Goal: Task Accomplishment & Management: Manage account settings

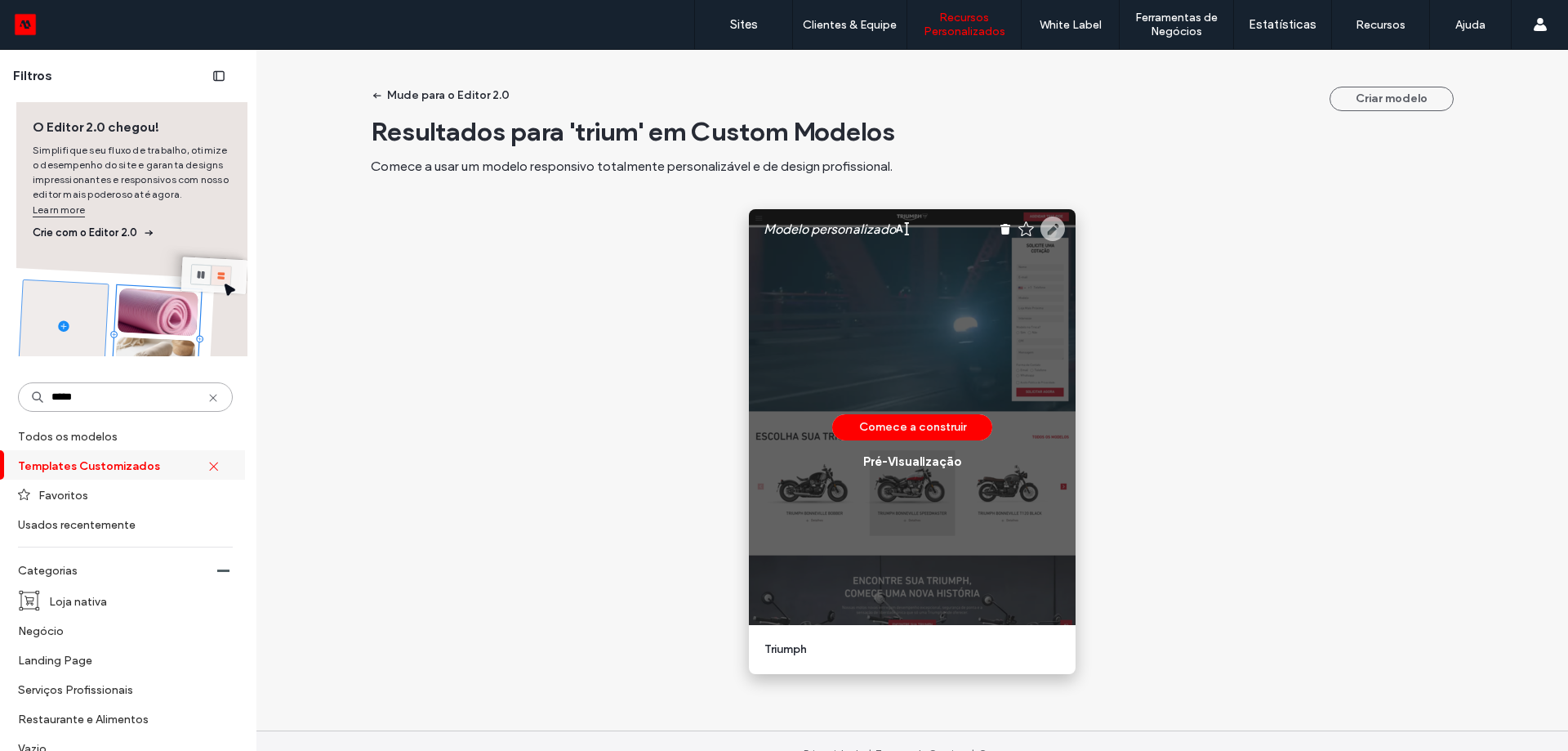
type input "*****"
click at [1053, 231] on use at bounding box center [1052, 229] width 24 height 24
click at [1051, 224] on icon at bounding box center [1052, 229] width 24 height 24
click at [1051, 232] on use at bounding box center [1052, 229] width 24 height 24
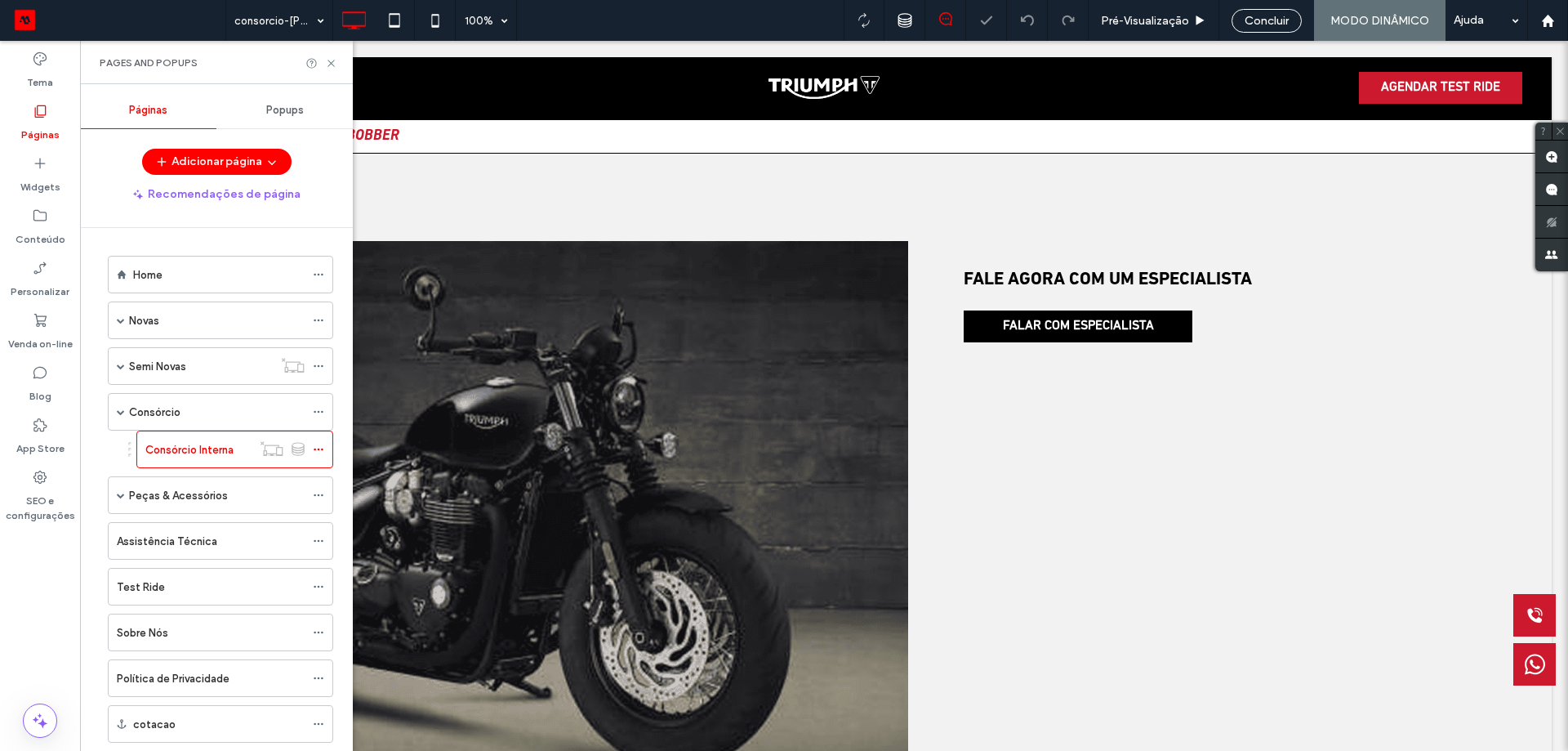
click at [178, 408] on div at bounding box center [784, 376] width 1568 height 751
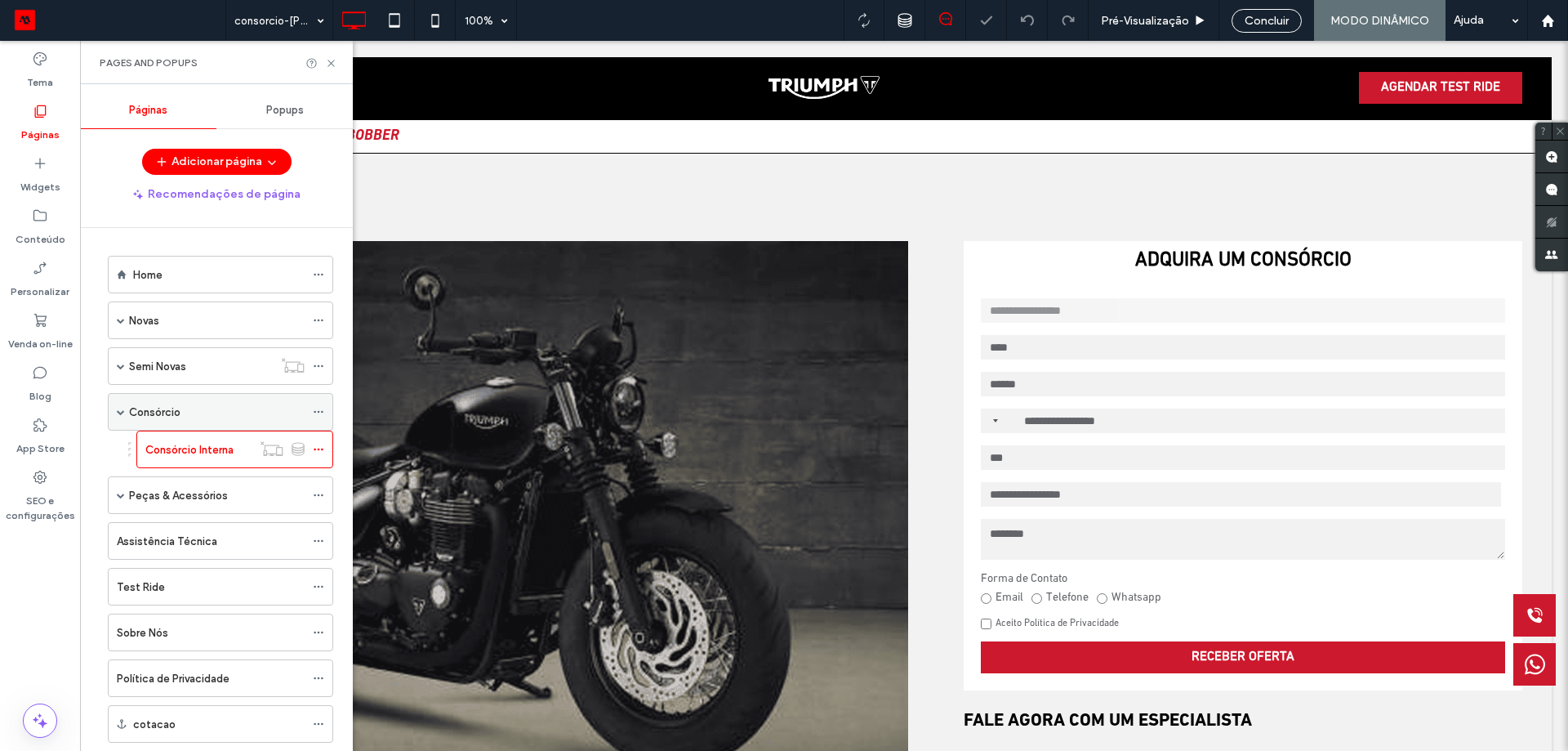
click at [194, 414] on div "Consórcio" at bounding box center [217, 412] width 176 height 17
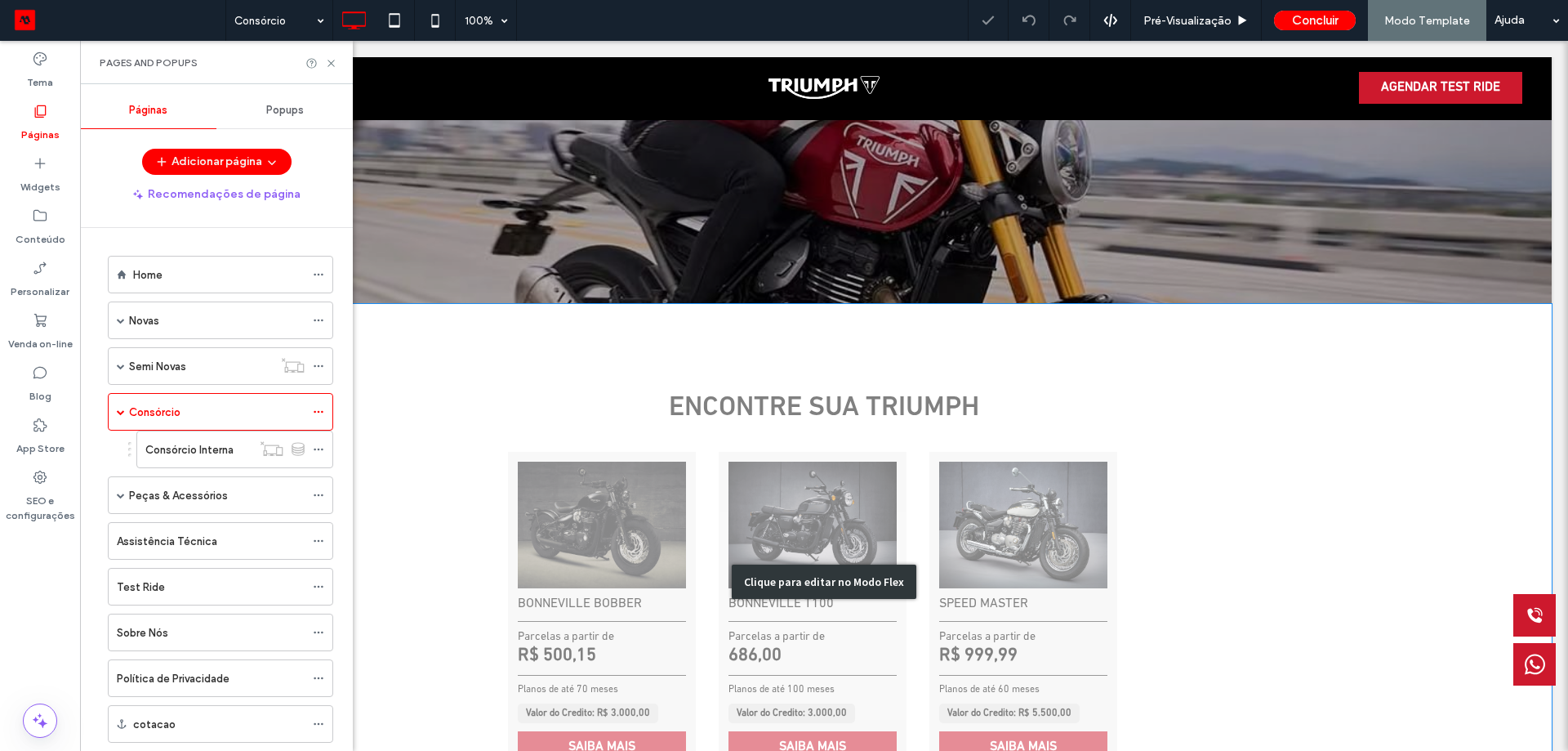
scroll to position [490, 0]
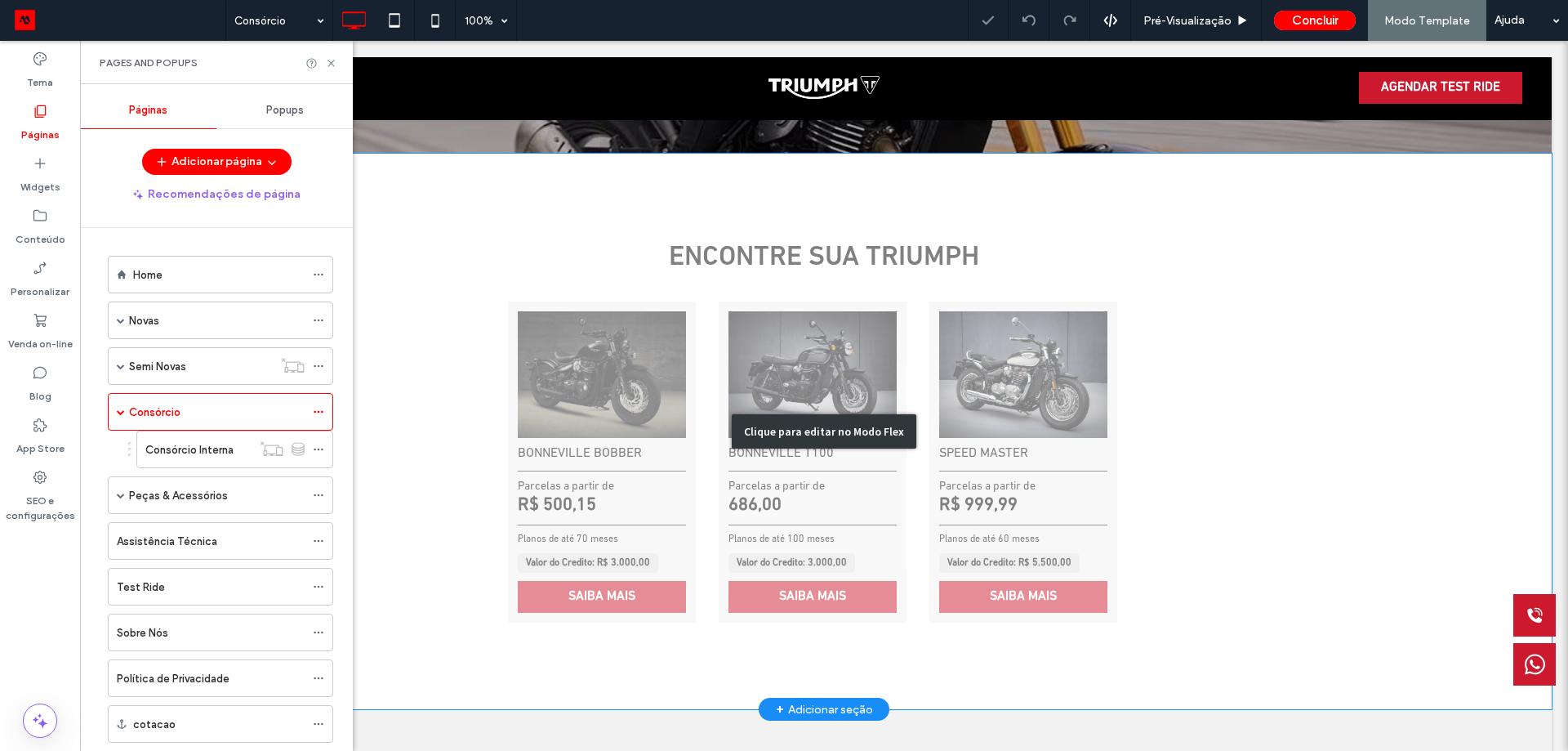
click at [841, 462] on div "Clique para editar no Modo Flex" at bounding box center [824, 431] width 1456 height 556
click at [841, 461] on div "BONNEVILLE T100 Parcelas a partir de 686,00 Planos de até 100 meses Valor do Cr…" at bounding box center [812, 462] width 188 height 321
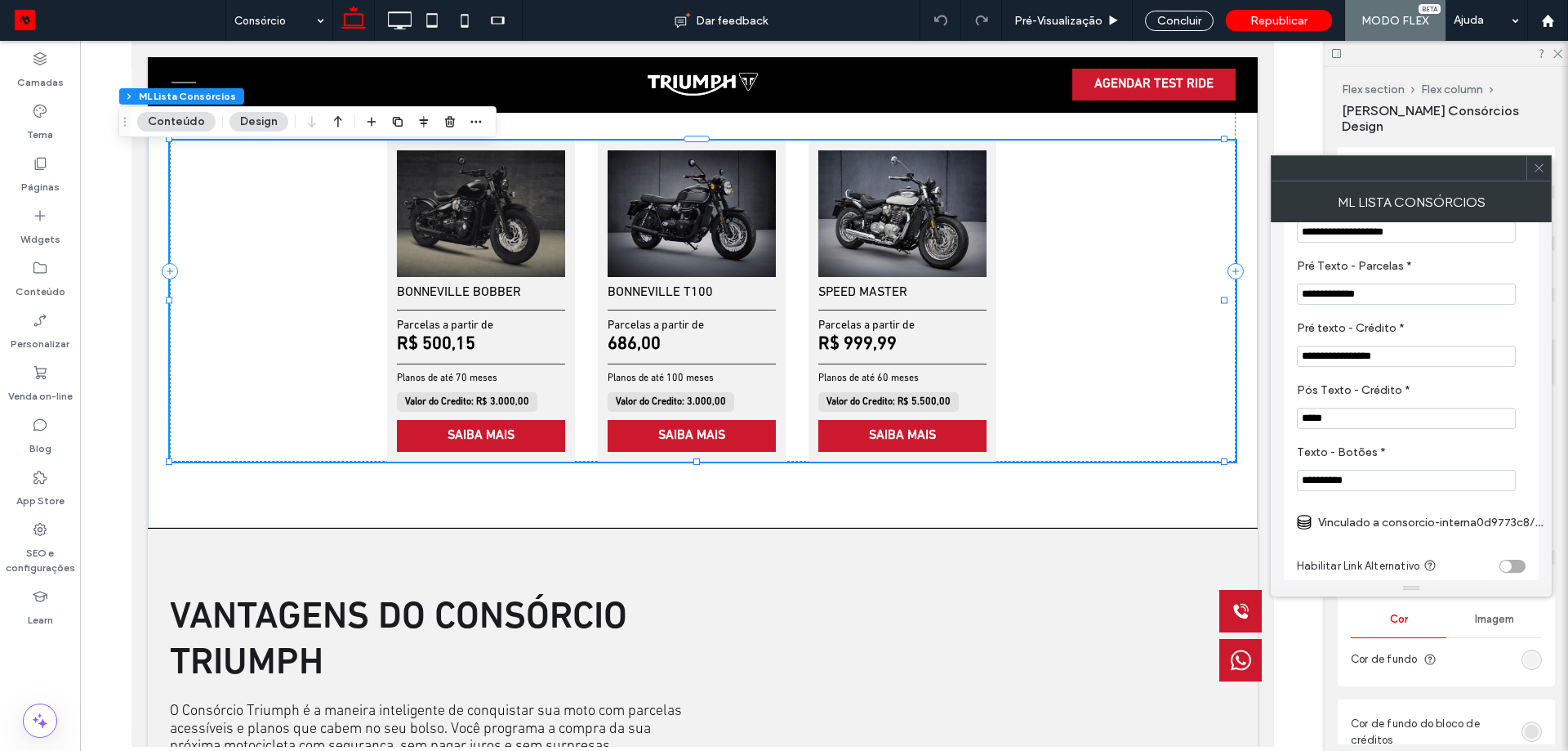
scroll to position [245, 0]
click at [1406, 527] on label "Vinculado a consorcio-interna0d9773c8/consorcio-de-bonneville-bobber-honda-moto…" at bounding box center [1433, 520] width 229 height 30
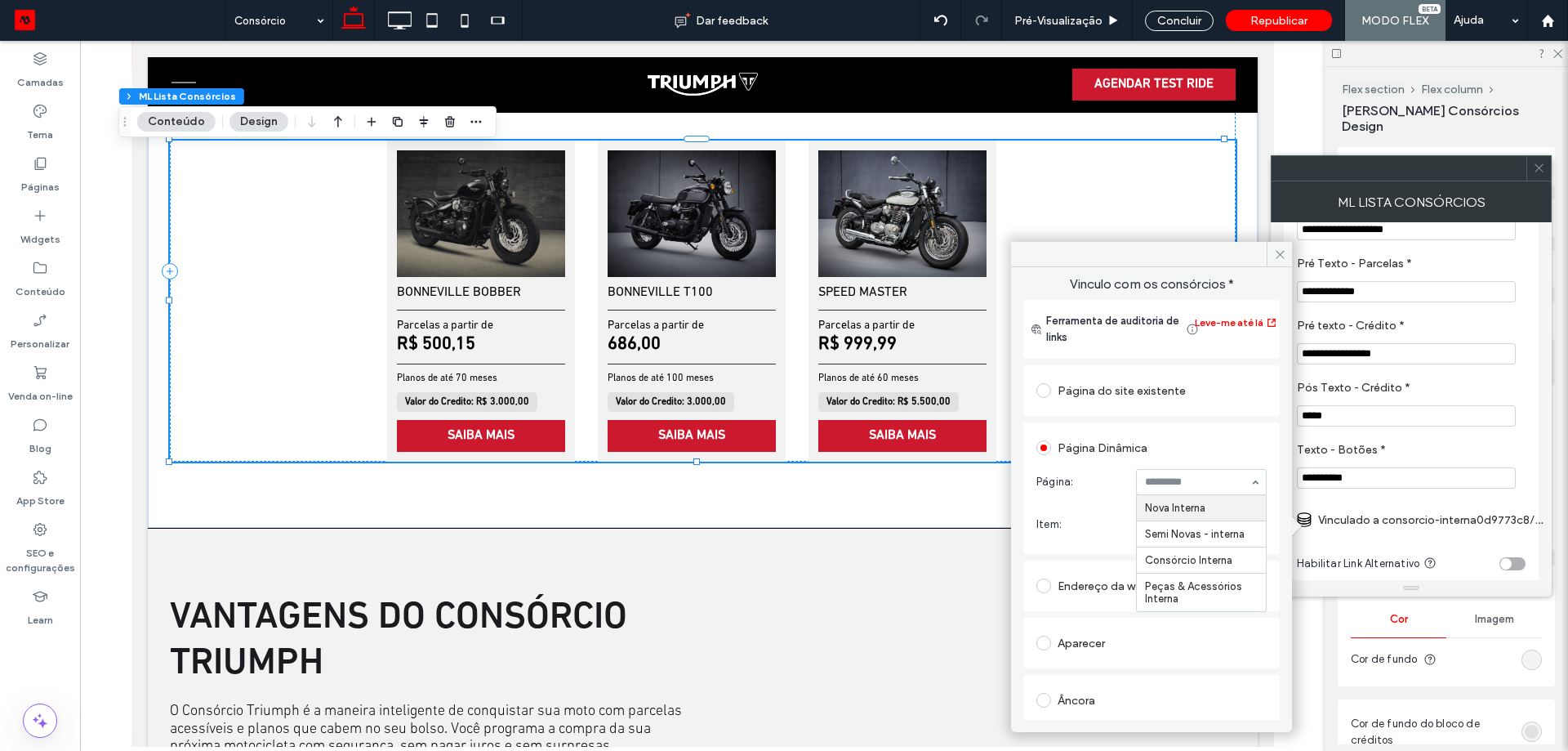
click at [1152, 469] on div at bounding box center [1202, 482] width 131 height 26
click at [1547, 160] on div at bounding box center [1539, 168] width 24 height 24
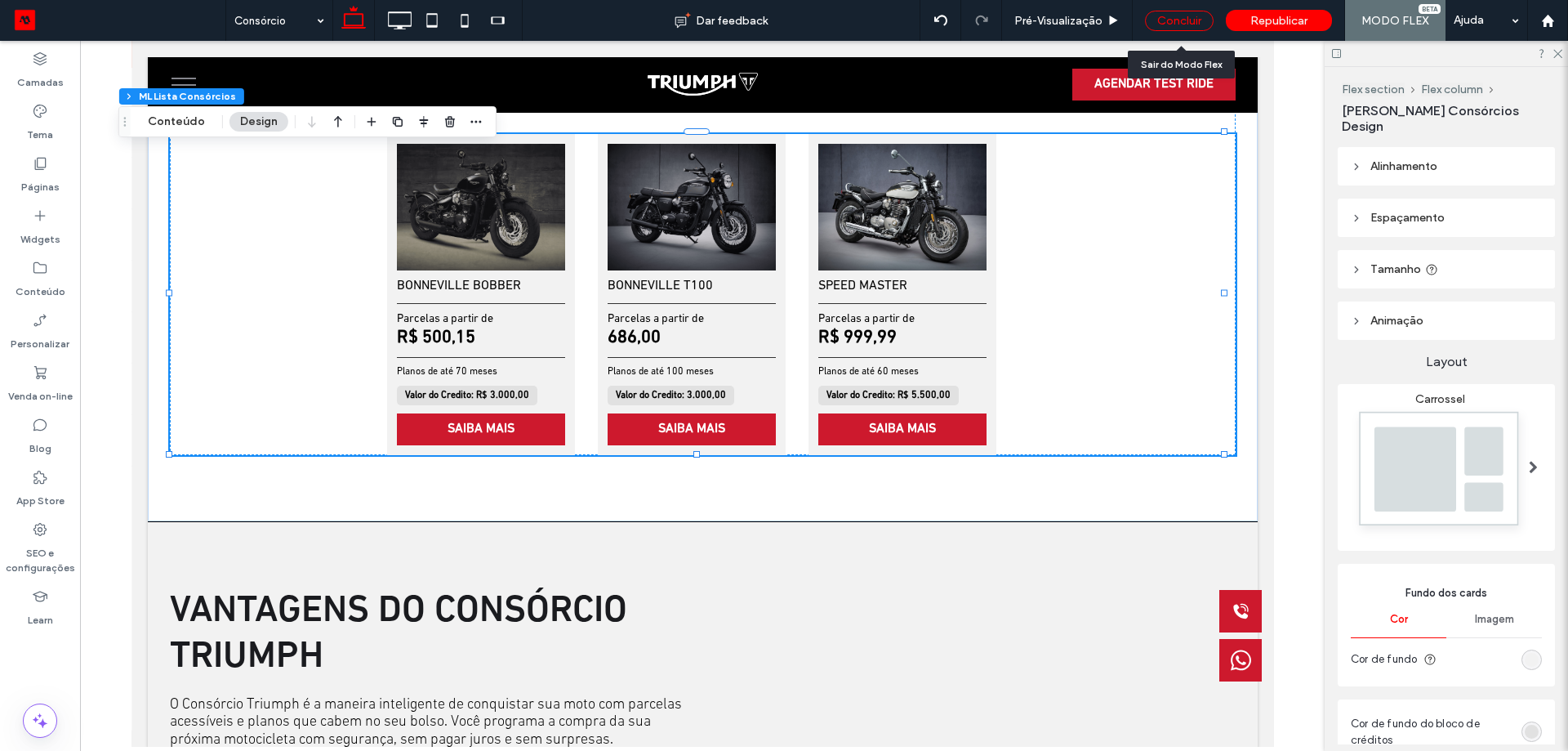
click at [1166, 20] on div "Concluir" at bounding box center [1179, 21] width 68 height 21
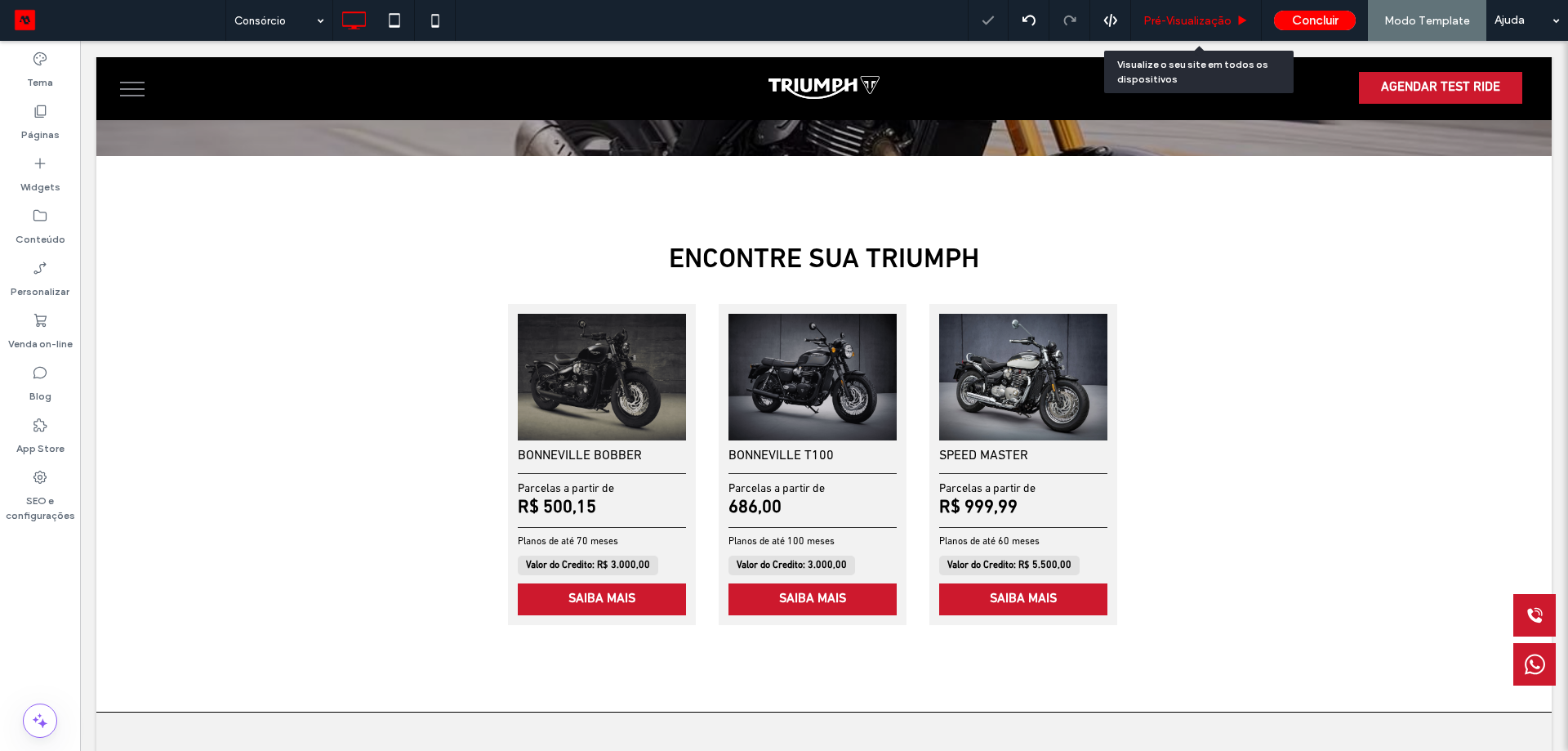
click at [1166, 21] on span "Pré-Visualizaçāo" at bounding box center [1188, 21] width 88 height 14
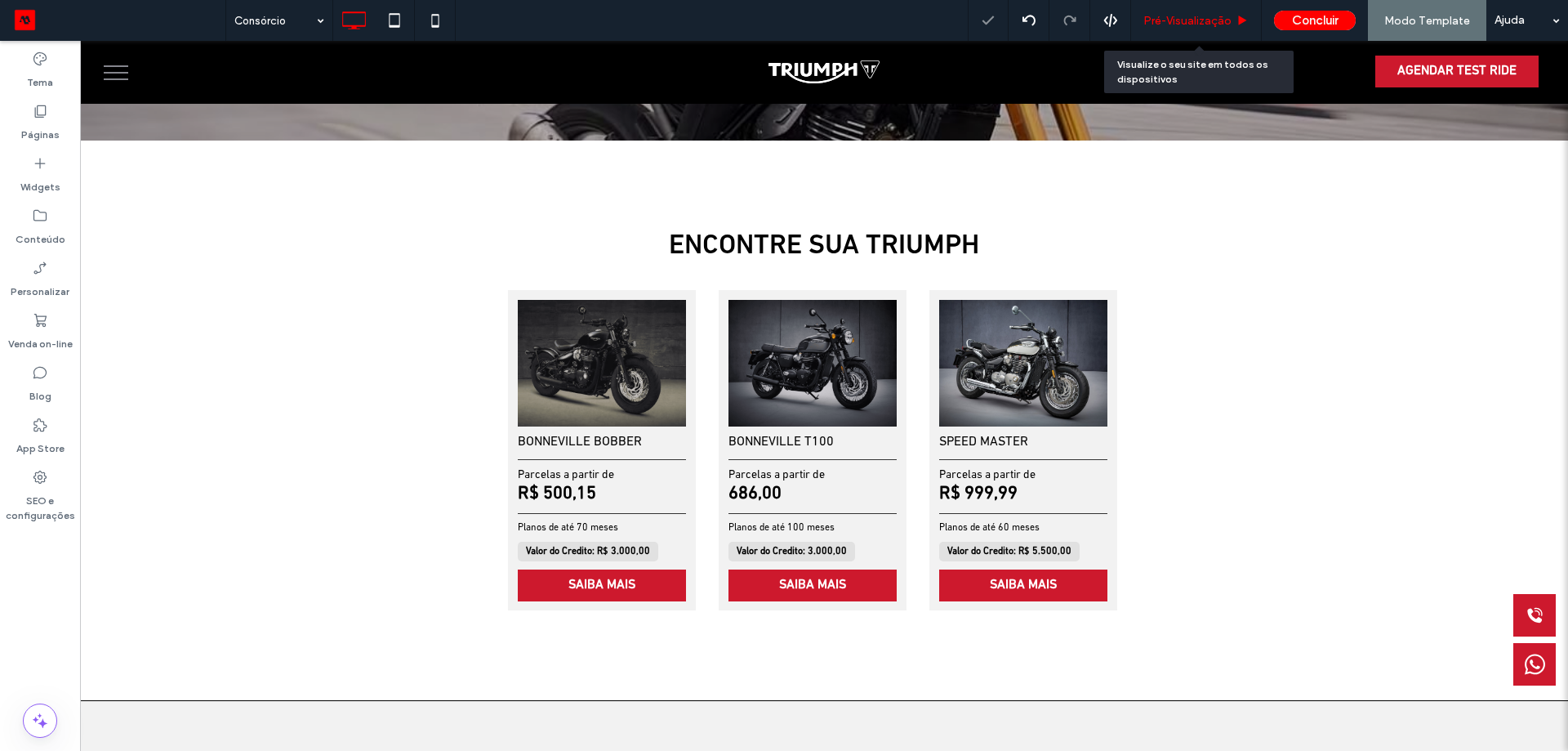
scroll to position [489, 0]
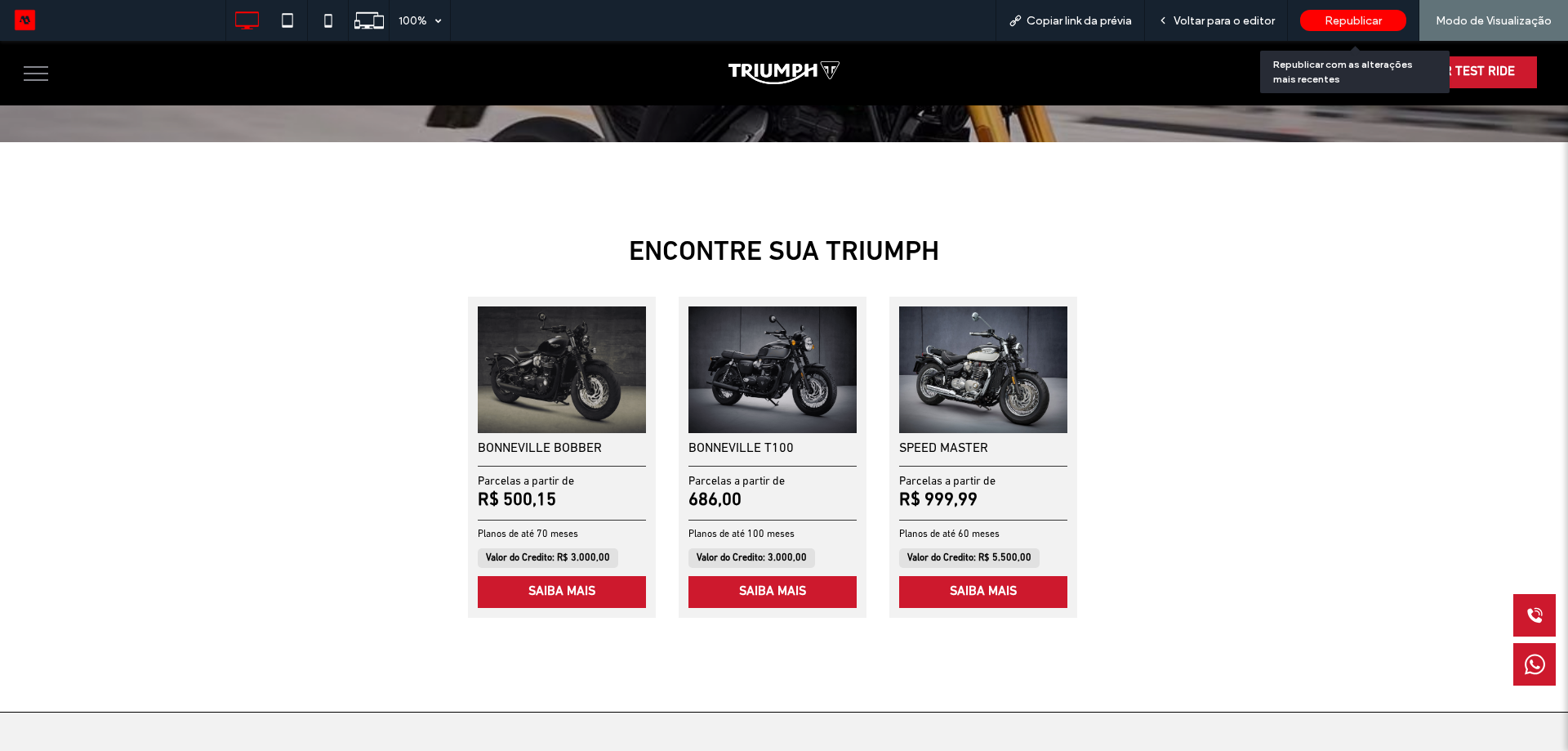
click at [1360, 23] on span "Republicar" at bounding box center [1353, 21] width 57 height 14
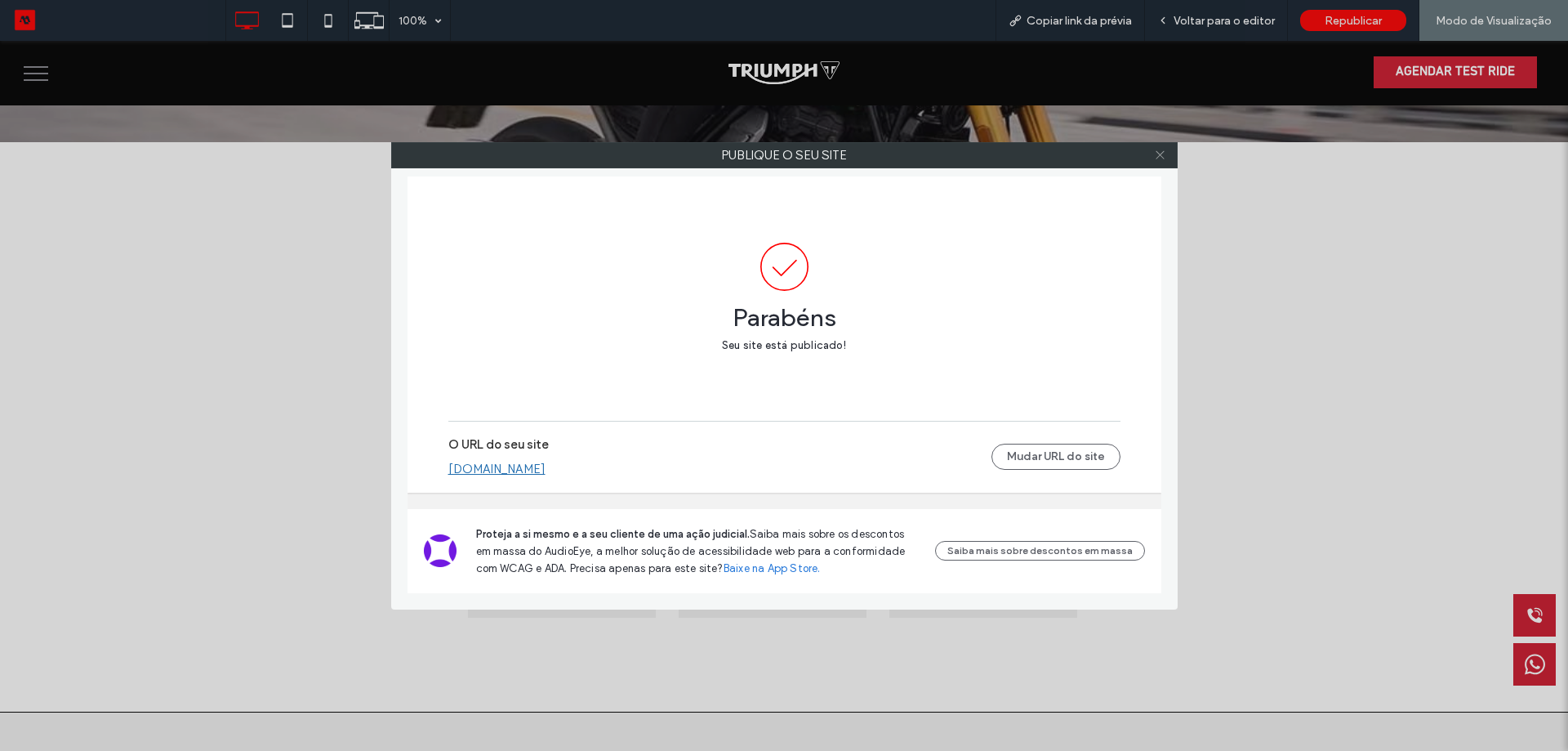
click at [1154, 163] on span at bounding box center [1160, 155] width 12 height 24
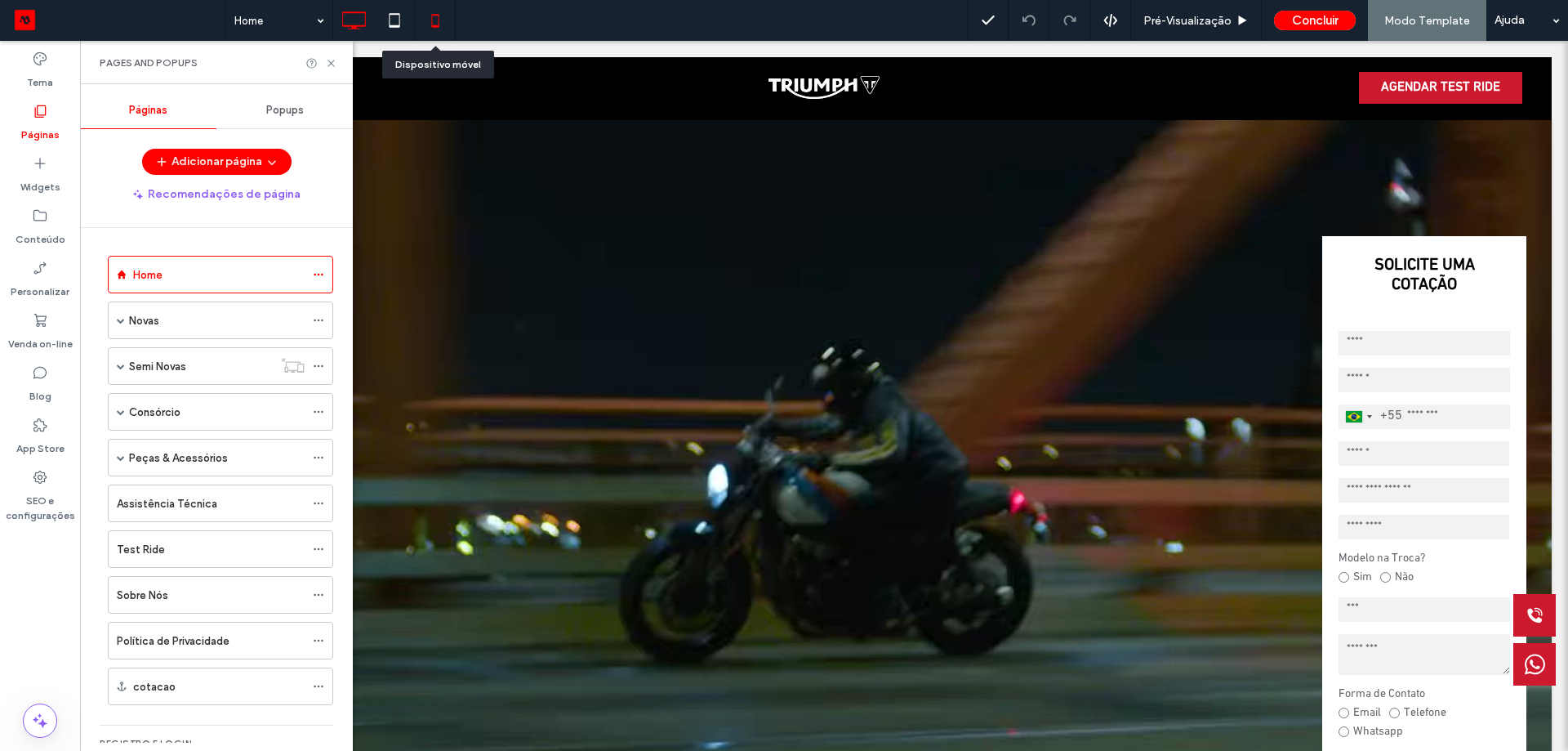
click at [427, 16] on icon at bounding box center [435, 20] width 33 height 33
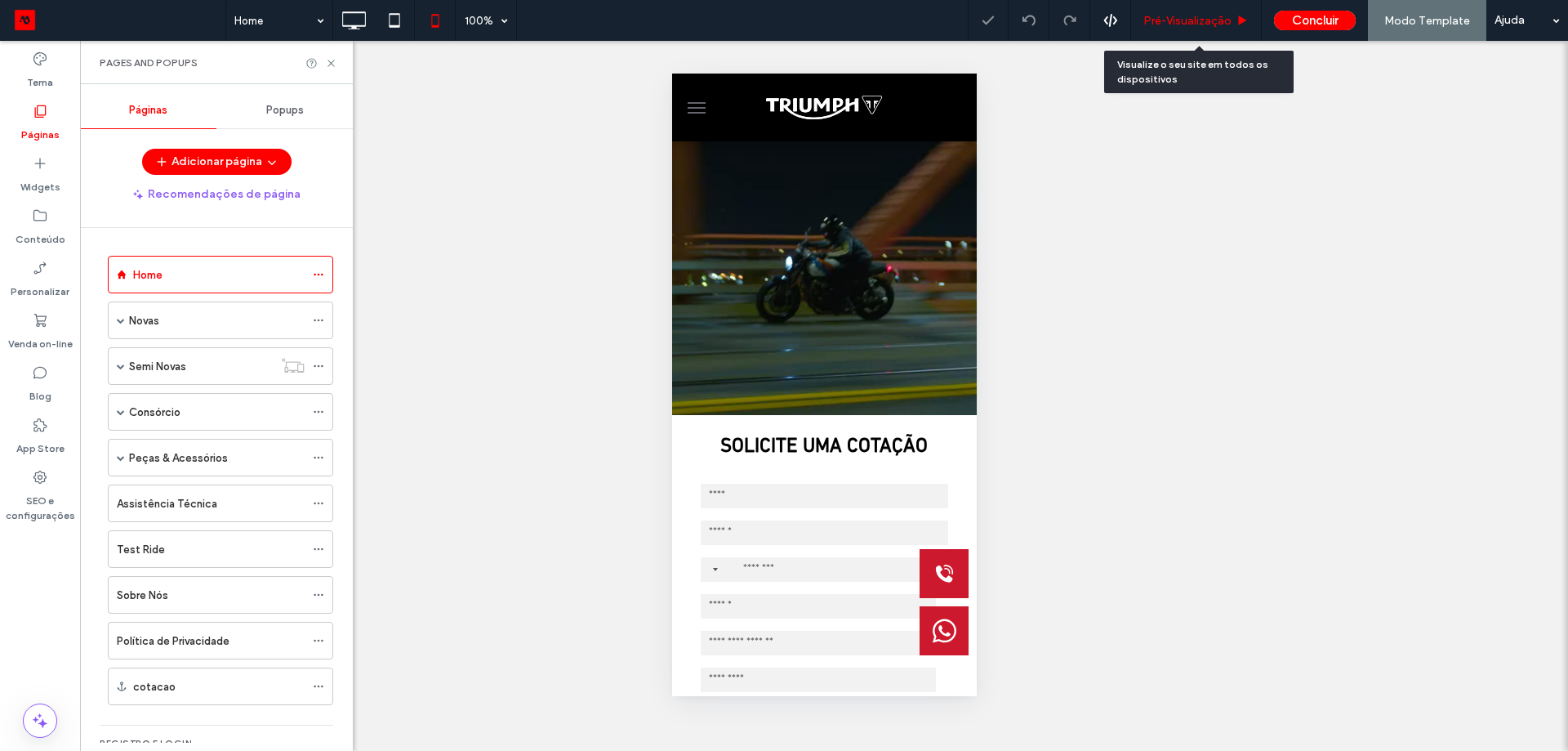
click at [1191, 28] on div "Pré-Visualizaçāo" at bounding box center [1196, 21] width 131 height 41
click at [1194, 16] on span "Pré-Visualizaçāo" at bounding box center [1188, 21] width 88 height 14
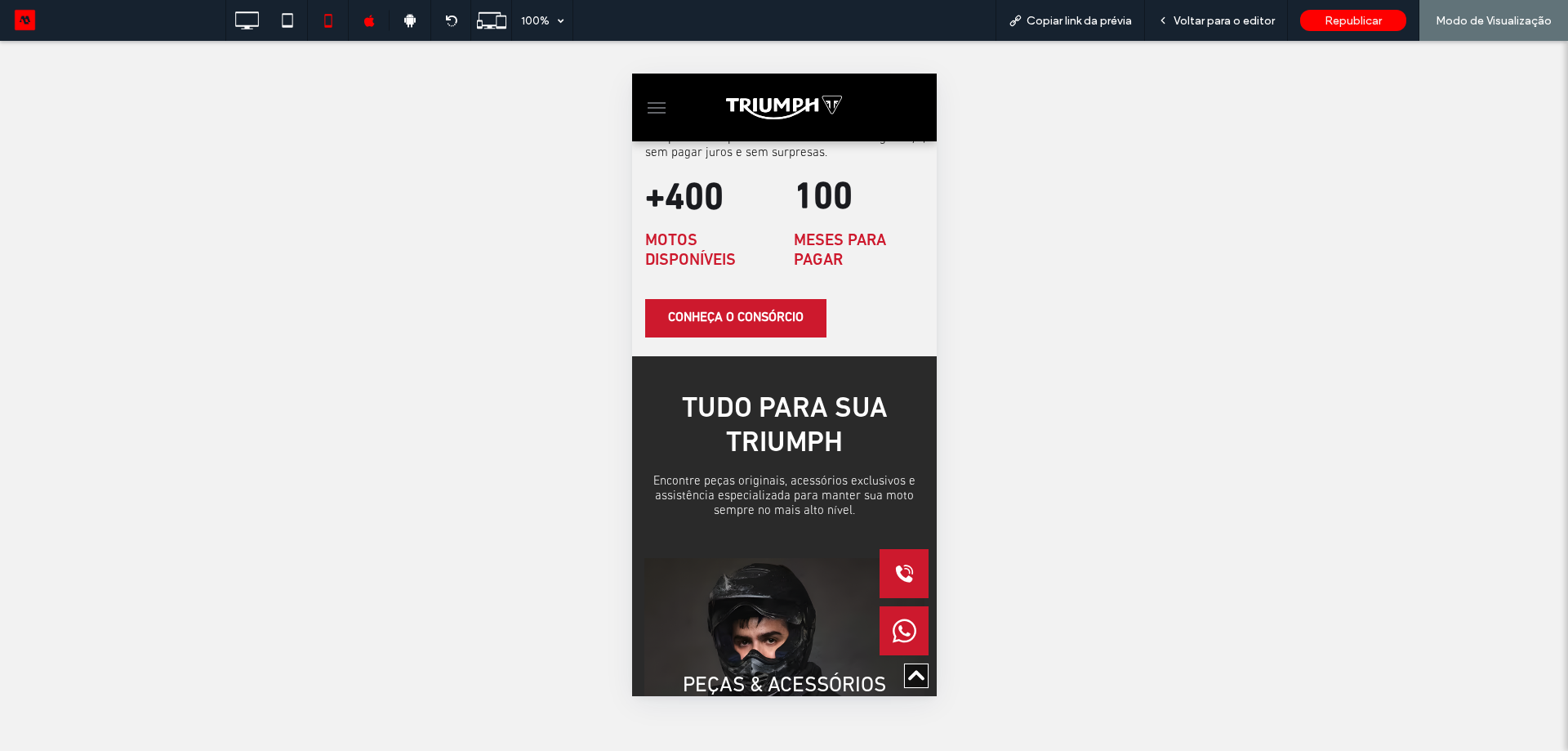
scroll to position [2533, 0]
click at [1183, 21] on span "Voltar para o editor" at bounding box center [1224, 21] width 101 height 14
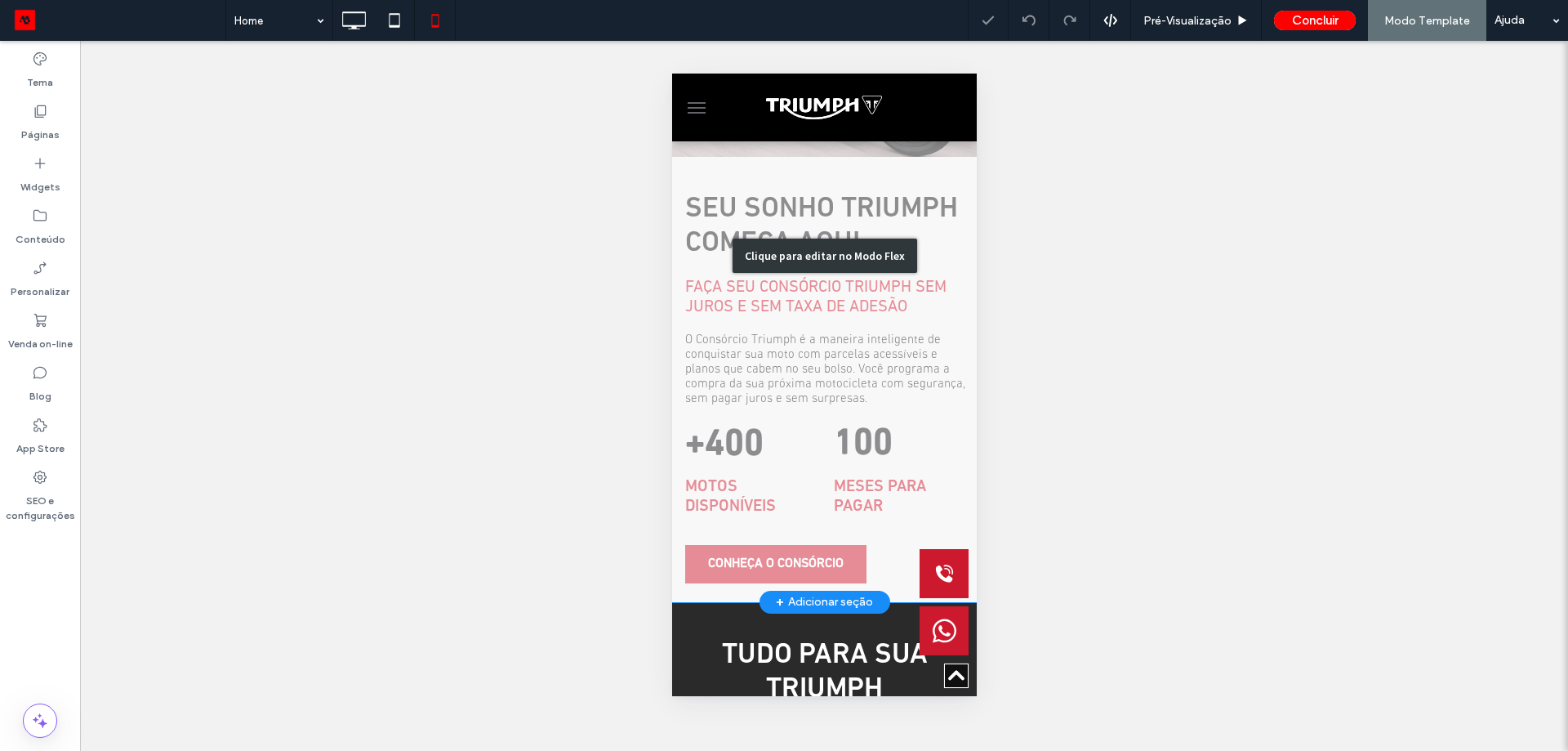
drag, startPoint x: 1494, startPoint y: 607, endPoint x: 822, endPoint y: 533, distance: 676.1
click at [822, 533] on div "Clique para editar no Modo Flex" at bounding box center [824, 255] width 304 height 693
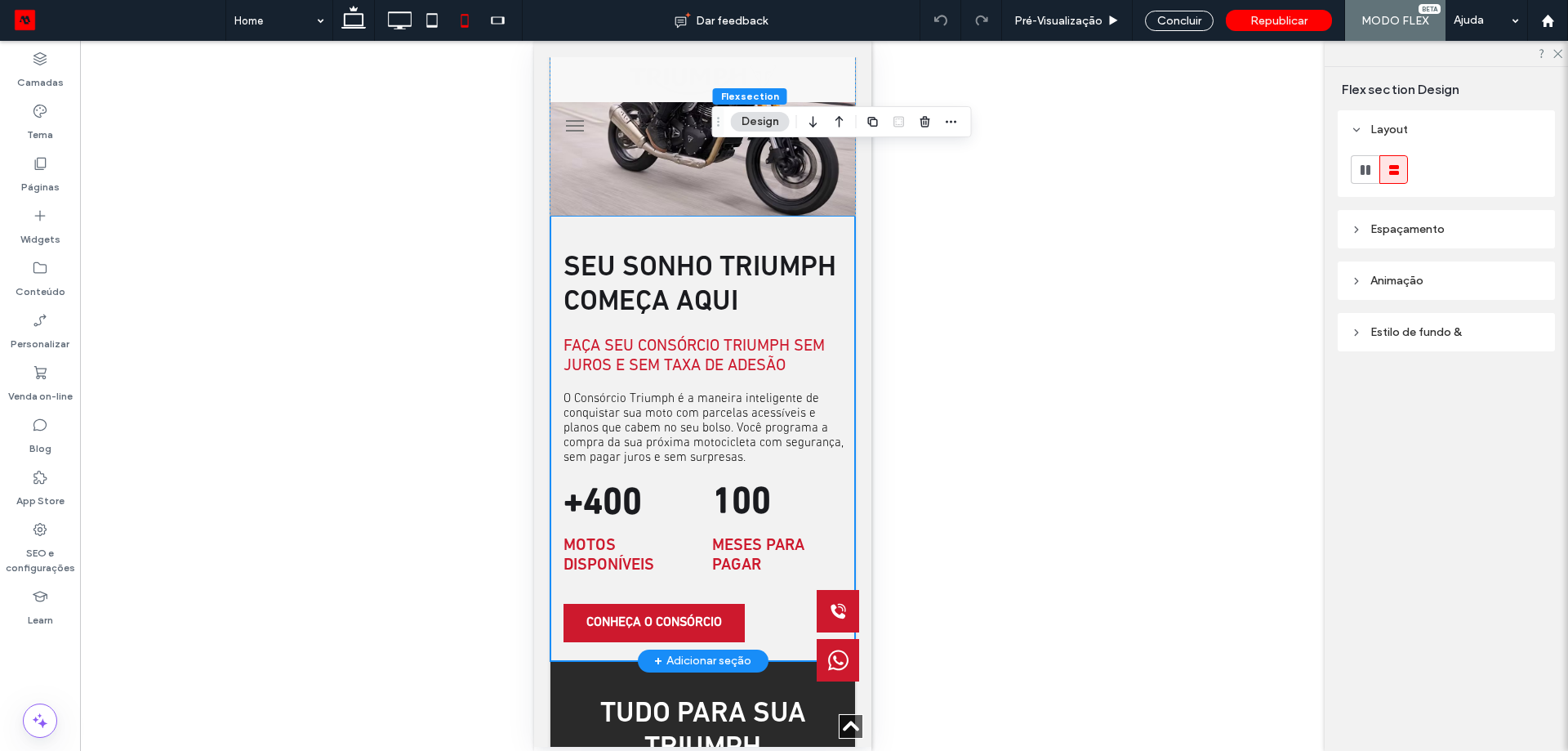
scroll to position [2312, 0]
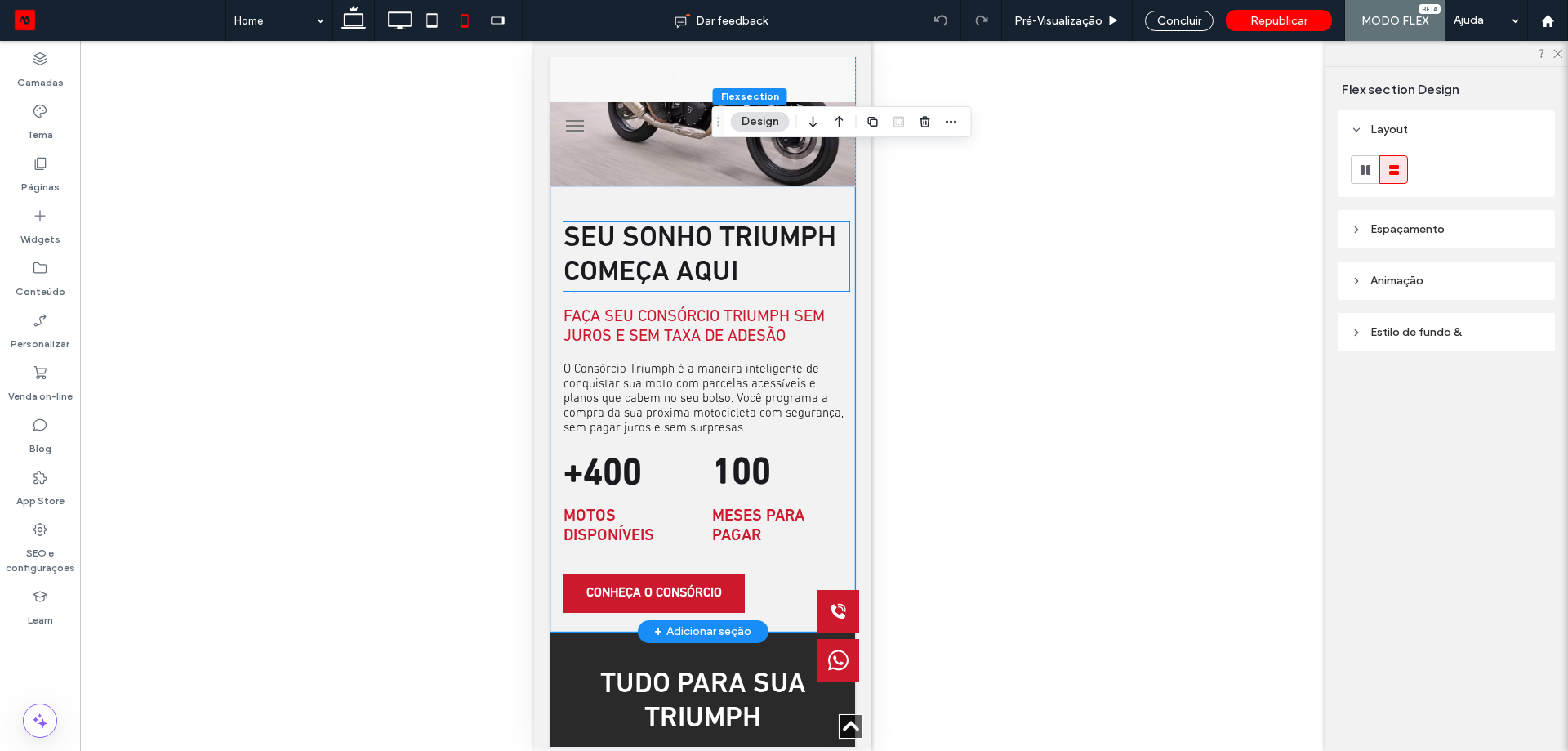
click at [706, 247] on span "Seu sonho Triumph começa aqui" at bounding box center [699, 256] width 273 height 63
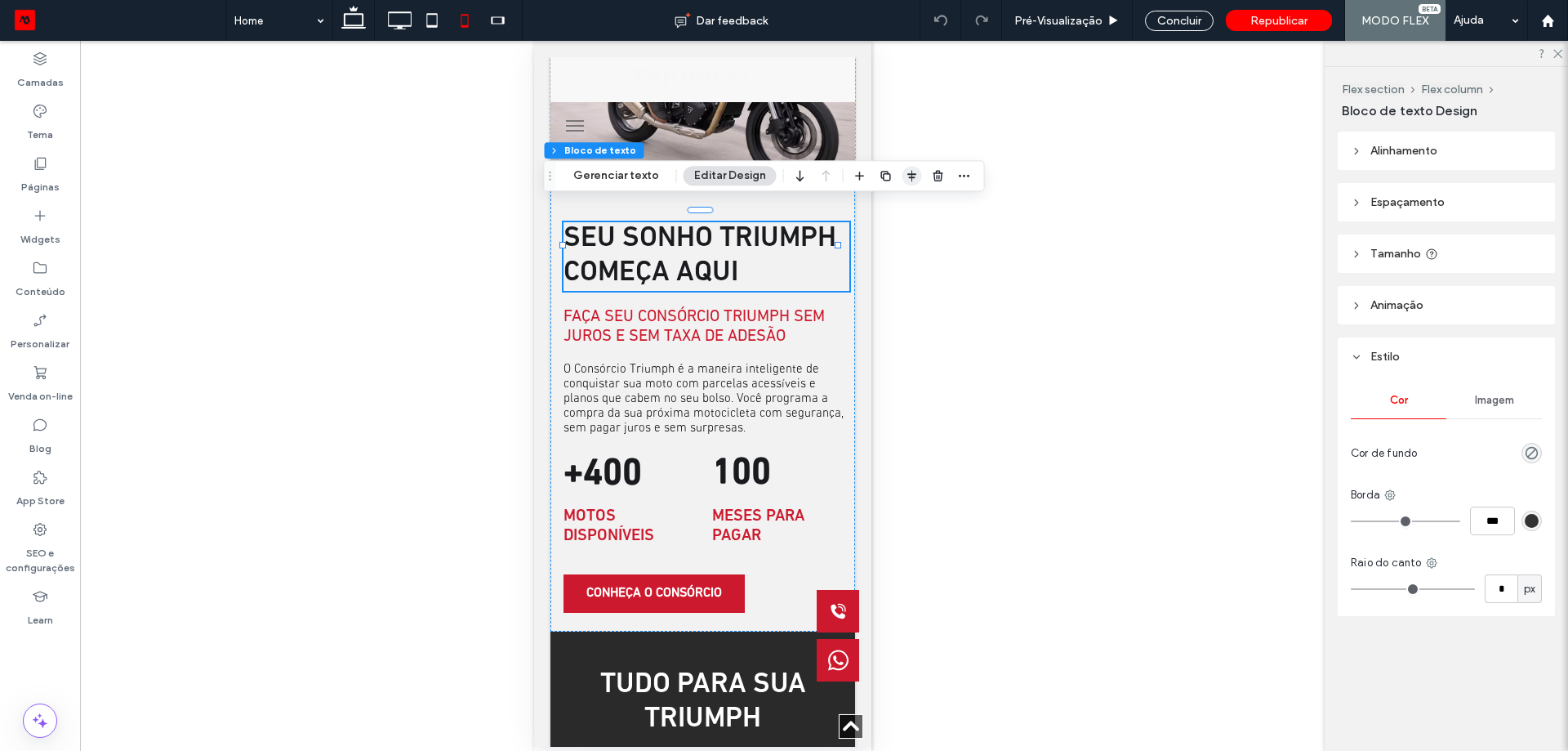
click at [909, 177] on use "button" at bounding box center [912, 176] width 9 height 11
click at [891, 206] on use "center" at bounding box center [896, 207] width 9 height 11
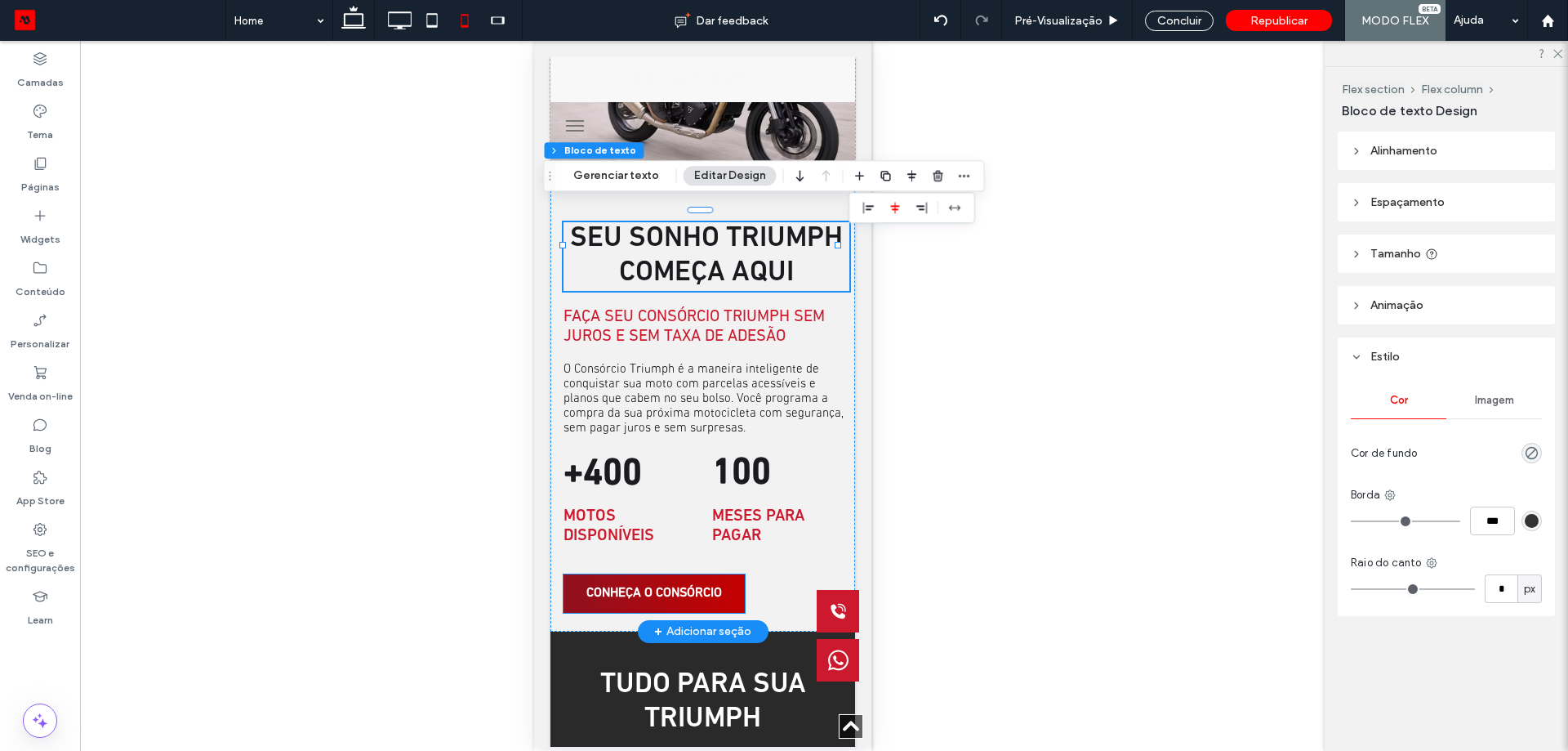
click at [666, 586] on span "CONHEÇA O CONSÓRCIO" at bounding box center [653, 593] width 135 height 16
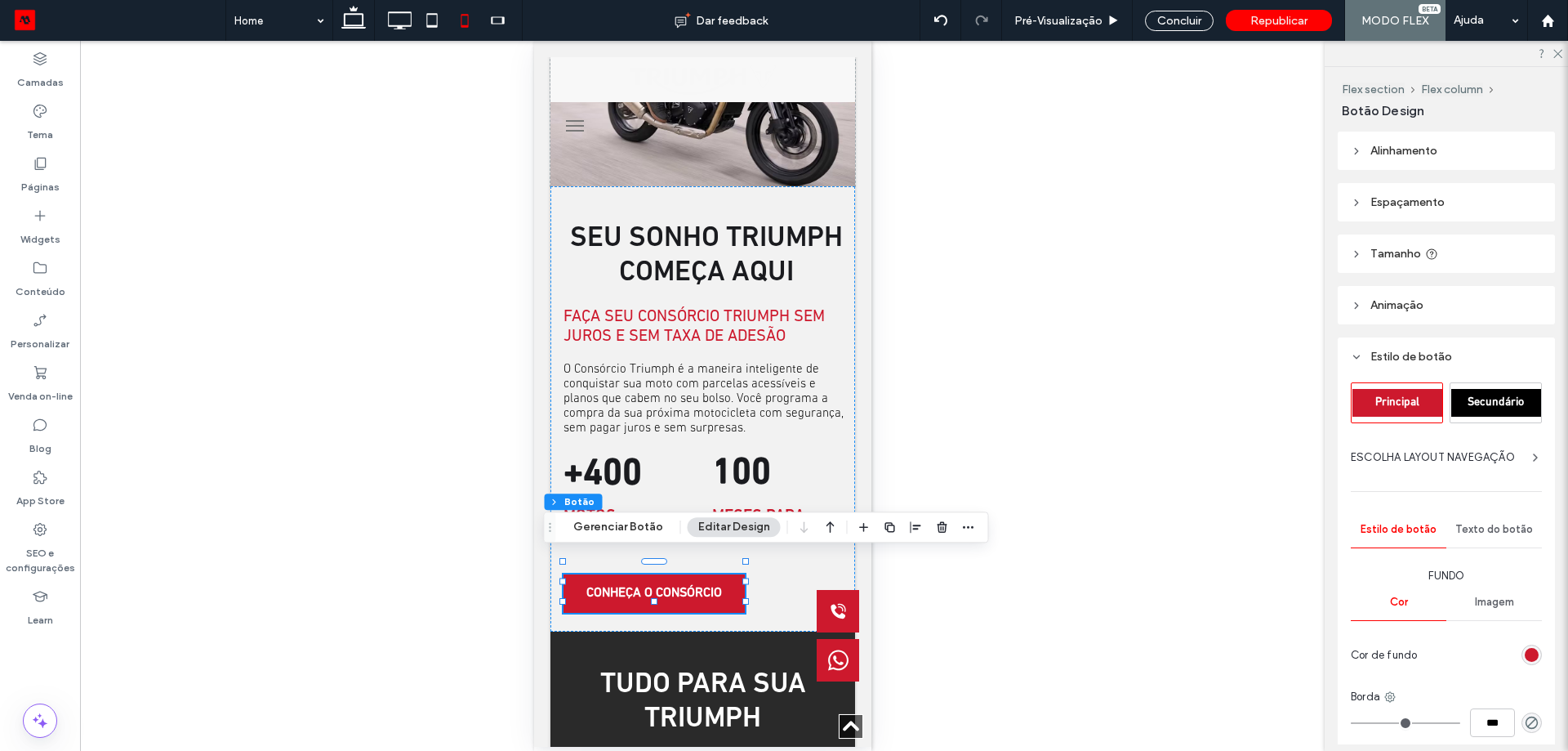
click at [1451, 248] on header "Tamanho" at bounding box center [1447, 253] width 218 height 38
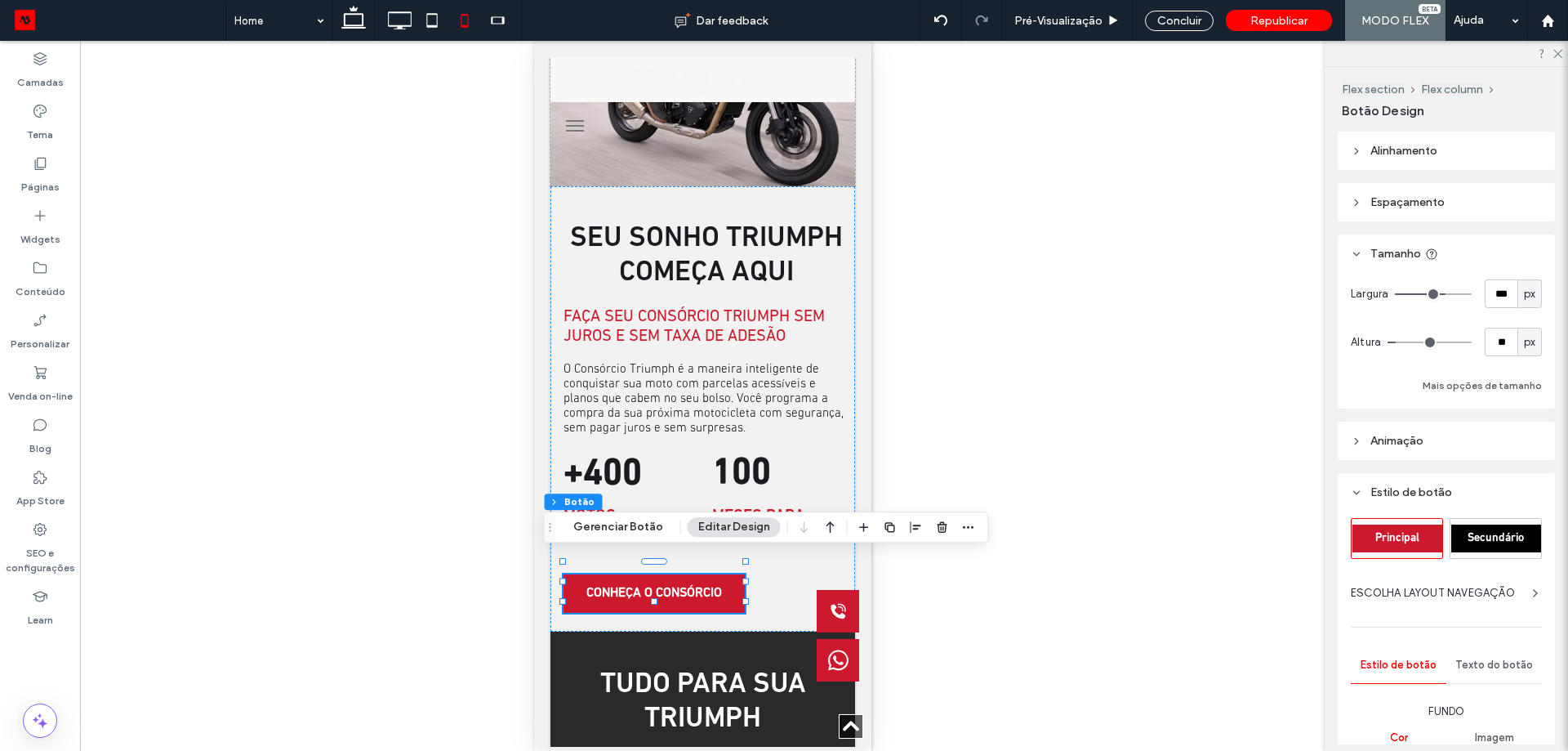
click at [1524, 298] on span "px" at bounding box center [1530, 293] width 11 height 16
click at [1529, 355] on div "%" at bounding box center [1521, 350] width 22 height 29
type input "**"
type input "****"
type input "**"
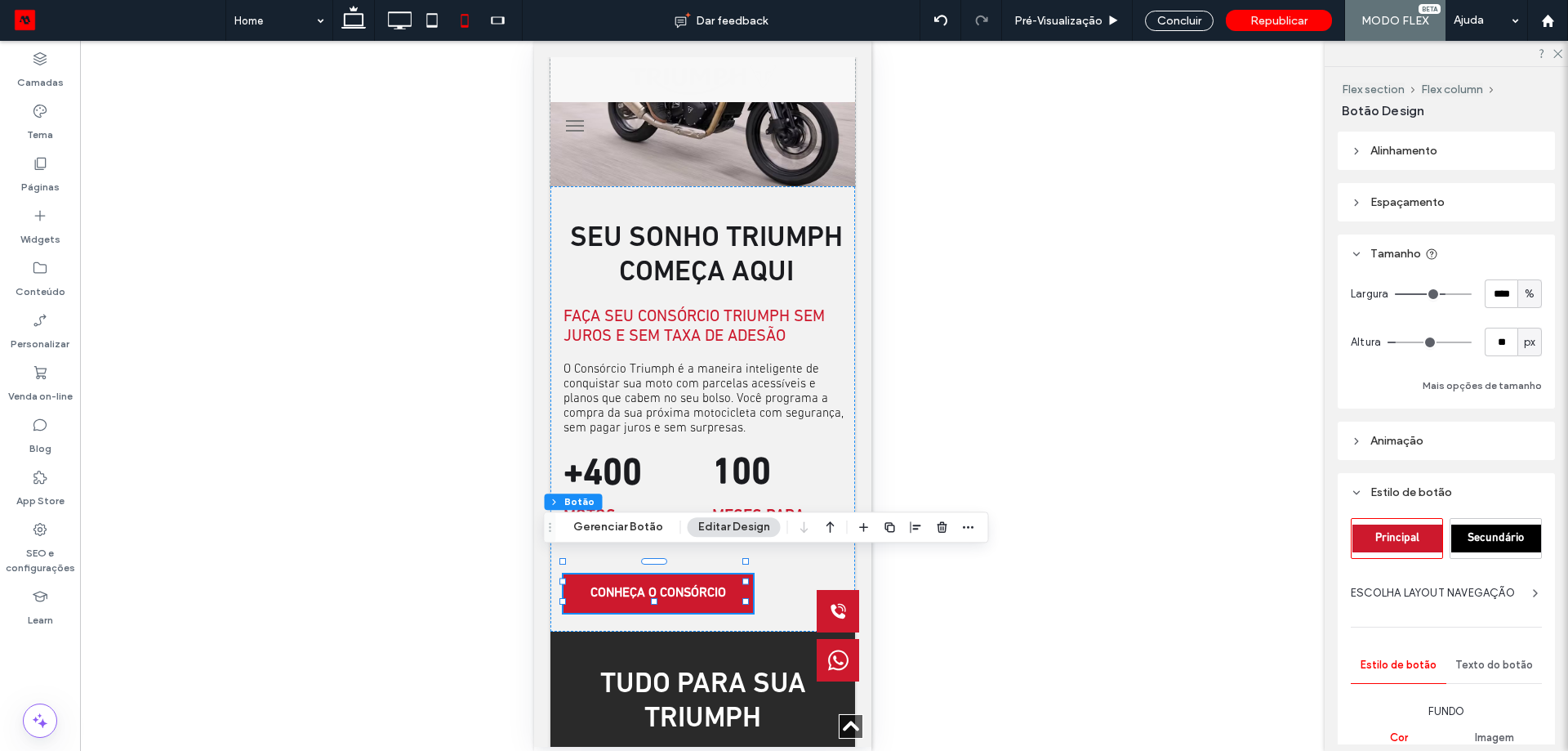
type input "**"
type input "***"
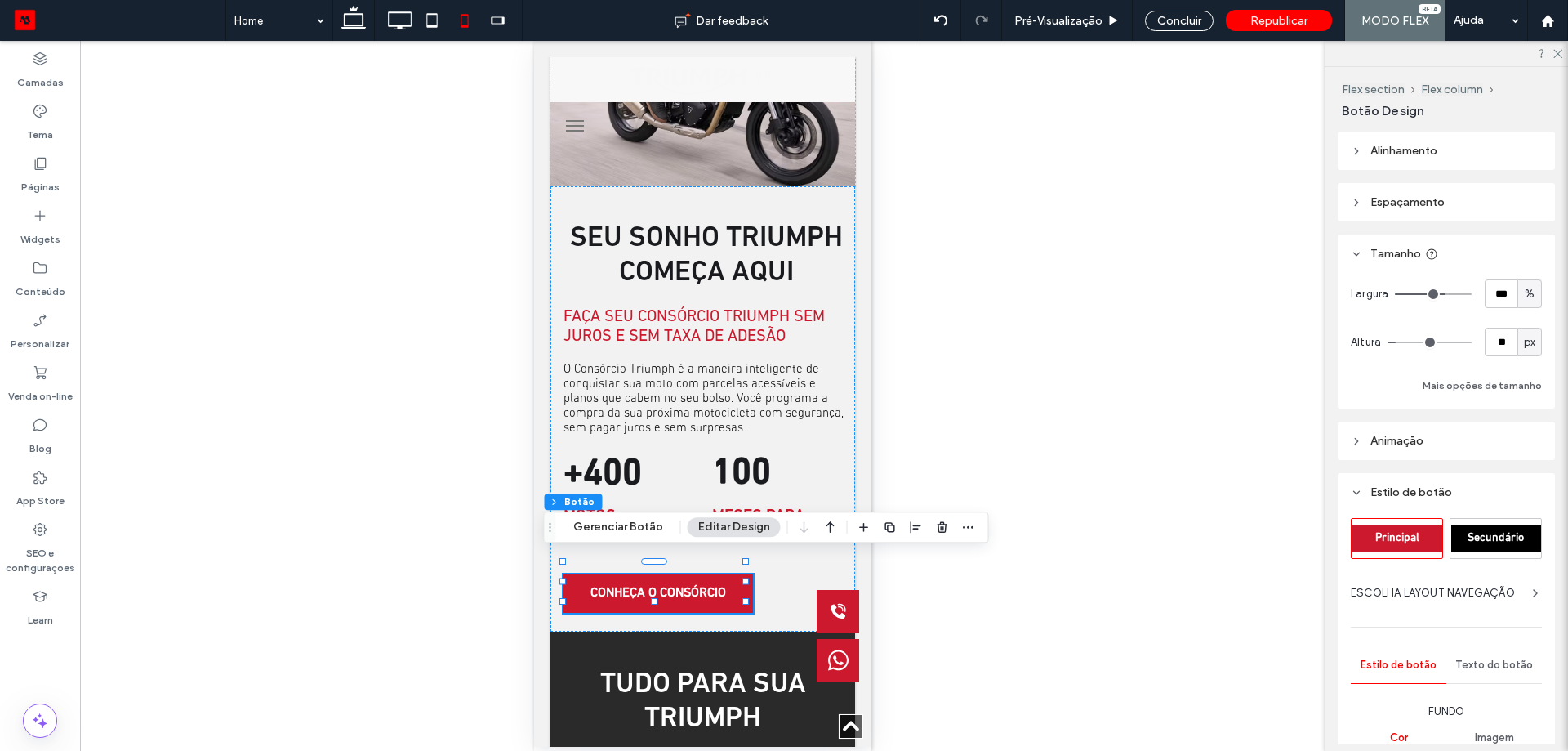
drag, startPoint x: 1445, startPoint y: 295, endPoint x: 1542, endPoint y: 303, distance: 97.3
type input "***"
click at [1472, 295] on input "range" at bounding box center [1434, 294] width 77 height 2
click at [1106, 303] on div "Reexibir? Sim" at bounding box center [702, 396] width 1245 height 710
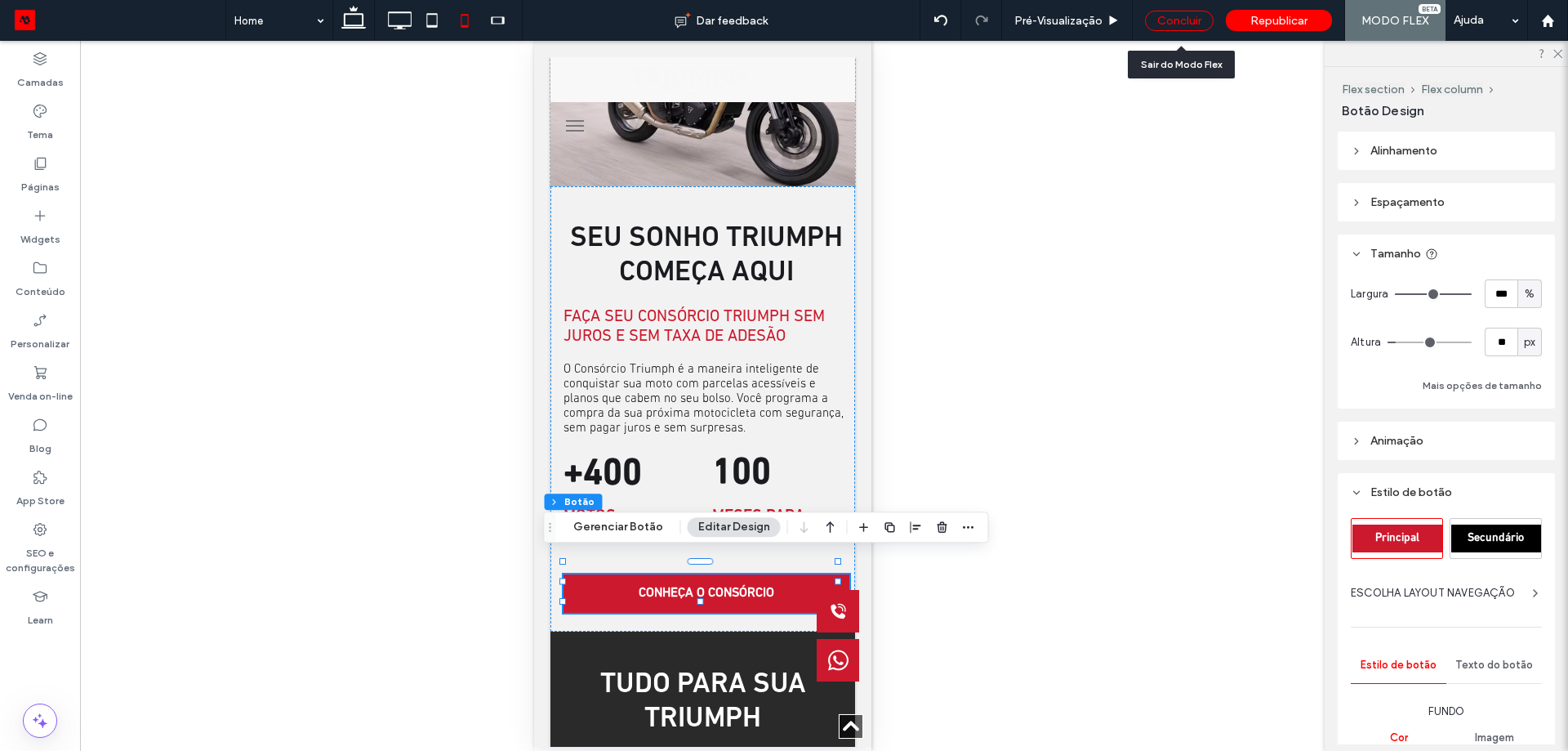
click at [1172, 21] on div "Concluir" at bounding box center [1179, 21] width 68 height 21
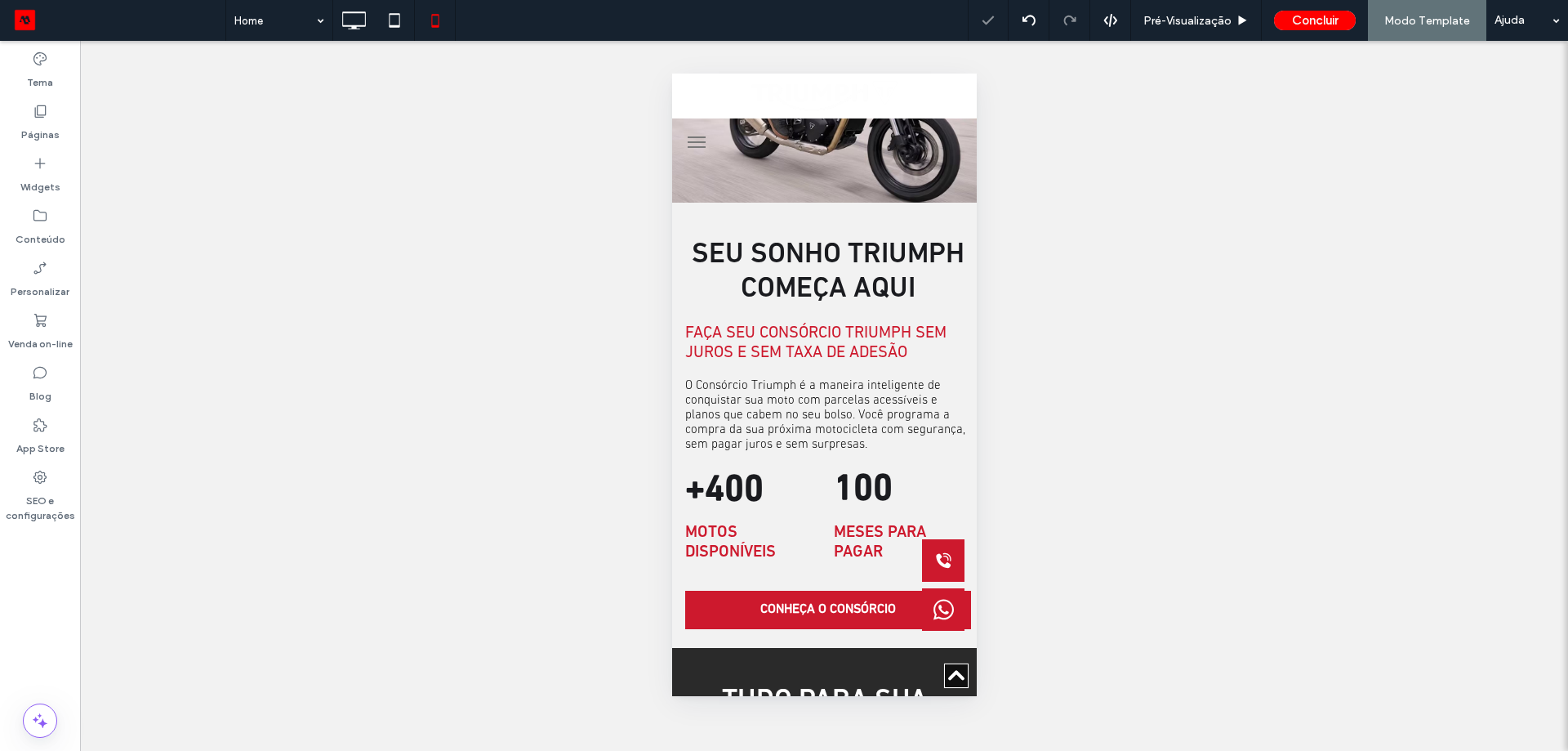
scroll to position [2278, 0]
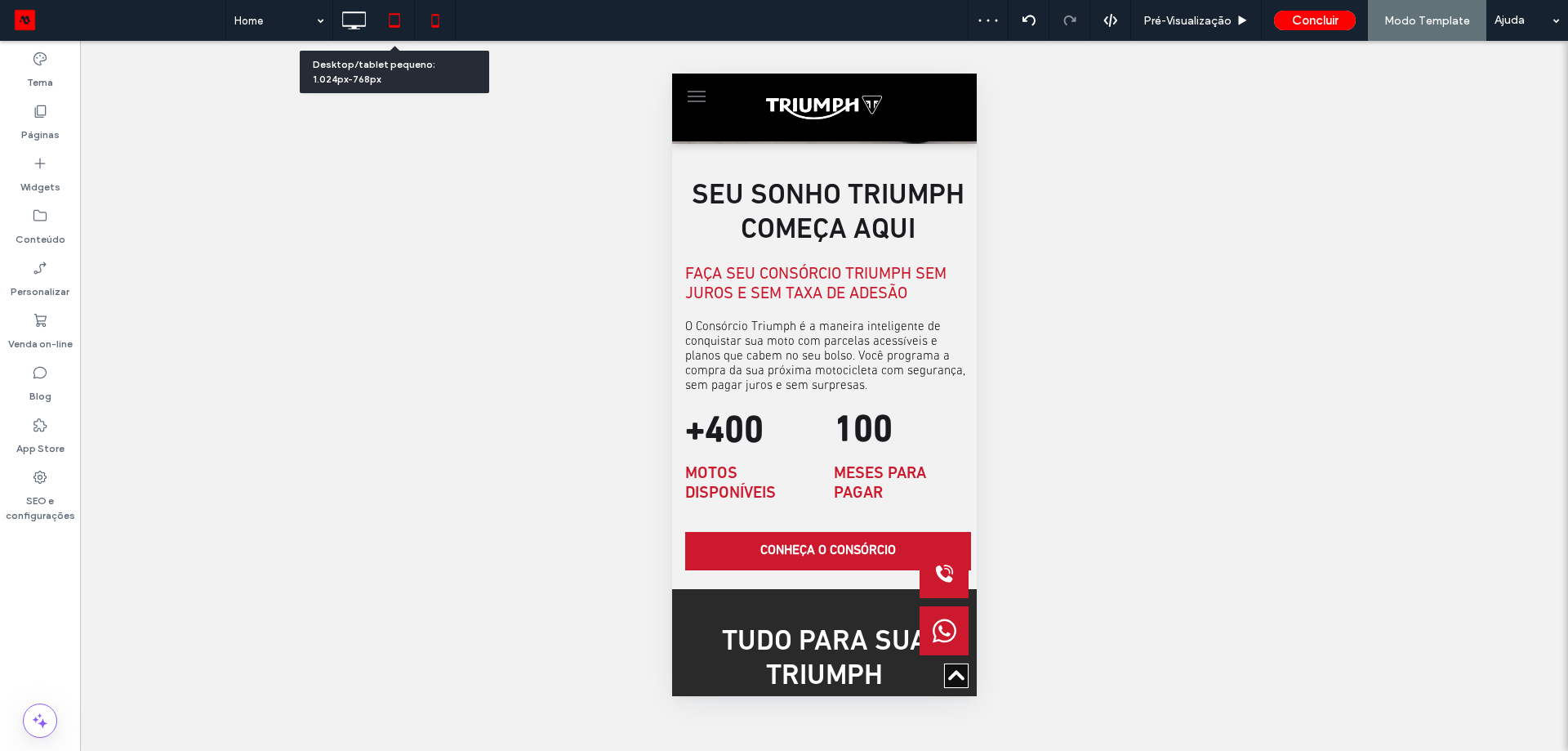
click at [393, 28] on icon at bounding box center [394, 20] width 33 height 33
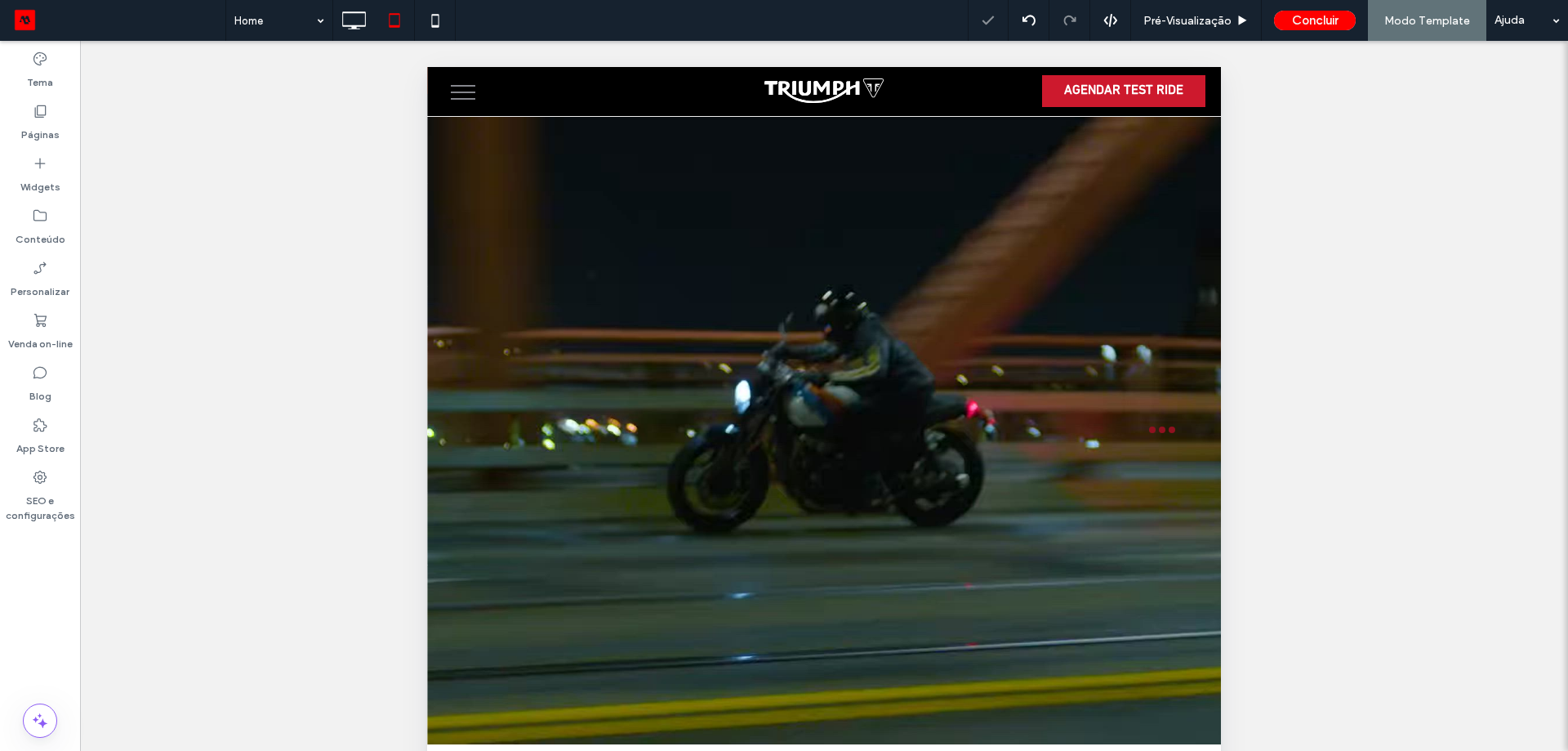
scroll to position [0, 0]
click at [433, 22] on icon at bounding box center [435, 20] width 33 height 33
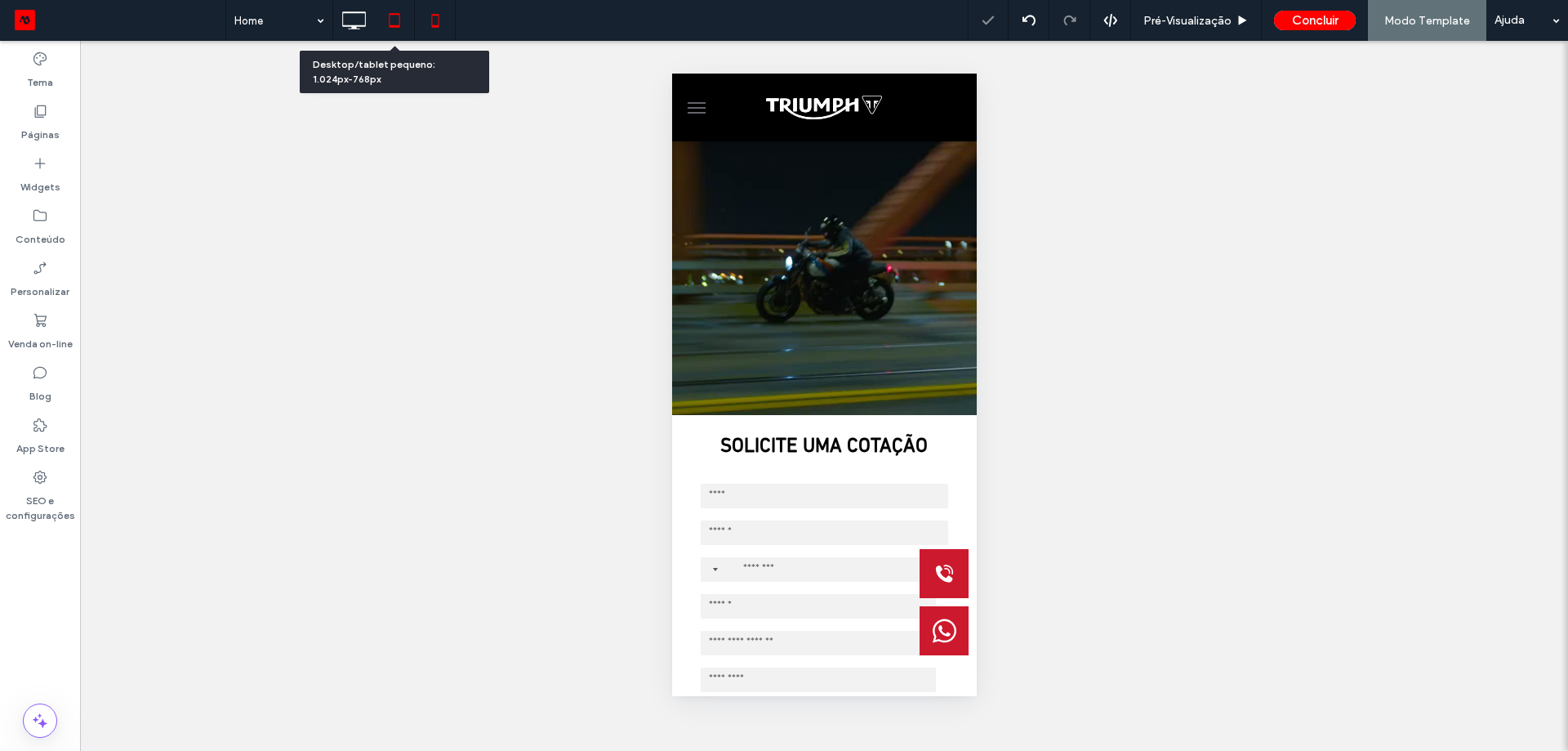
click at [390, 22] on icon at bounding box center [394, 20] width 33 height 33
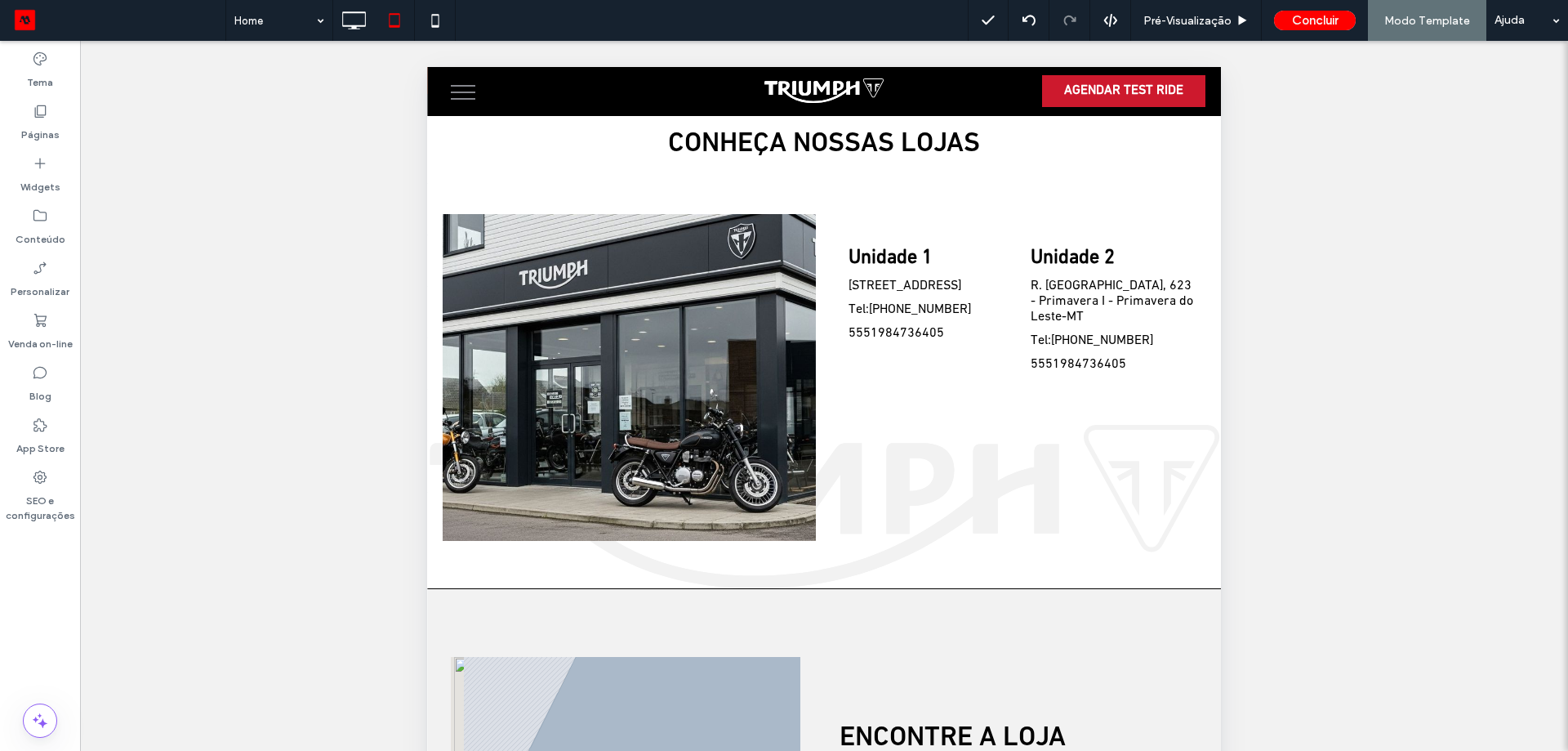
scroll to position [3221, 0]
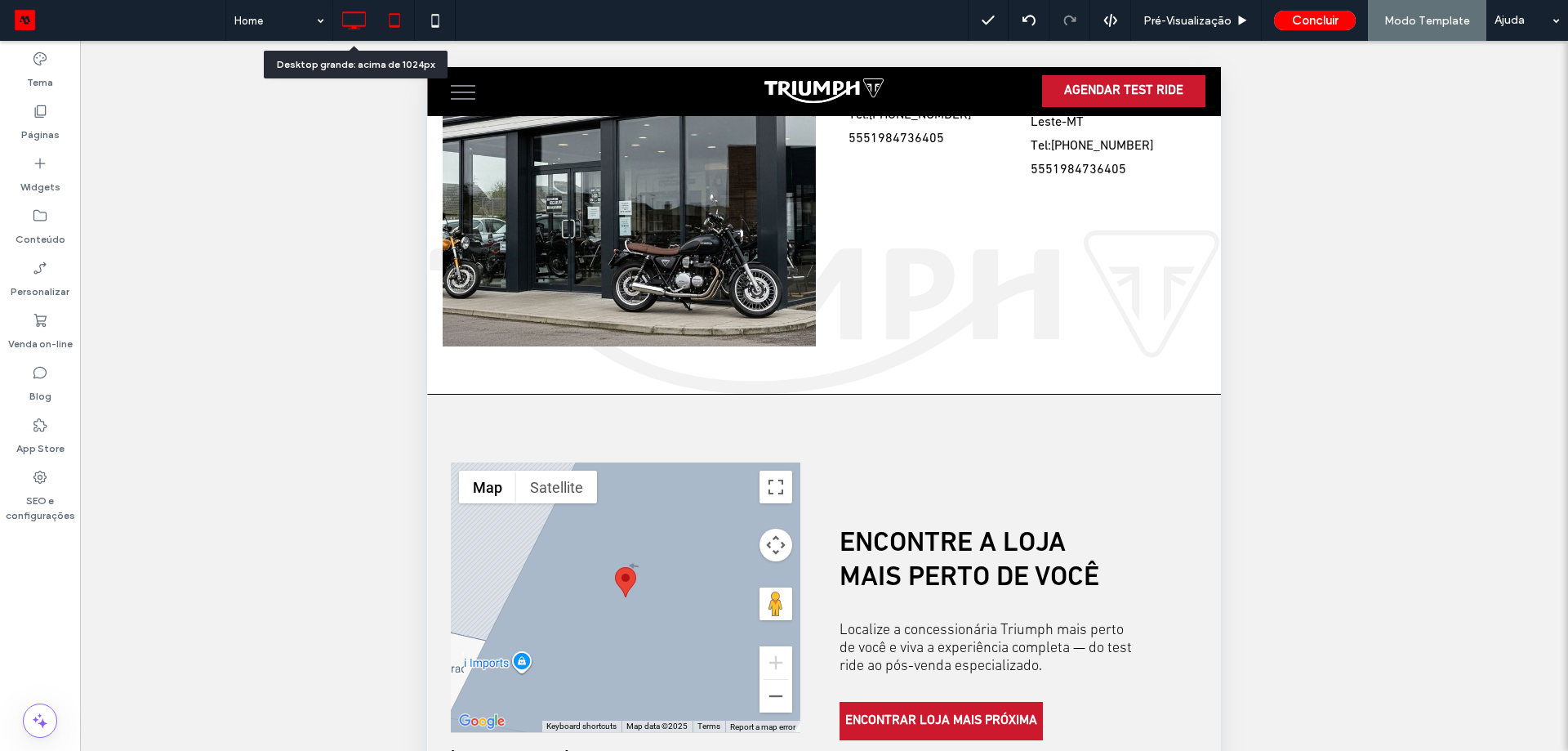
click at [335, 29] on div at bounding box center [354, 20] width 41 height 33
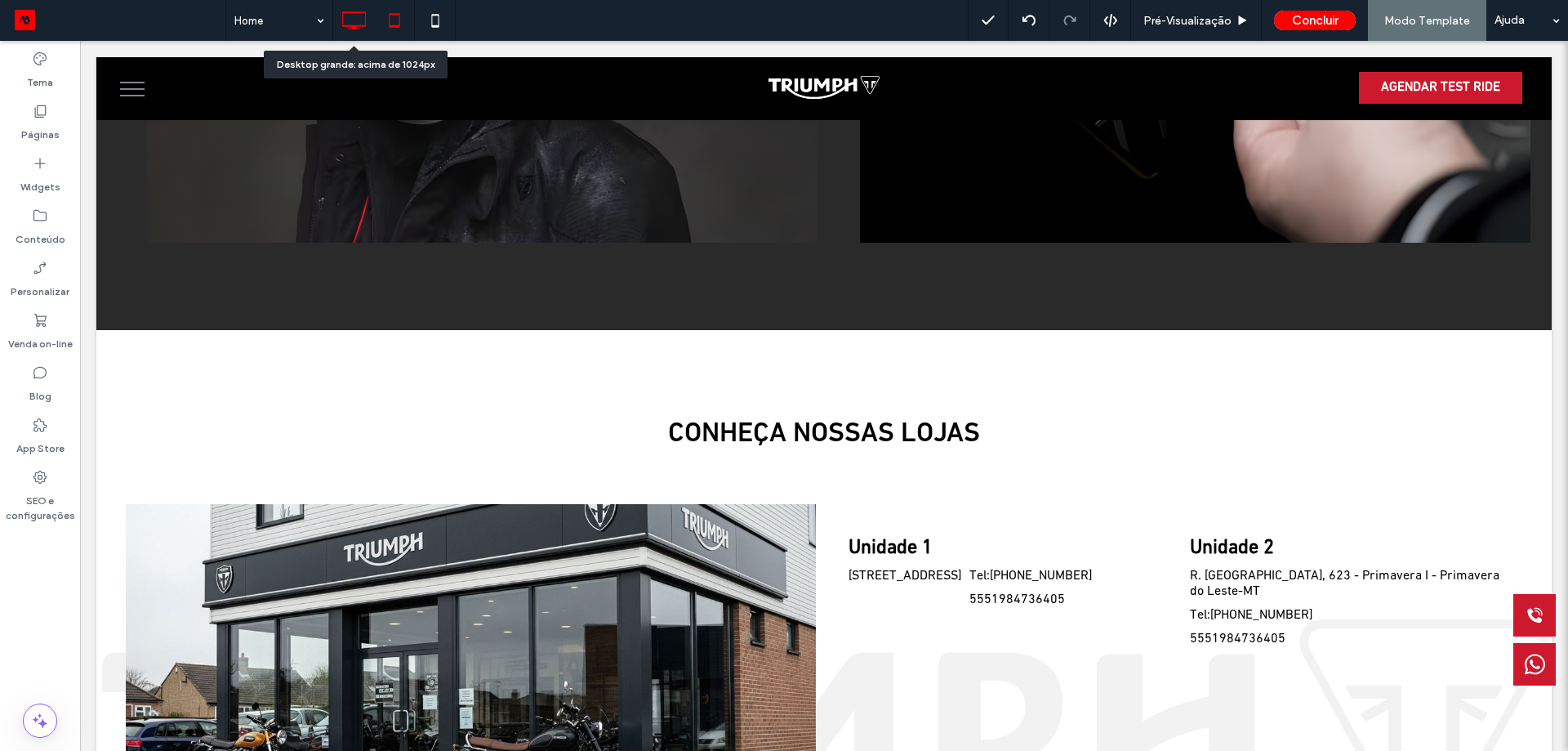
scroll to position [3336, 0]
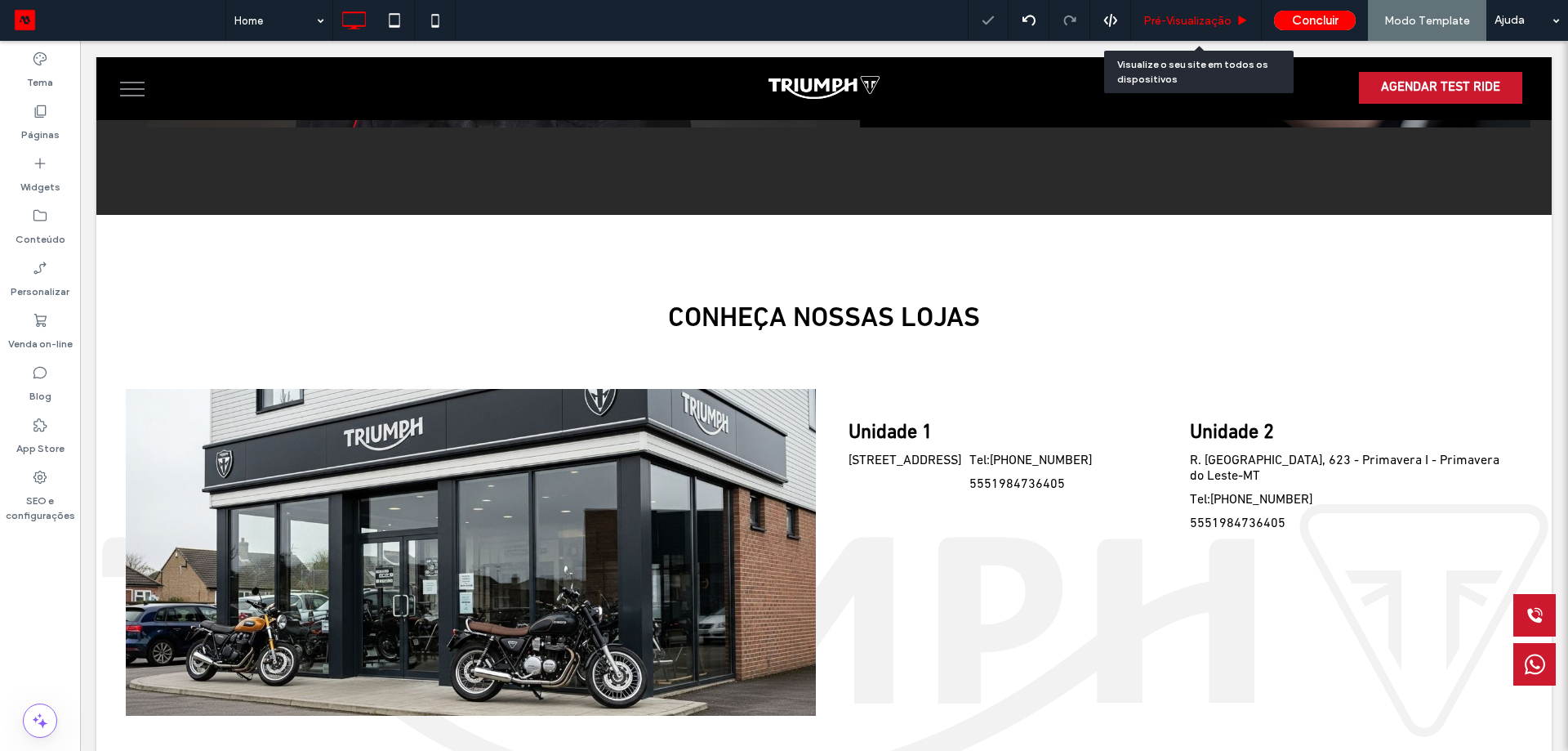
click at [1195, 21] on span "Pré-Visualizaçāo" at bounding box center [1188, 21] width 88 height 14
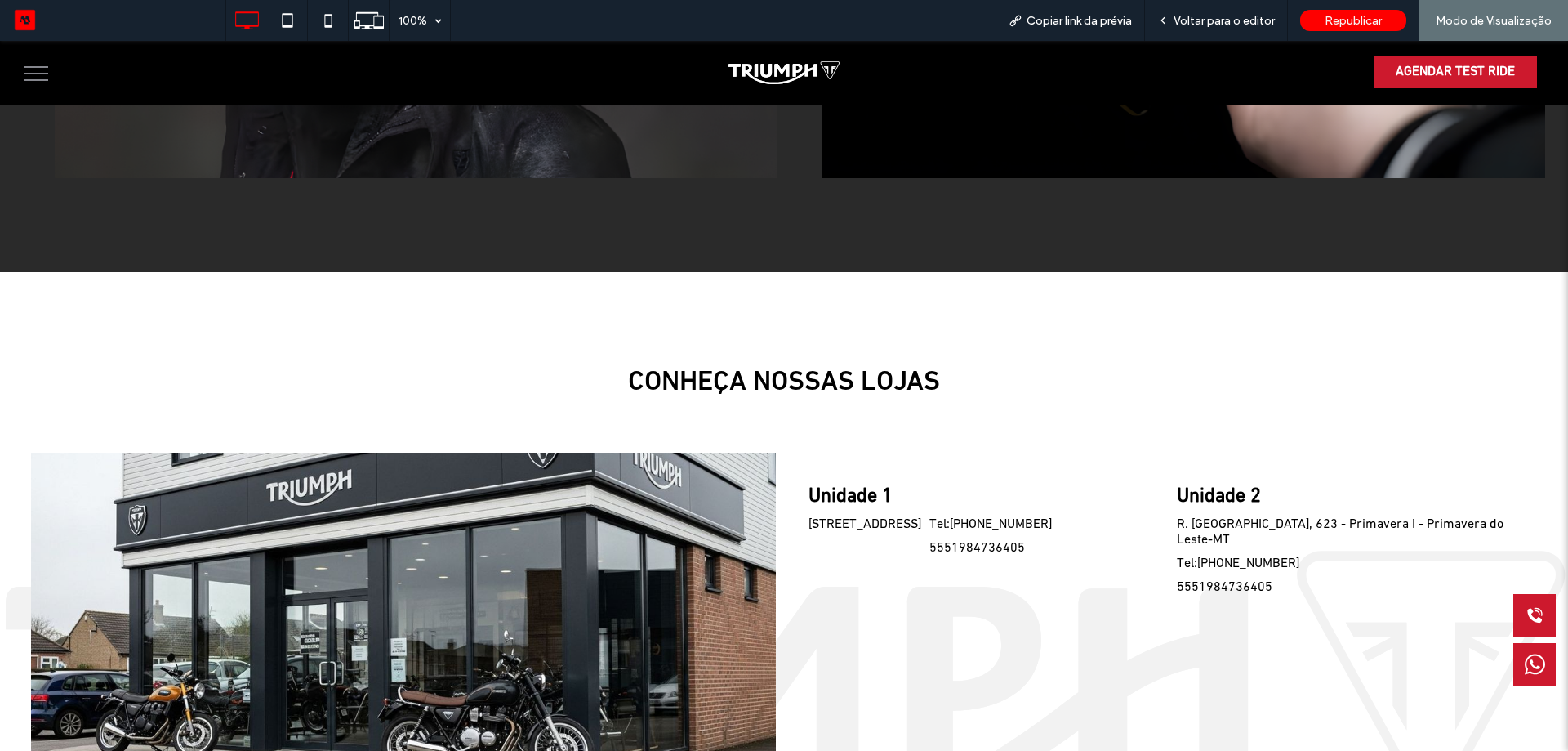
scroll to position [3451, 0]
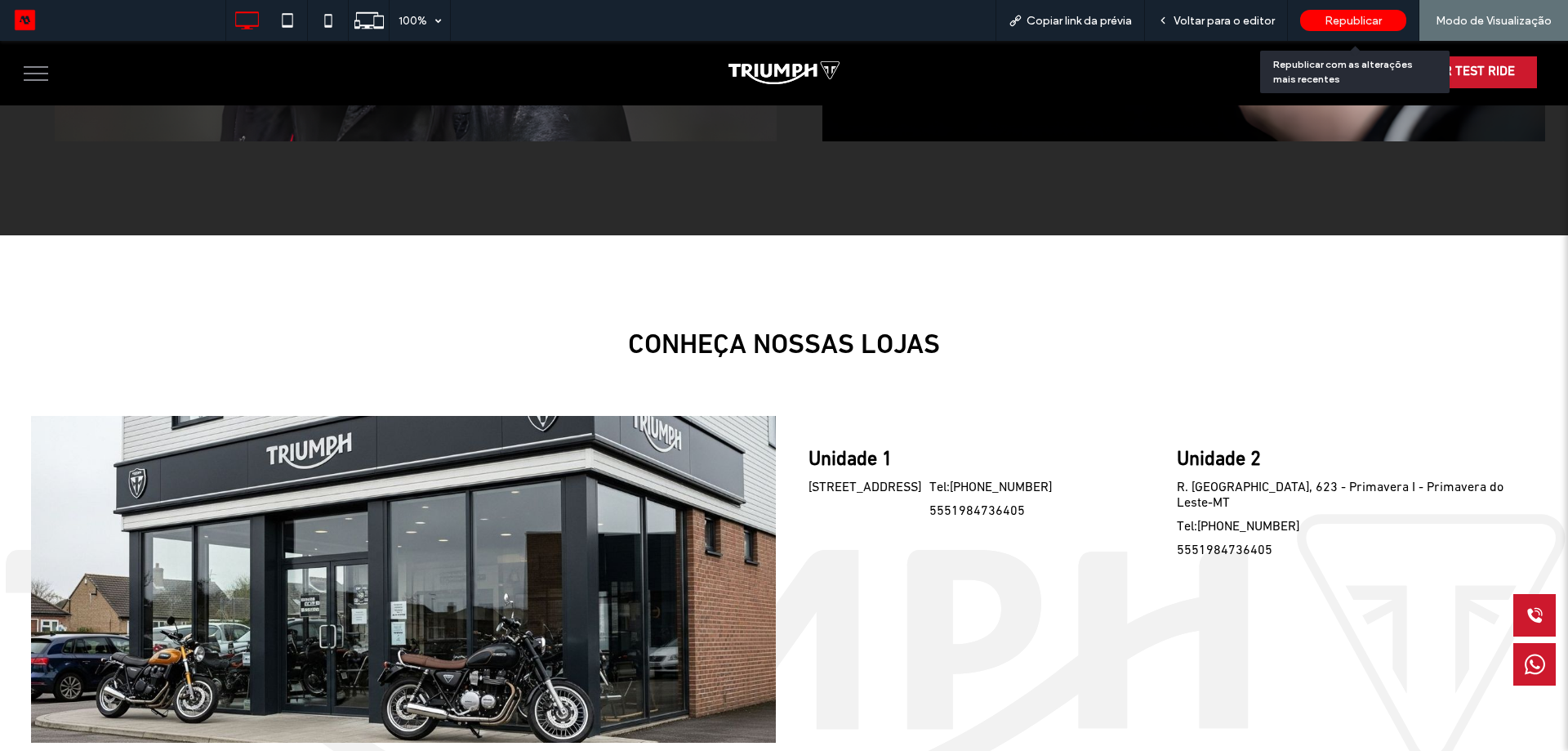
click at [1379, 29] on div "Republicar" at bounding box center [1354, 20] width 106 height 21
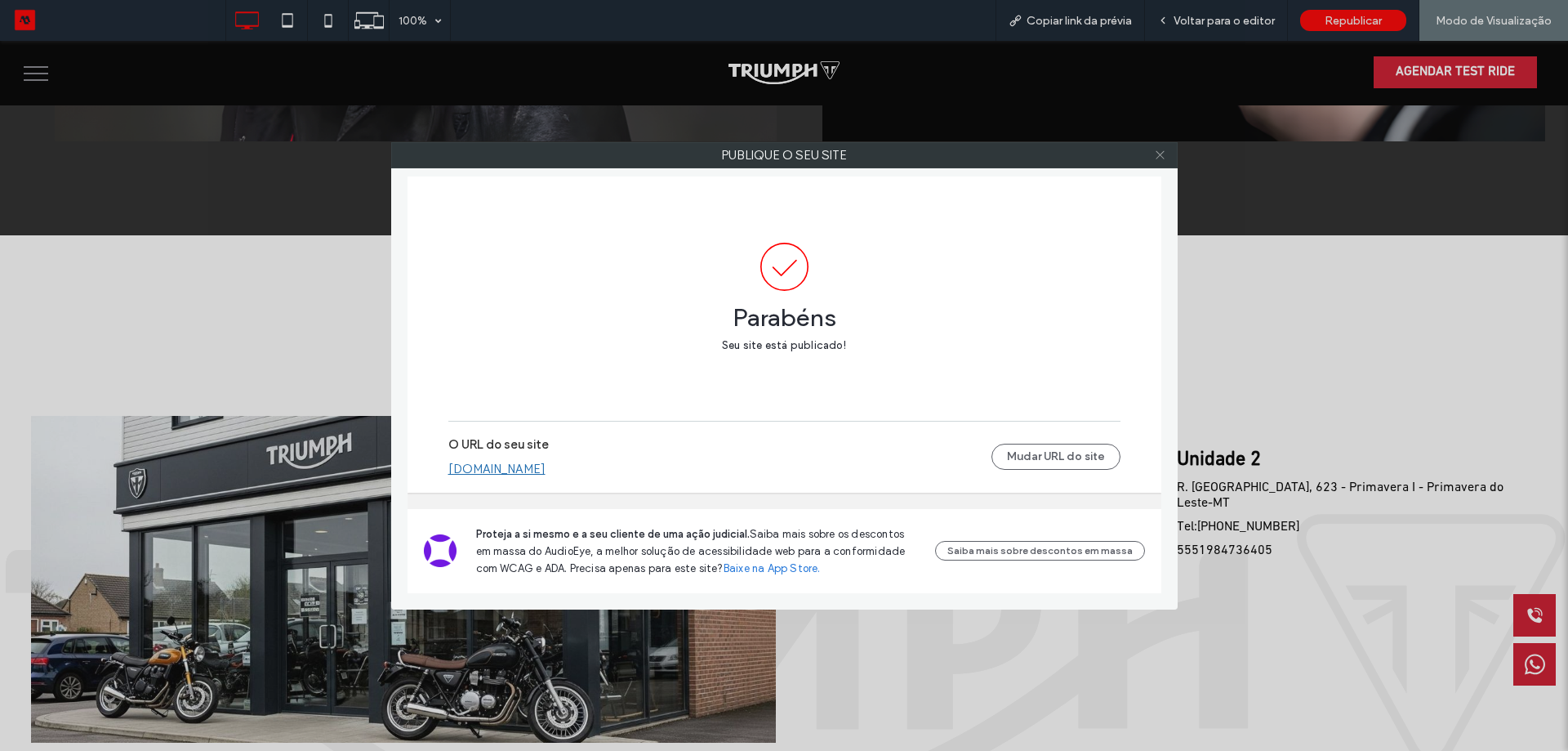
click at [1158, 153] on icon at bounding box center [1160, 154] width 12 height 12
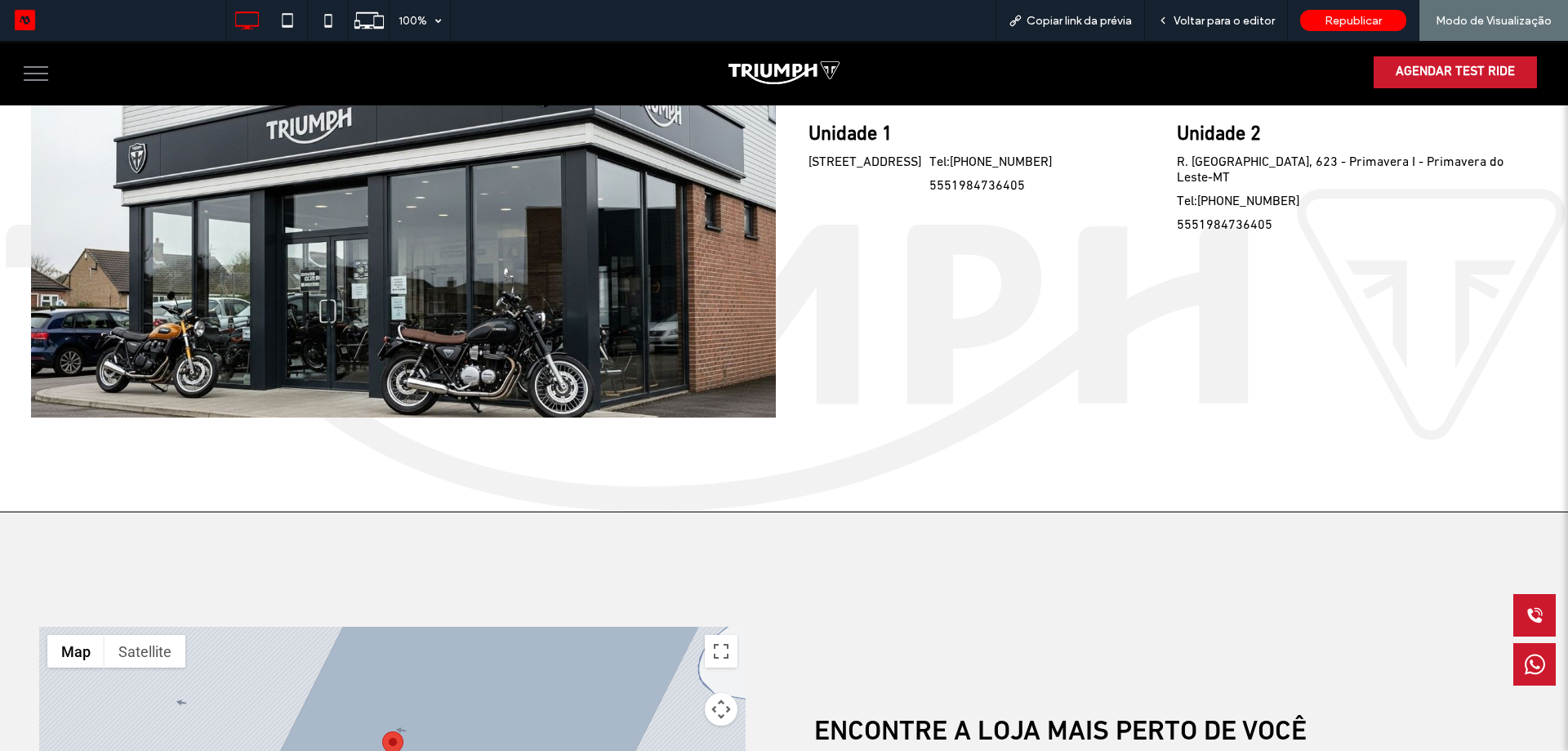
scroll to position [3778, 0]
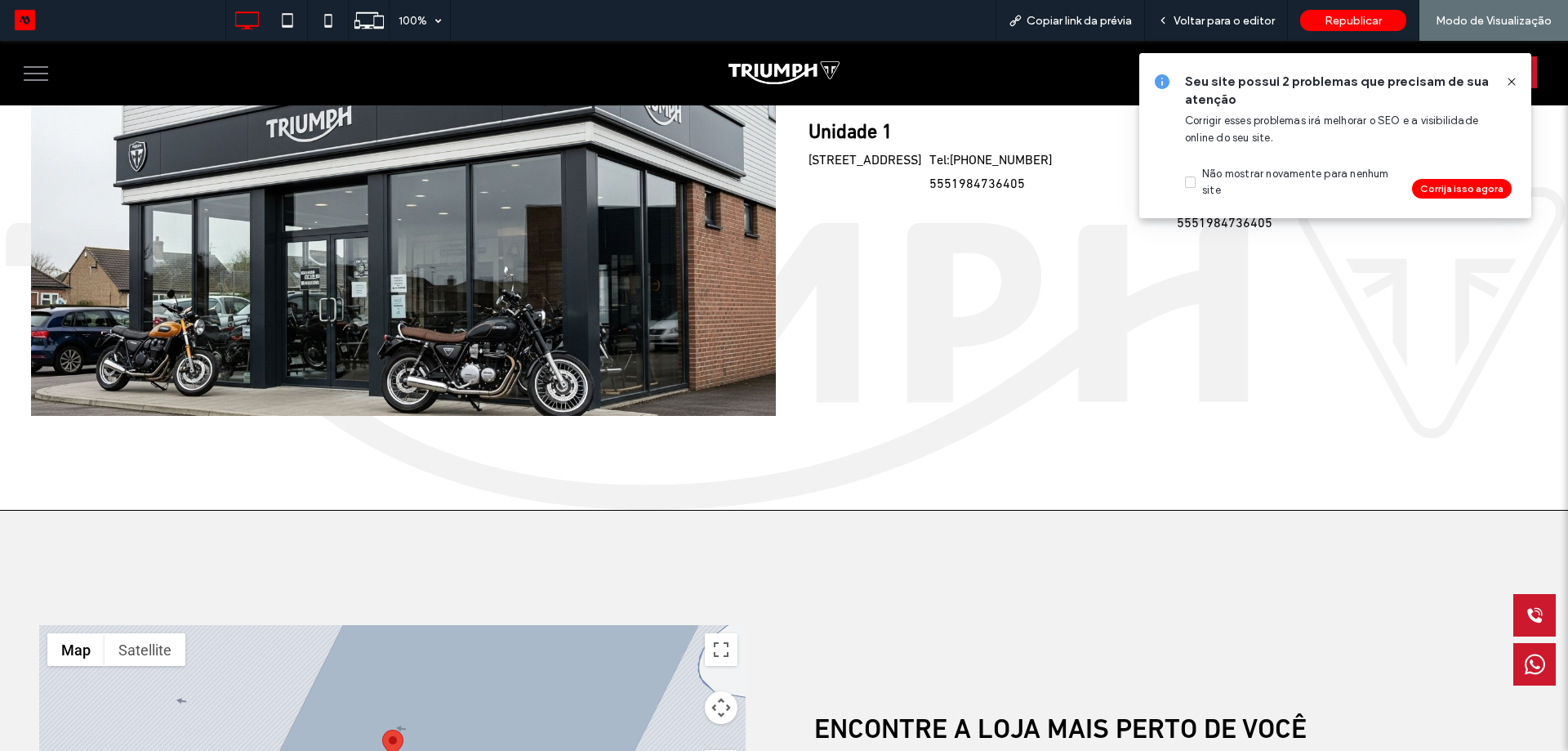
click at [929, 162] on link "Tel:[PHONE_NUMBER]" at bounding box center [990, 161] width 122 height 16
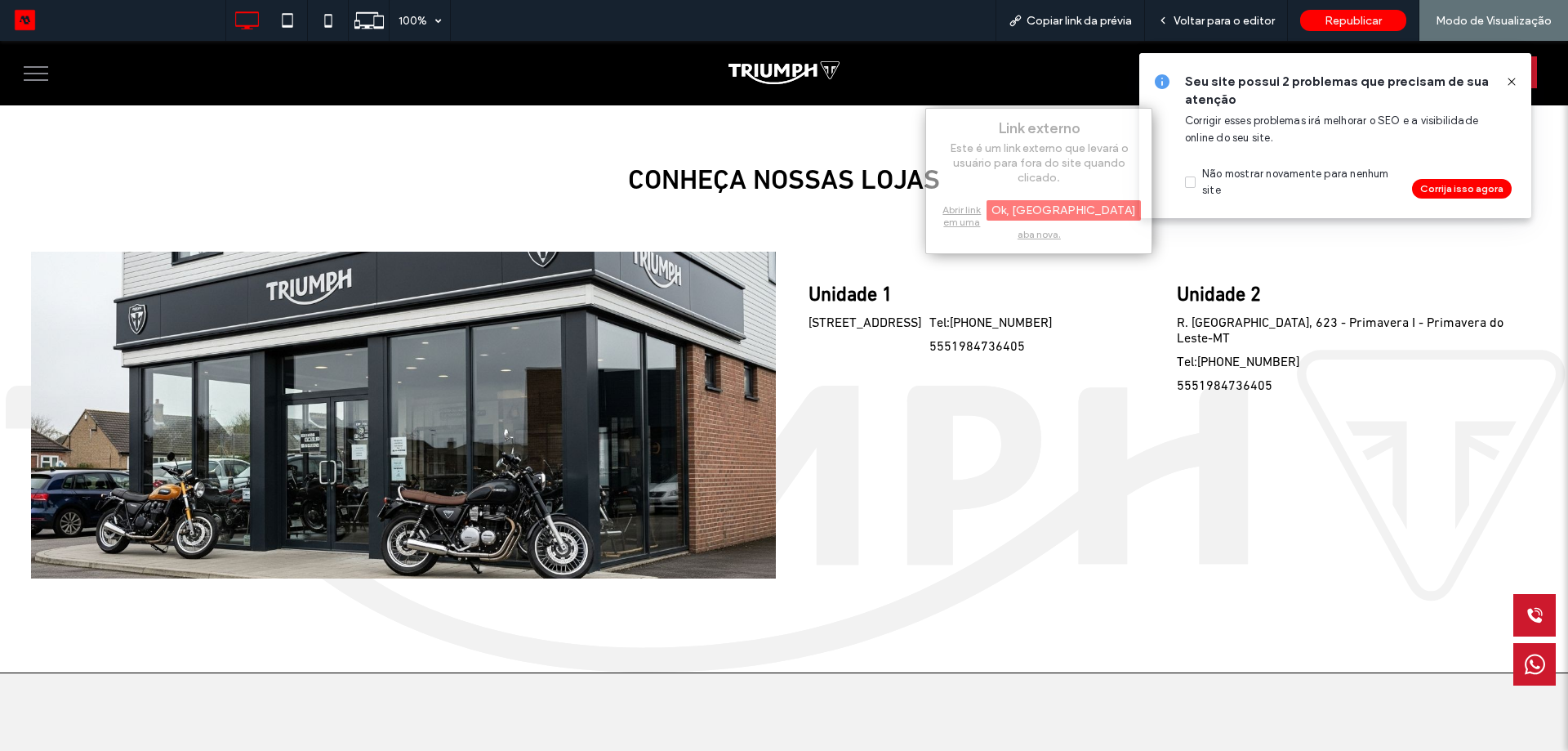
scroll to position [3615, 0]
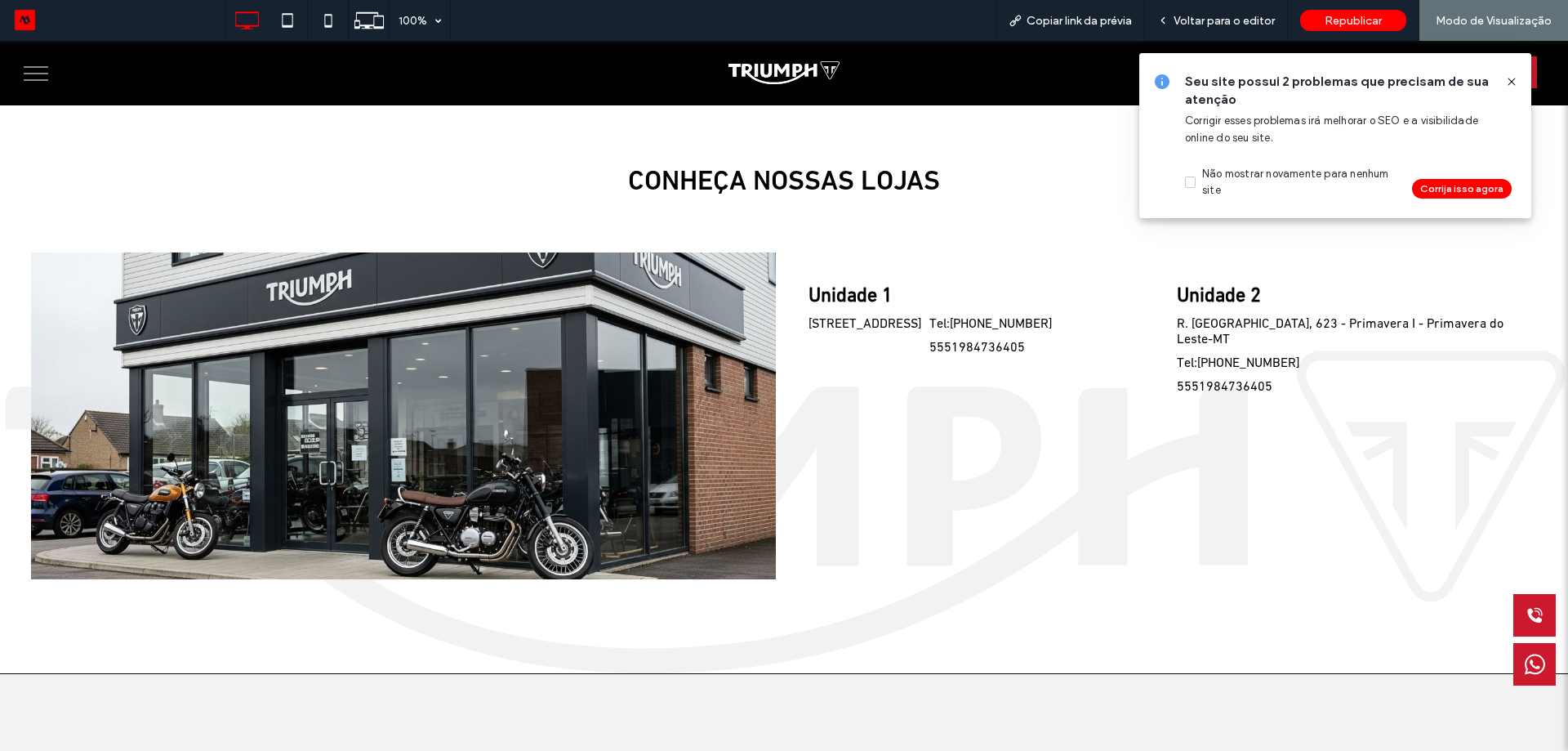
click at [929, 331] on link "Tel:[PHONE_NUMBER]" at bounding box center [990, 324] width 122 height 16
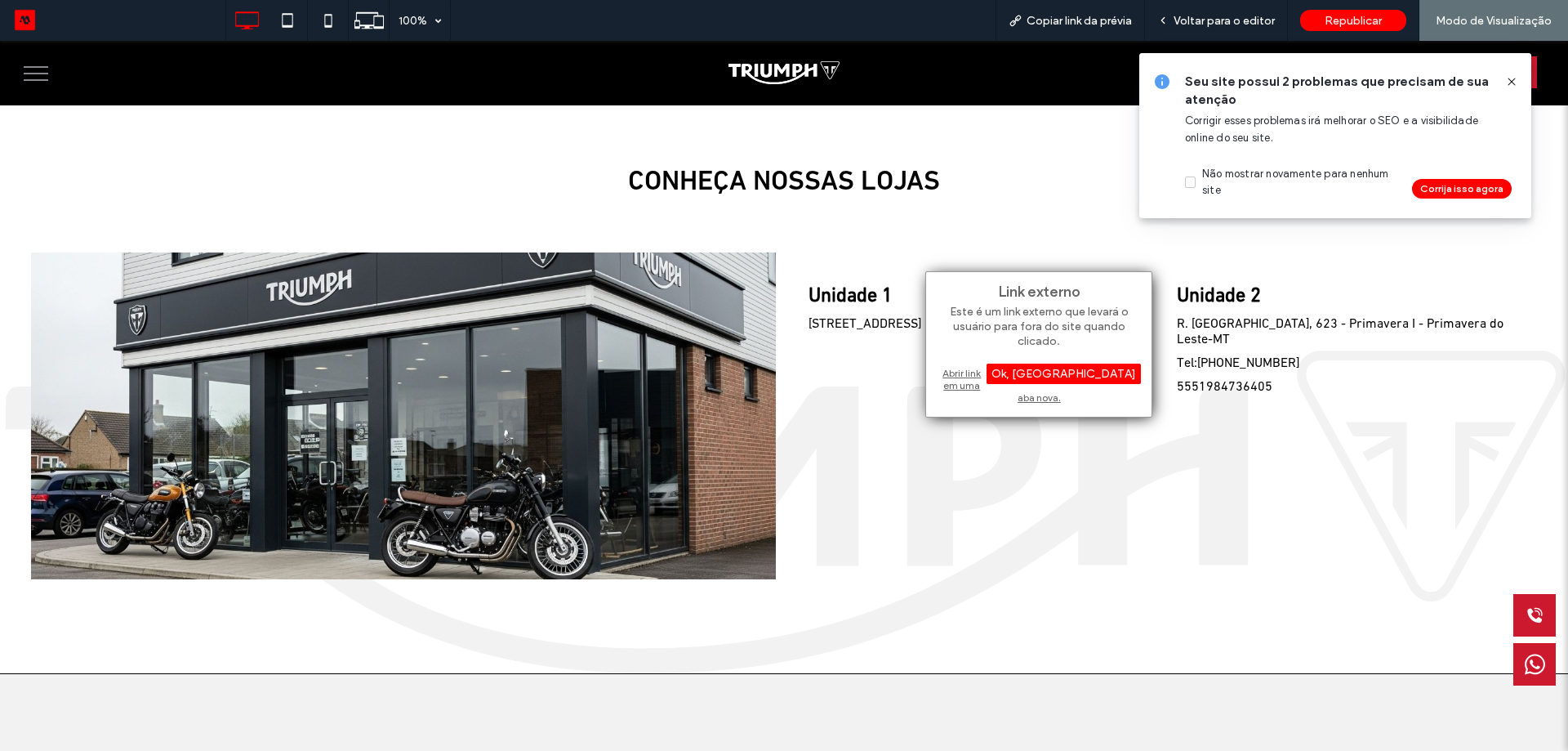
click at [1015, 387] on div "Link externo Este é um link externo que levará o usuário para fora do site quan…" at bounding box center [1038, 344] width 227 height 147
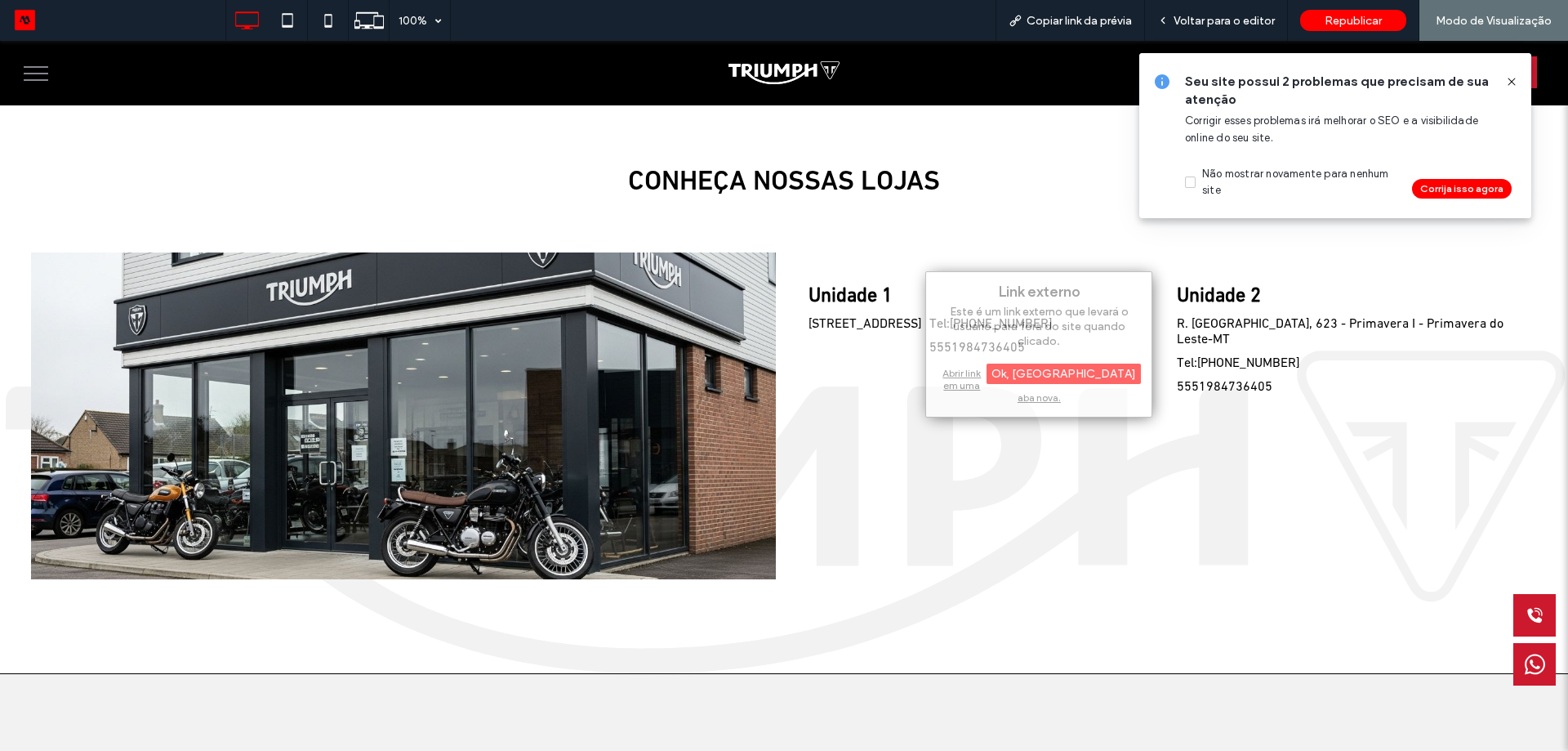
click at [1014, 368] on div "Abrir link em uma aba nova." at bounding box center [1038, 385] width 205 height 42
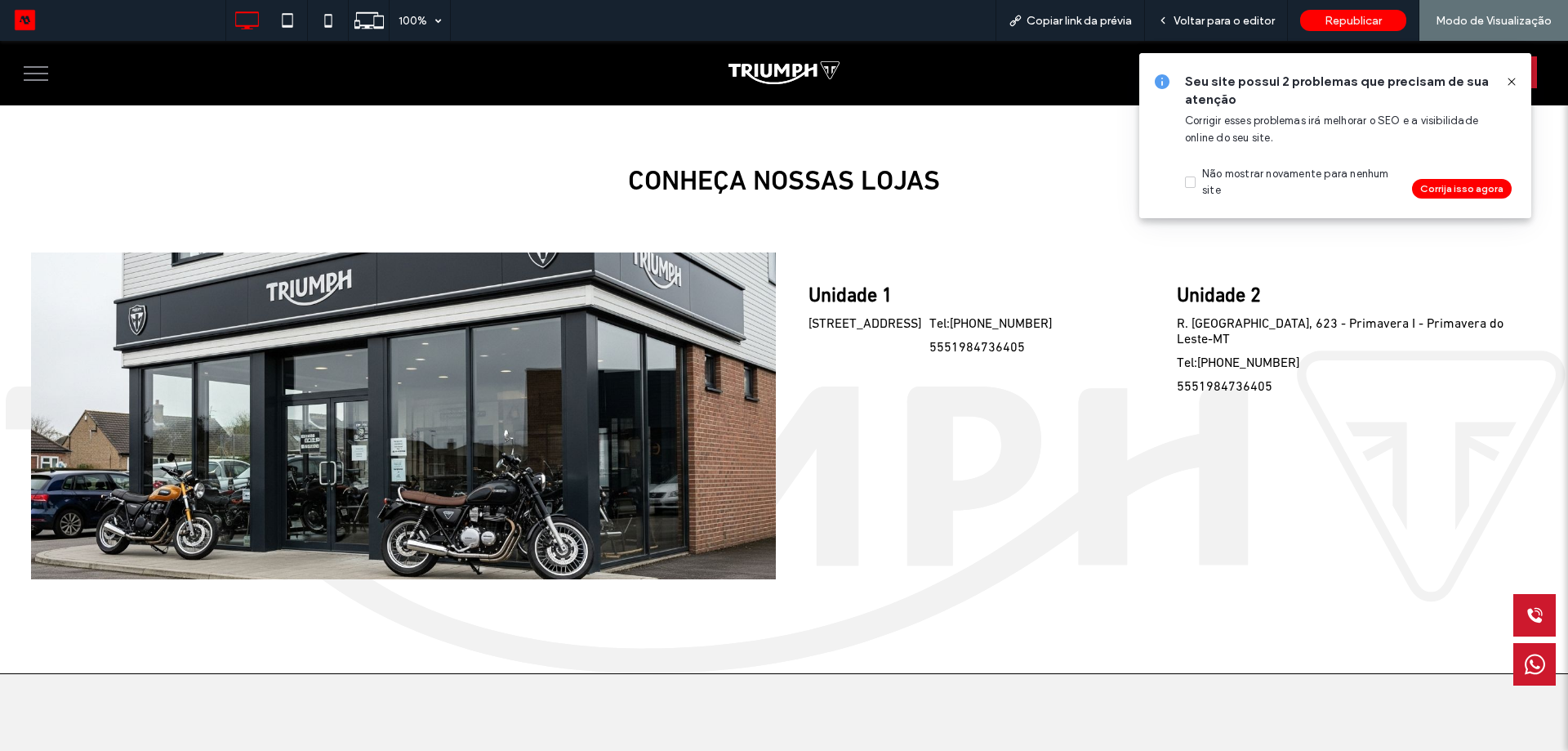
click at [929, 355] on link "5551984736405" at bounding box center [977, 348] width 95 height 16
click at [1503, 81] on div at bounding box center [1505, 81] width 26 height 18
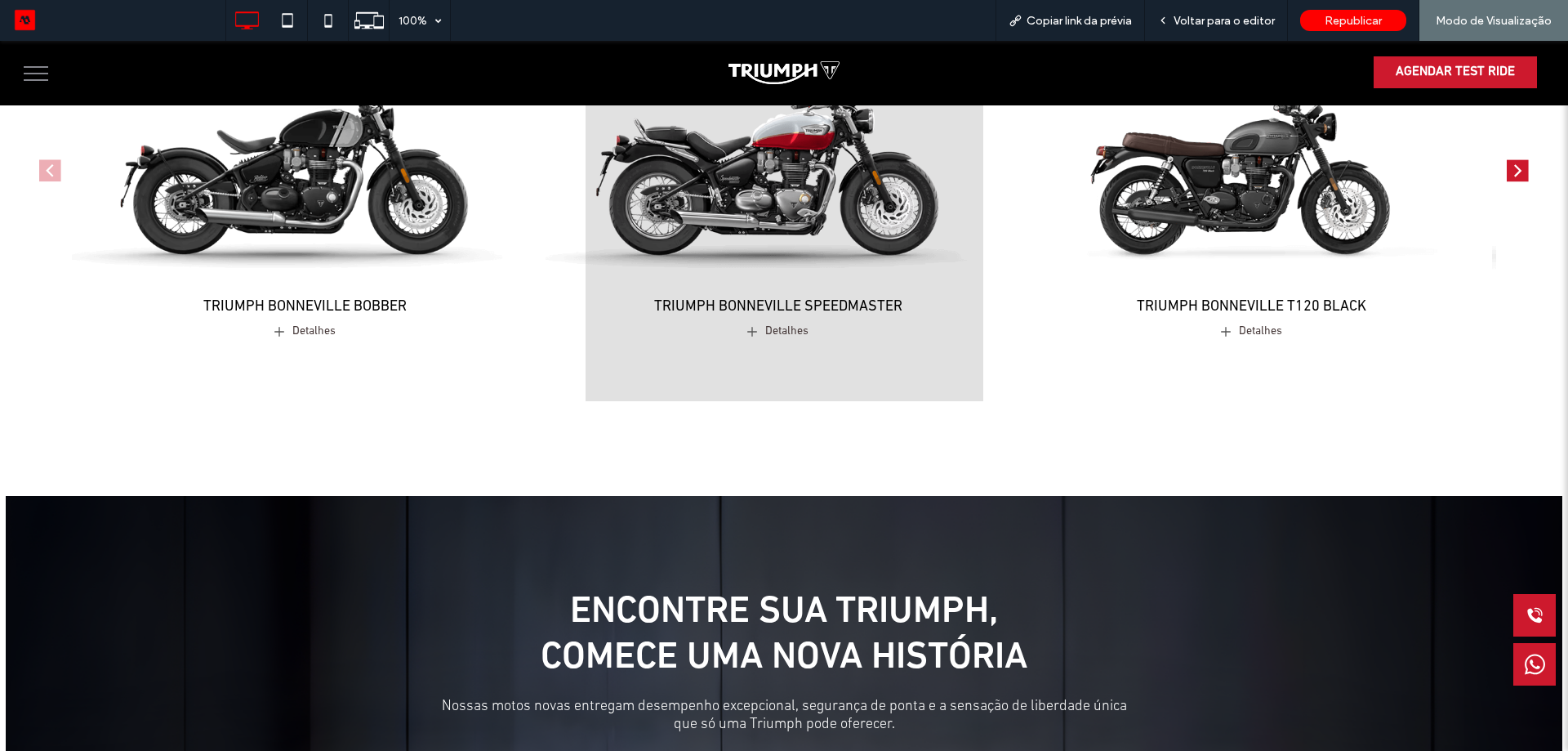
scroll to position [755, 0]
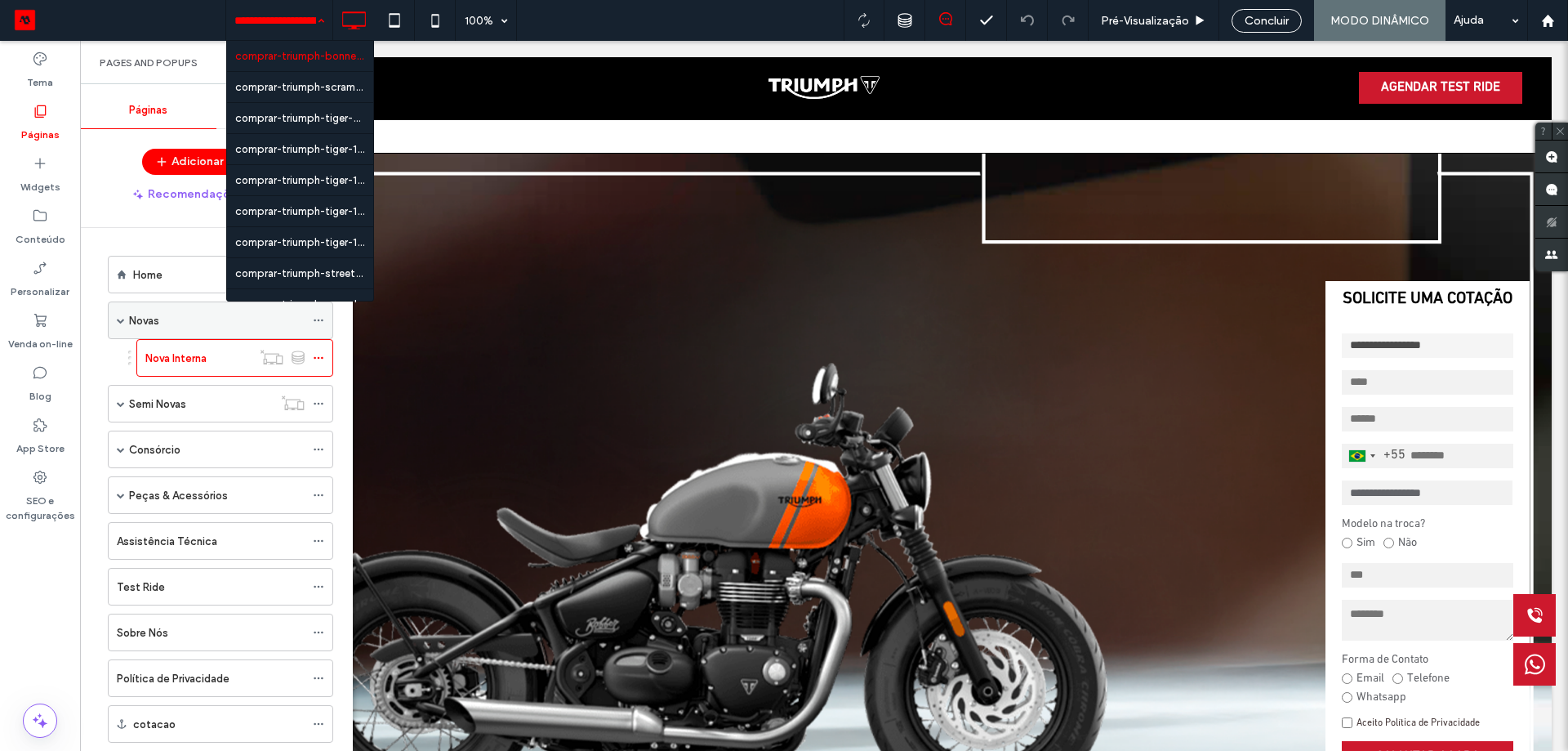
click at [191, 313] on div "Novas" at bounding box center [217, 320] width 176 height 17
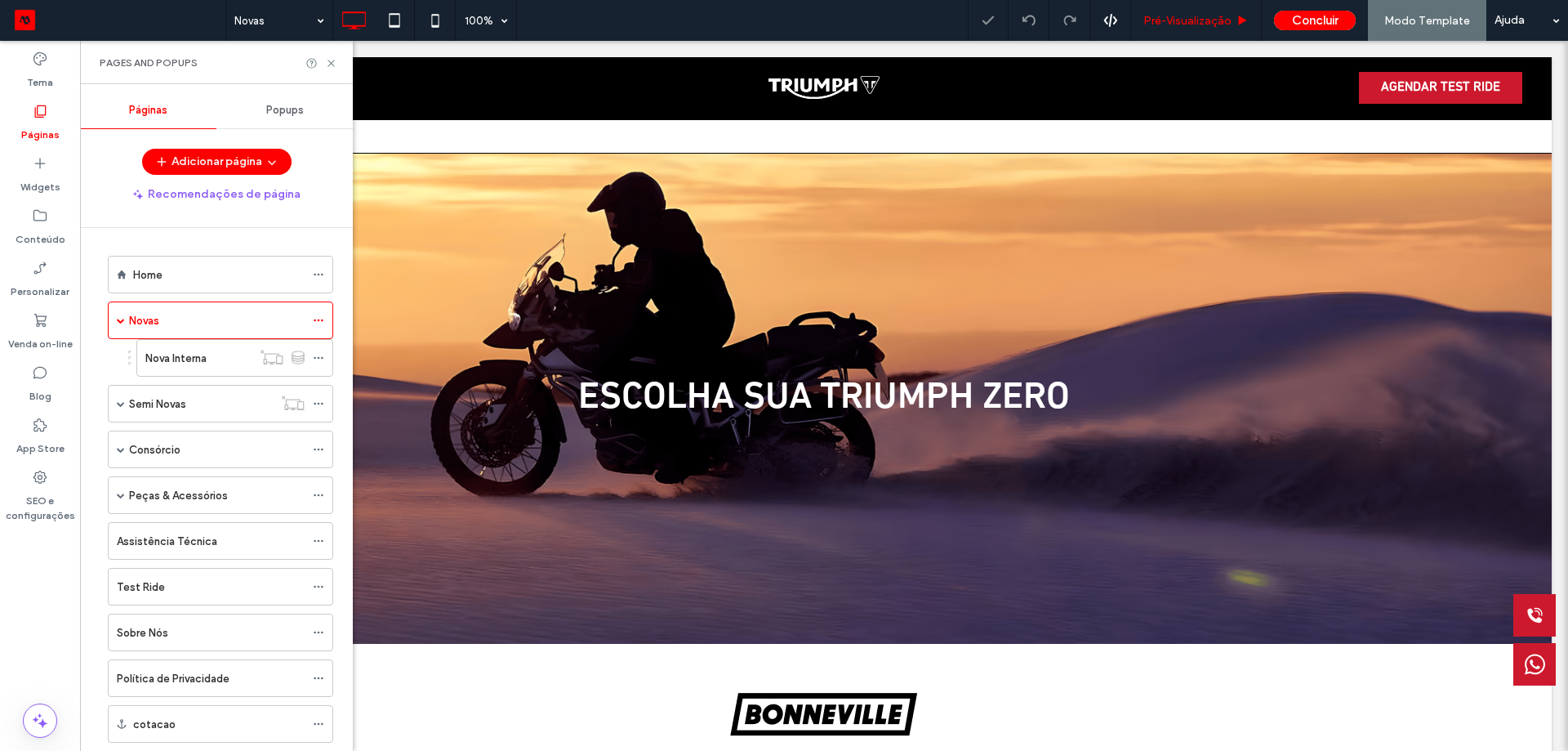
click at [1196, 14] on span "Pré-Visualizaçāo" at bounding box center [1188, 21] width 88 height 14
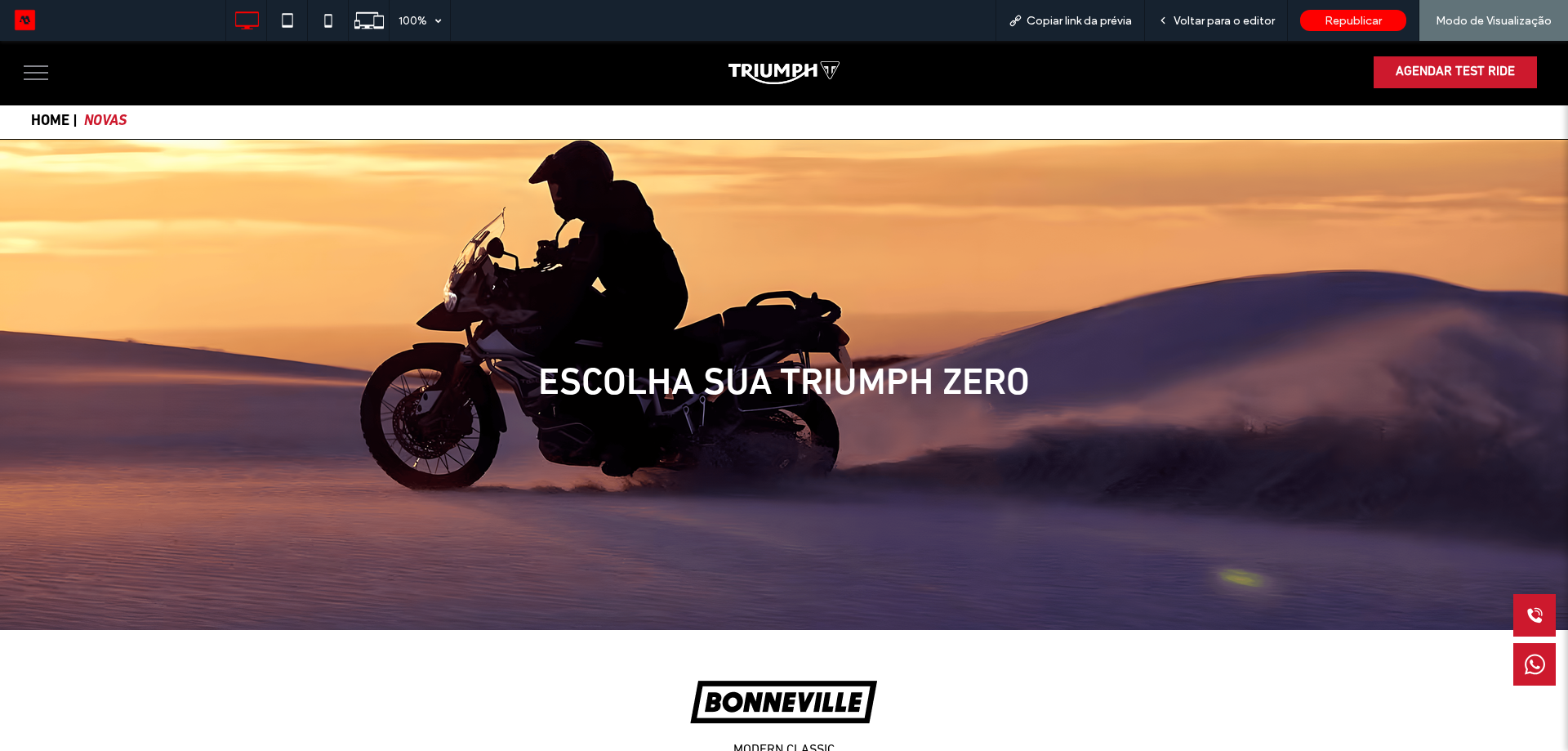
scroll to position [199, 0]
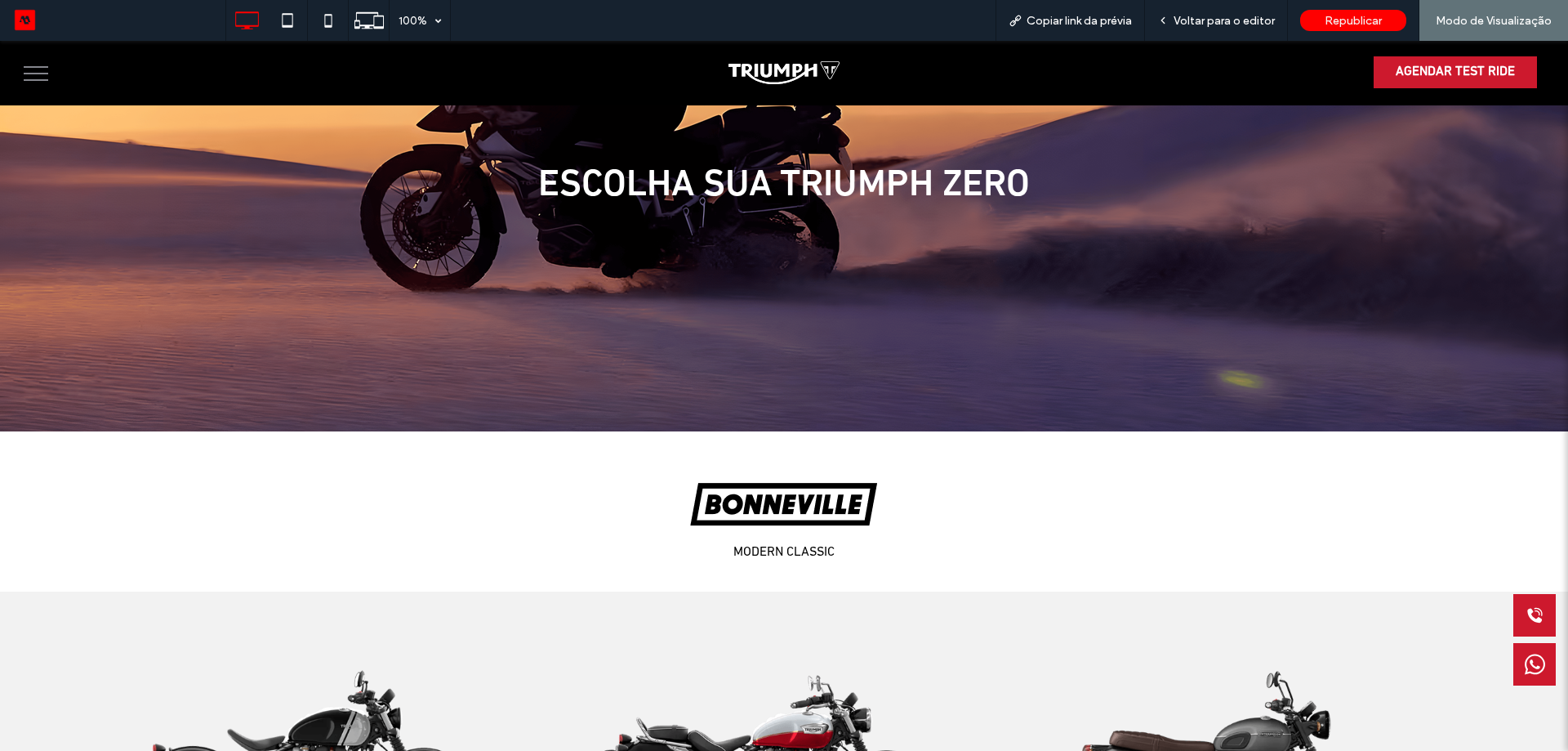
click at [1242, 597] on img "3 / 4" at bounding box center [1242, 746] width 479 height 300
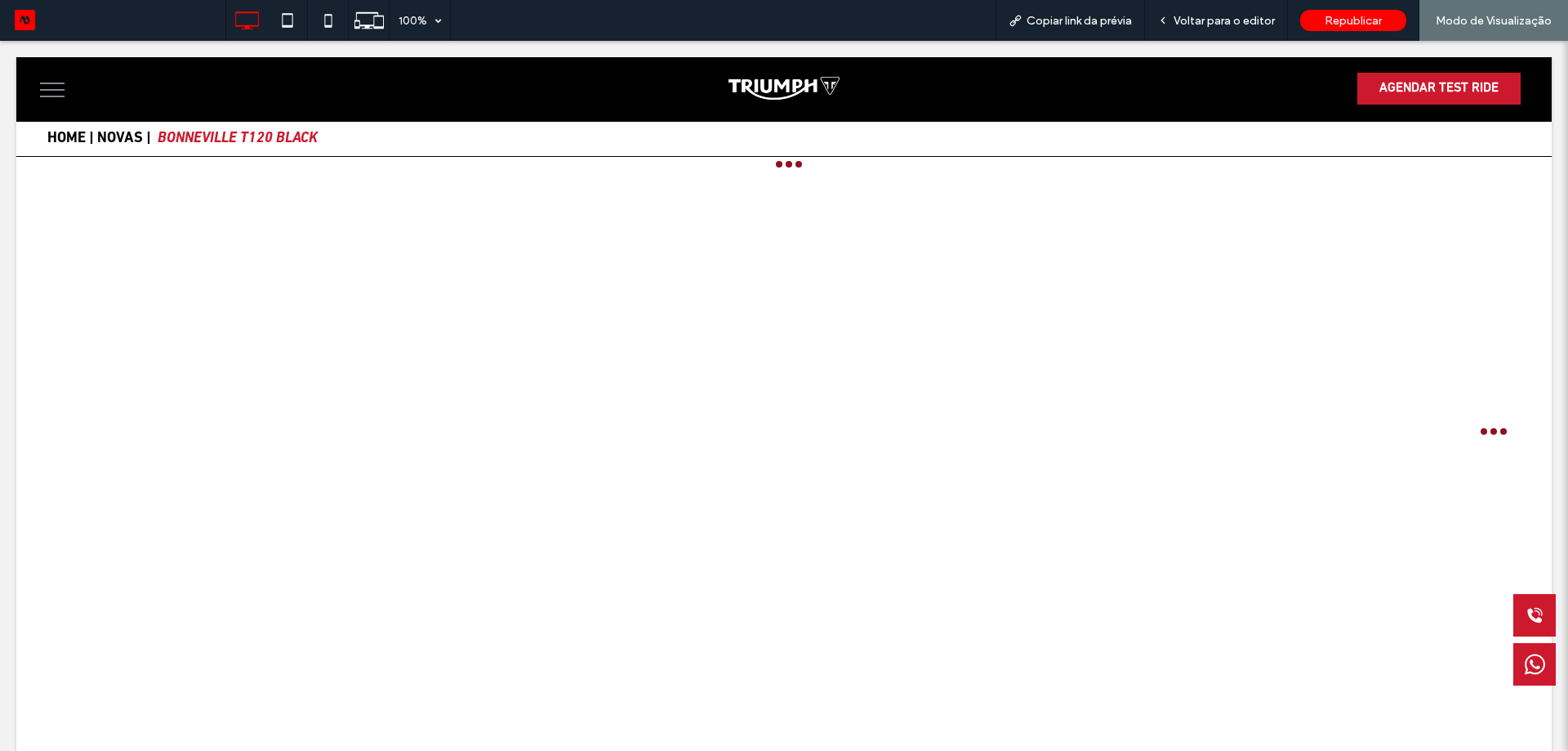
scroll to position [0, 0]
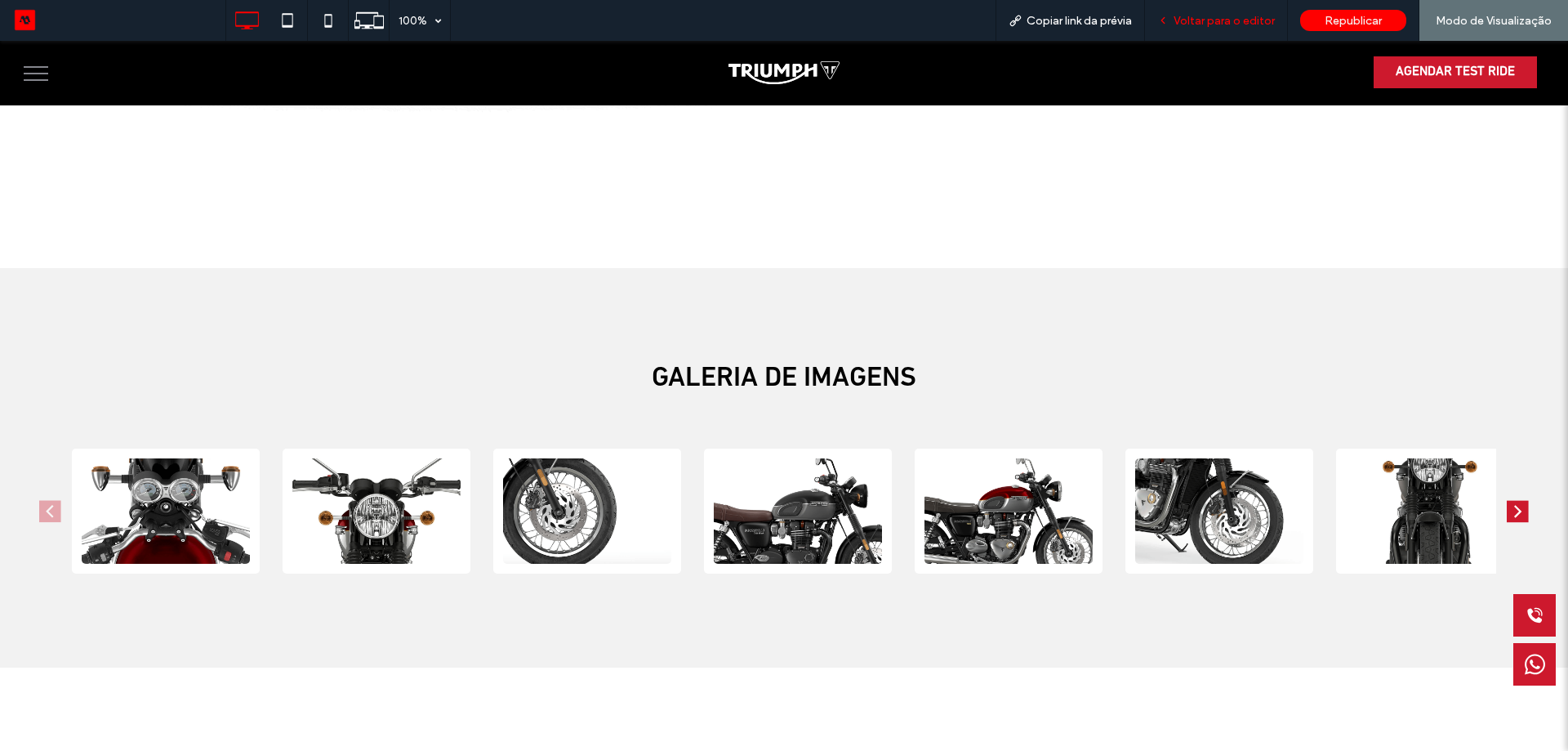
click at [1252, 27] on span "Voltar para o editor" at bounding box center [1224, 21] width 101 height 14
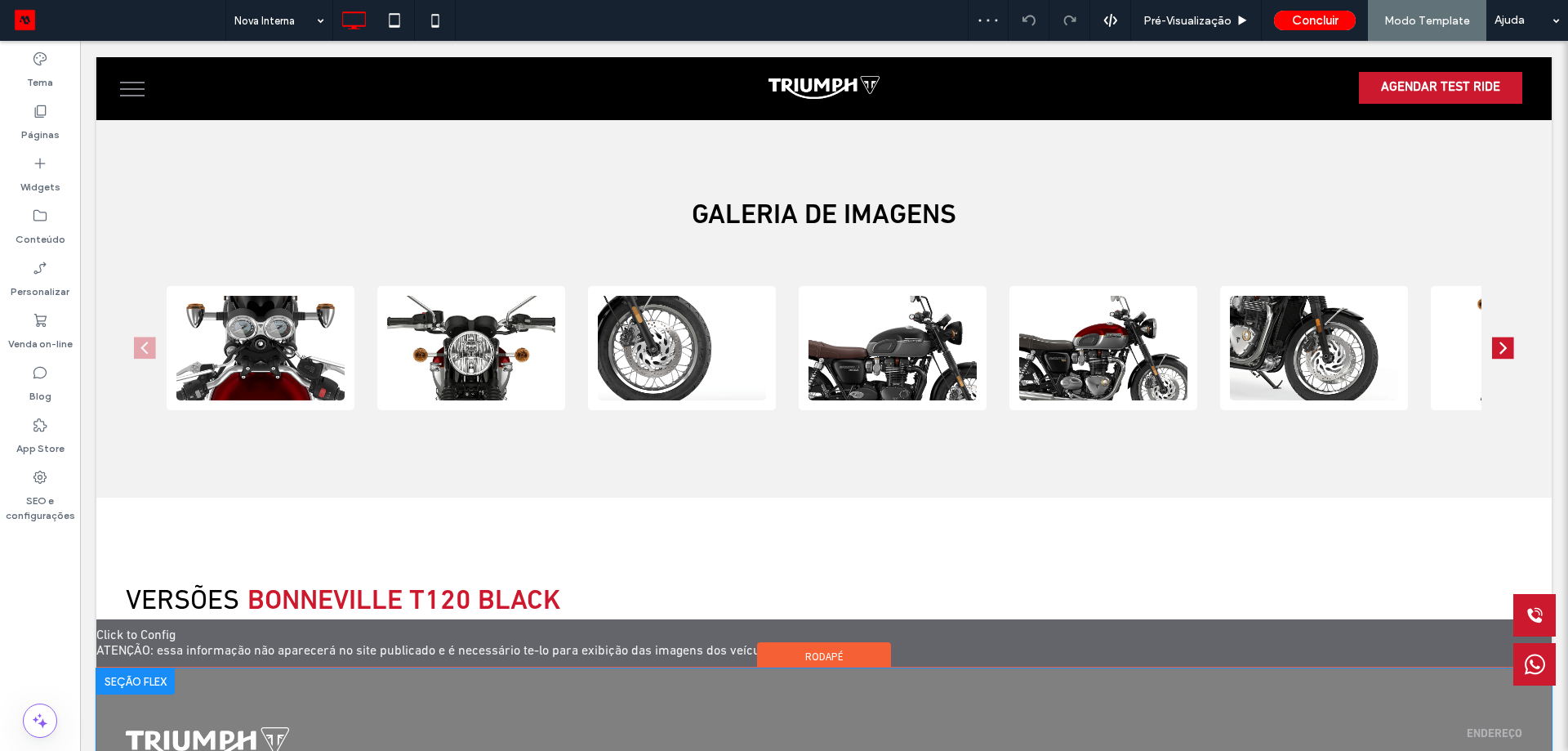
scroll to position [1607, 0]
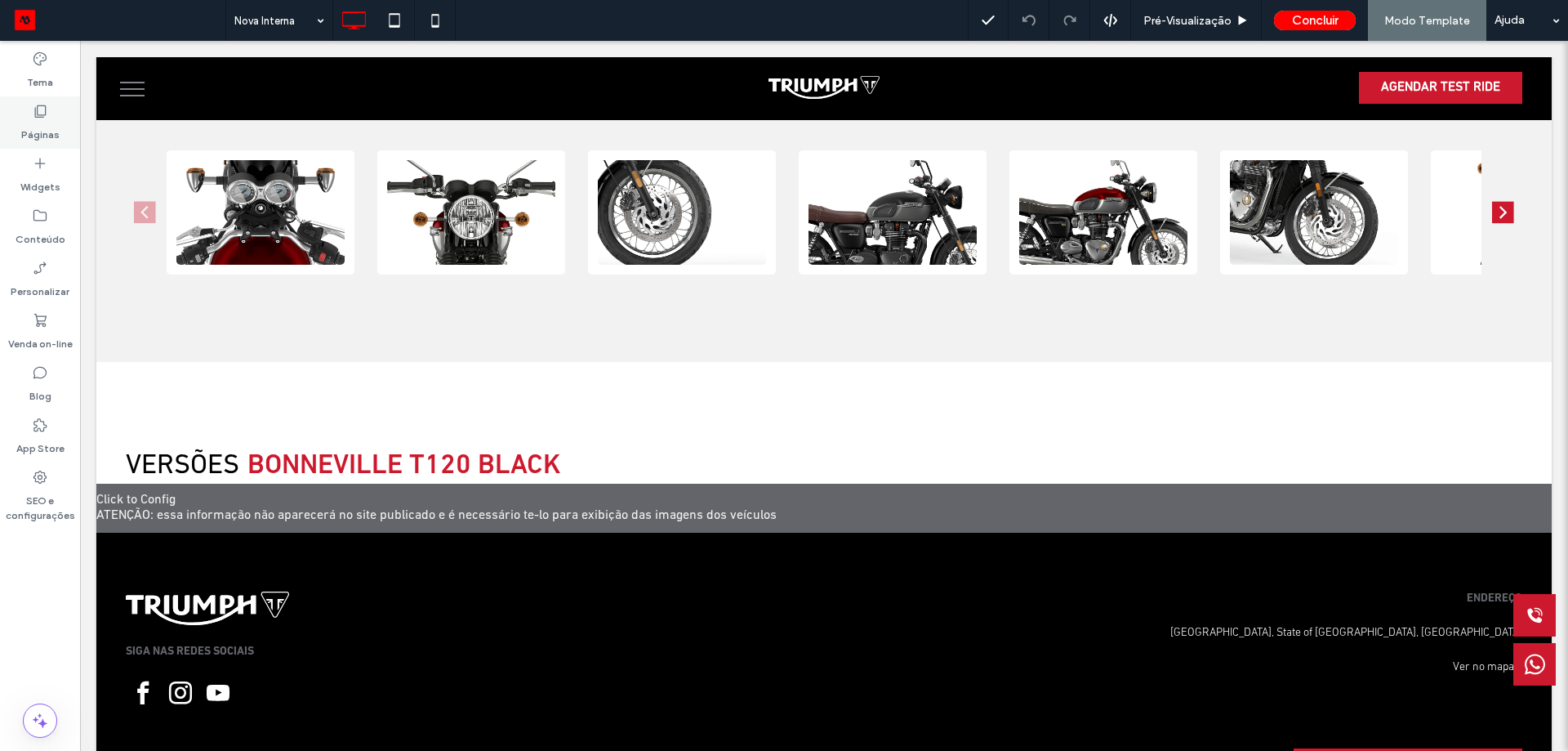
click at [60, 120] on div "Páginas" at bounding box center [40, 122] width 80 height 52
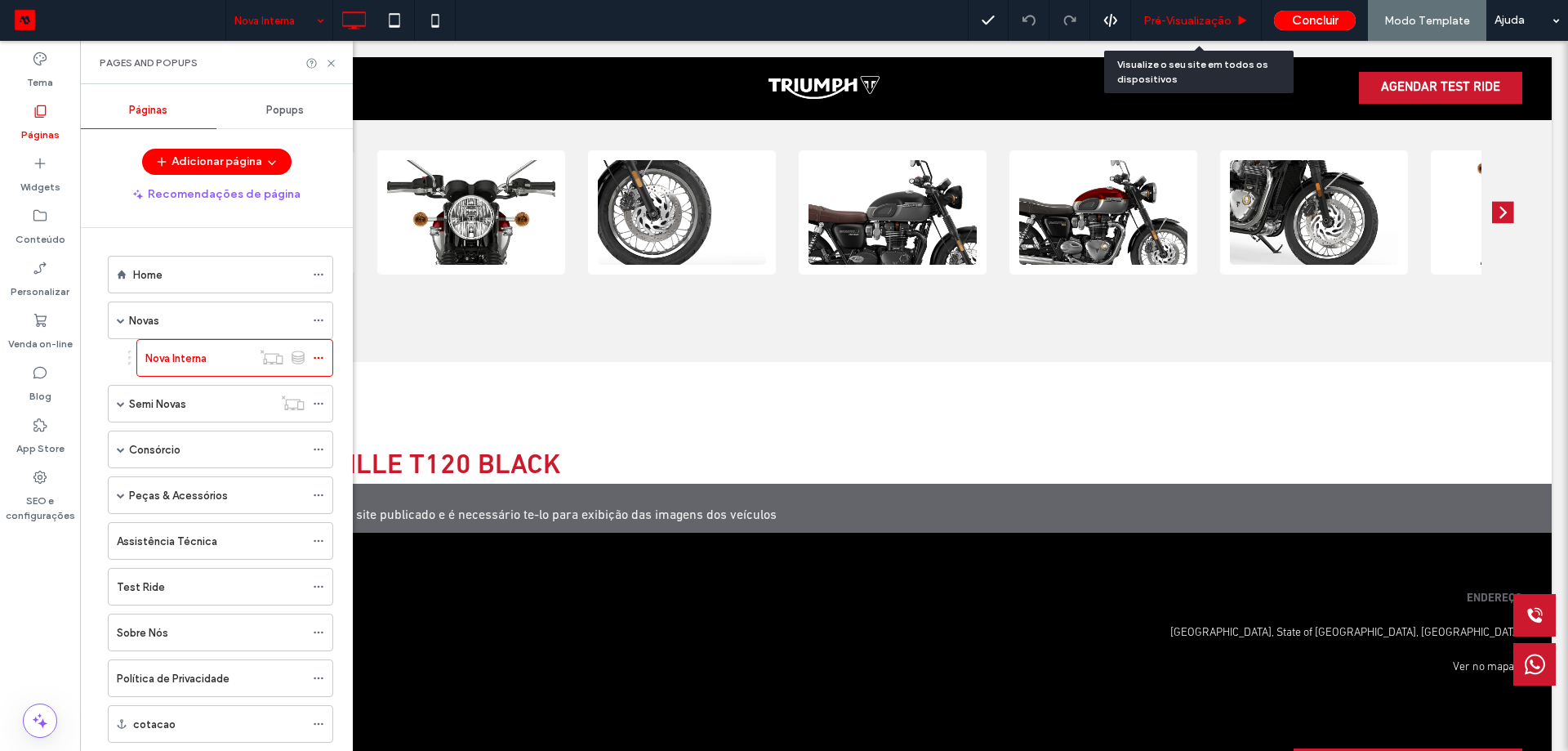
click at [1179, 21] on span "Pré-Visualizaçāo" at bounding box center [1188, 21] width 88 height 14
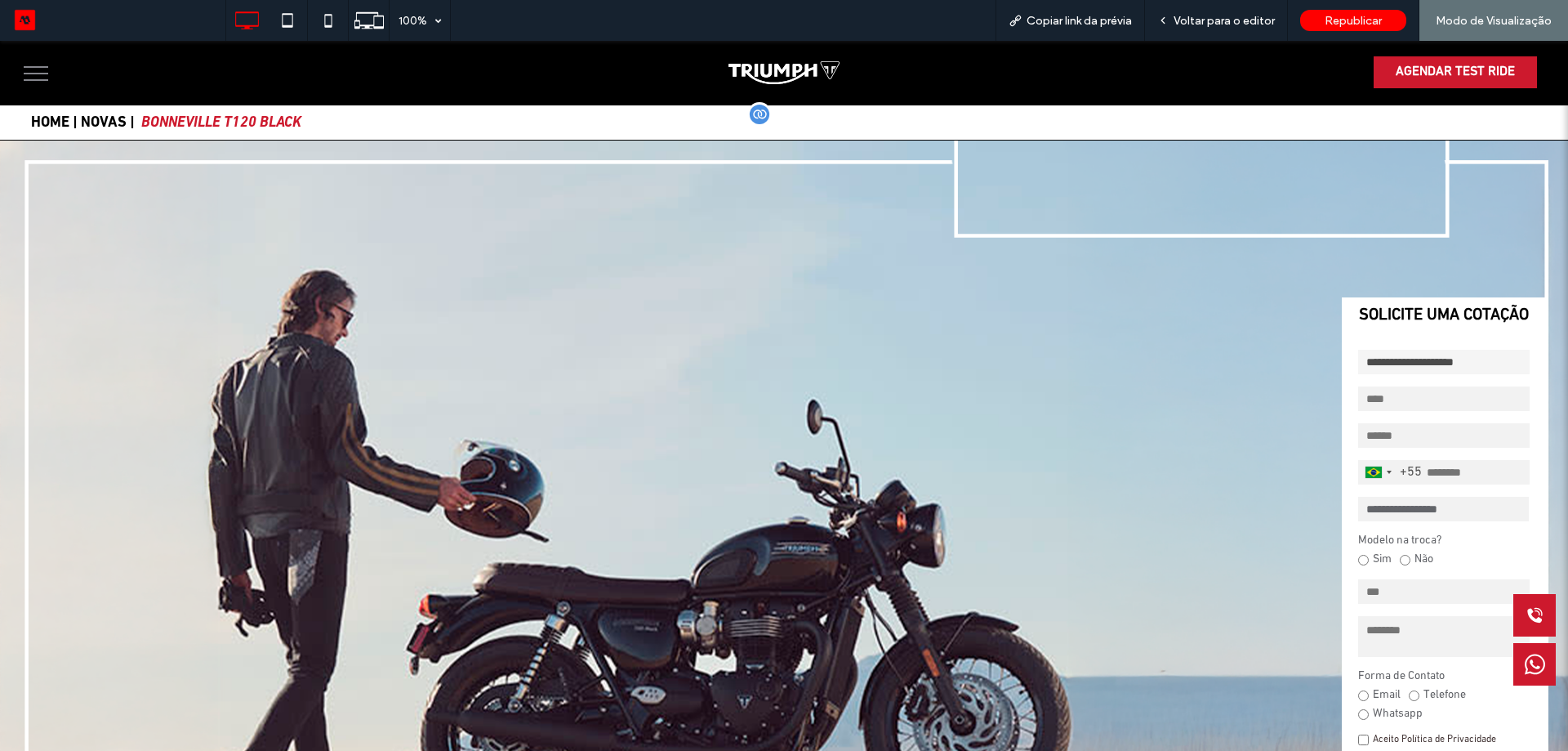
click at [95, 120] on link "NOVAS |" at bounding box center [108, 123] width 54 height 15
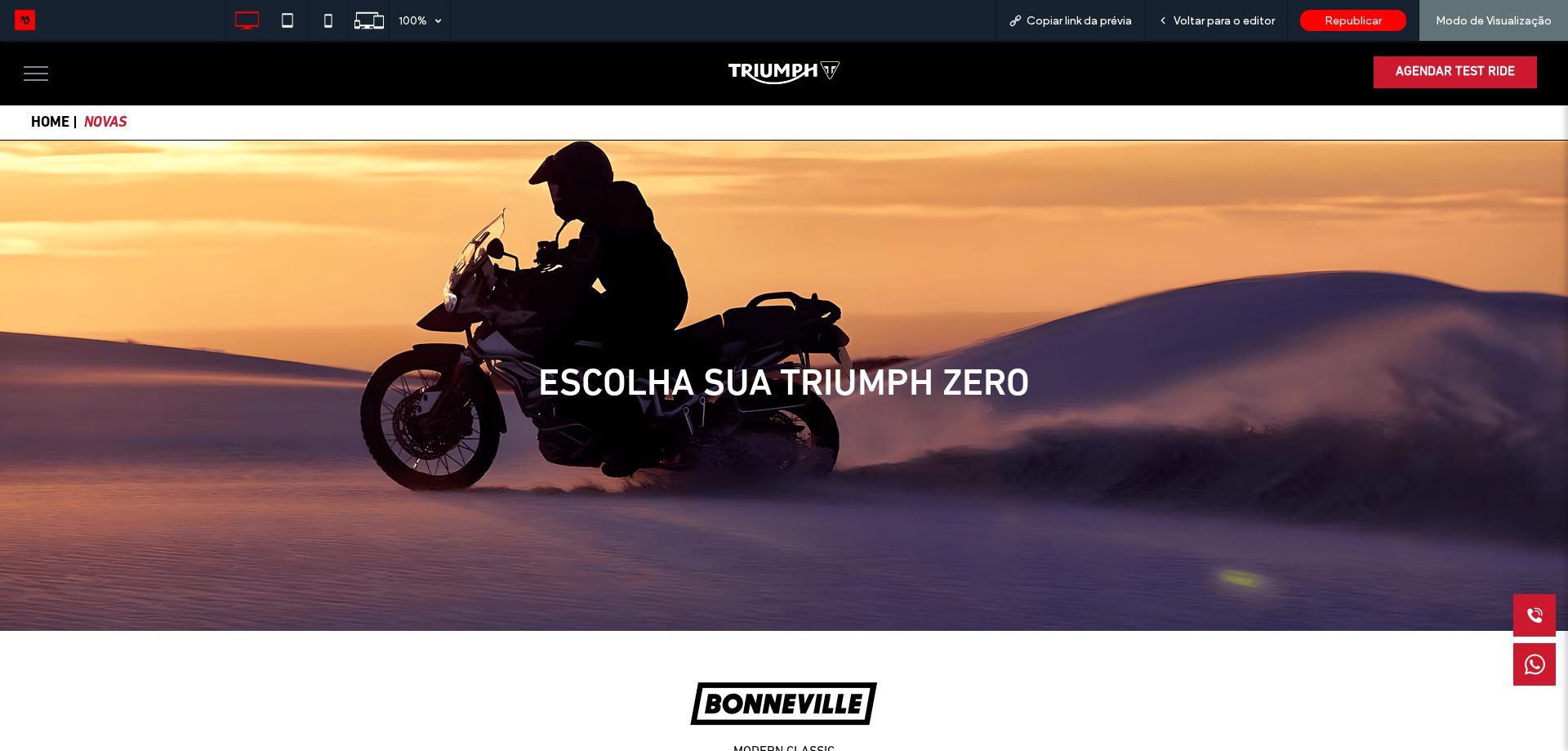
scroll to position [490, 0]
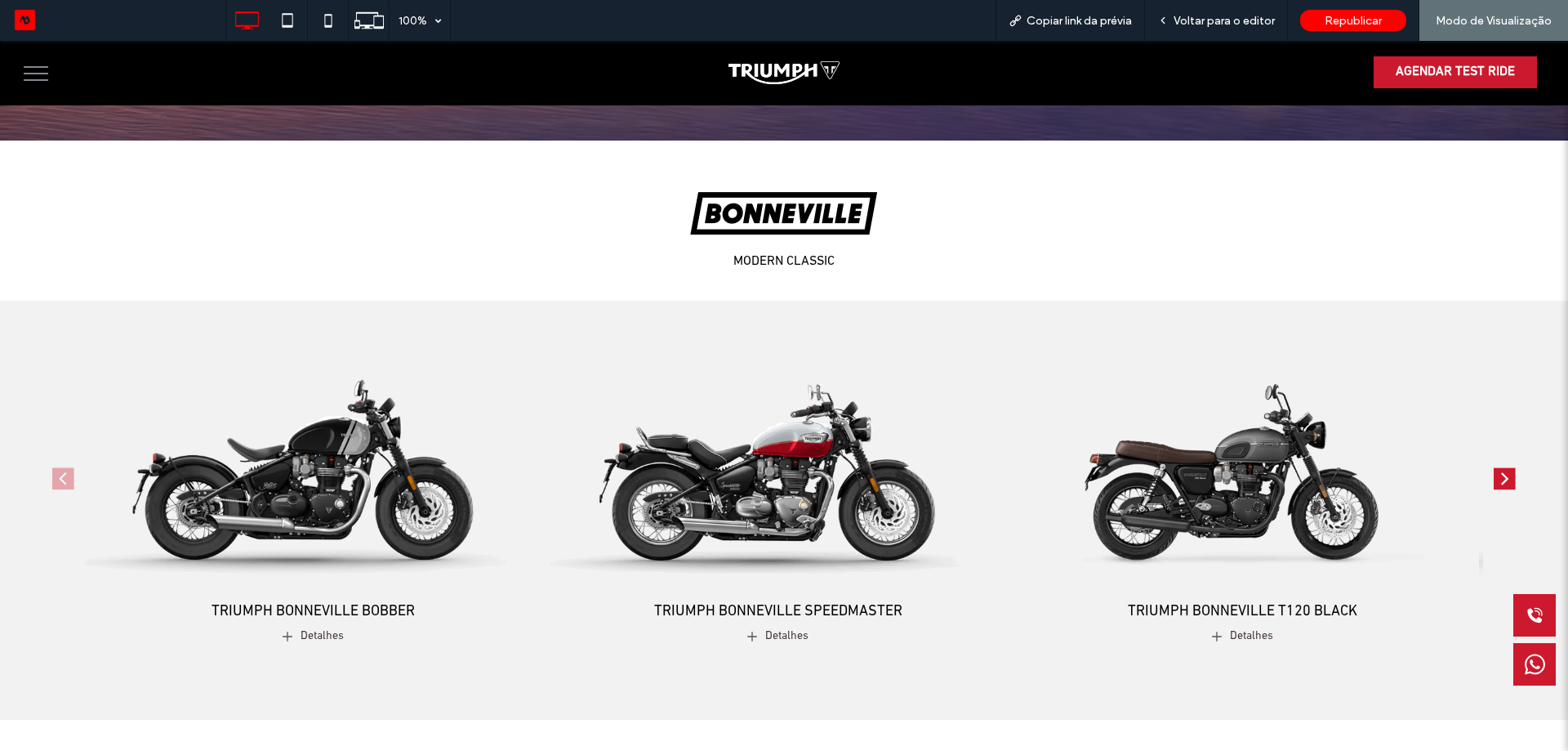
click at [838, 465] on img "2 / 4" at bounding box center [778, 456] width 457 height 285
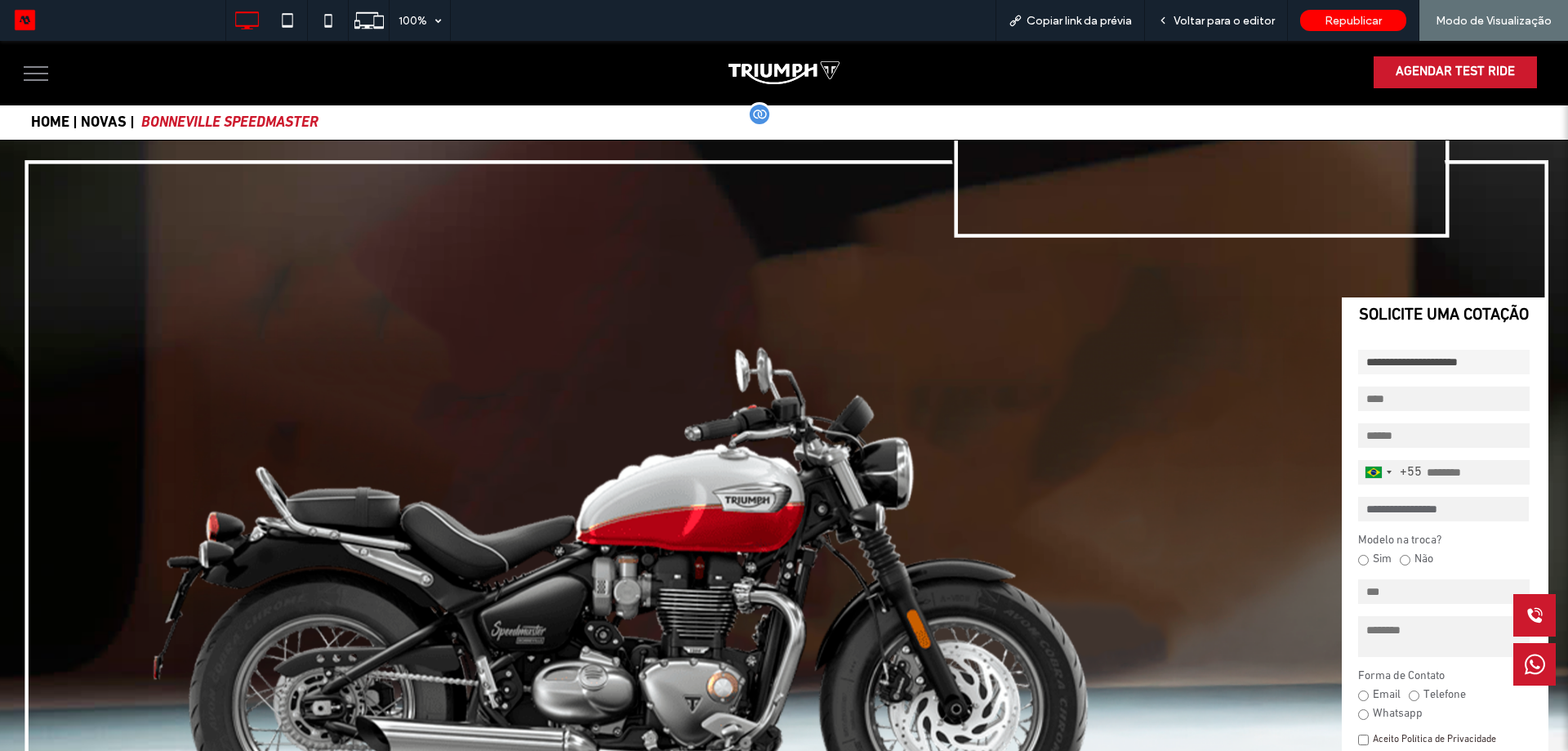
click at [108, 124] on link "NOVAS |" at bounding box center [108, 123] width 54 height 15
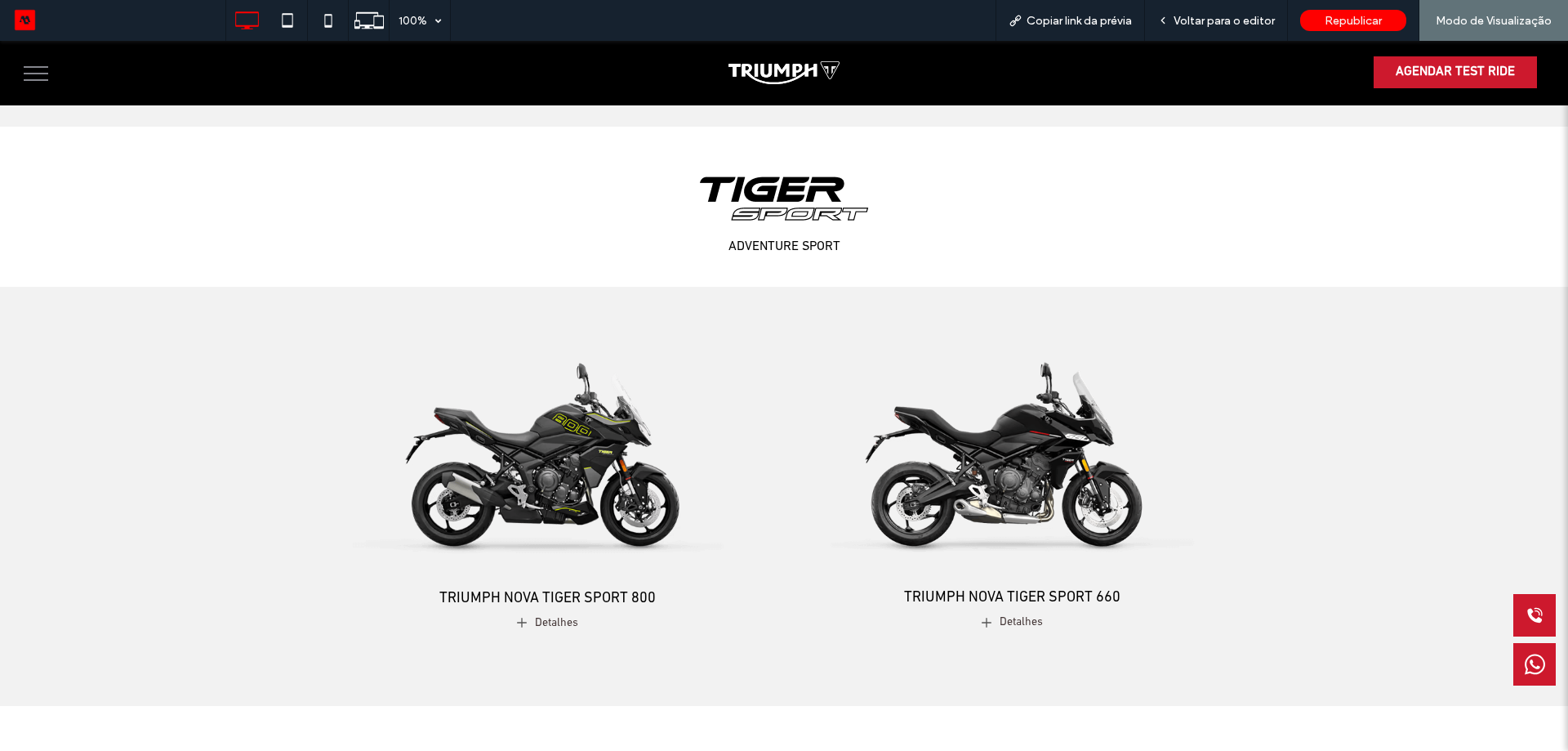
scroll to position [4575, 0]
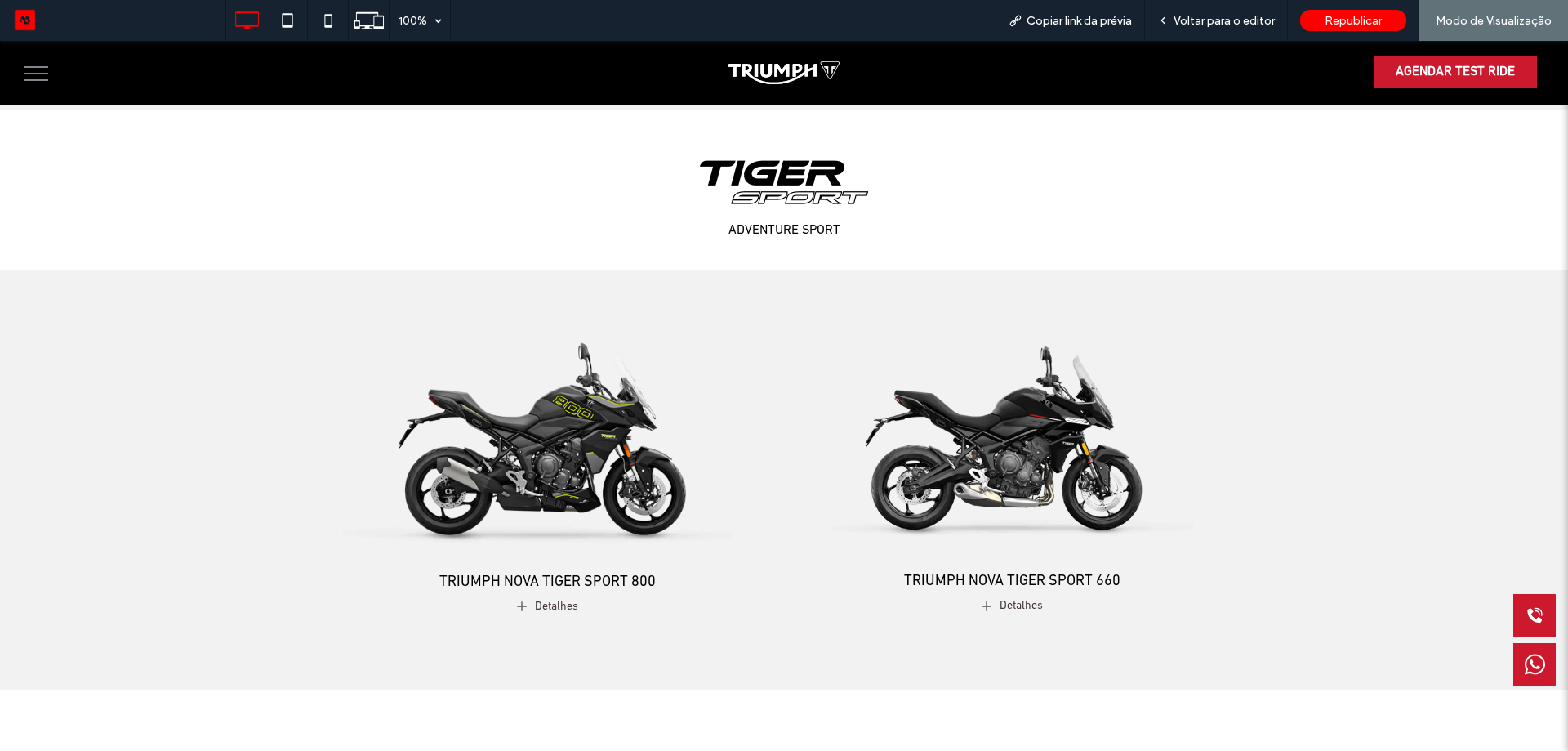
click at [616, 416] on img "1 / 2" at bounding box center [547, 426] width 479 height 300
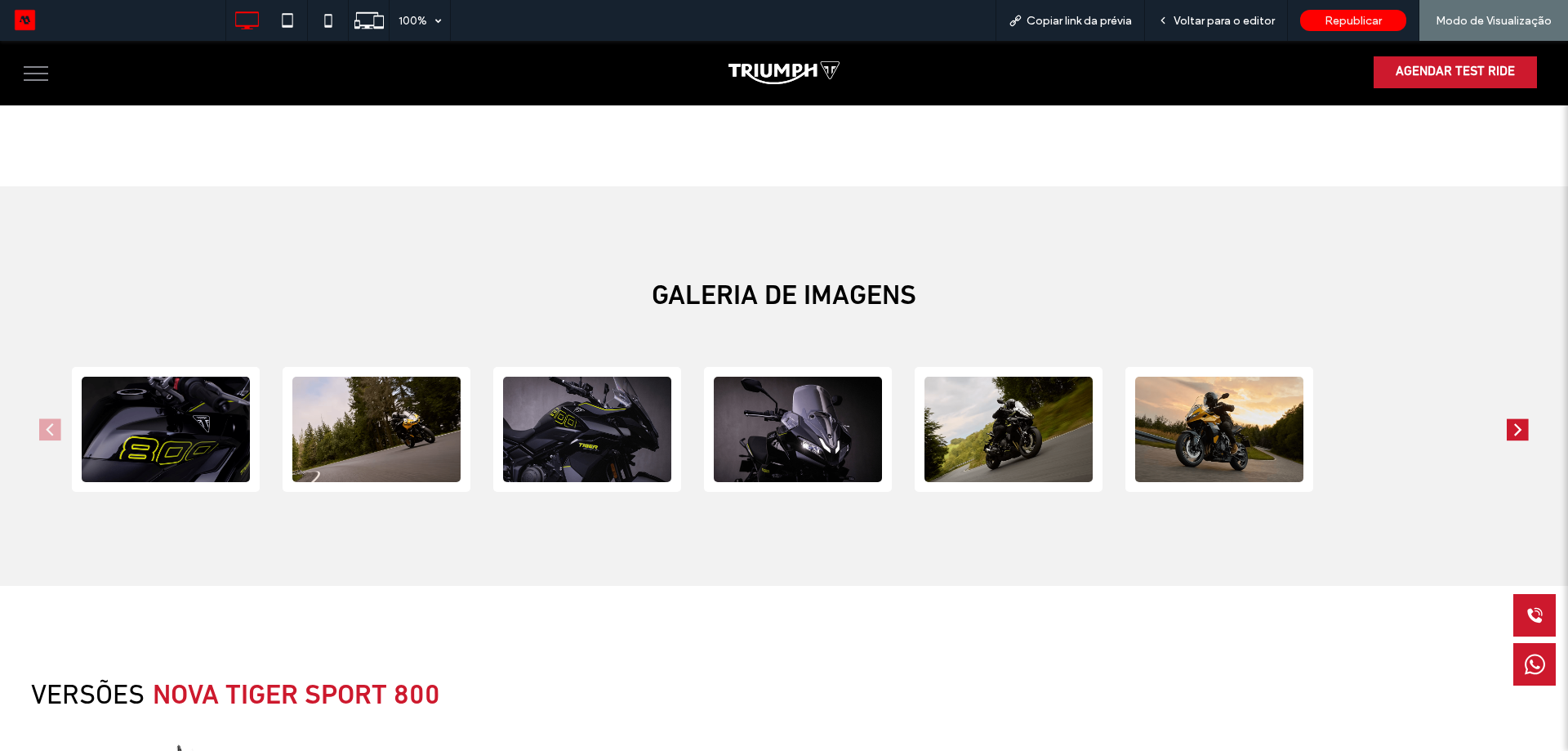
scroll to position [1082, 0]
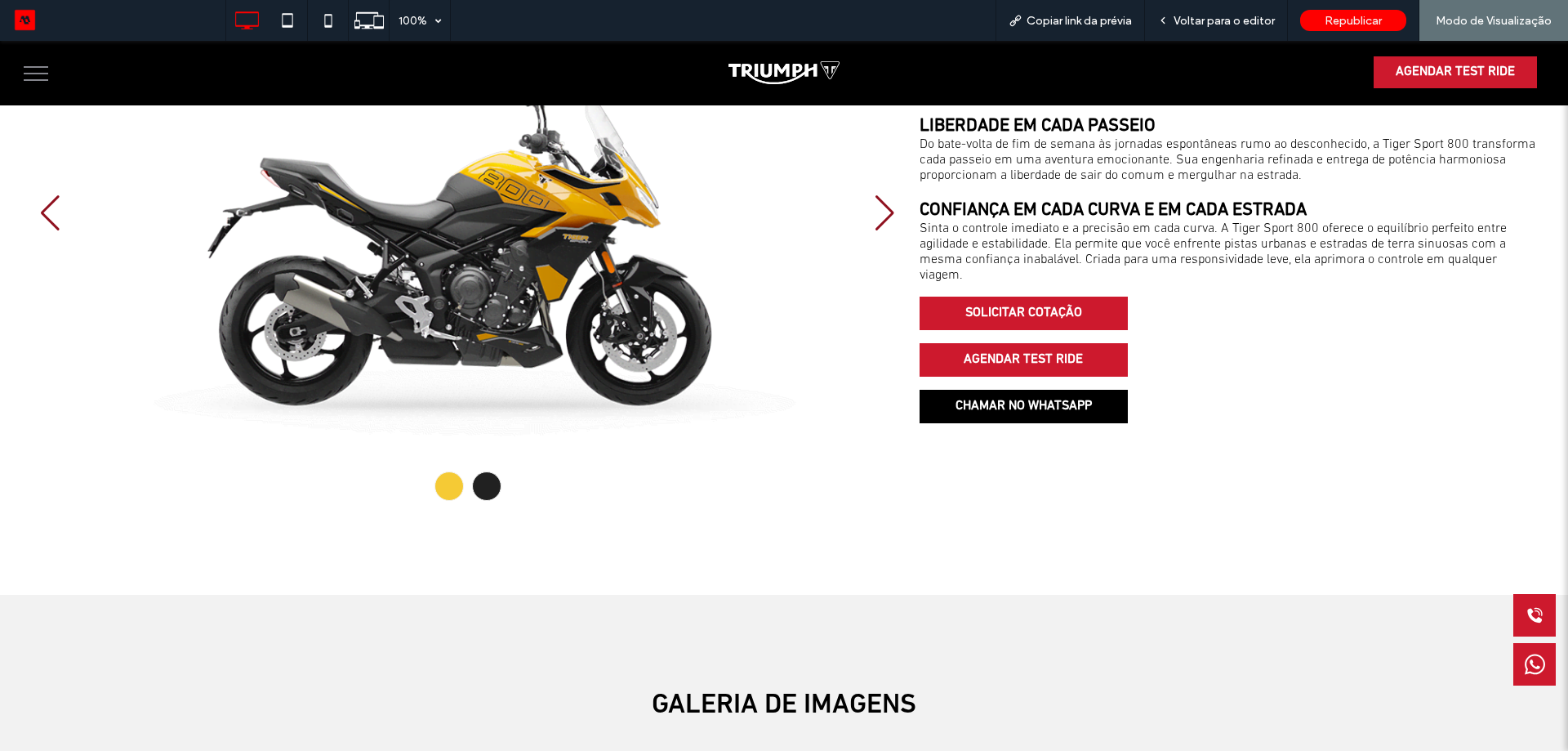
click at [34, 77] on button "menu" at bounding box center [35, 73] width 42 height 42
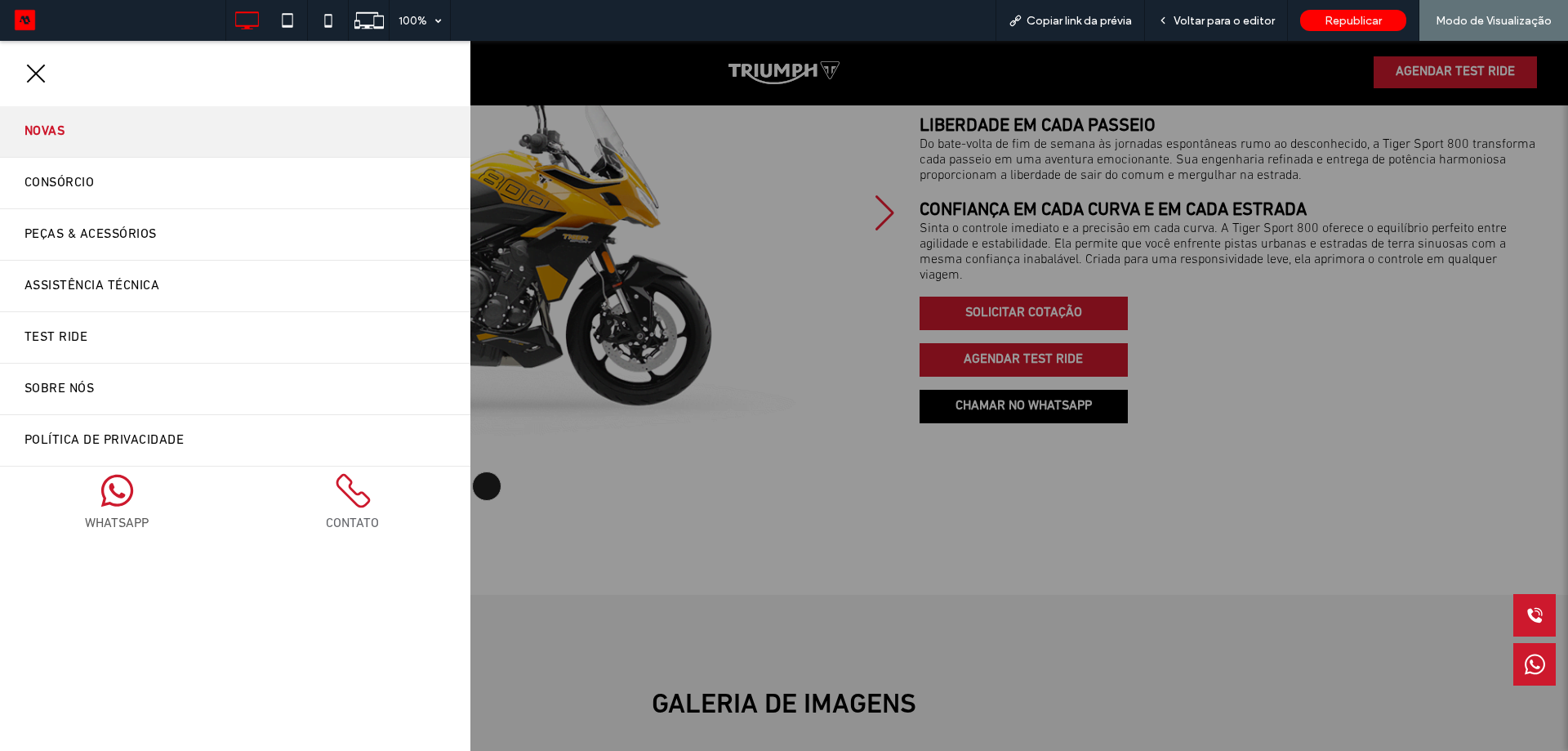
click at [220, 134] on link "Novas" at bounding box center [235, 132] width 471 height 50
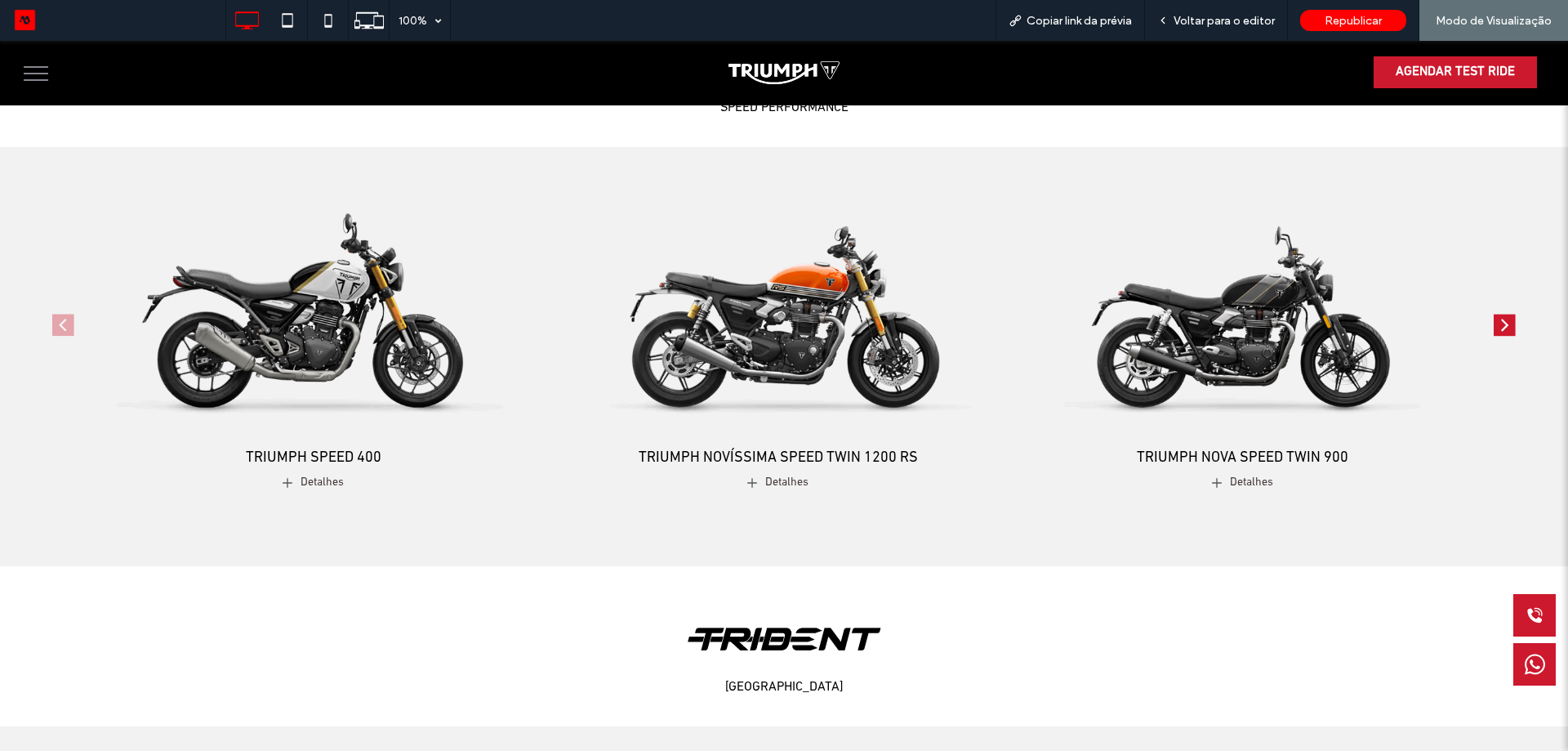
scroll to position [1797, 0]
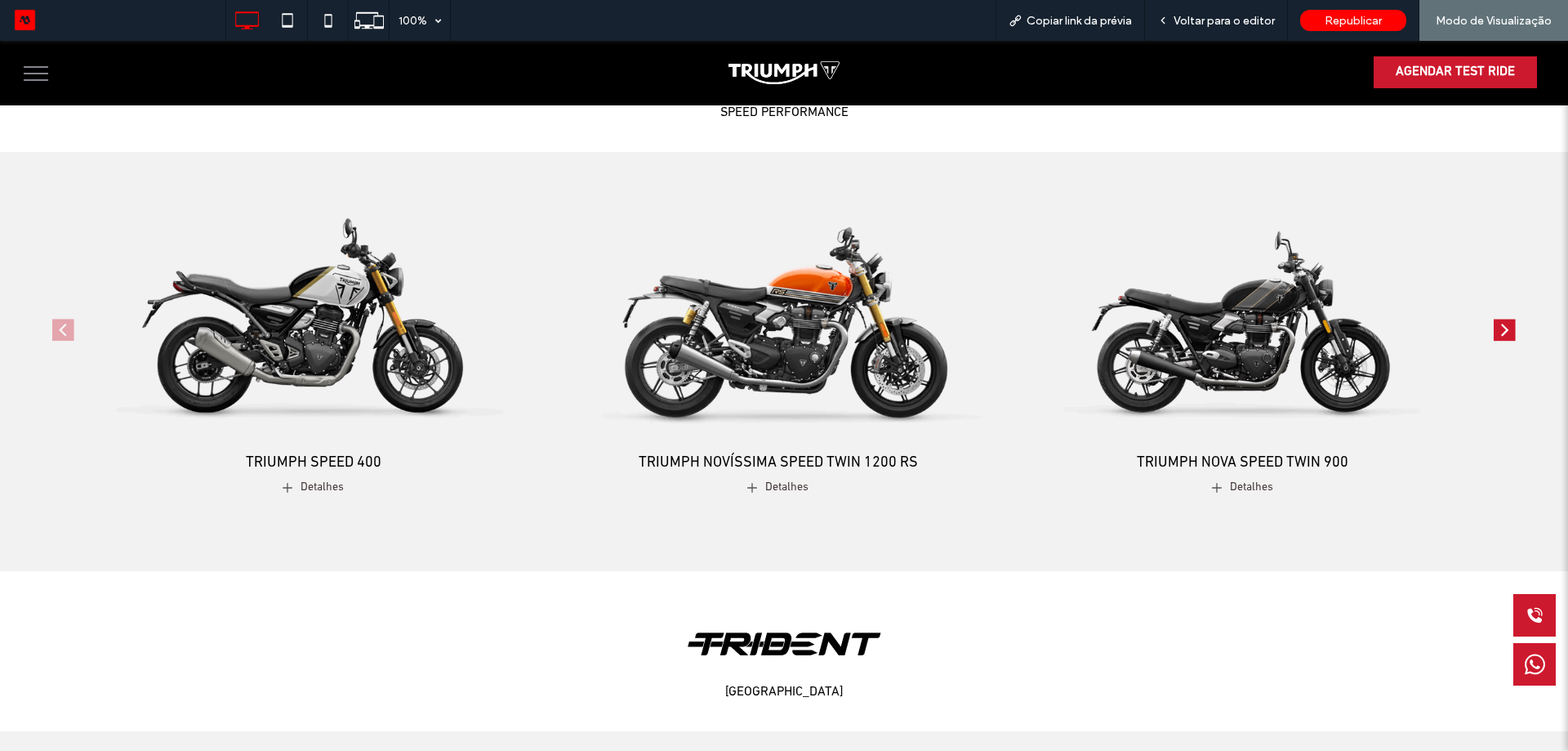
click at [706, 369] on img "2 / 4" at bounding box center [777, 307] width 479 height 300
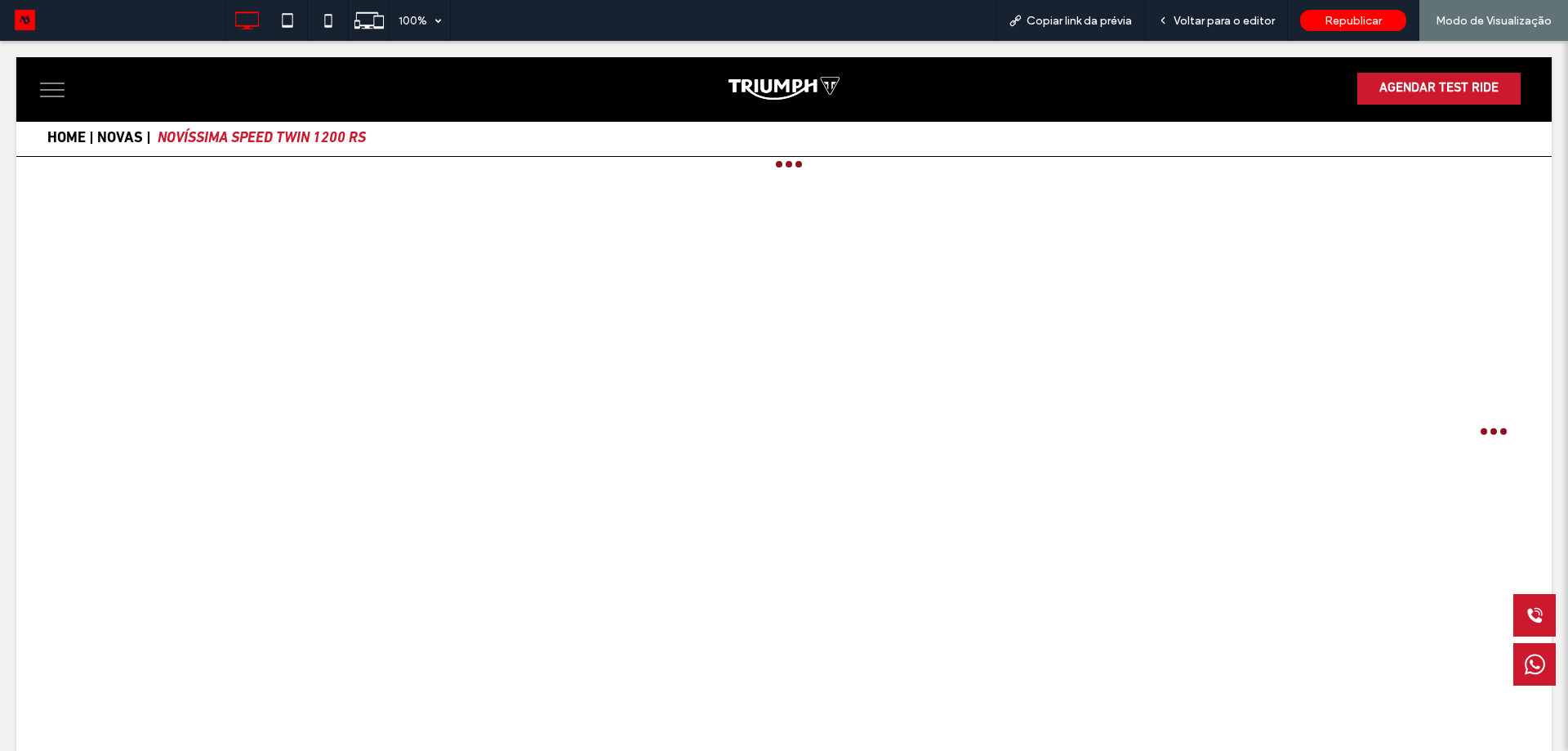
scroll to position [0, 0]
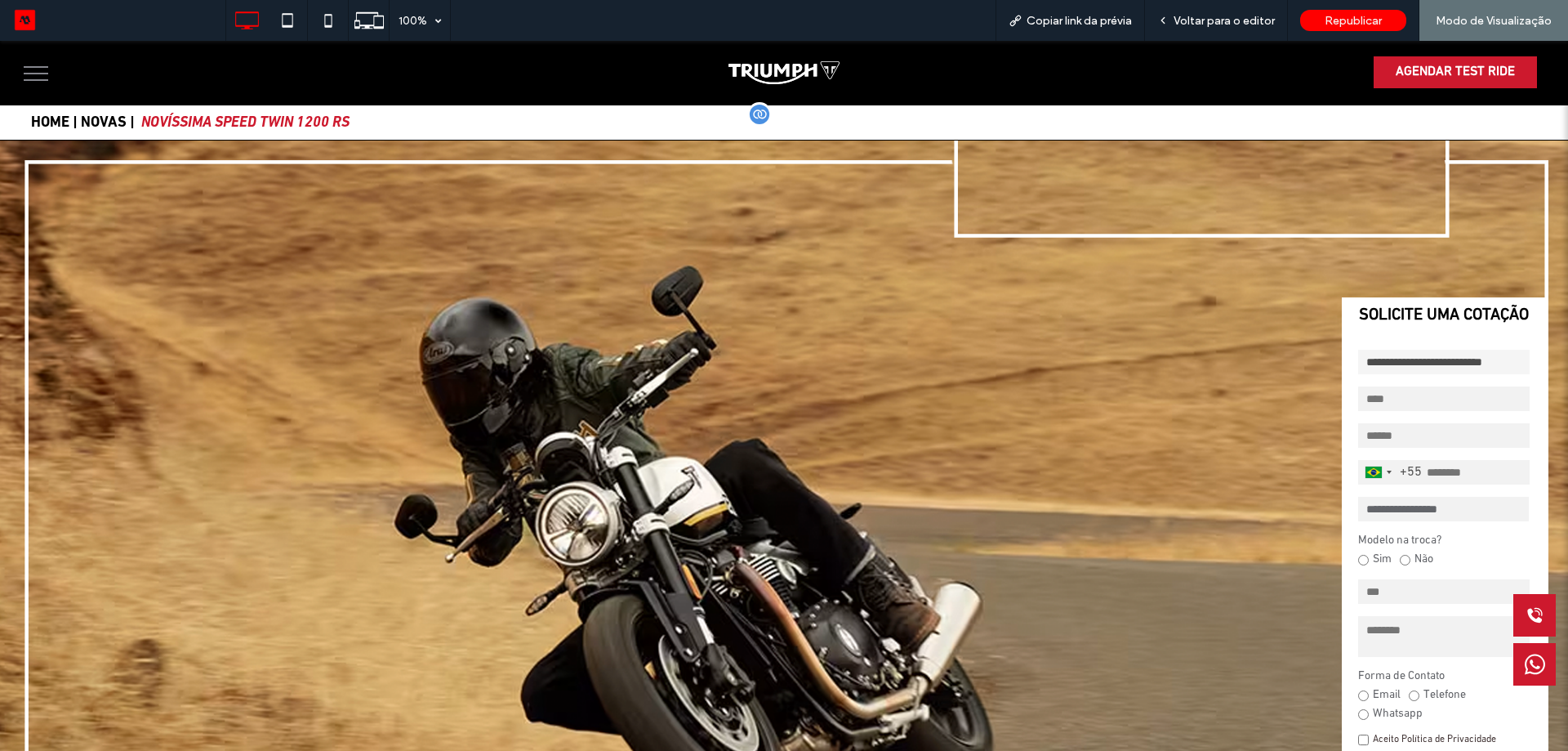
drag, startPoint x: 121, startPoint y: 121, endPoint x: 123, endPoint y: 163, distance: 42.0
click at [121, 121] on link "NOVAS |" at bounding box center [108, 123] width 54 height 15
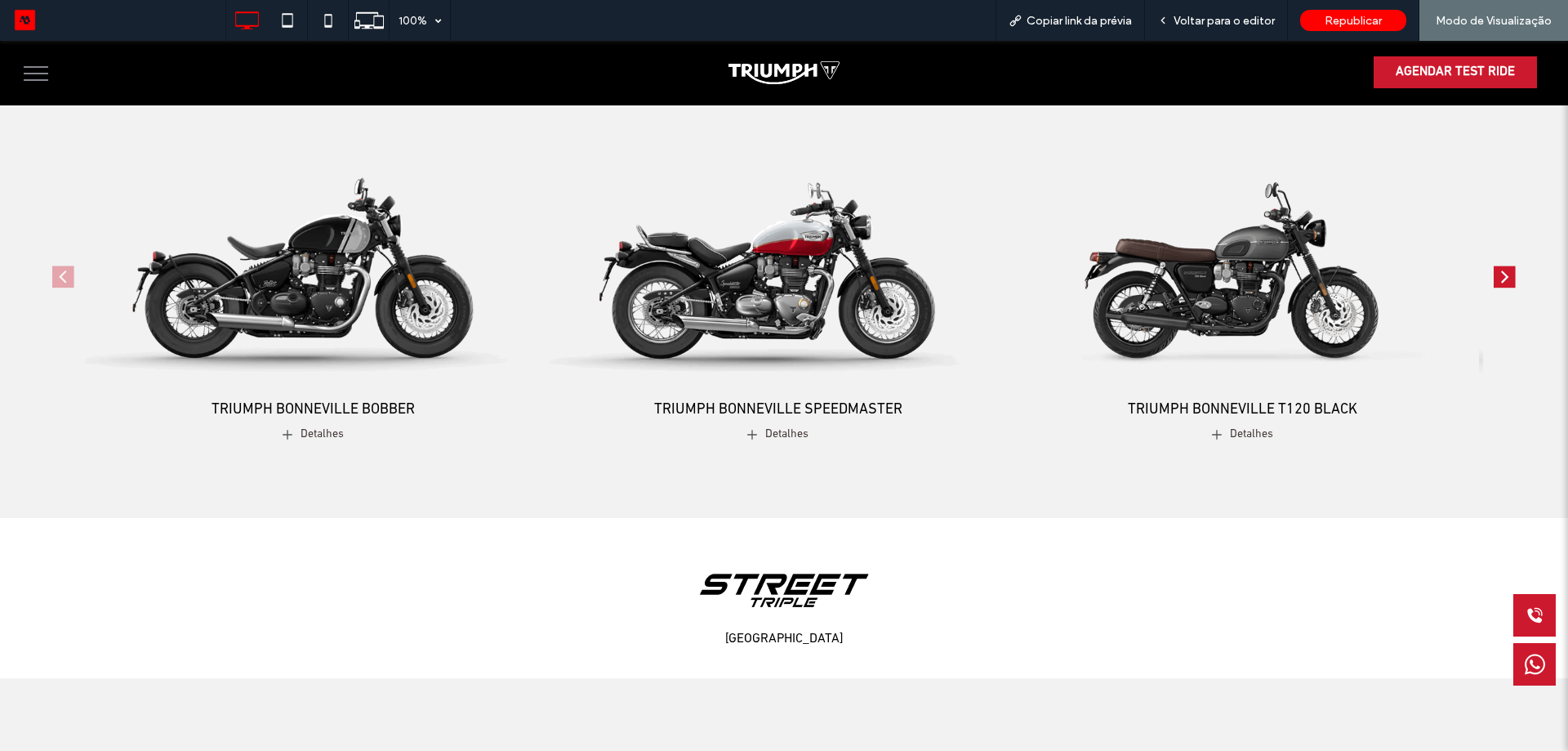
scroll to position [735, 0]
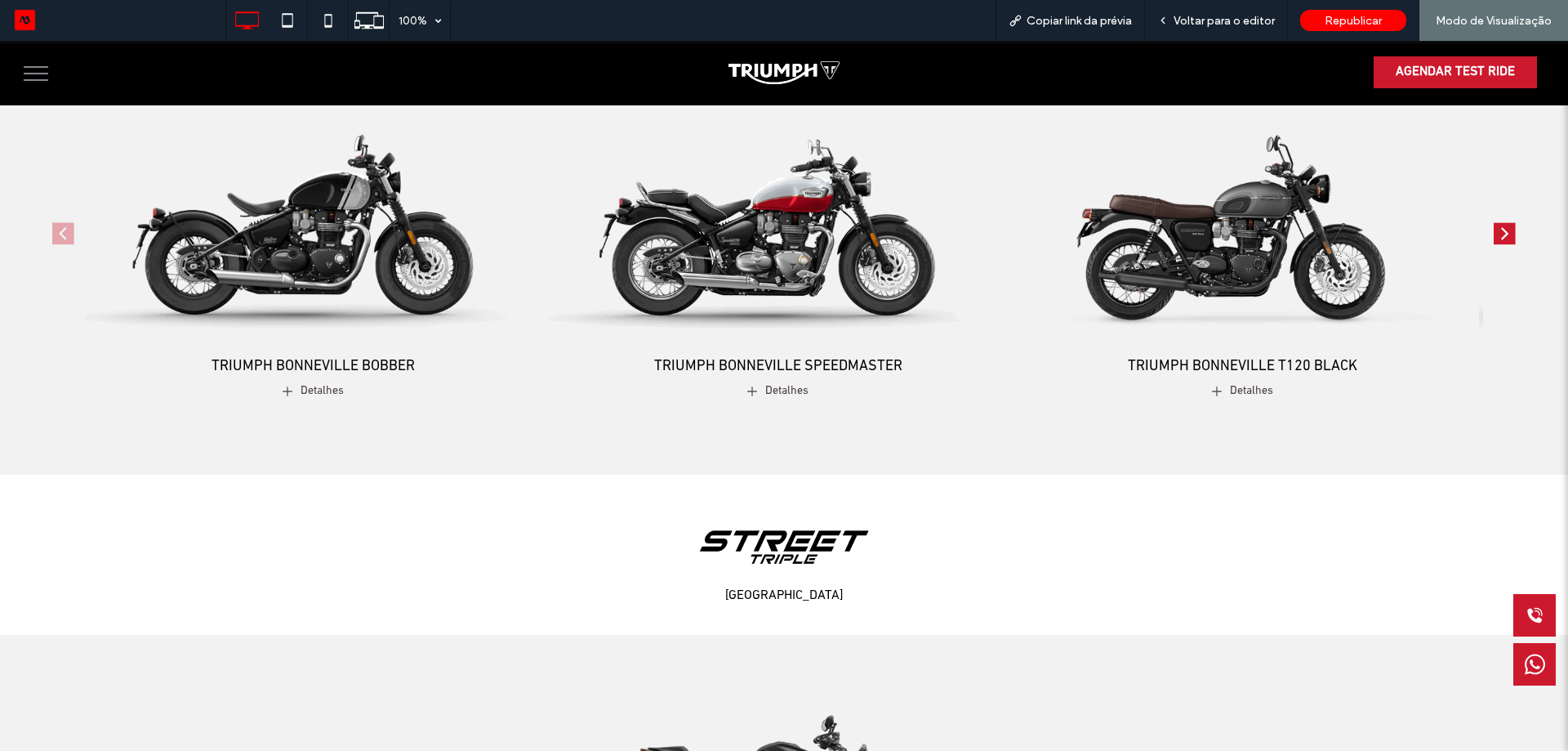
click at [1249, 264] on img "3 / 4" at bounding box center [1242, 211] width 479 height 300
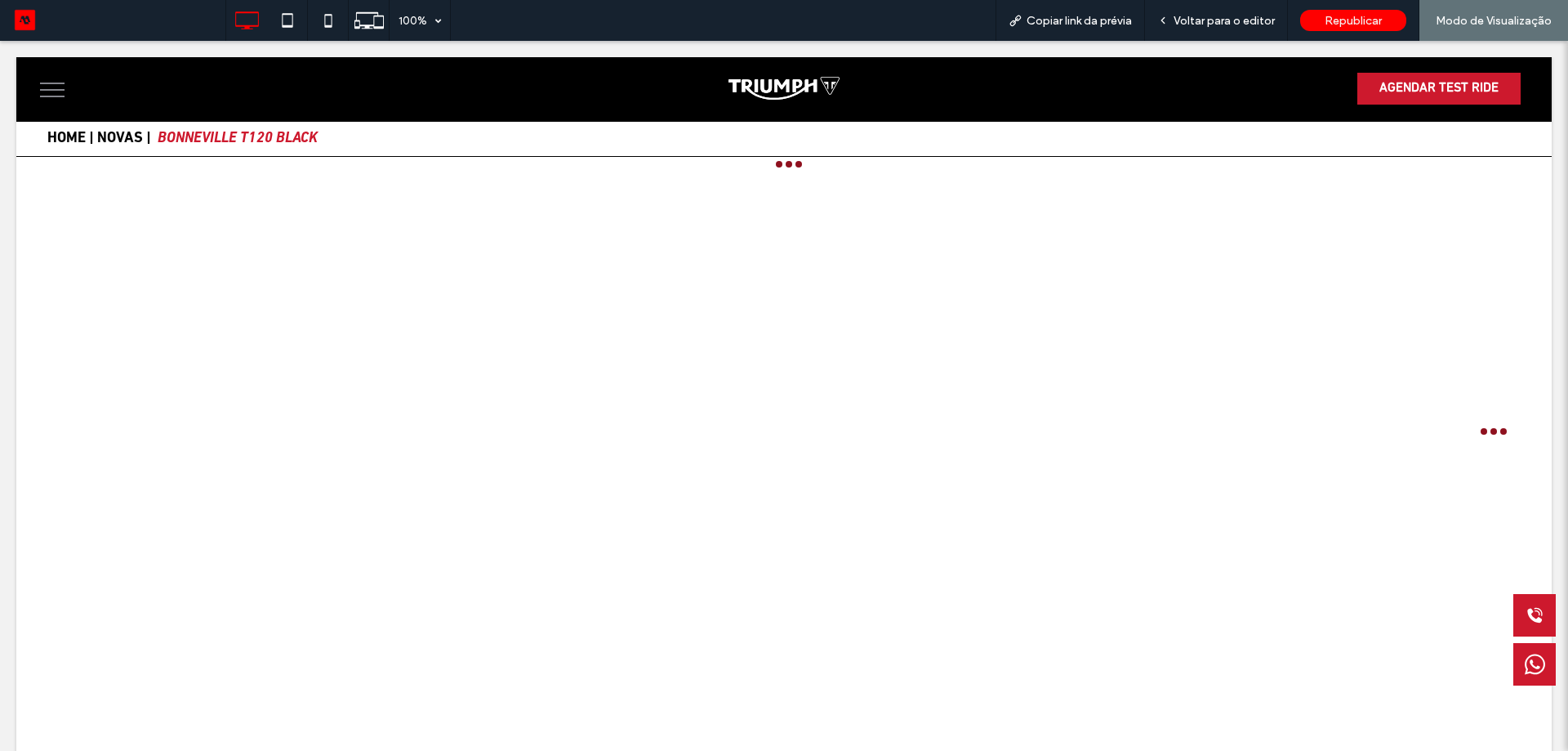
scroll to position [0, 0]
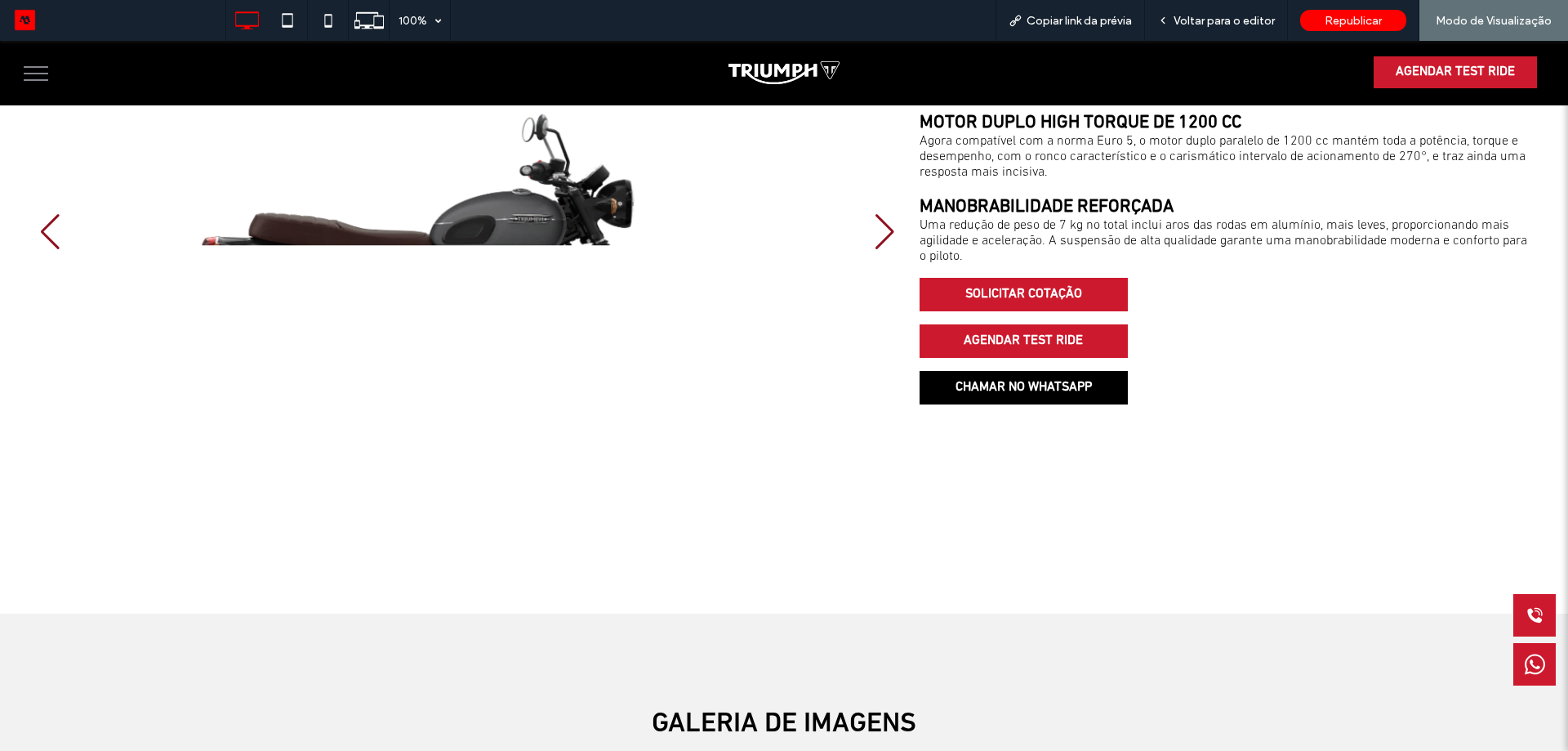
scroll to position [899, 0]
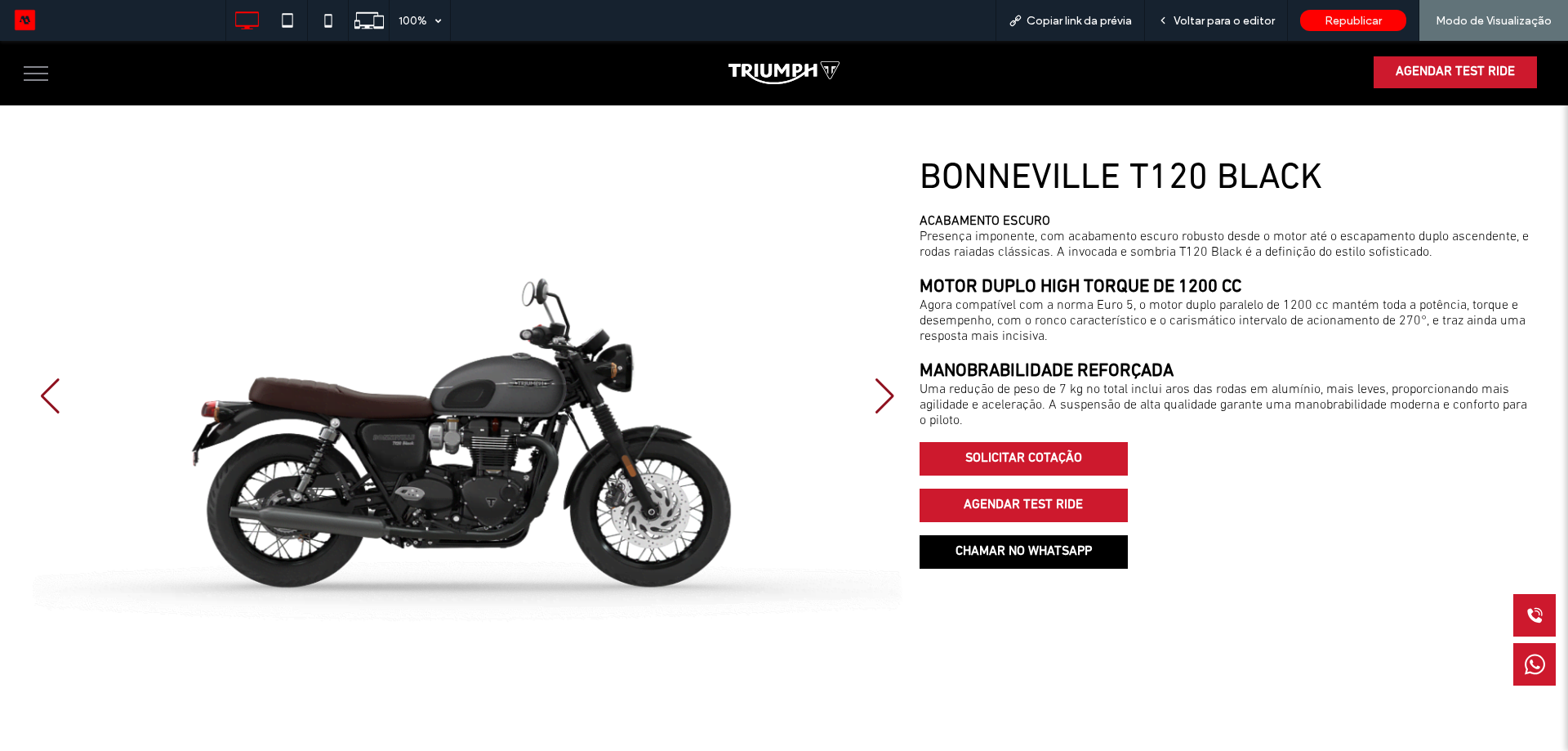
drag, startPoint x: 460, startPoint y: 469, endPoint x: 514, endPoint y: 423, distance: 70.9
click at [514, 424] on div at bounding box center [467, 396] width 873 height 477
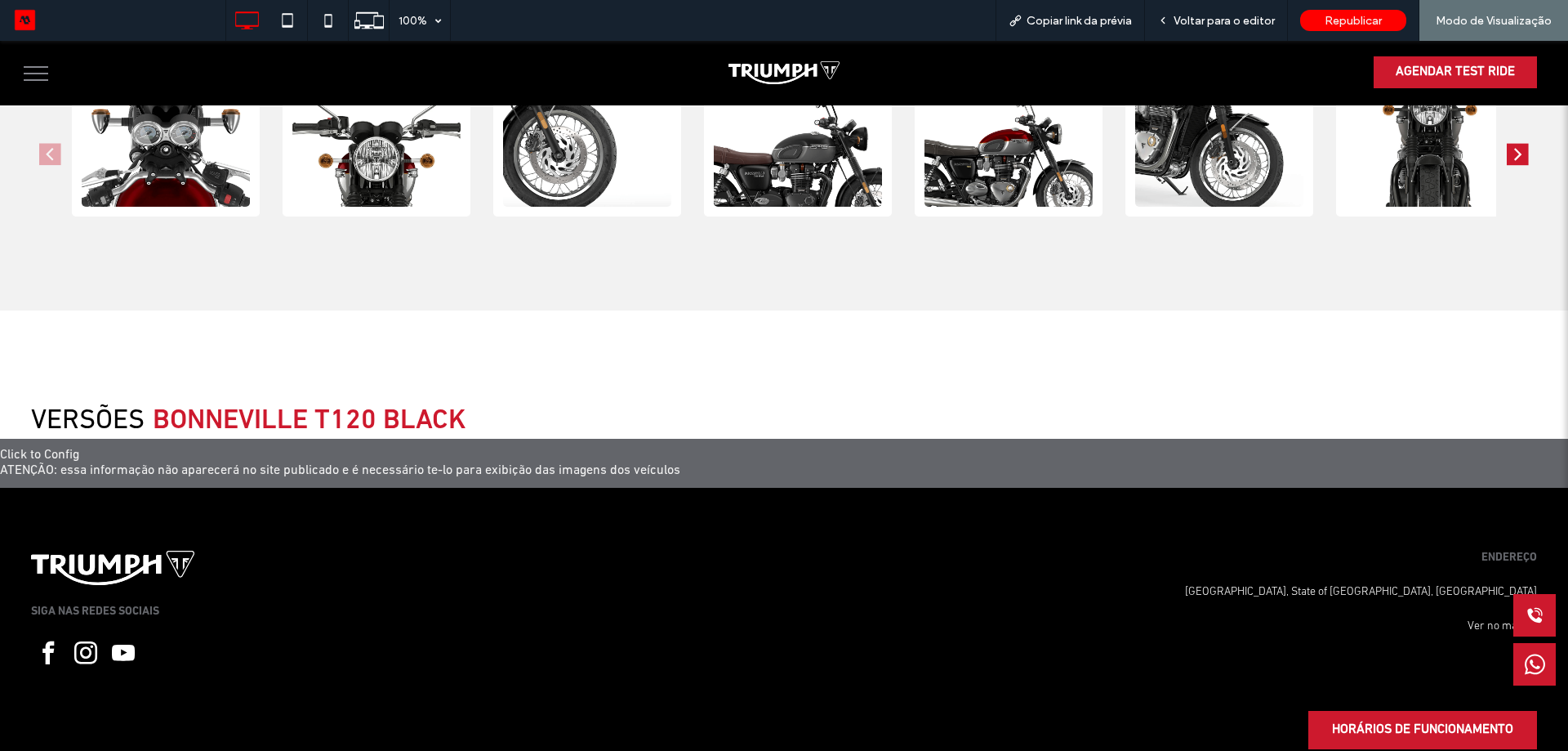
scroll to position [1817, 0]
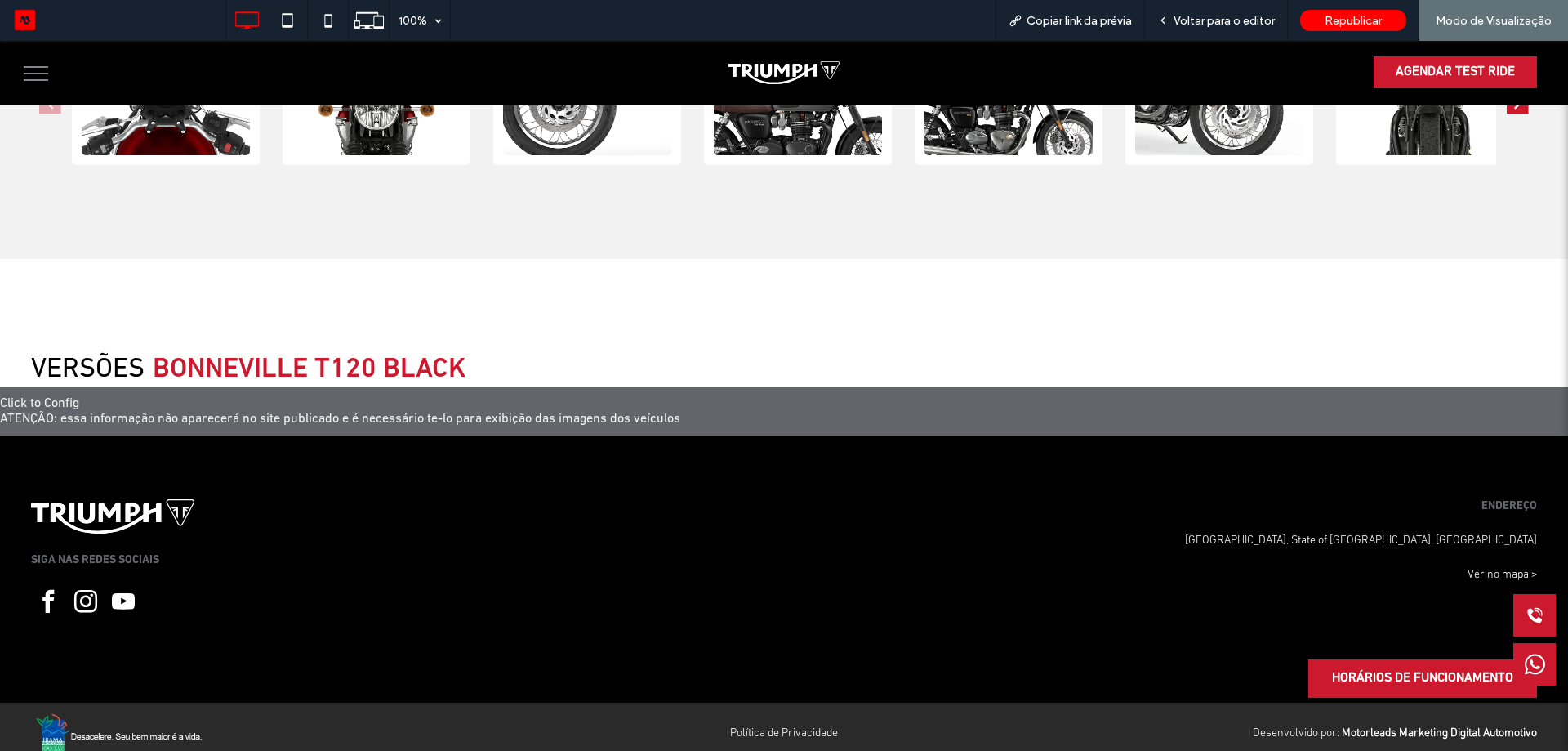
click at [629, 353] on div "Versões BONNEVILLE T120 BLACK" at bounding box center [784, 370] width 1505 height 35
click at [346, 356] on span "BONNEVILLE T120 BLACK" at bounding box center [310, 370] width 314 height 29
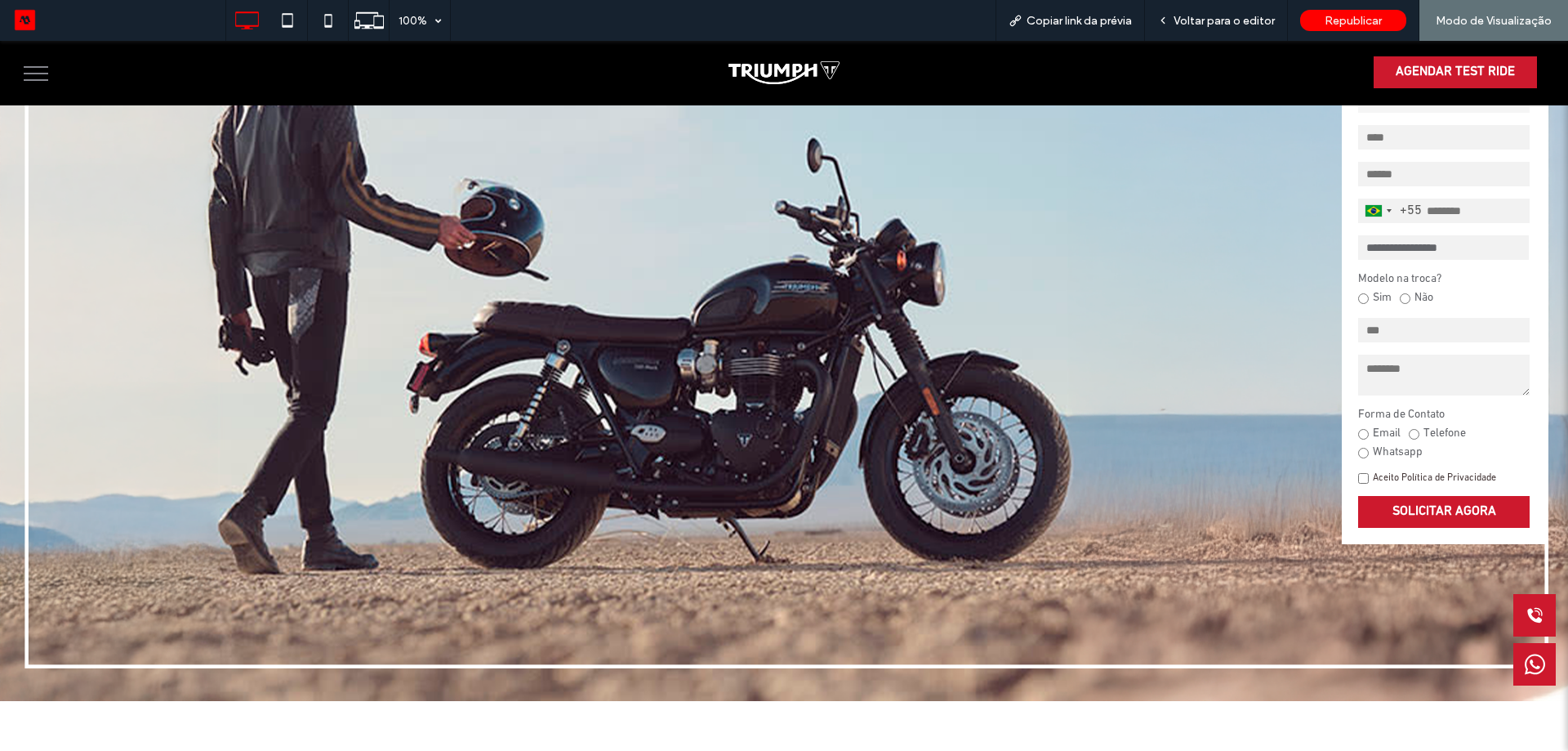
scroll to position [0, 0]
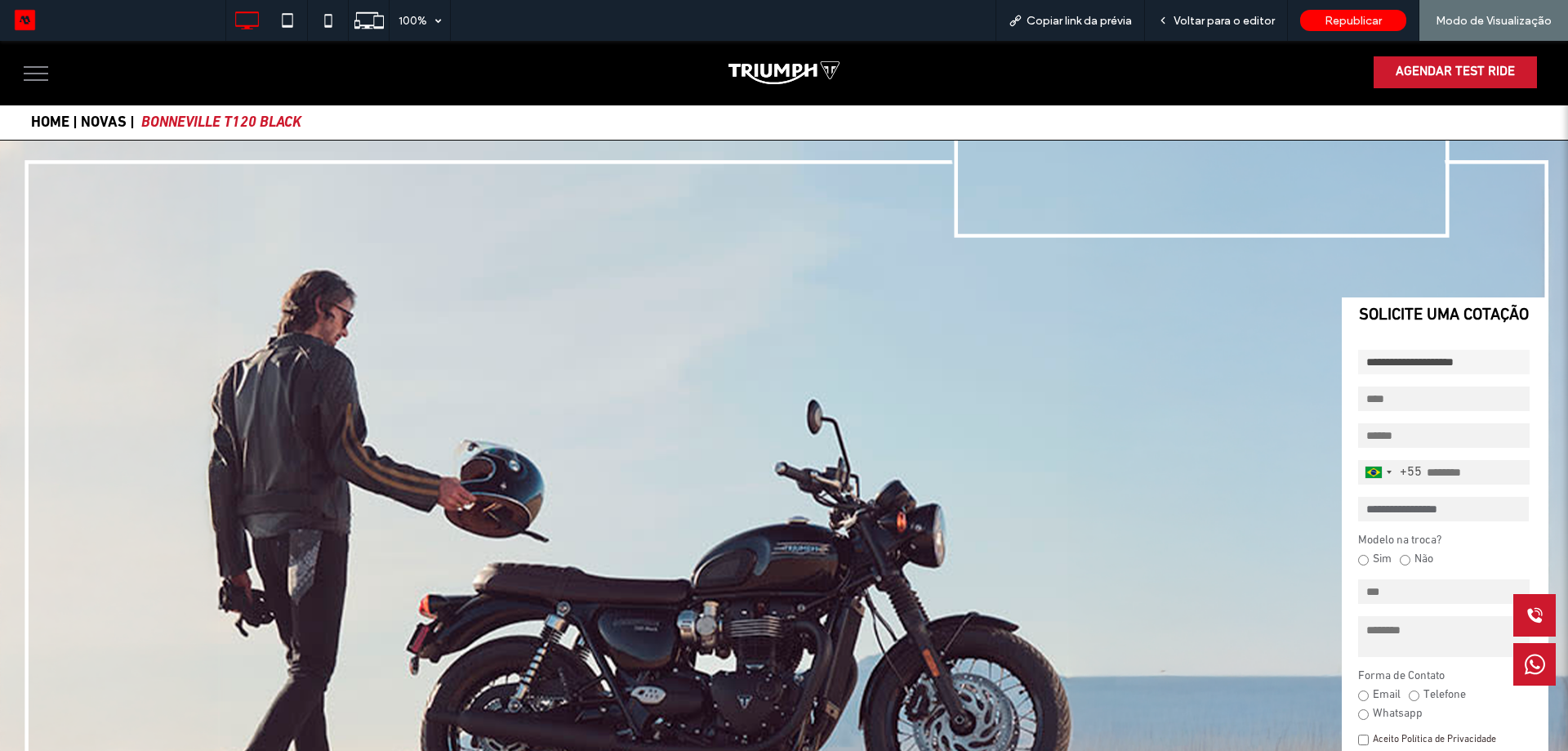
click at [778, 72] on img at bounding box center [784, 73] width 110 height 22
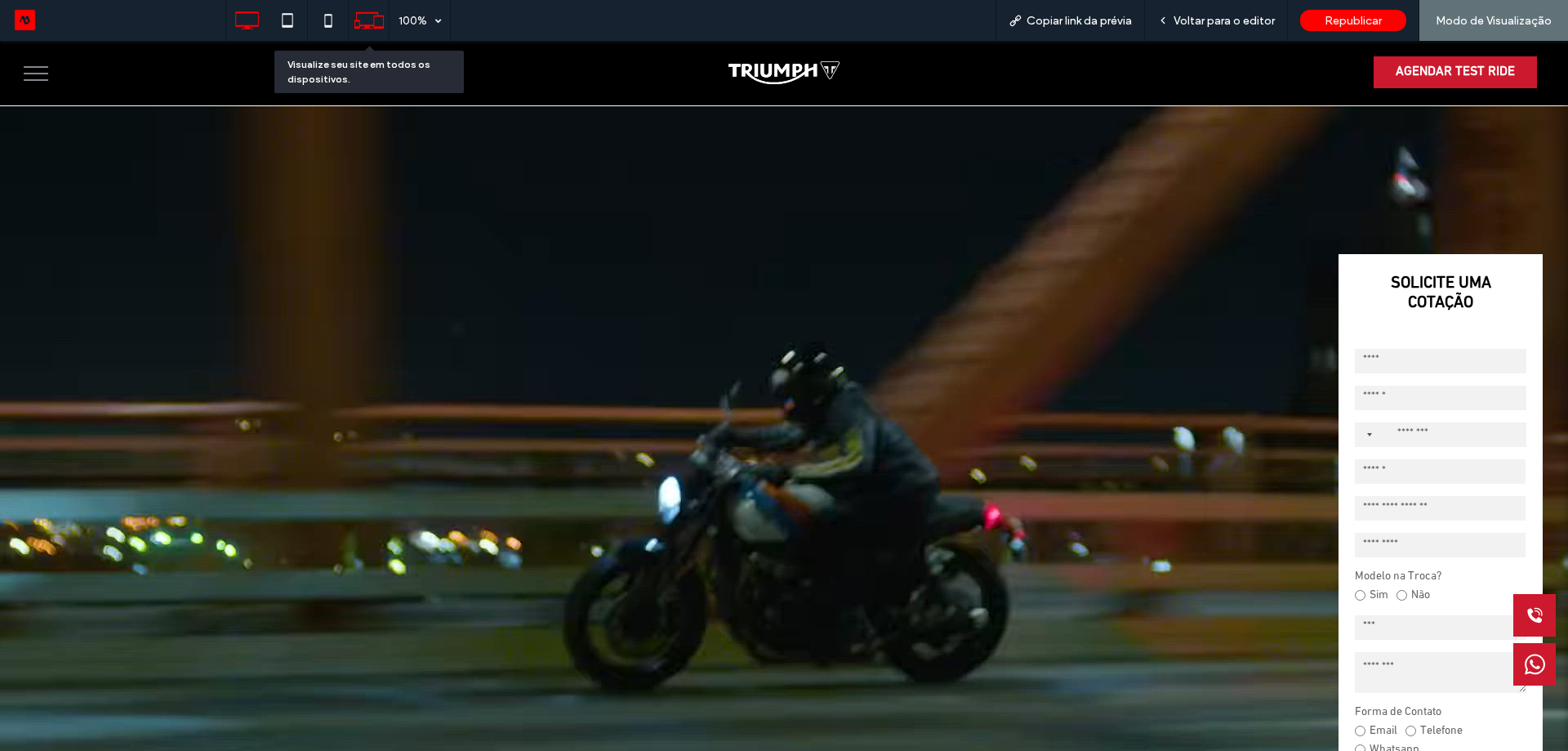
click at [365, 13] on use at bounding box center [369, 20] width 29 height 16
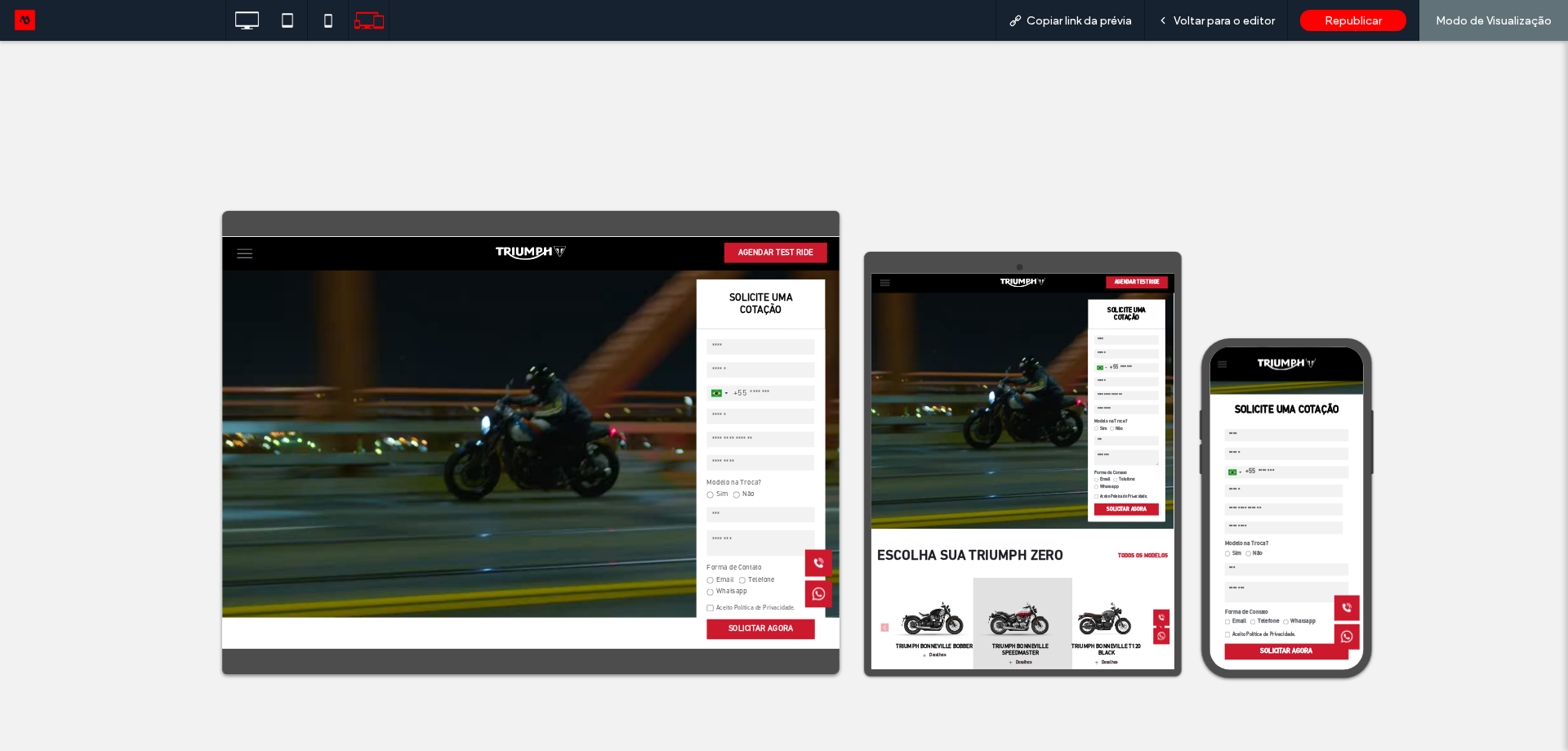
scroll to position [245, 0]
click at [1212, 11] on div "Voltar para o editor" at bounding box center [1216, 21] width 143 height 41
click at [1209, 20] on span "Voltar para o editor" at bounding box center [1224, 21] width 101 height 14
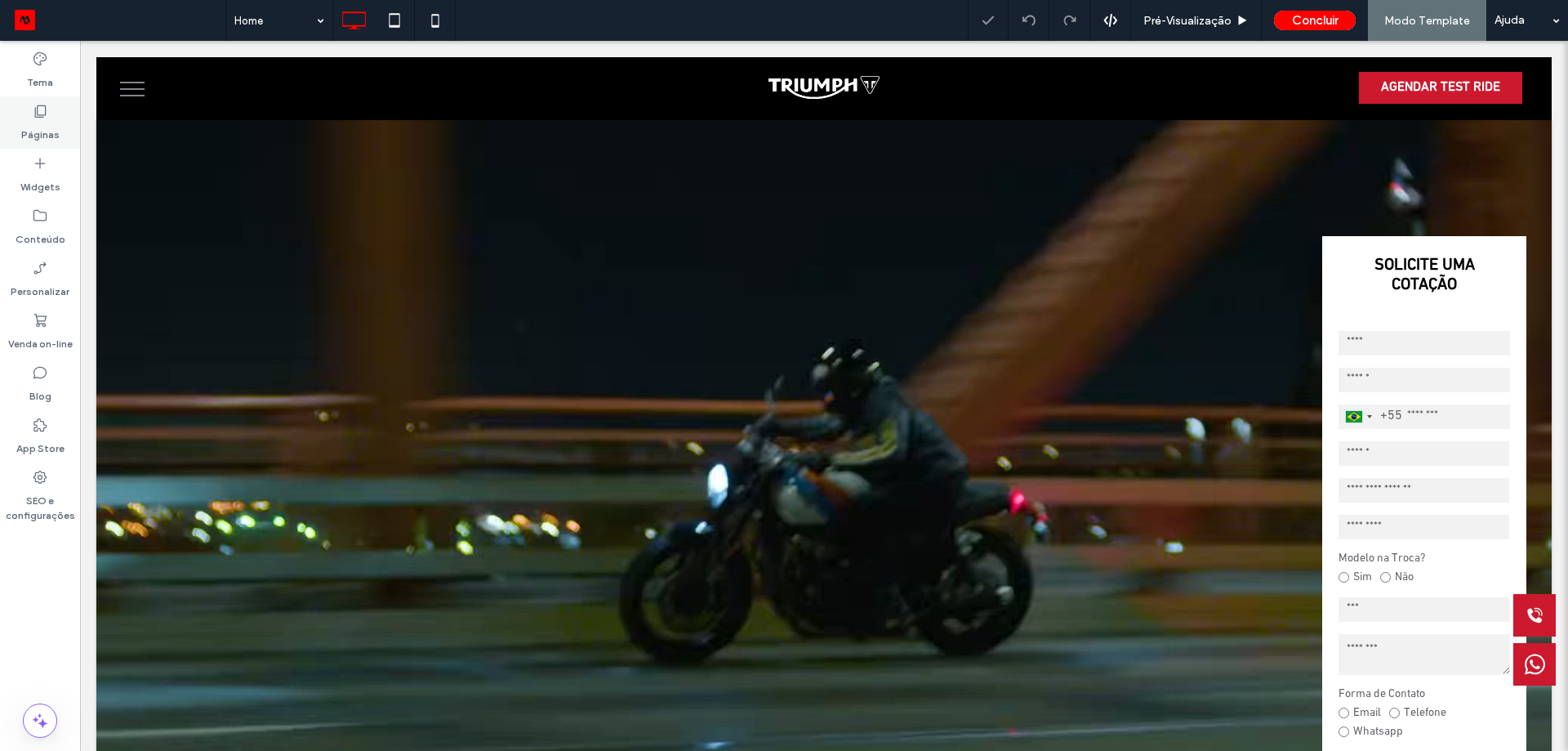
click at [43, 109] on icon at bounding box center [39, 110] width 16 height 16
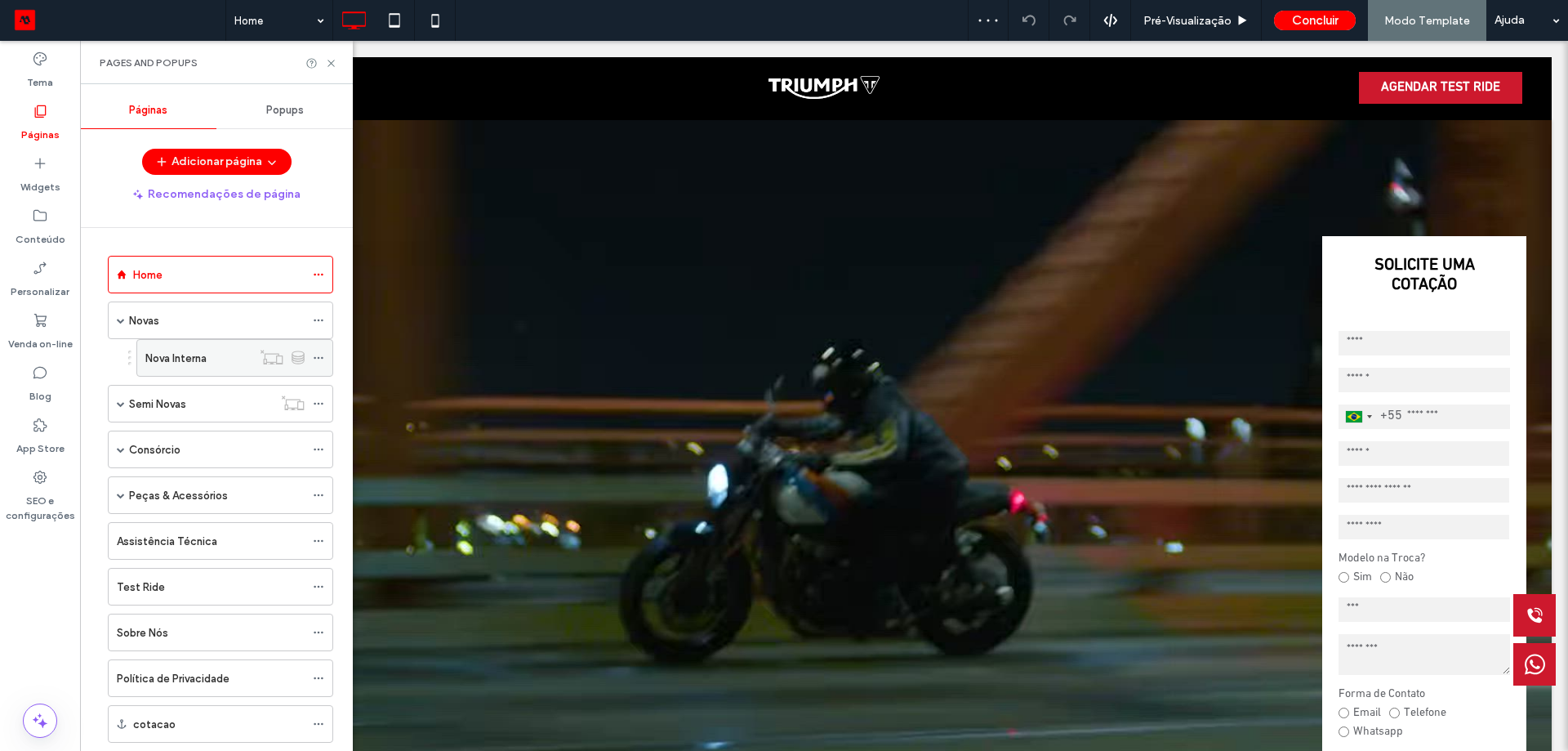
click at [322, 362] on icon at bounding box center [318, 358] width 11 height 11
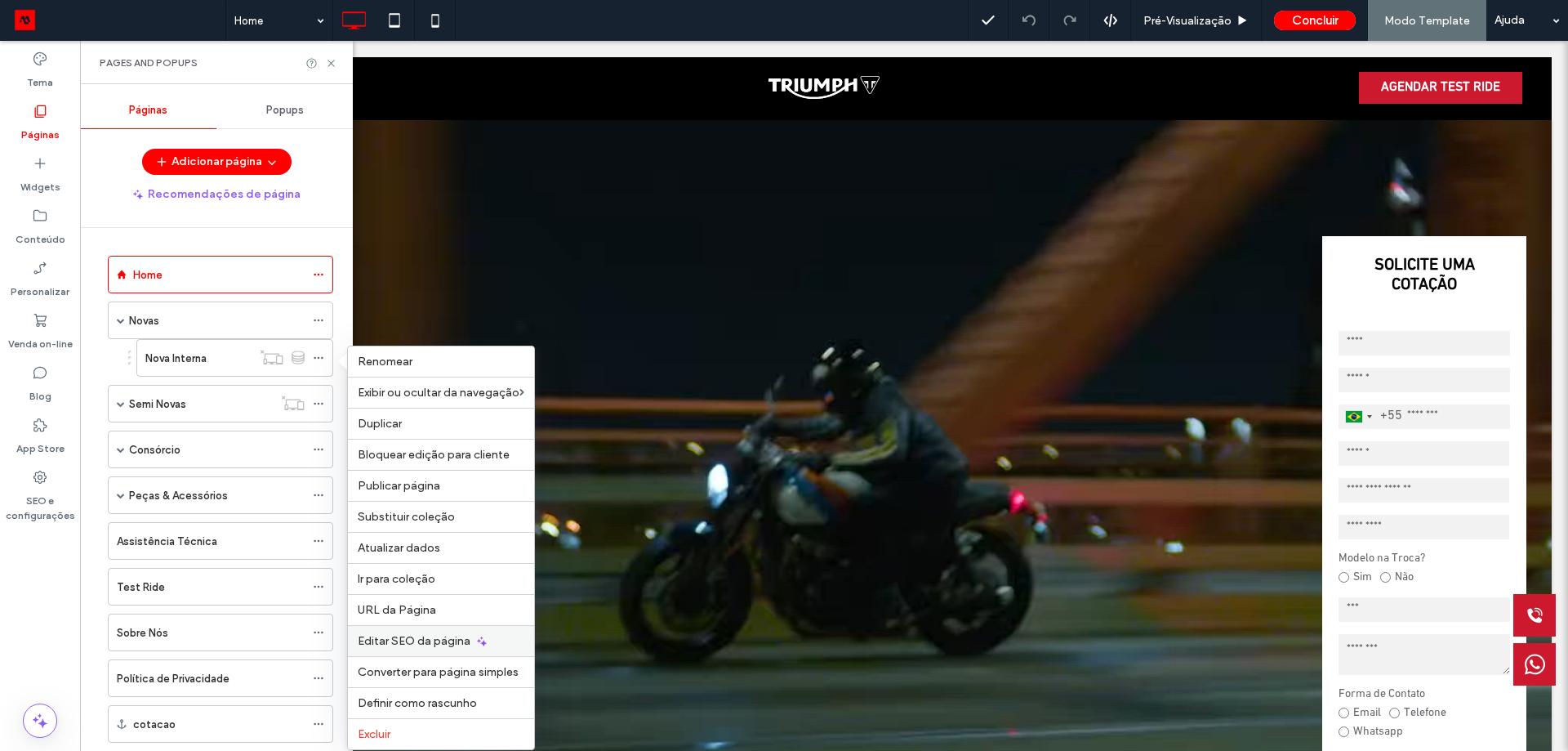
click at [425, 637] on span "Editar SEO da página" at bounding box center [414, 641] width 113 height 14
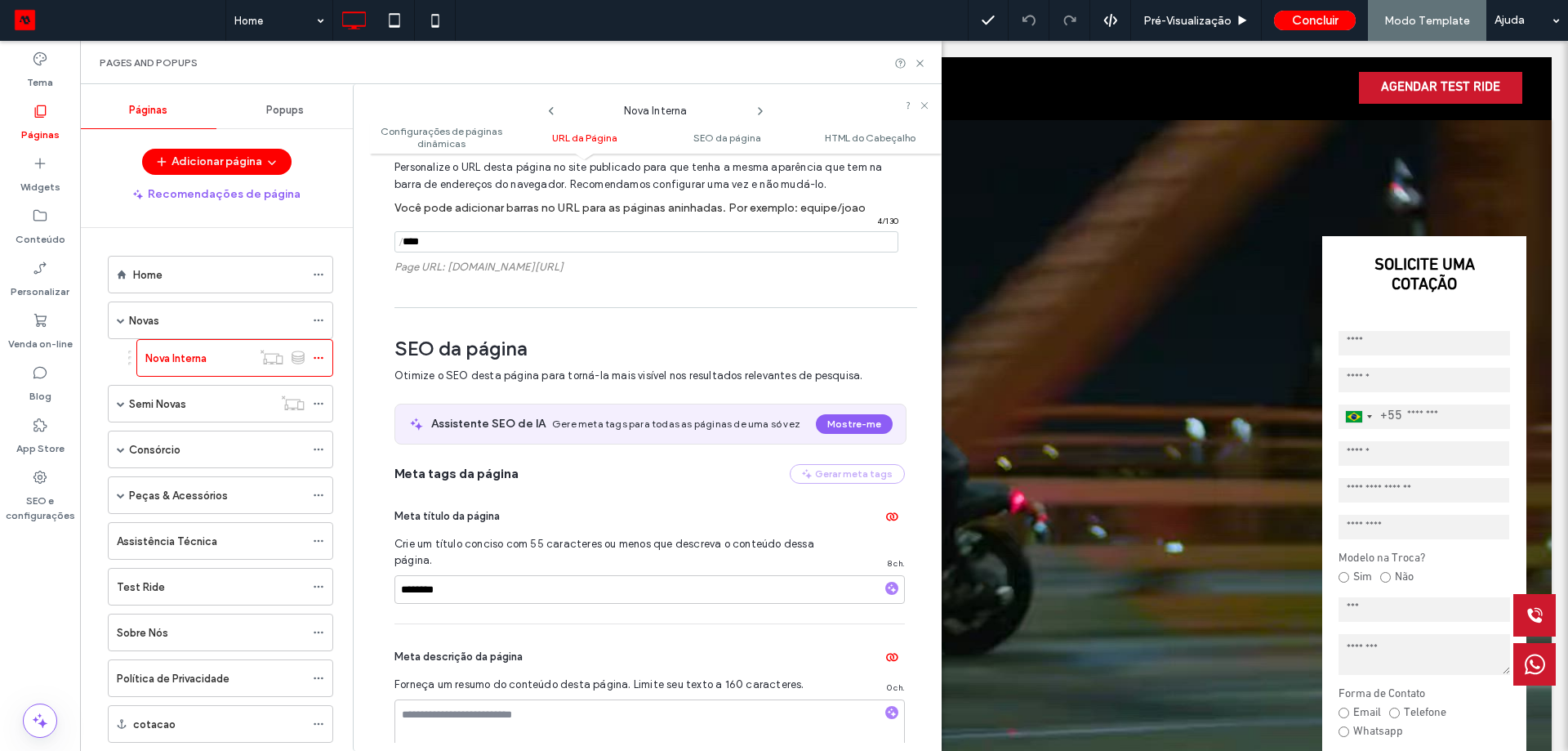
scroll to position [459, 0]
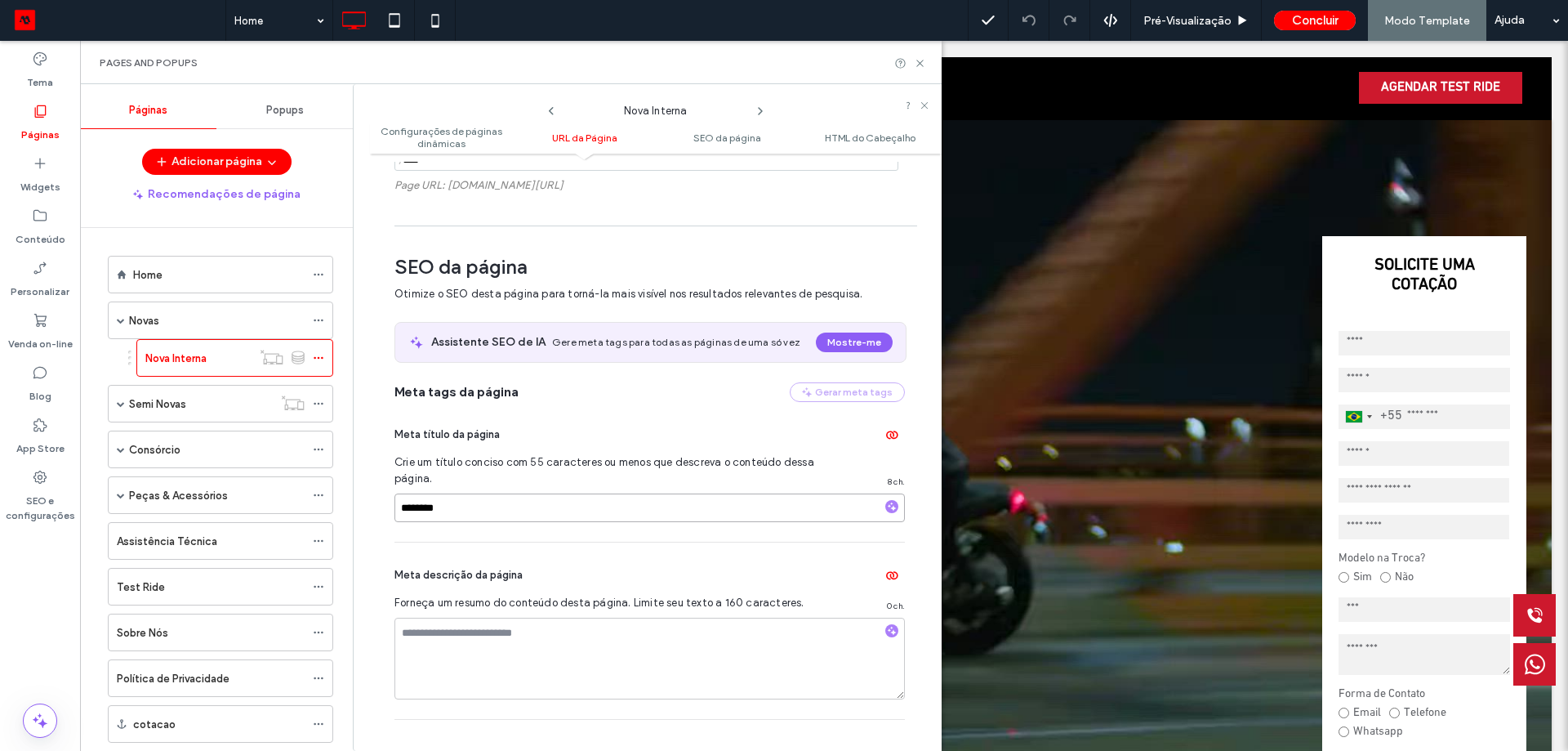
drag, startPoint x: 499, startPoint y: 513, endPoint x: 350, endPoint y: 504, distance: 149.3
click at [353, 505] on div "Nova Interna Configurações de páginas dinâmicas URL da Página SEO da página HTM…" at bounding box center [647, 418] width 589 height 667
click at [555, 466] on span "Crie um título conciso com 55 caracteres ou menos que descreva o conteúdo dessa…" at bounding box center [604, 470] width 420 height 33
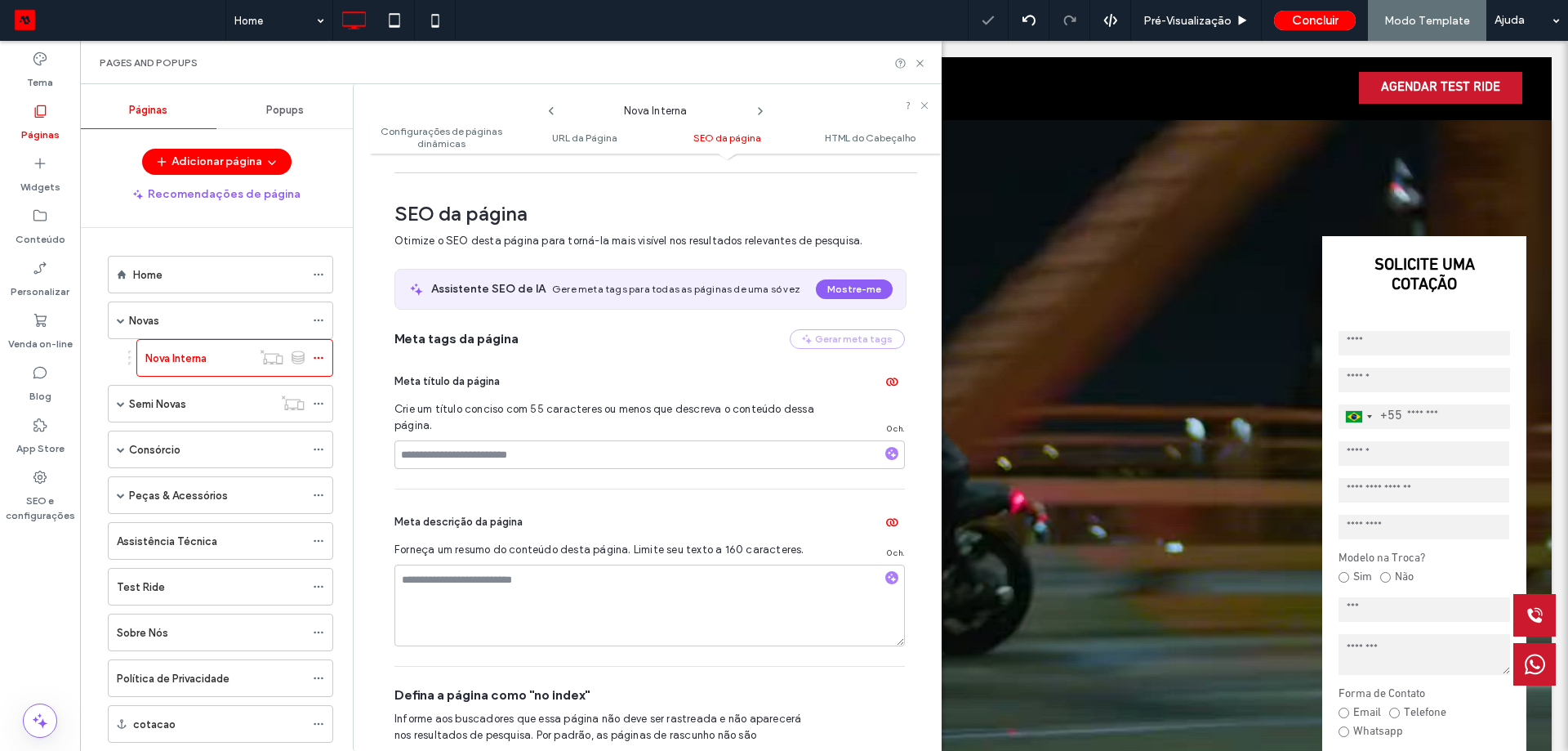
scroll to position [540, 0]
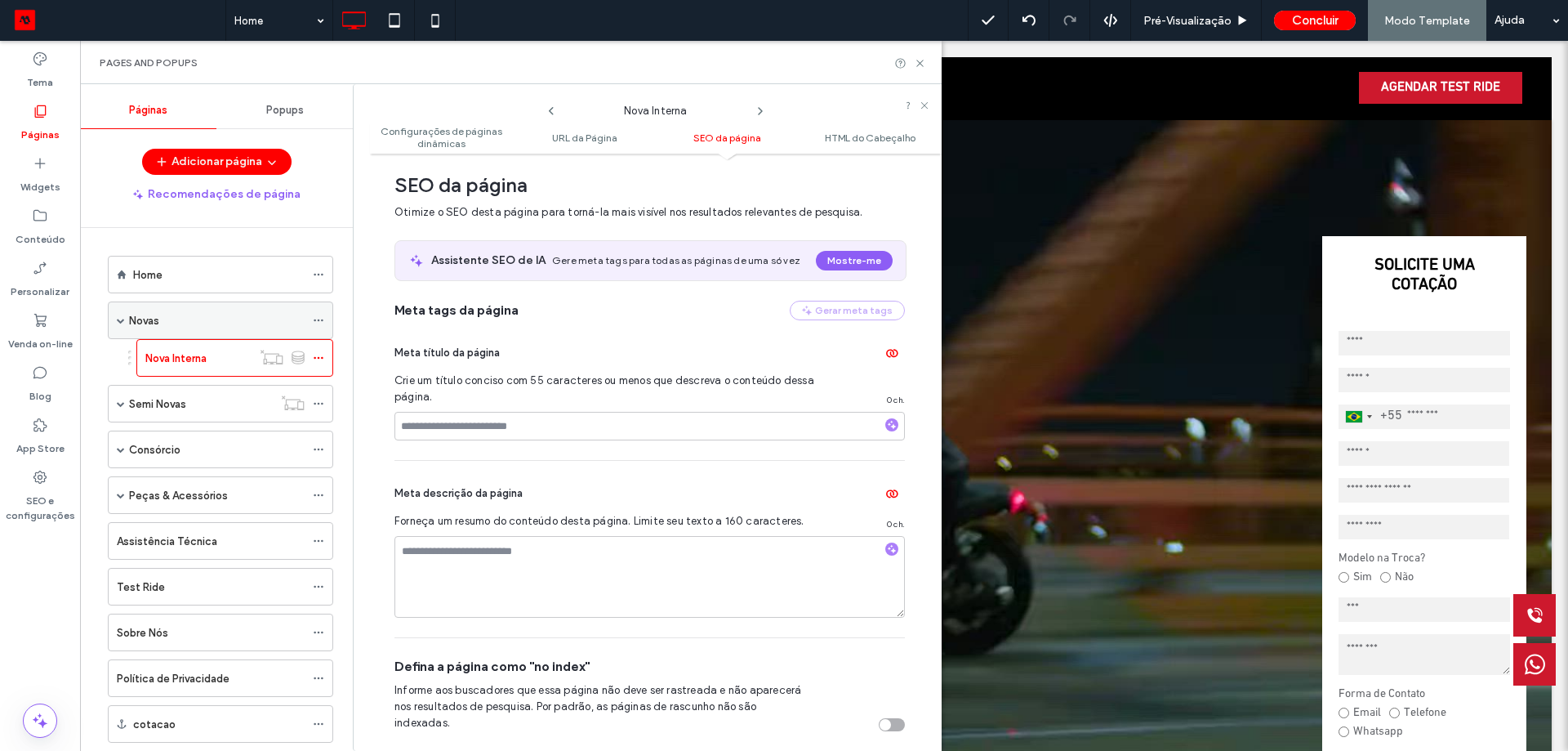
click at [238, 319] on div "Novas" at bounding box center [217, 320] width 176 height 17
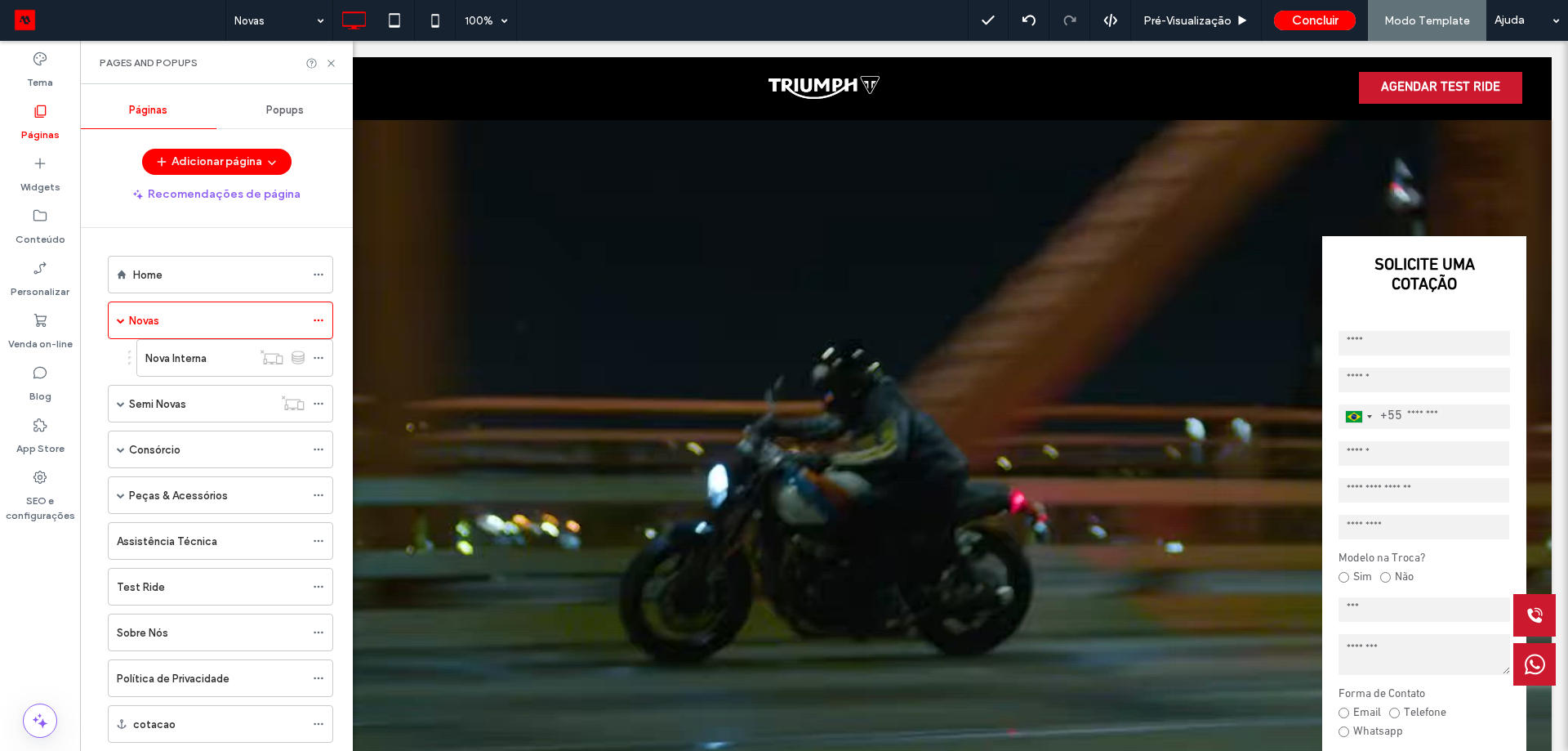
click at [209, 362] on div at bounding box center [784, 376] width 1568 height 751
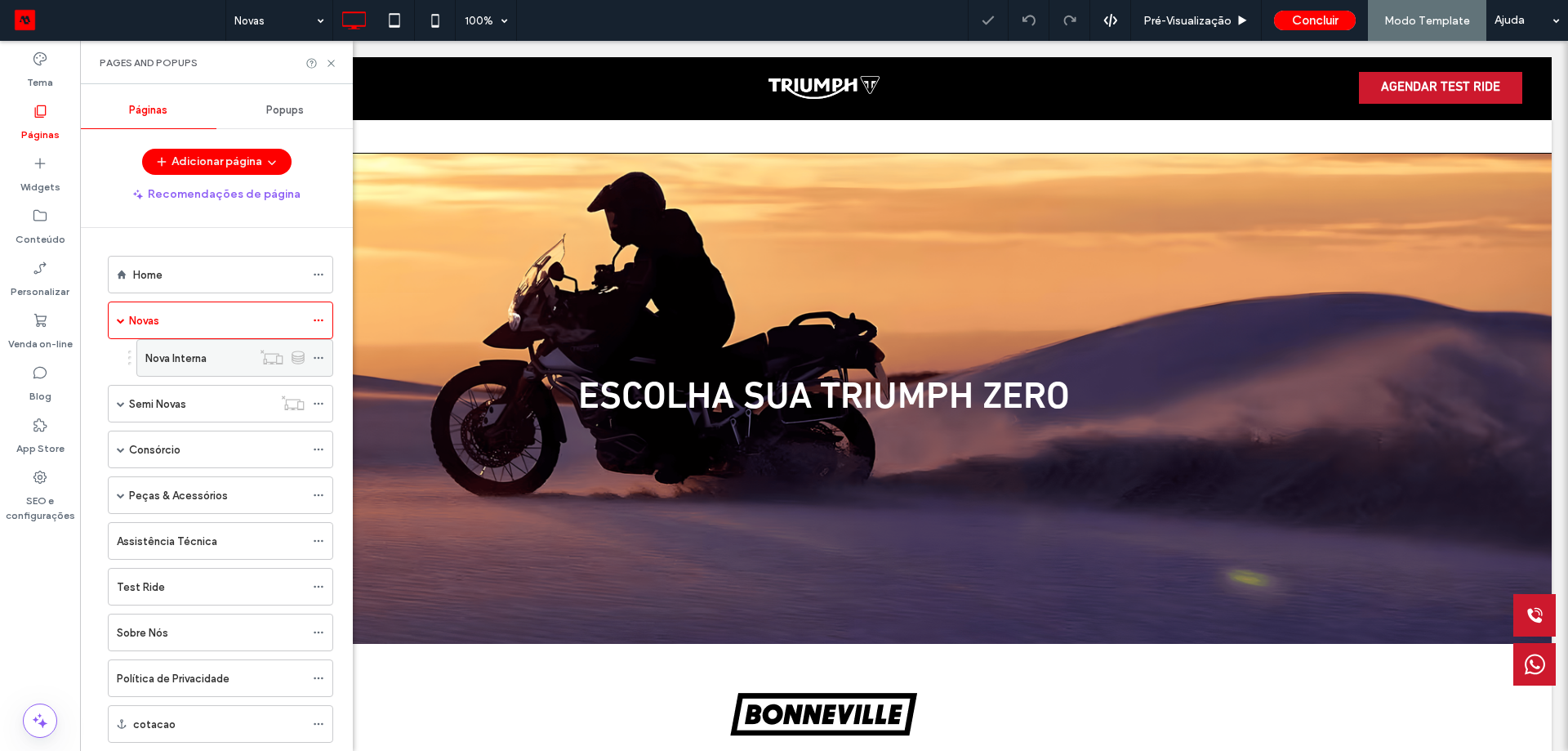
click at [175, 362] on label "Nova Interna" at bounding box center [177, 358] width 62 height 29
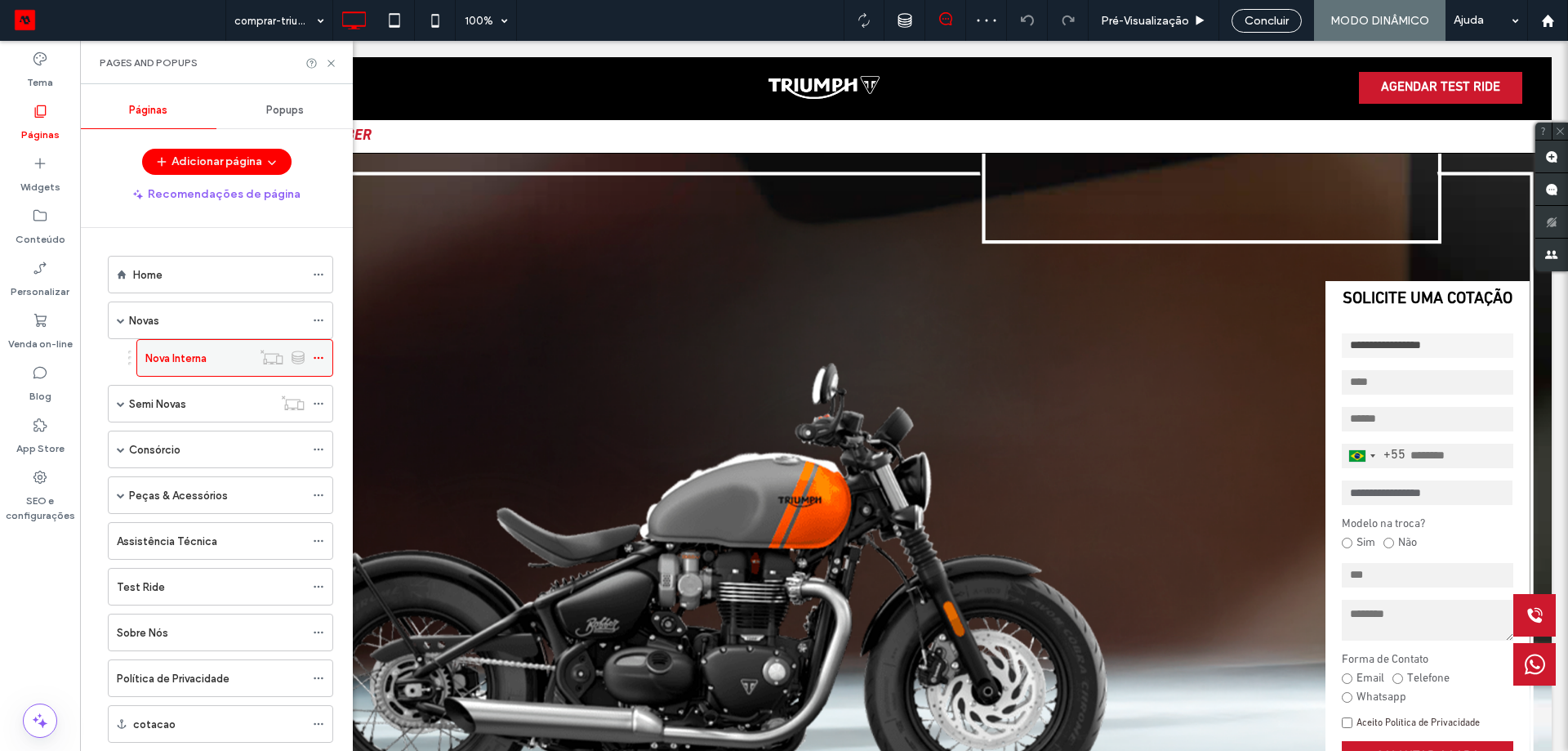
click at [320, 362] on icon at bounding box center [318, 358] width 11 height 11
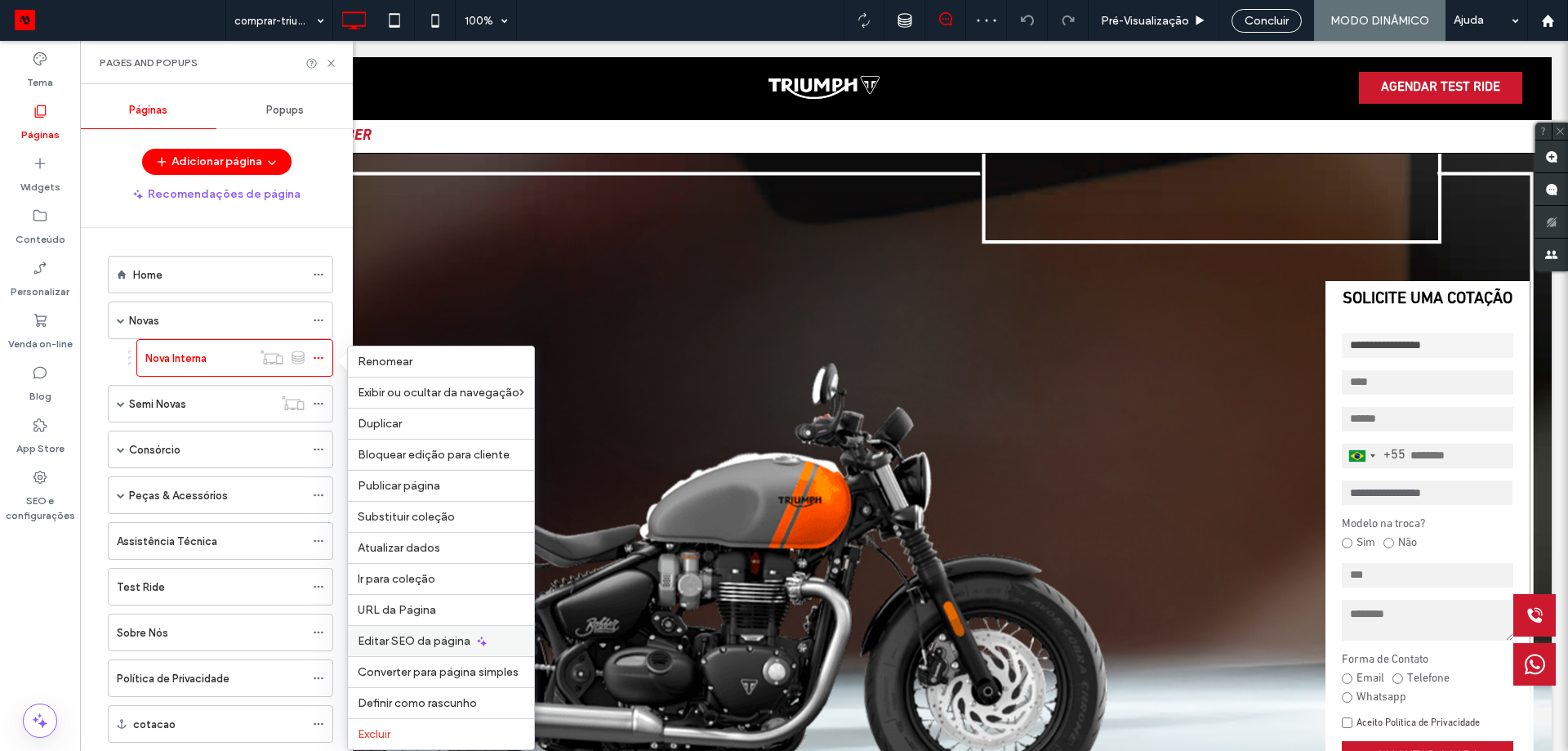
click at [400, 639] on span "Editar SEO da página" at bounding box center [414, 641] width 113 height 14
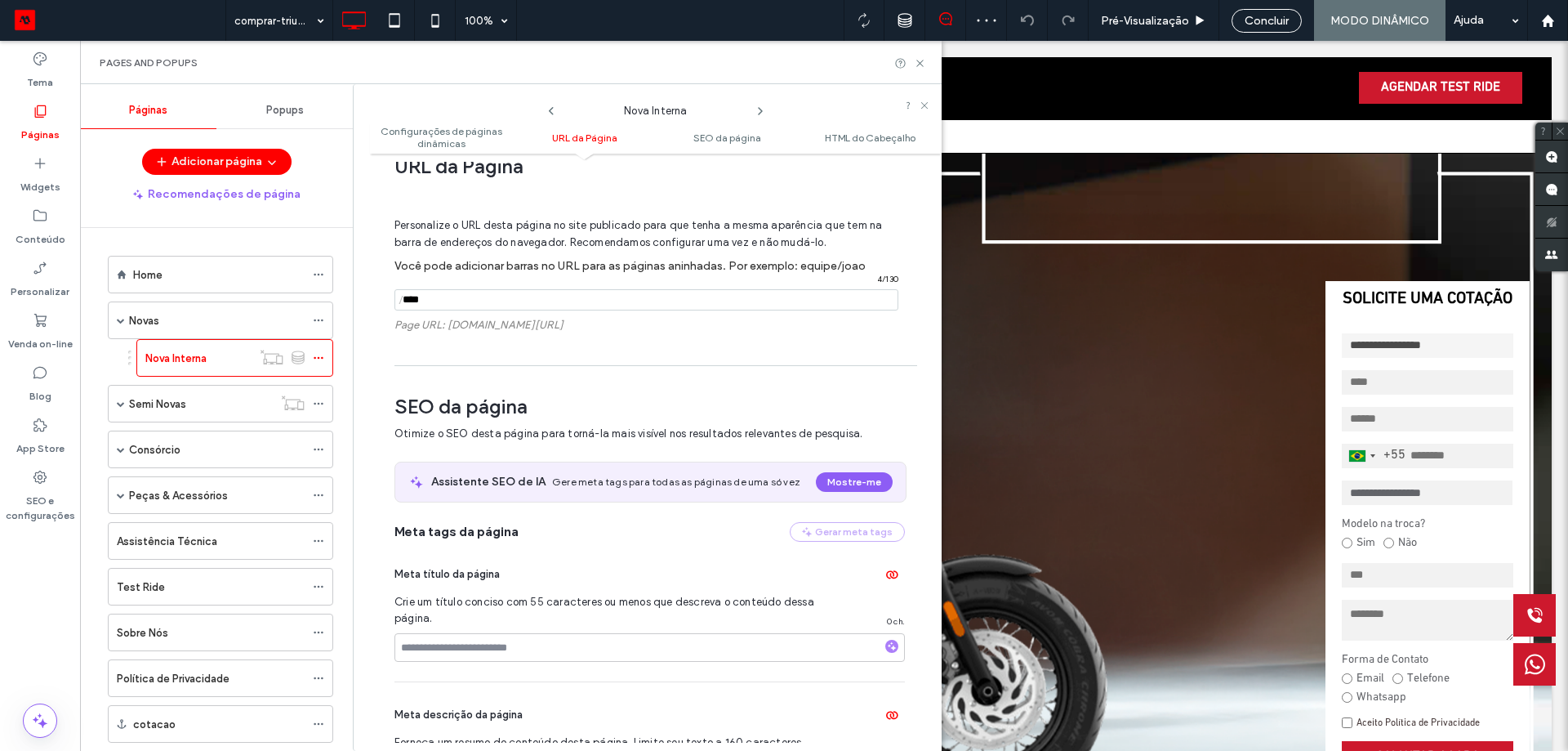
scroll to position [540, 0]
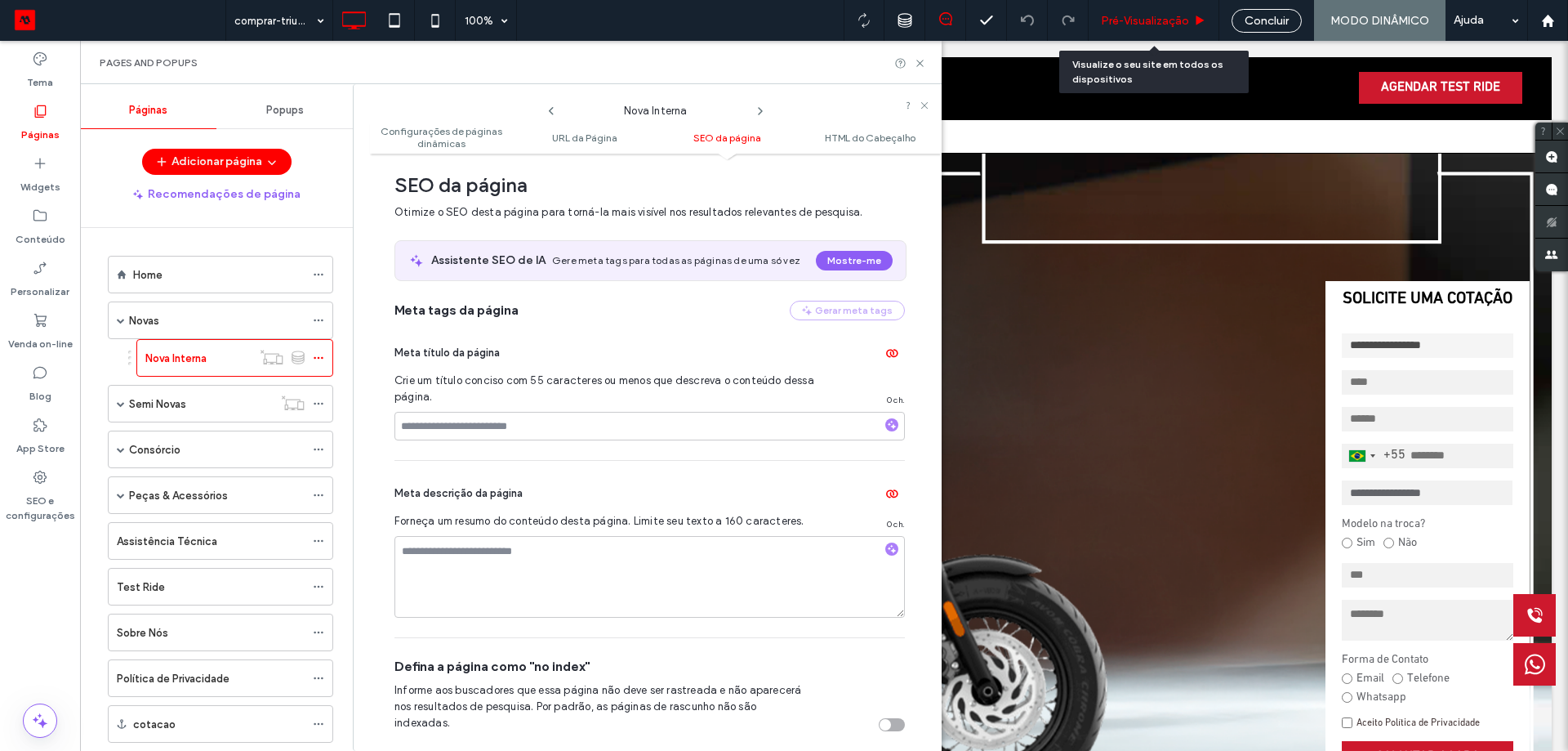
click at [1165, 15] on span "Pré-Visualizaçāo" at bounding box center [1145, 21] width 88 height 14
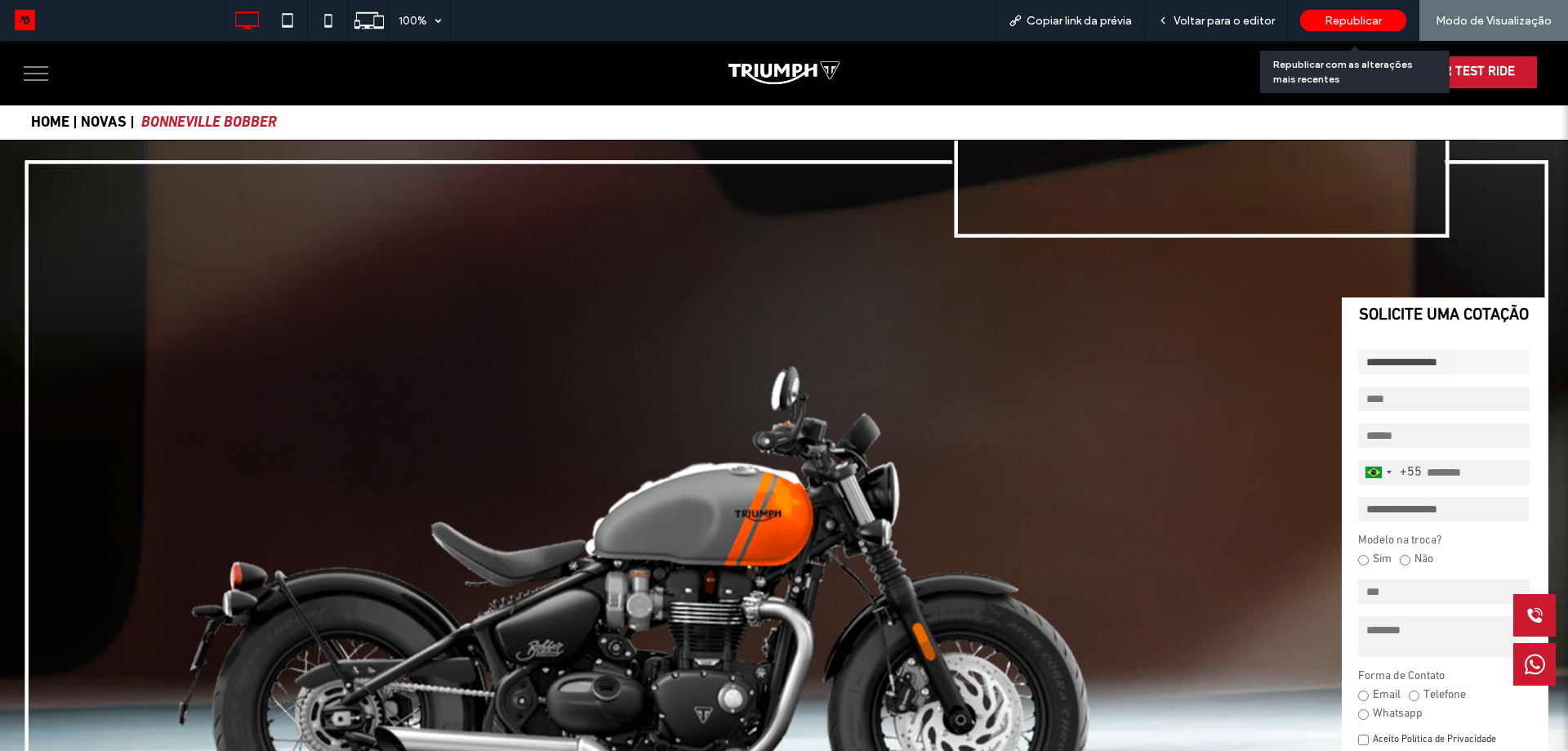
click at [1344, 21] on span "Republicar" at bounding box center [1353, 21] width 57 height 14
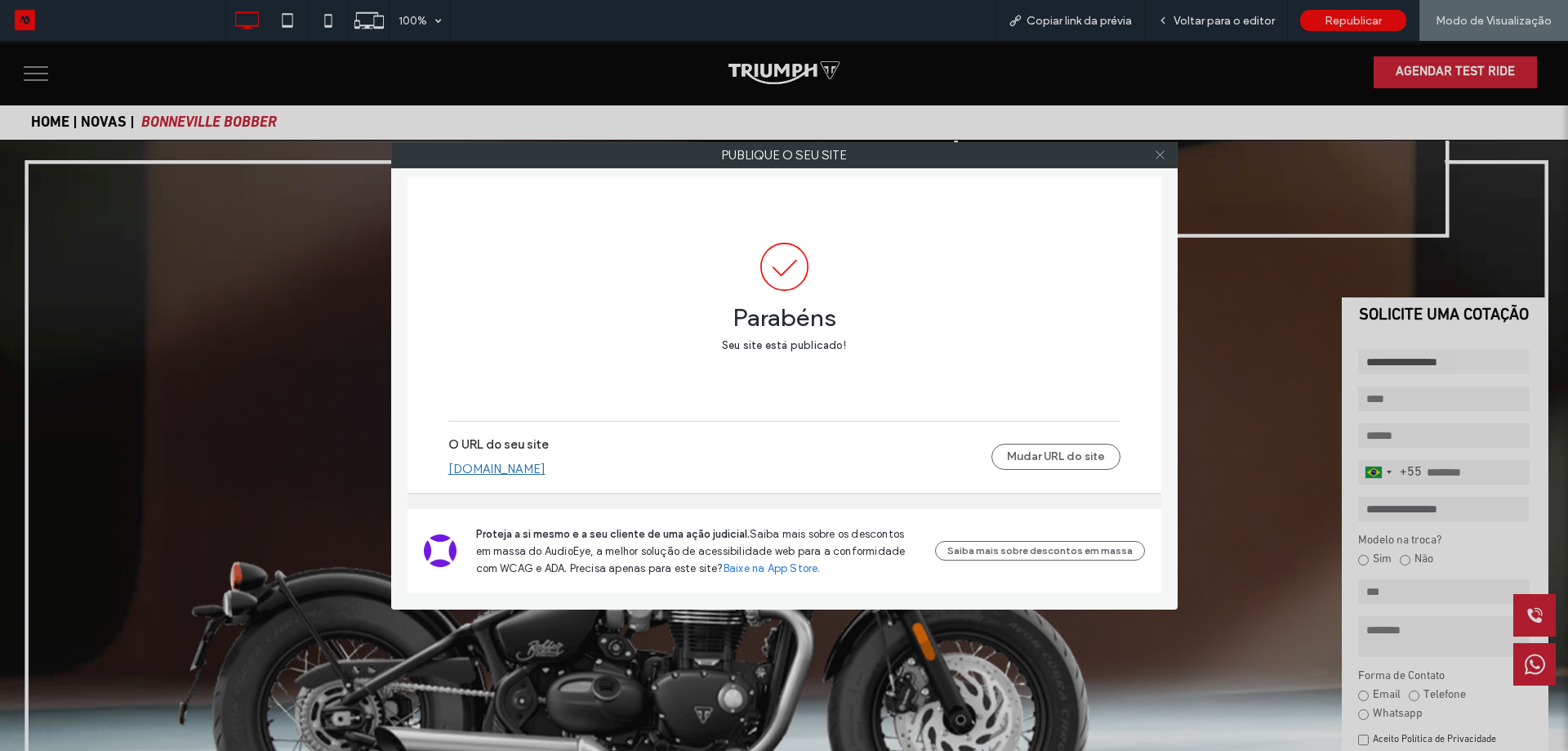
click at [1155, 164] on span at bounding box center [1160, 155] width 12 height 24
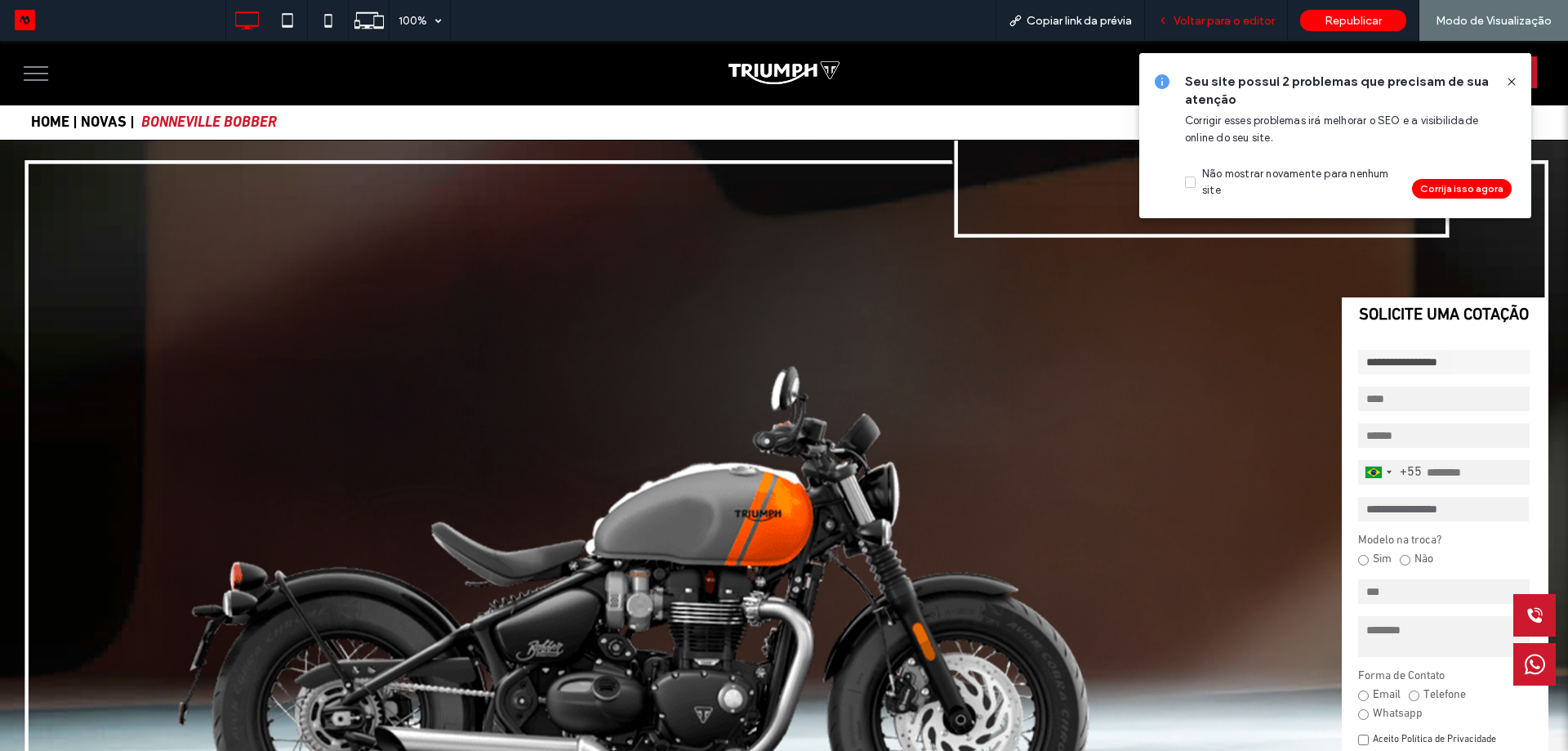
click at [1232, 23] on span "Voltar para o editor" at bounding box center [1224, 21] width 101 height 14
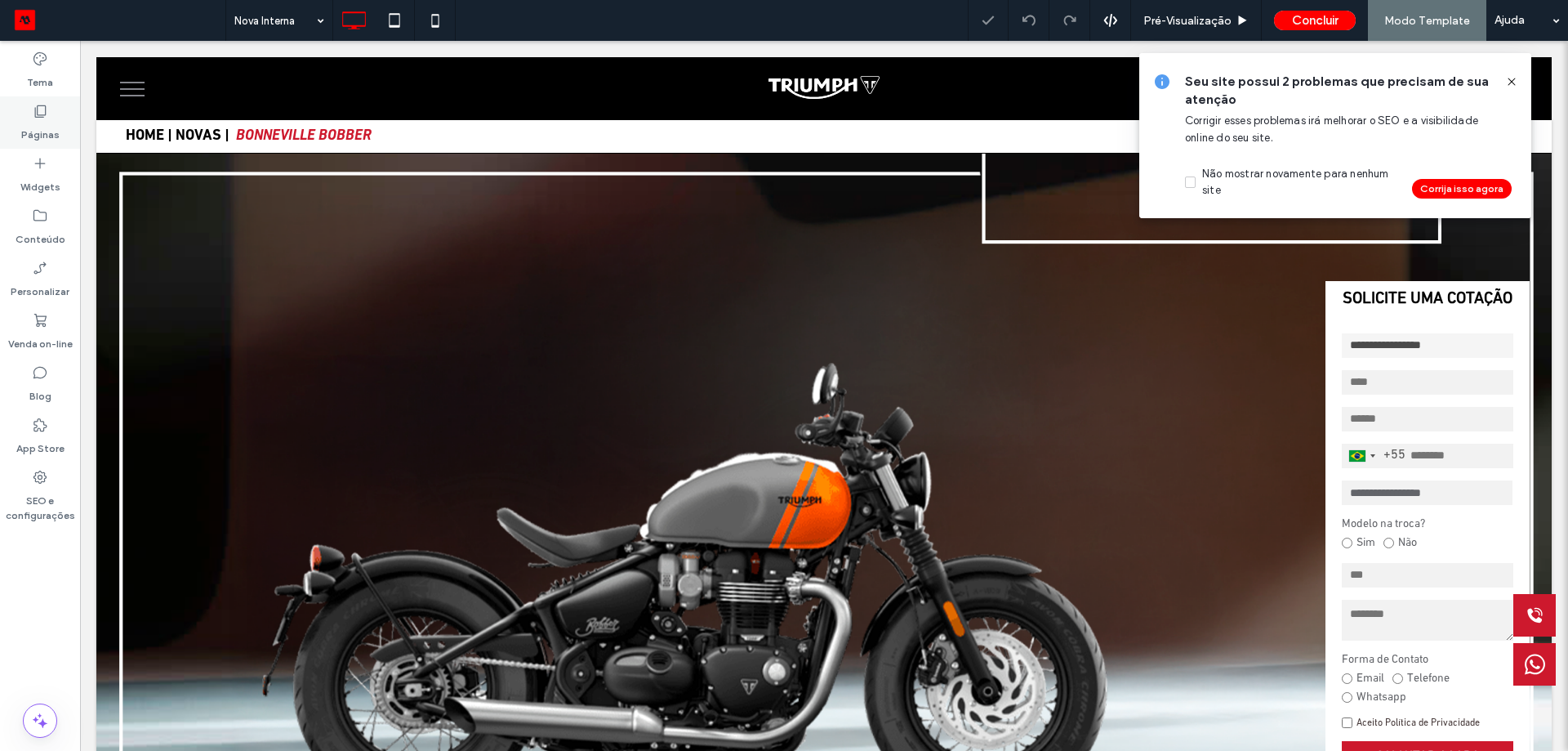
click at [37, 121] on label "Páginas" at bounding box center [40, 131] width 38 height 22
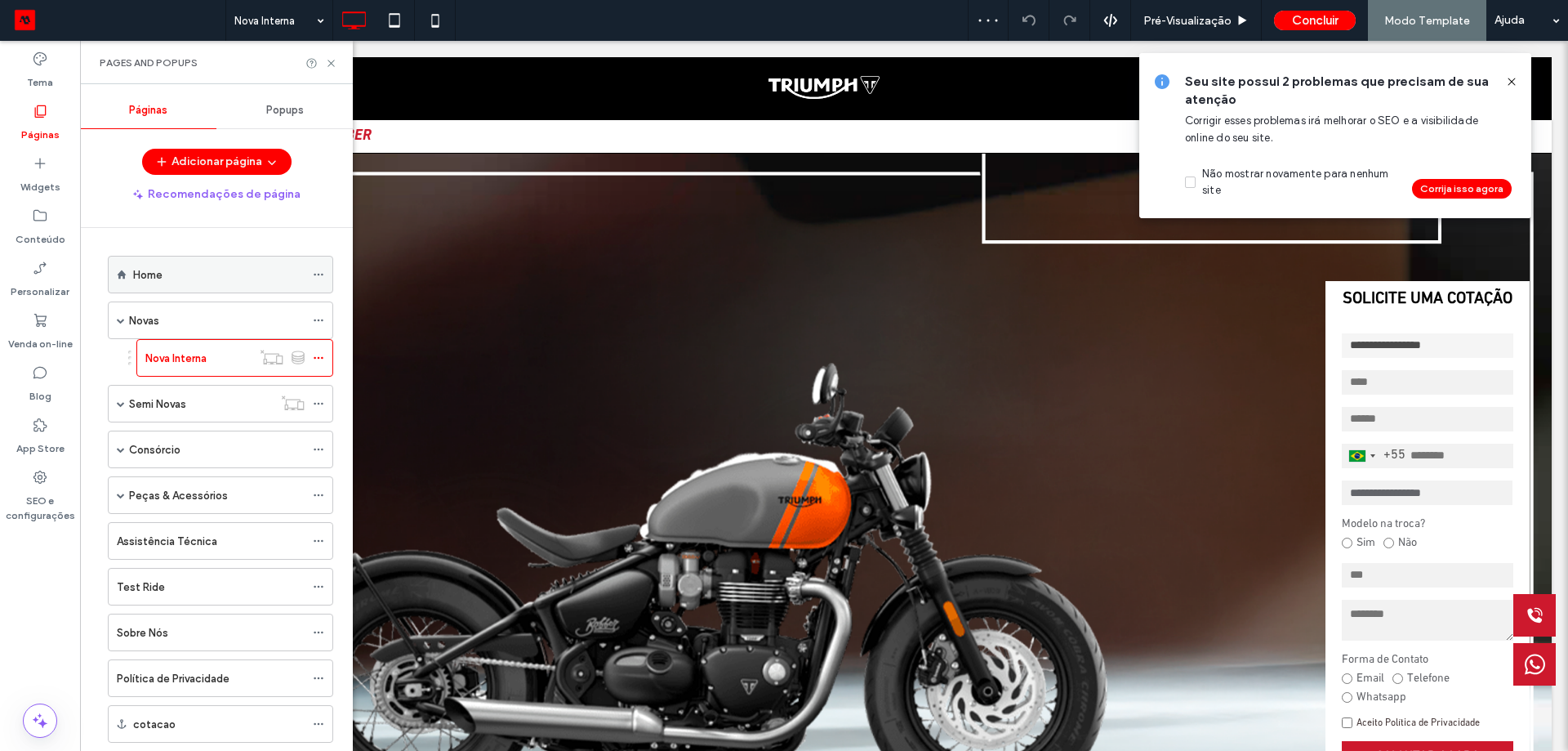
drag, startPoint x: 319, startPoint y: 266, endPoint x: 318, endPoint y: 276, distance: 10.0
click at [319, 268] on span at bounding box center [318, 275] width 11 height 24
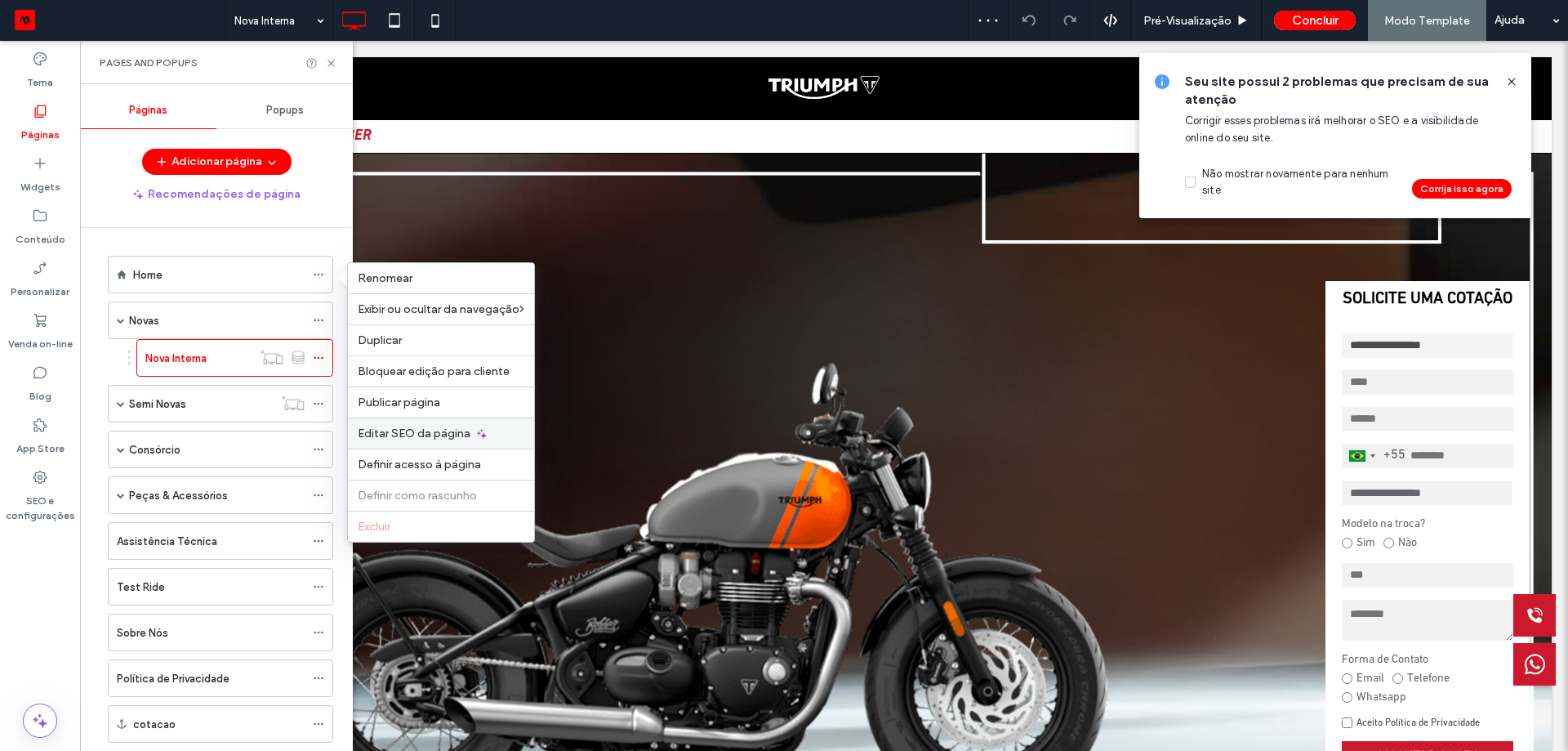
click at [396, 436] on span "Editar SEO da página" at bounding box center [414, 433] width 113 height 14
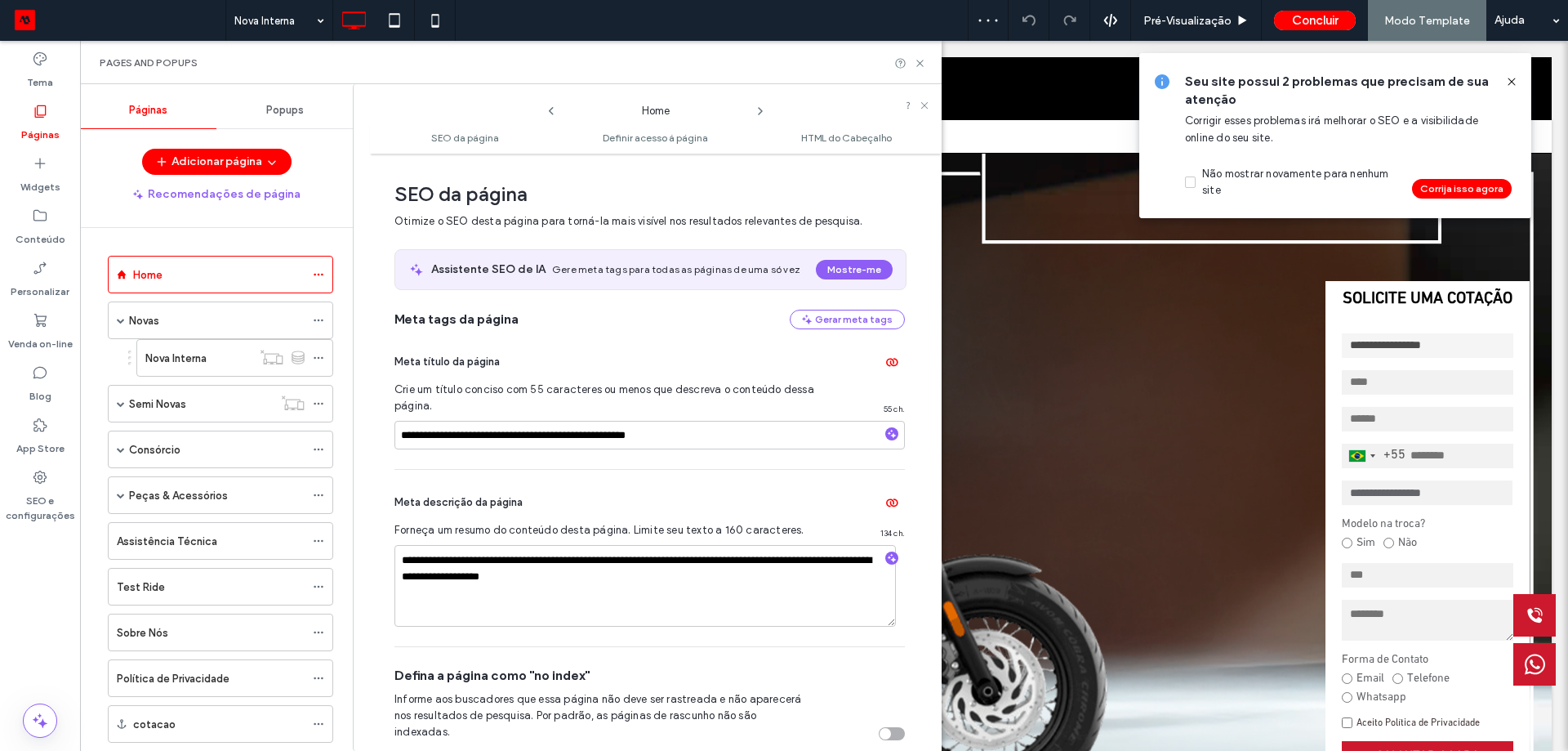
scroll to position [8, 0]
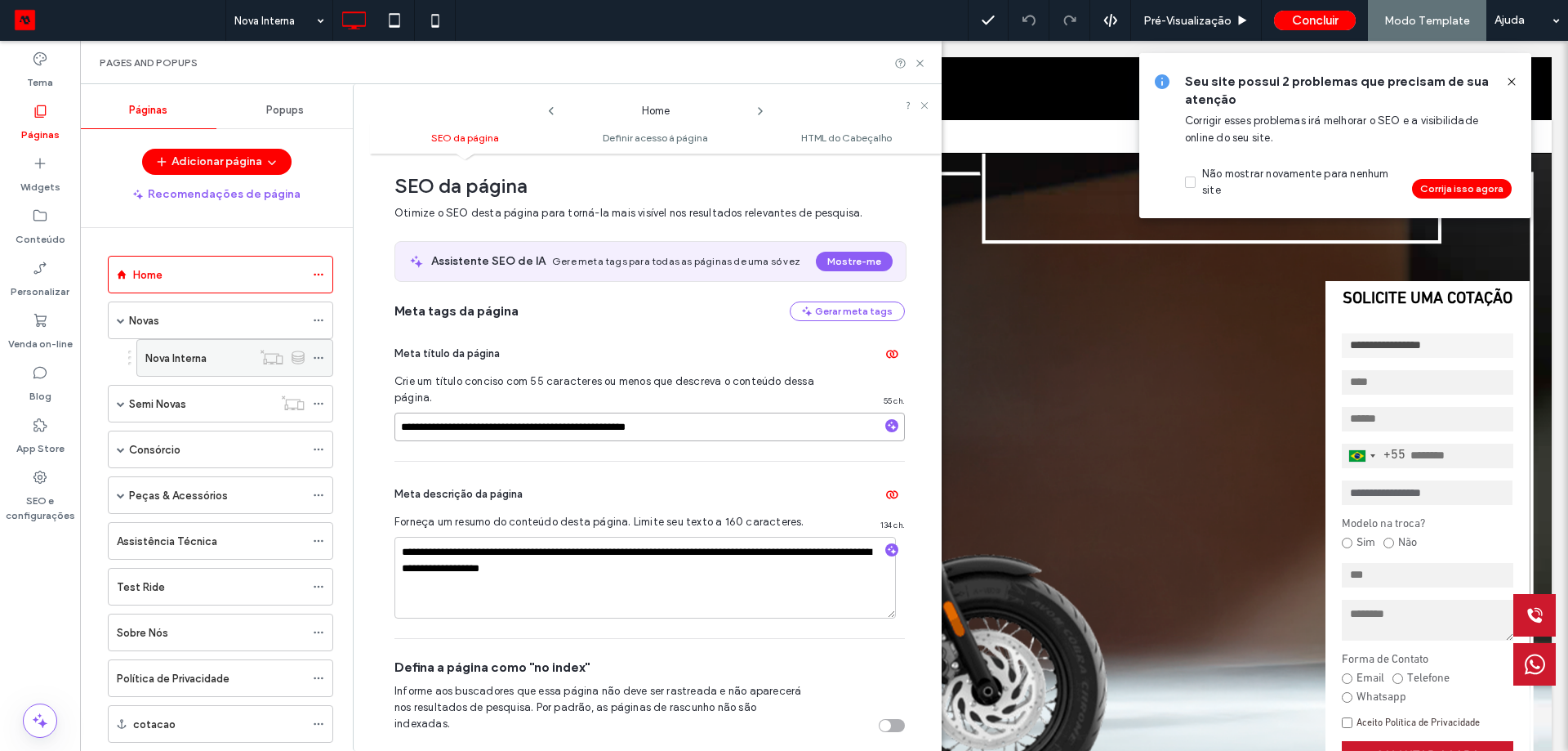
drag, startPoint x: 727, startPoint y: 426, endPoint x: 220, endPoint y: 375, distance: 509.6
click at [271, 382] on div "**********" at bounding box center [511, 418] width 862 height 667
click at [318, 355] on icon at bounding box center [318, 358] width 11 height 11
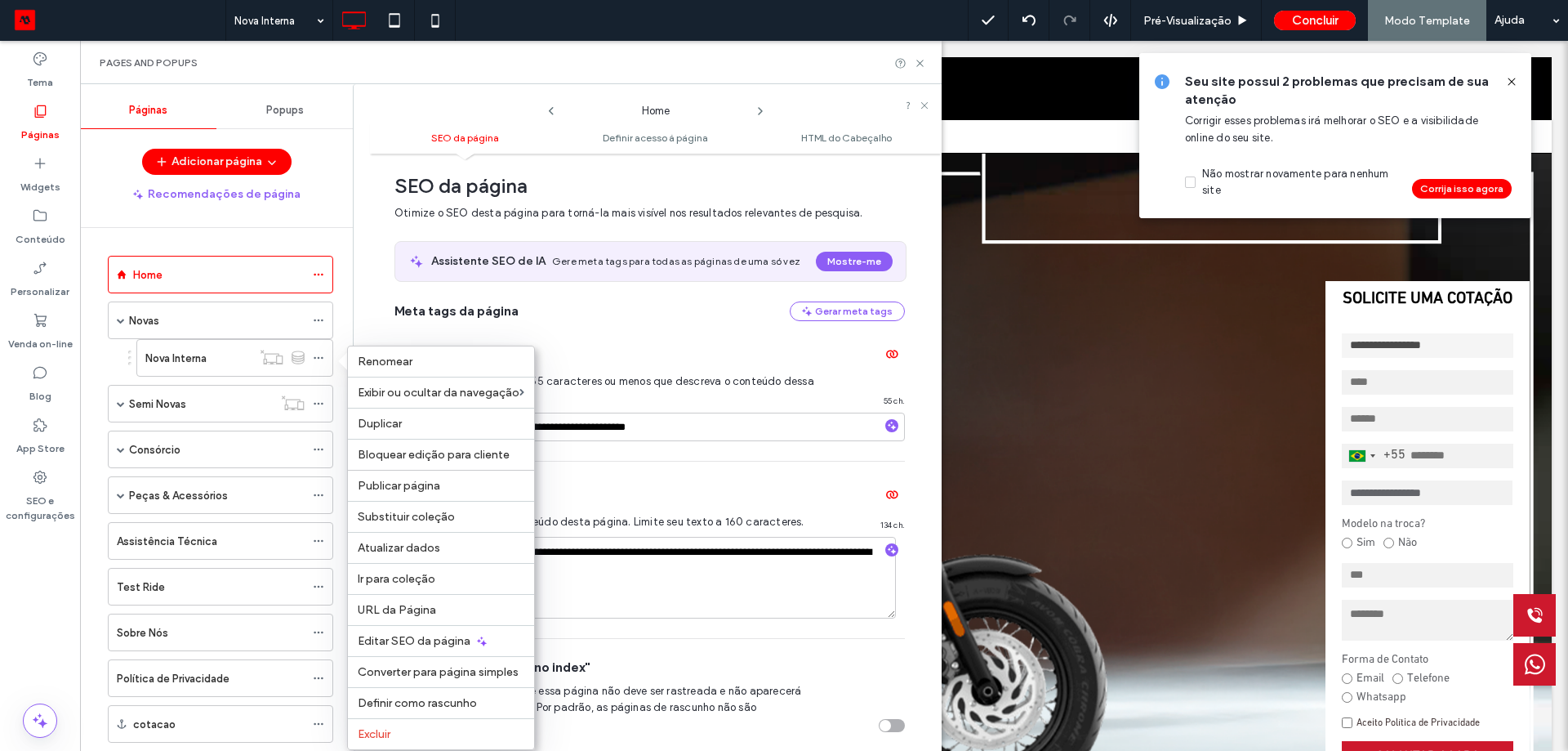
click at [618, 457] on div "**********" at bounding box center [649, 391] width 511 height 140
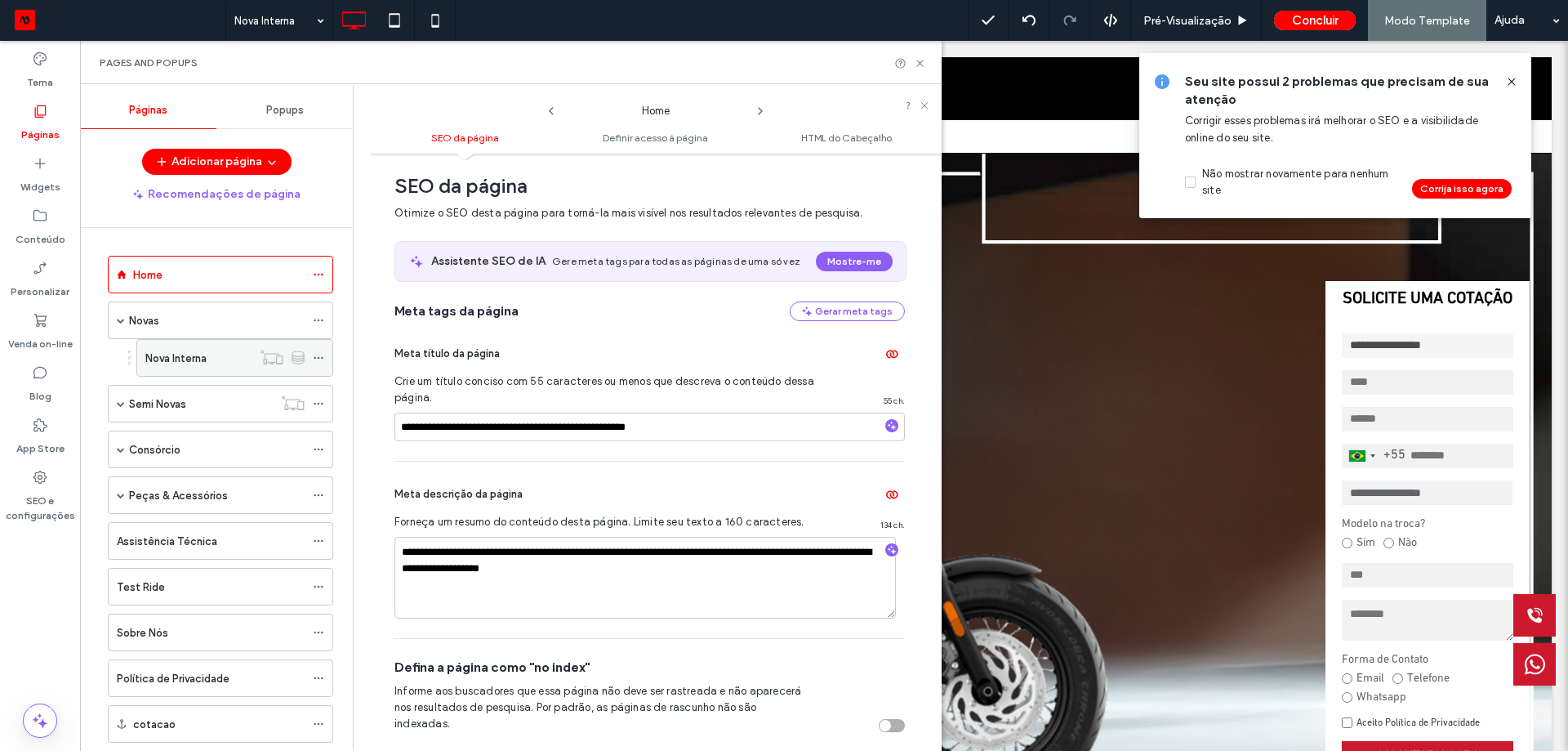
click at [314, 360] on icon at bounding box center [318, 358] width 11 height 11
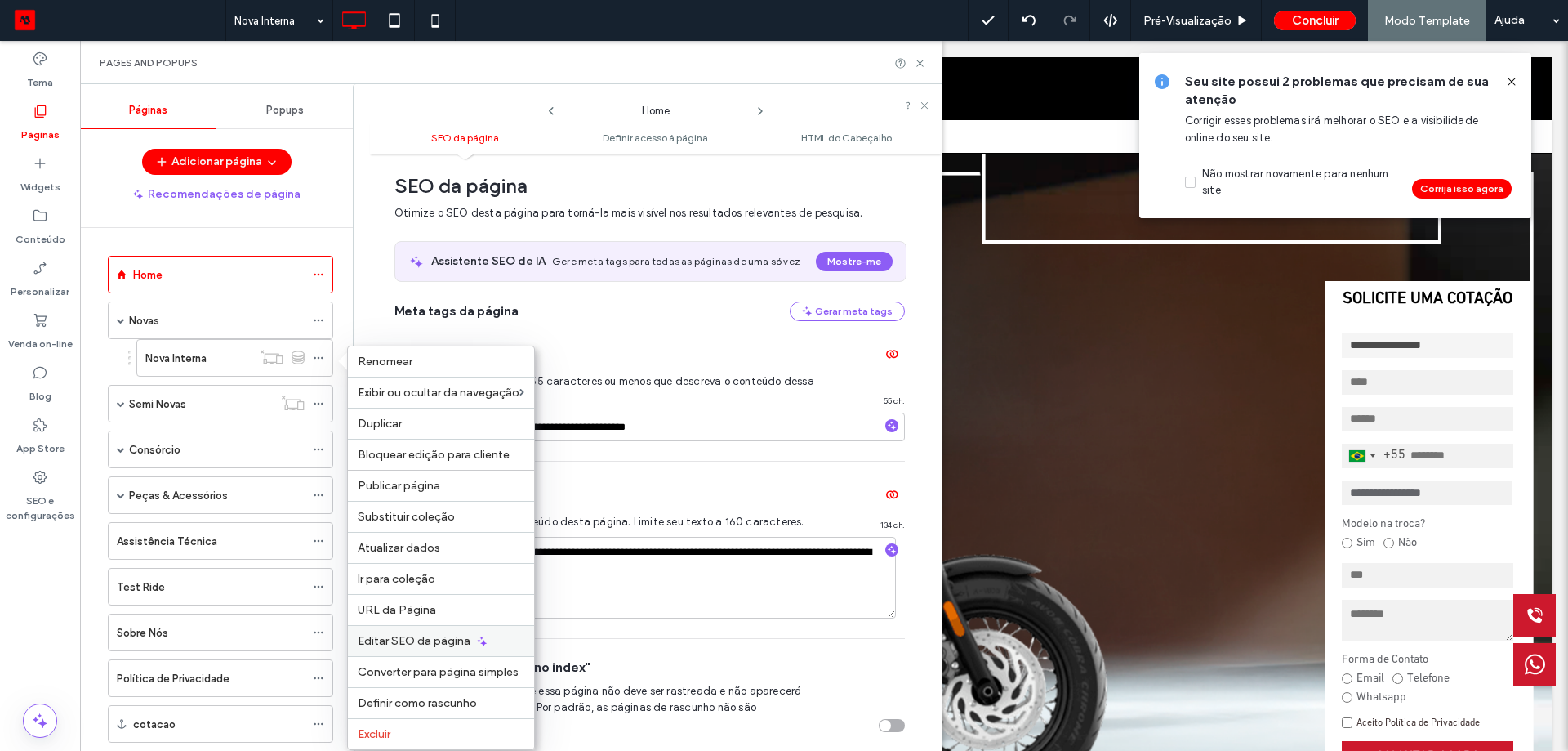
click at [400, 641] on span "Editar SEO da página" at bounding box center [414, 641] width 113 height 14
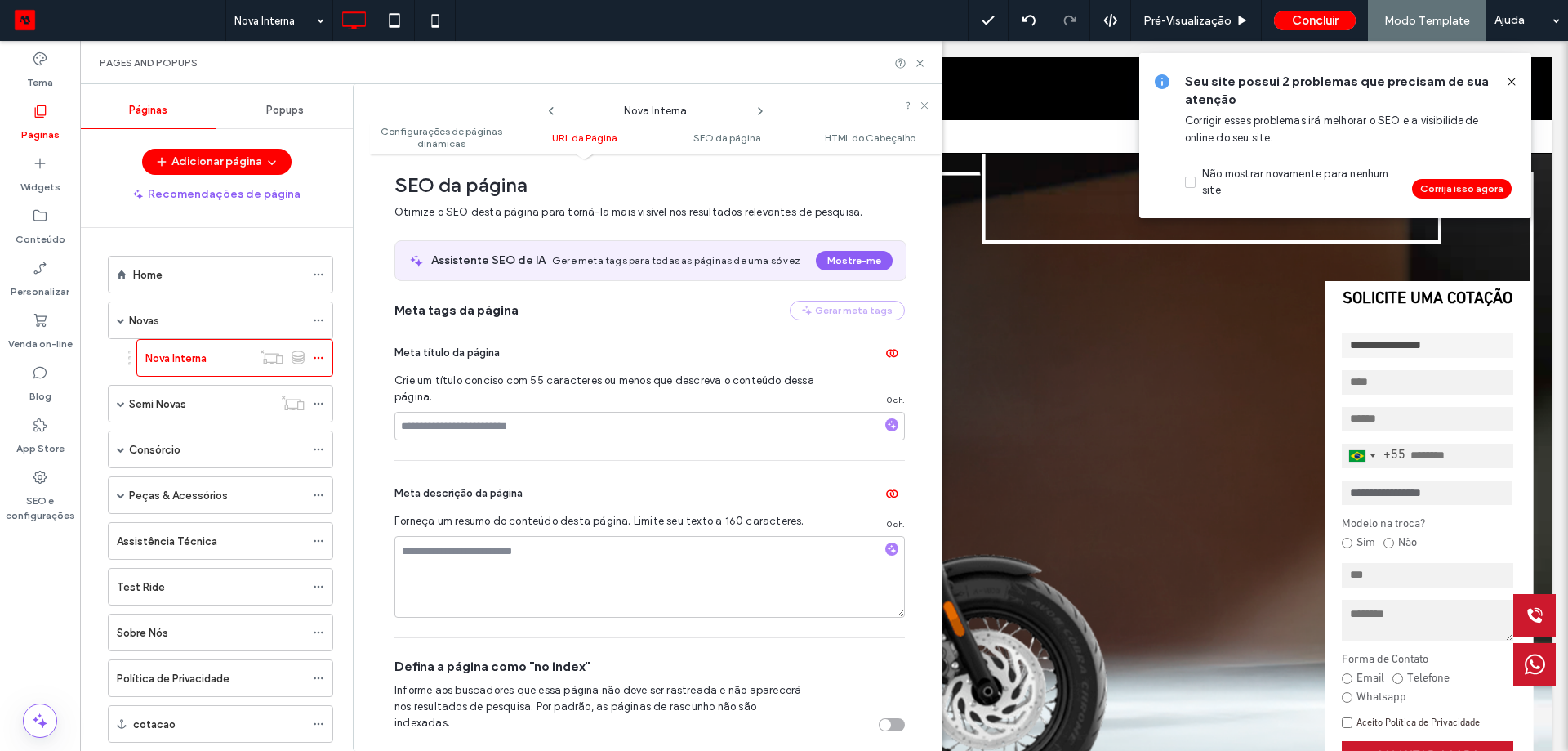
scroll to position [540, 0]
click at [466, 432] on input at bounding box center [649, 426] width 511 height 29
paste input "**********"
type input "**********"
click at [572, 381] on span "Crie um título conciso com 55 caracteres ou menos que descreva o conteúdo dessa…" at bounding box center [604, 389] width 420 height 33
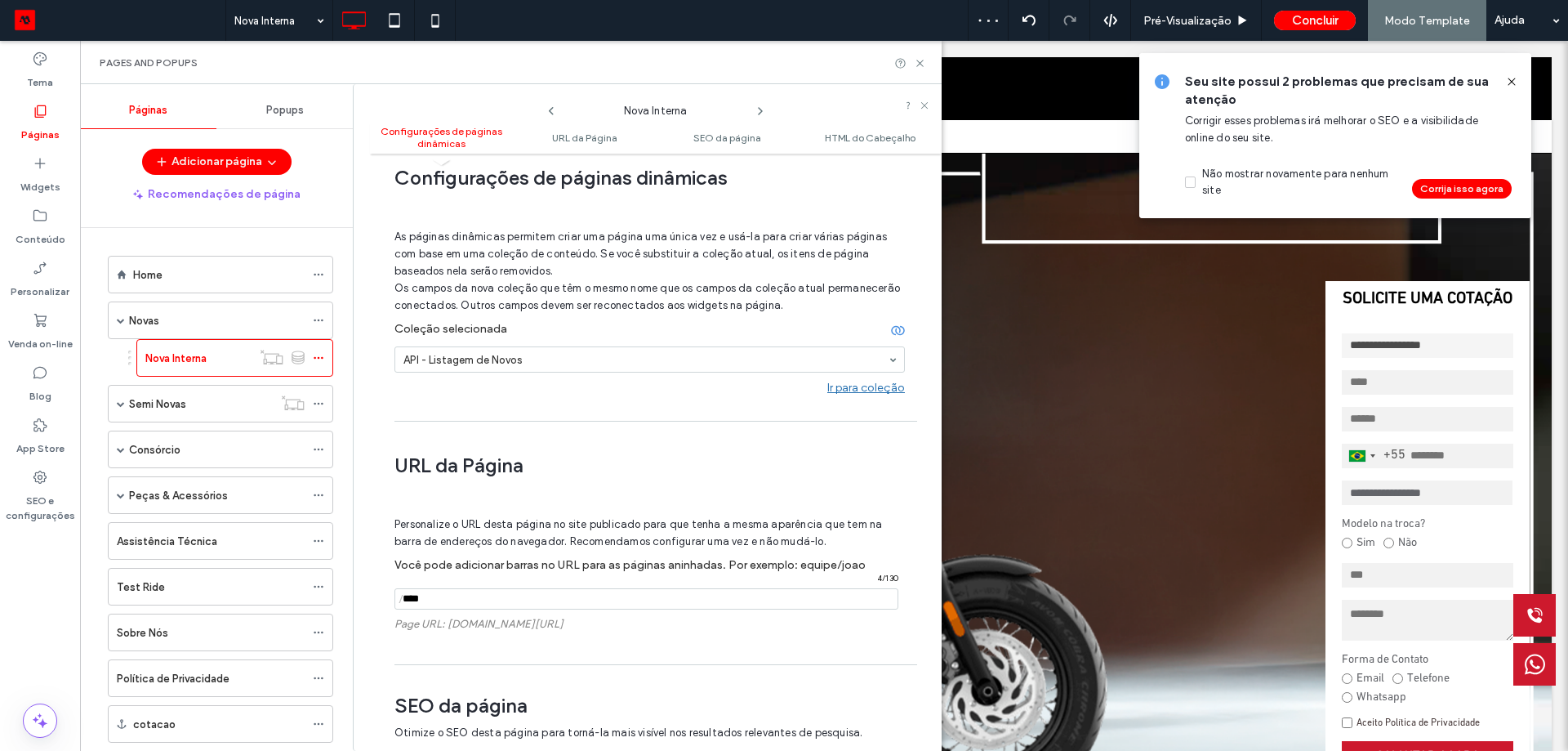
scroll to position [0, 0]
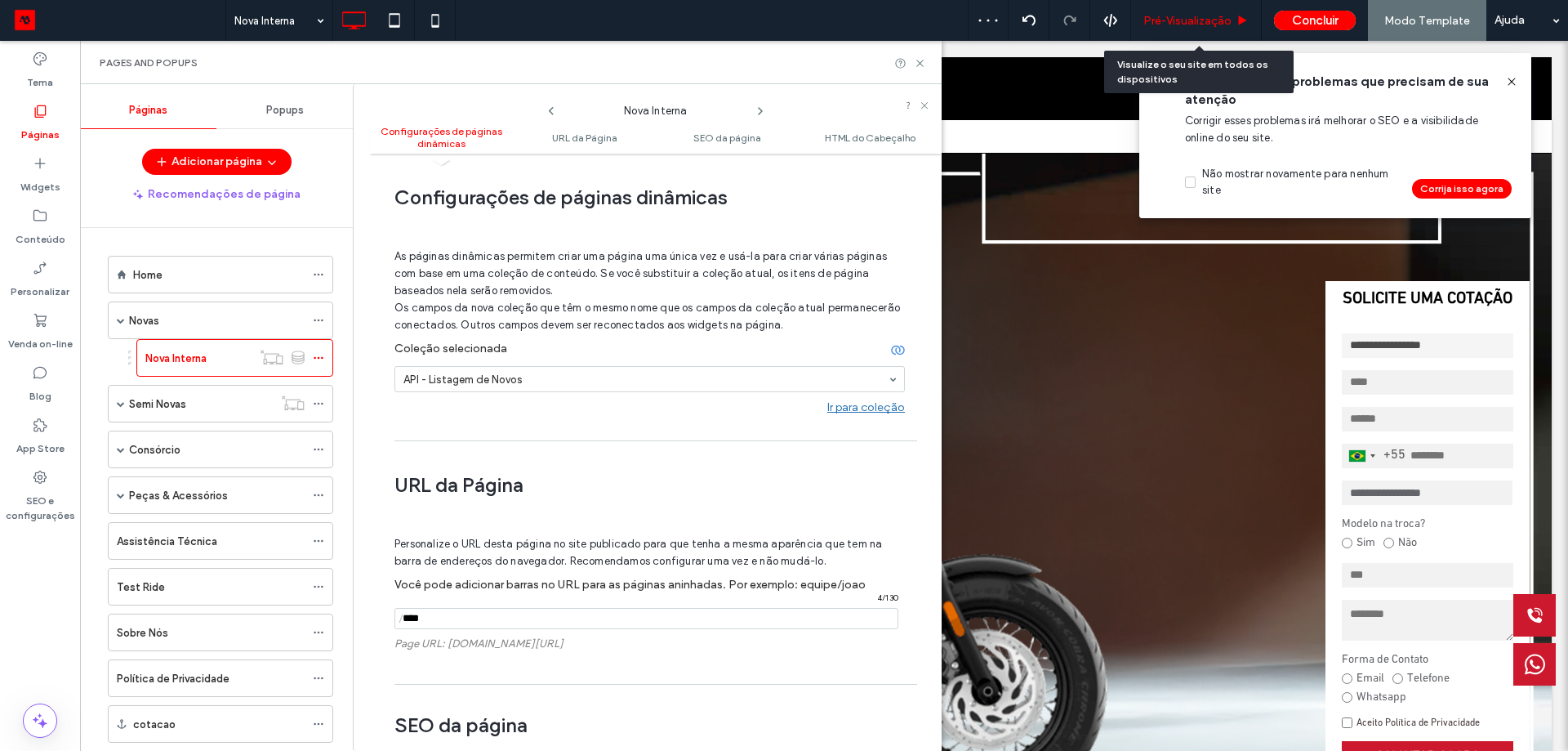
click at [1223, 18] on span "Pré-Visualizaçāo" at bounding box center [1188, 21] width 88 height 14
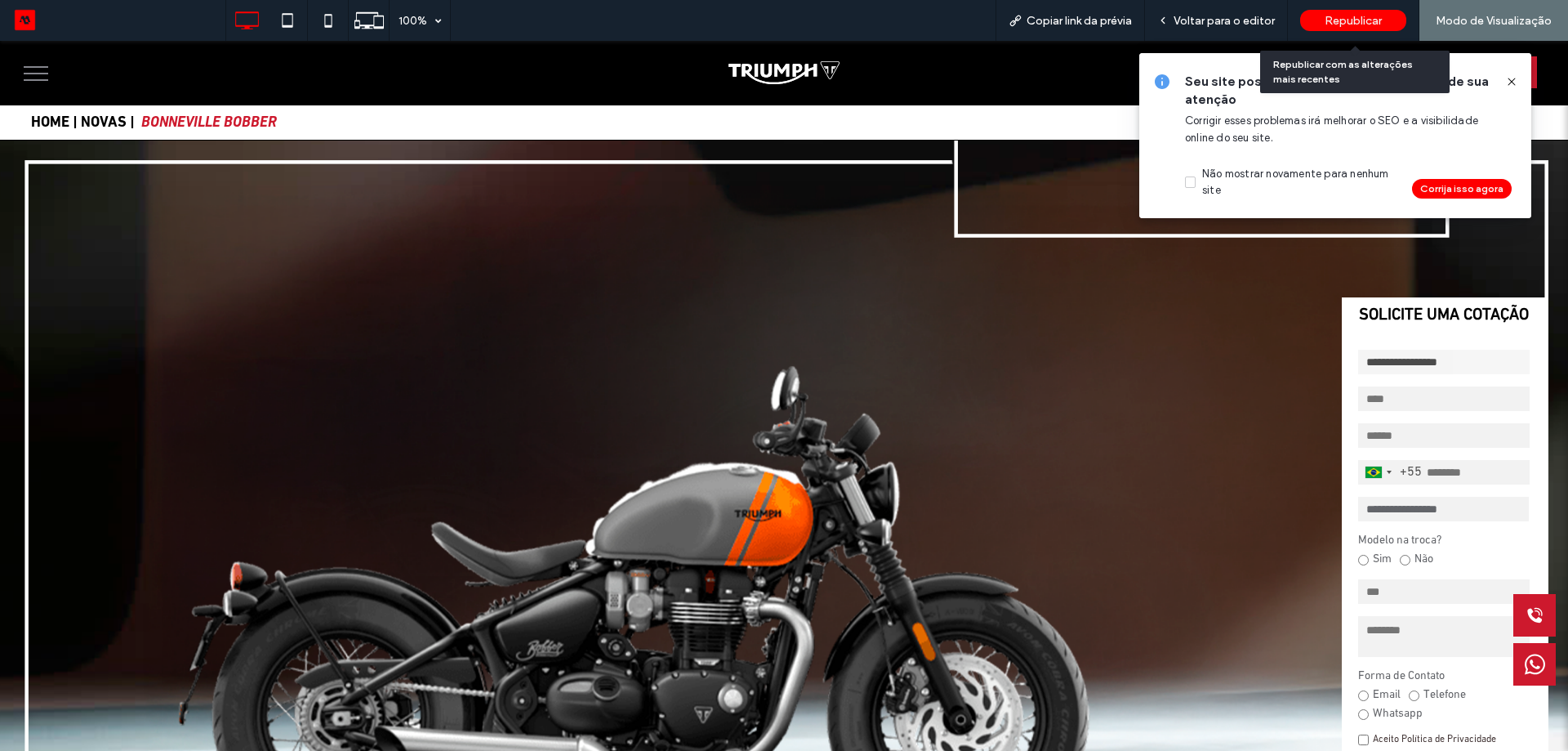
click at [1353, 29] on div "Republicar" at bounding box center [1354, 20] width 106 height 21
click at [1362, 21] on body ".wqwq-1{fill:#231f20;} .cls-1q, .cls-2q { fill-rule: evenodd; } .cls-2q { fill:…" at bounding box center [784, 376] width 1568 height 751
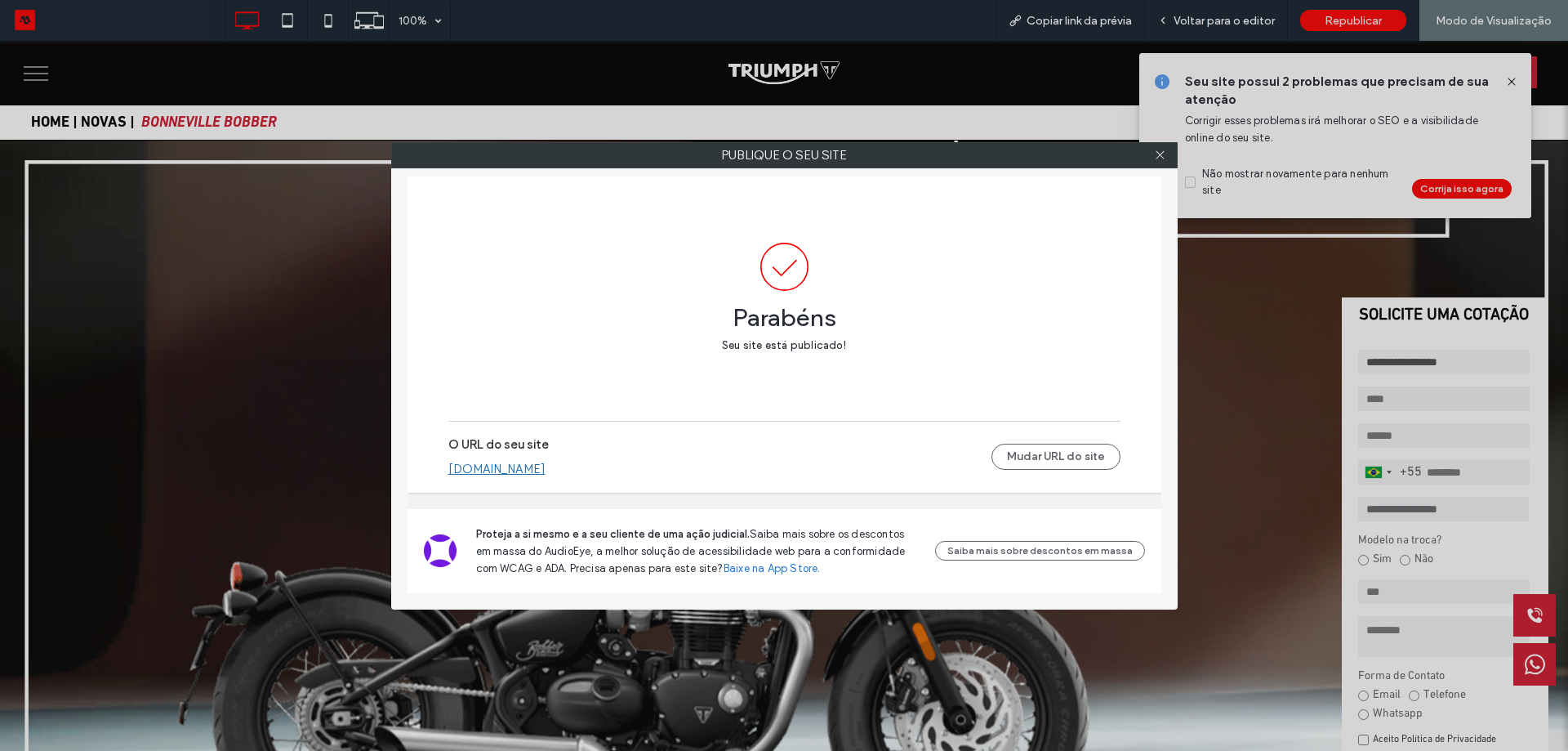
drag, startPoint x: 1160, startPoint y: 160, endPoint x: 1205, endPoint y: 148, distance: 46.6
click at [1161, 160] on icon at bounding box center [1160, 154] width 12 height 12
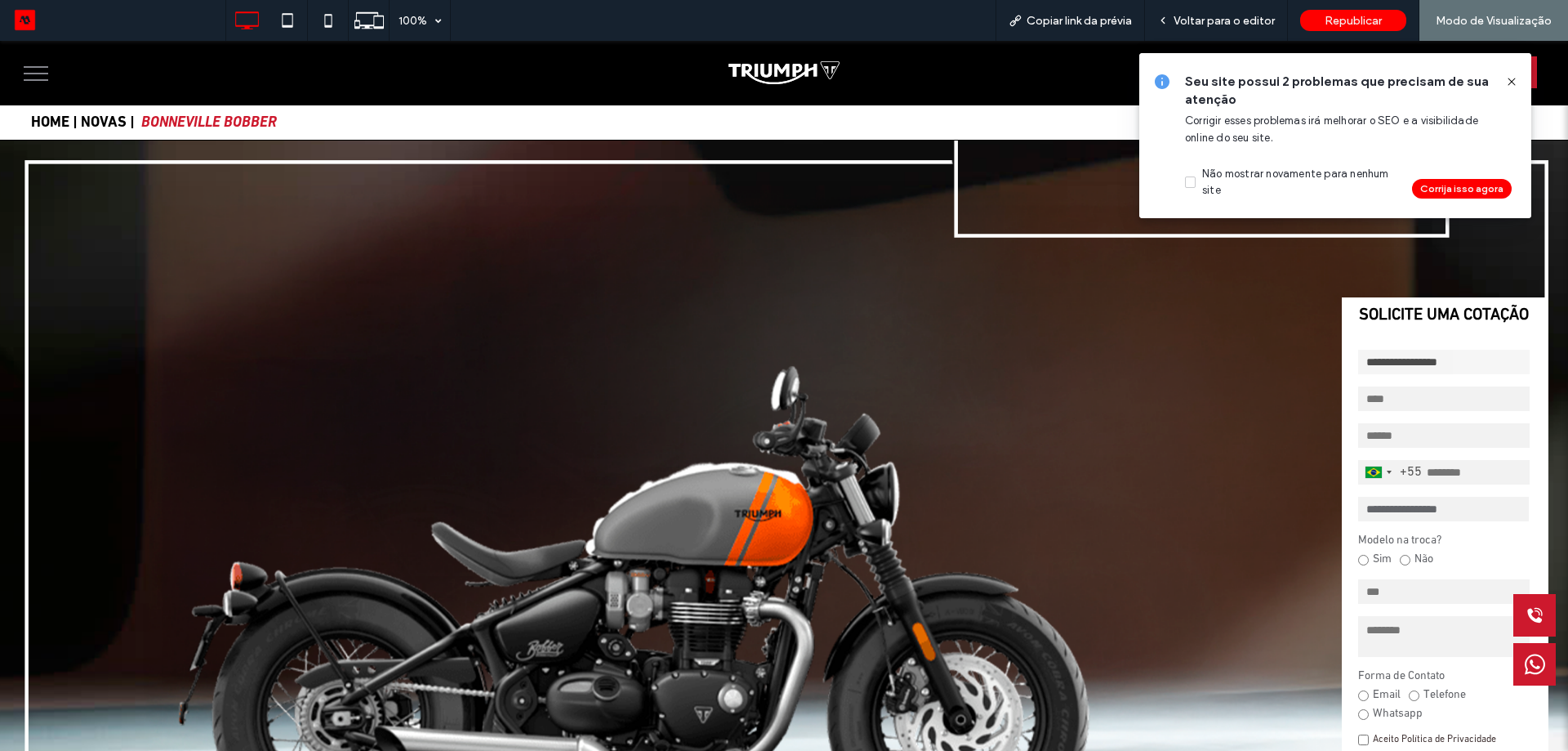
click at [1511, 78] on icon at bounding box center [1512, 81] width 13 height 13
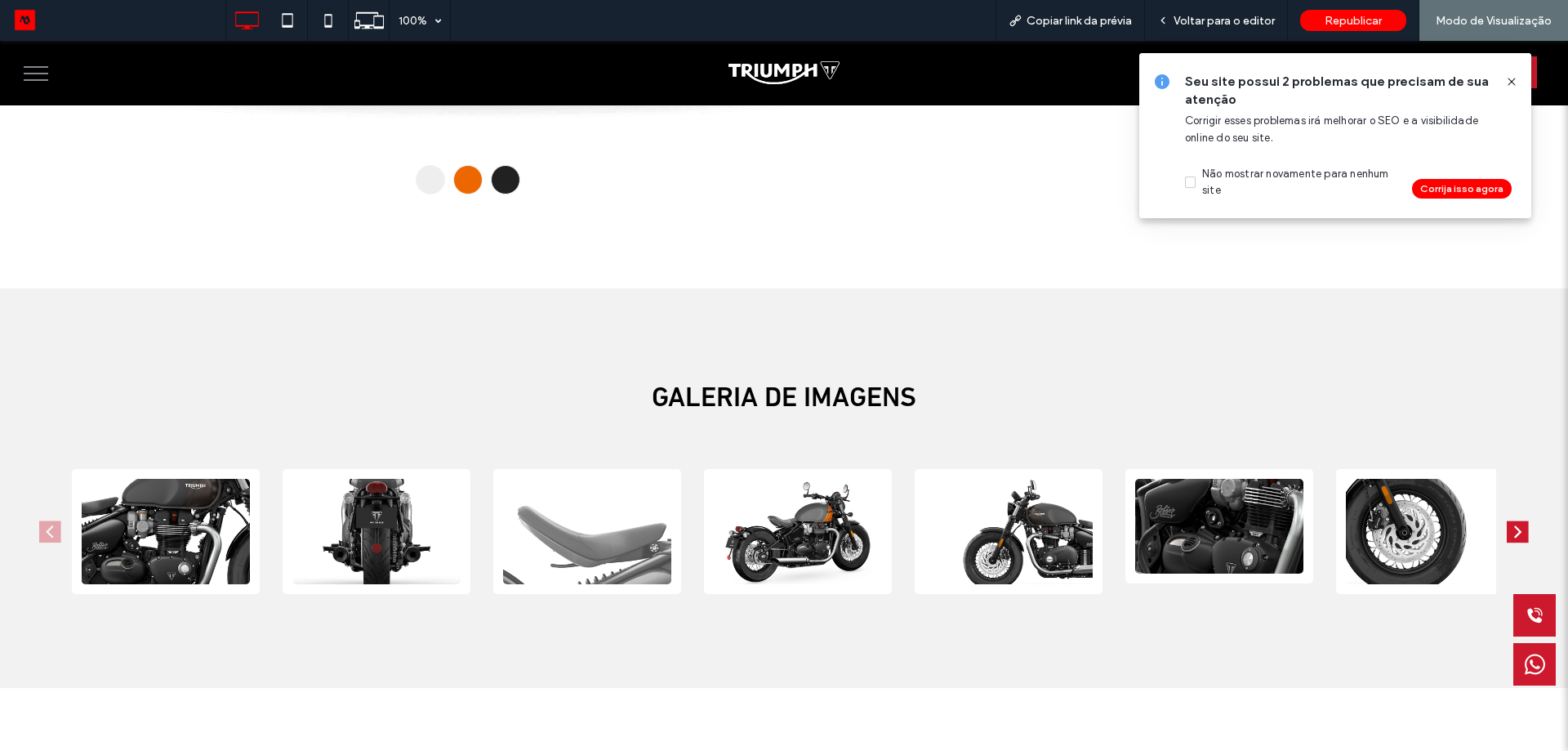
scroll to position [1389, 0]
click at [39, 68] on span "menu" at bounding box center [35, 67] width 24 height 2
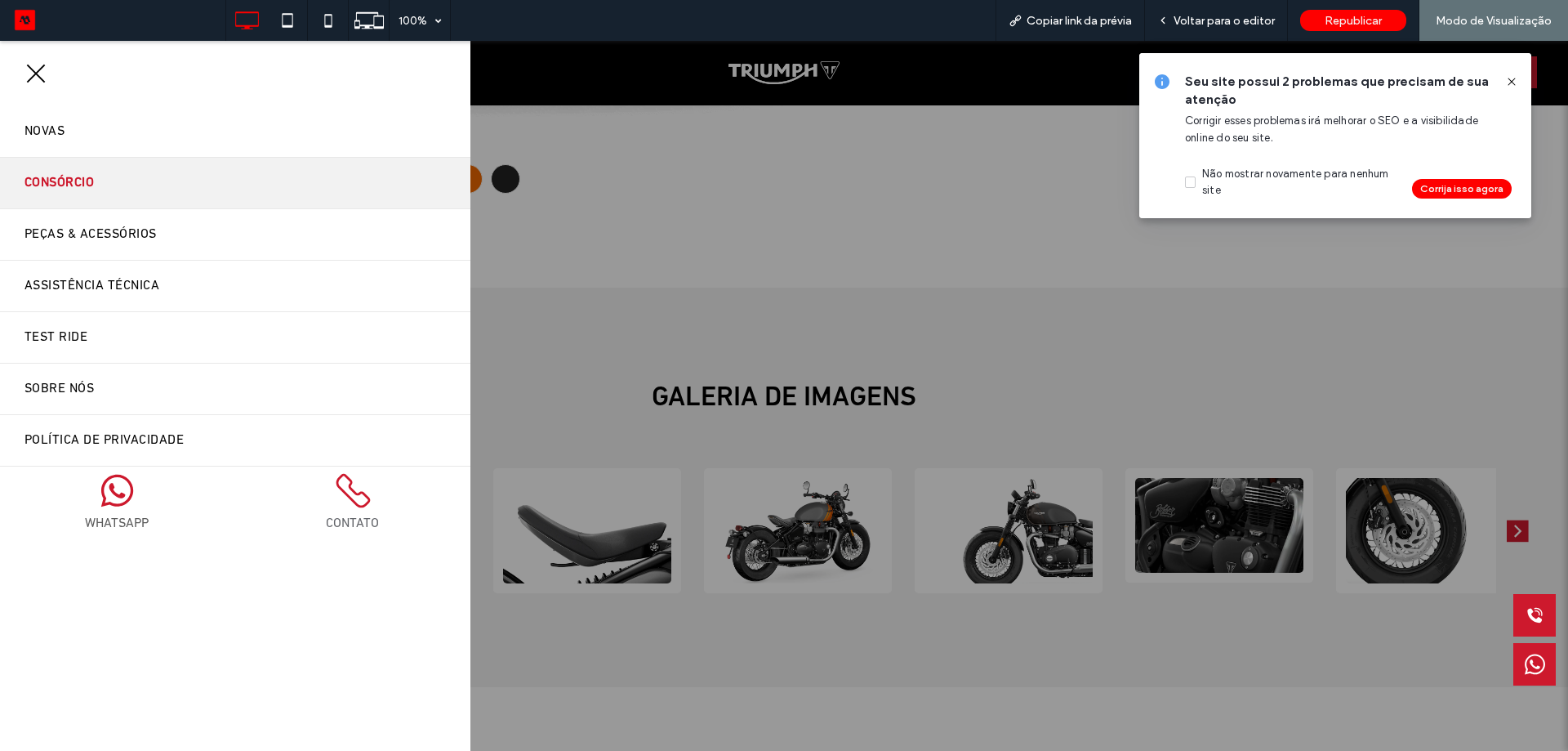
click at [132, 177] on link "Consórcio" at bounding box center [235, 183] width 471 height 50
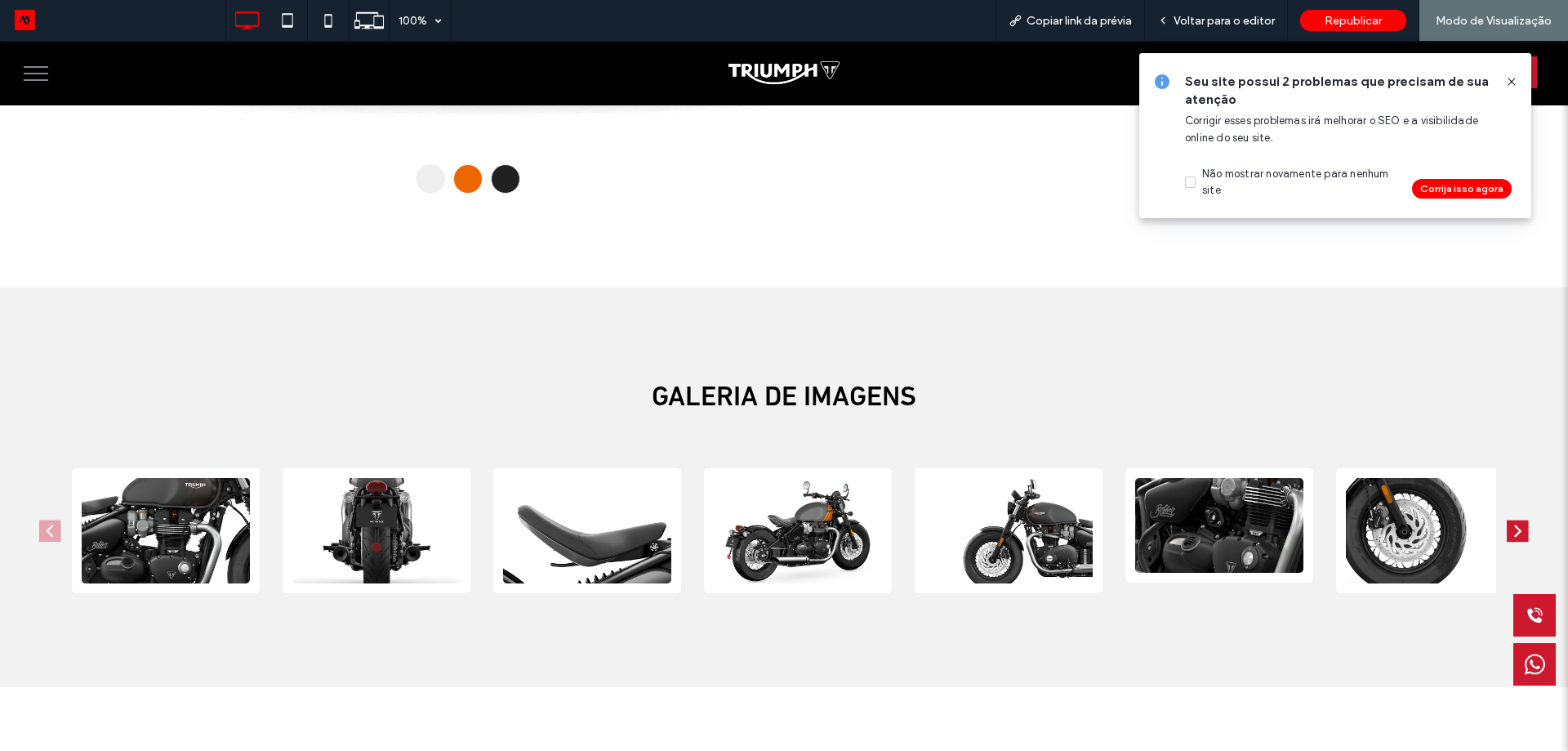
click at [1502, 76] on div at bounding box center [1505, 81] width 26 height 18
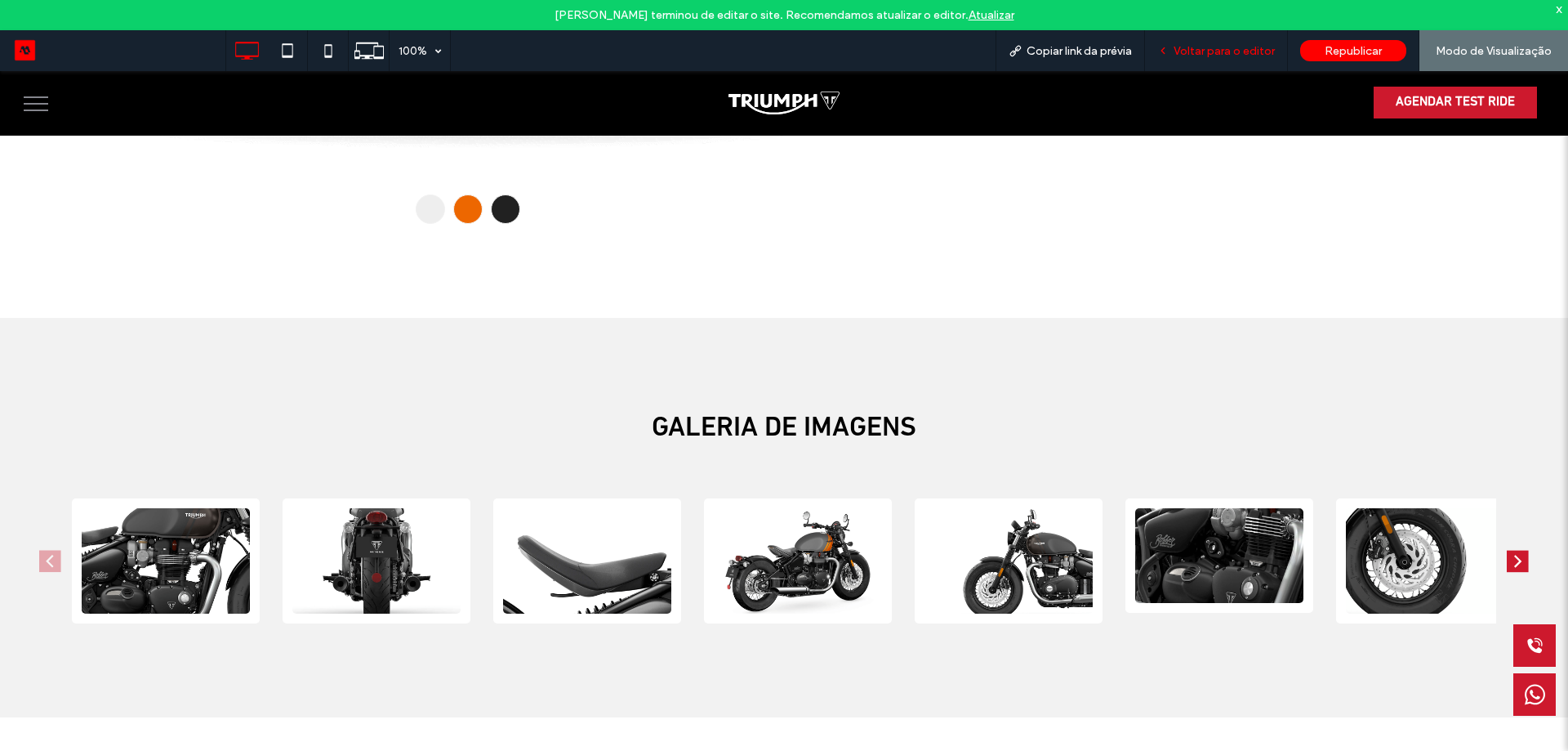
click at [1229, 53] on span "Voltar para o editor" at bounding box center [1224, 50] width 101 height 14
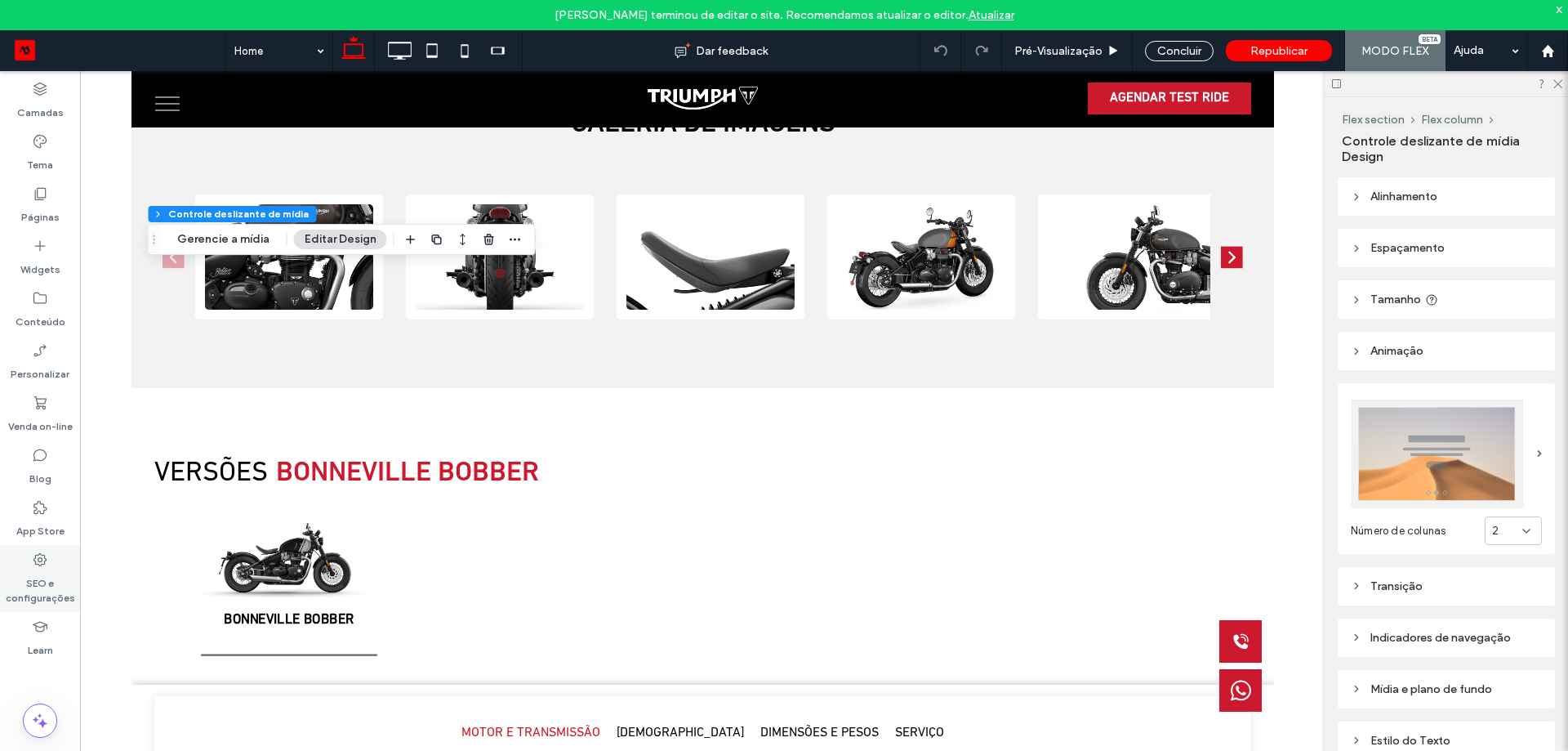
click at [30, 590] on label "SEO e configurações" at bounding box center [40, 587] width 80 height 37
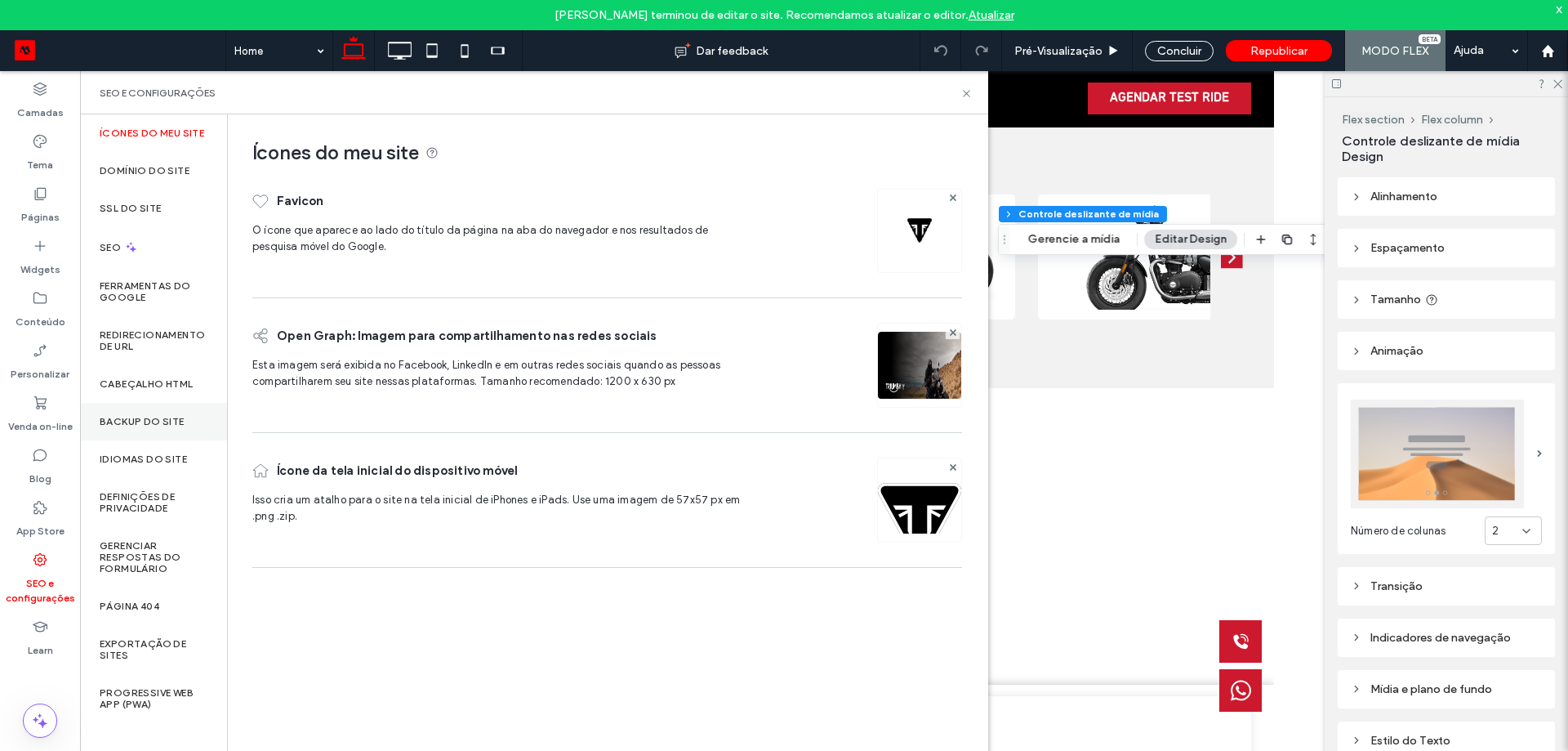
click at [160, 419] on label "Backup do Site" at bounding box center [142, 421] width 85 height 11
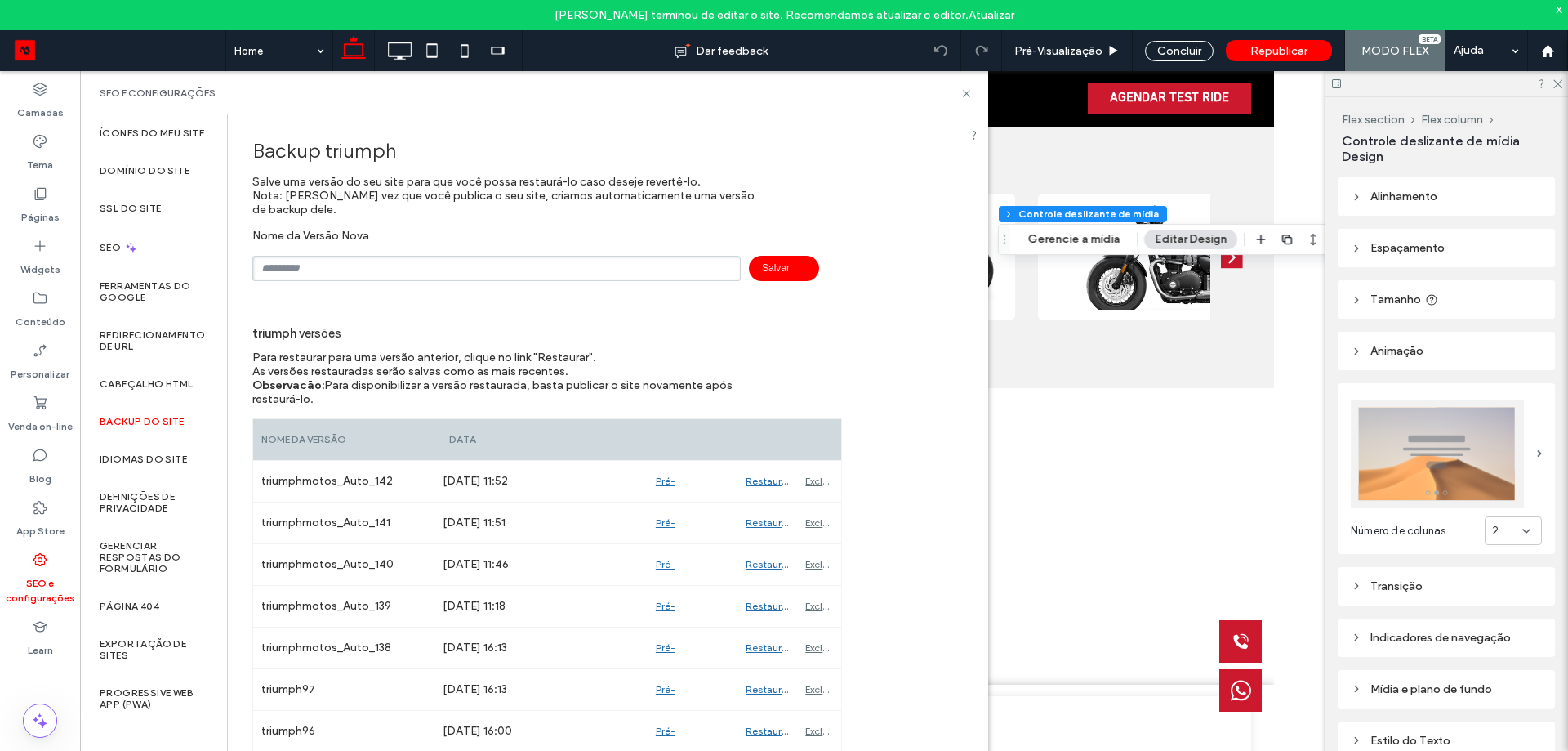
click at [390, 260] on input "text" at bounding box center [496, 268] width 488 height 25
type input "*********"
click at [818, 269] on div "********* Salvar" at bounding box center [600, 268] width 698 height 25
drag, startPoint x: 772, startPoint y: 266, endPoint x: 762, endPoint y: 265, distance: 10.0
click at [767, 265] on span "Salvar" at bounding box center [784, 268] width 70 height 25
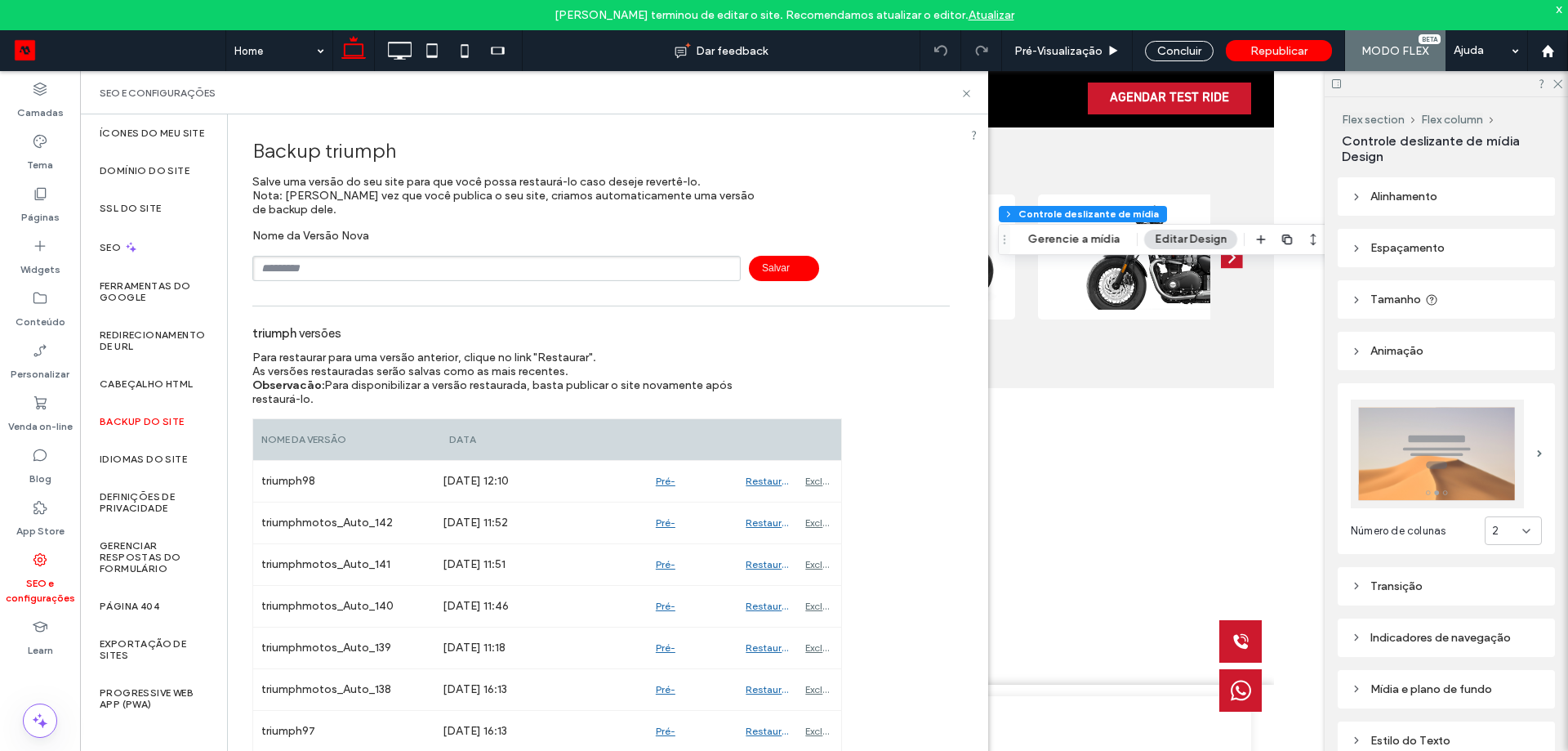
click at [960, 100] on div "SEO e configurações" at bounding box center [534, 92] width 909 height 43
click at [969, 92] on icon at bounding box center [967, 93] width 12 height 12
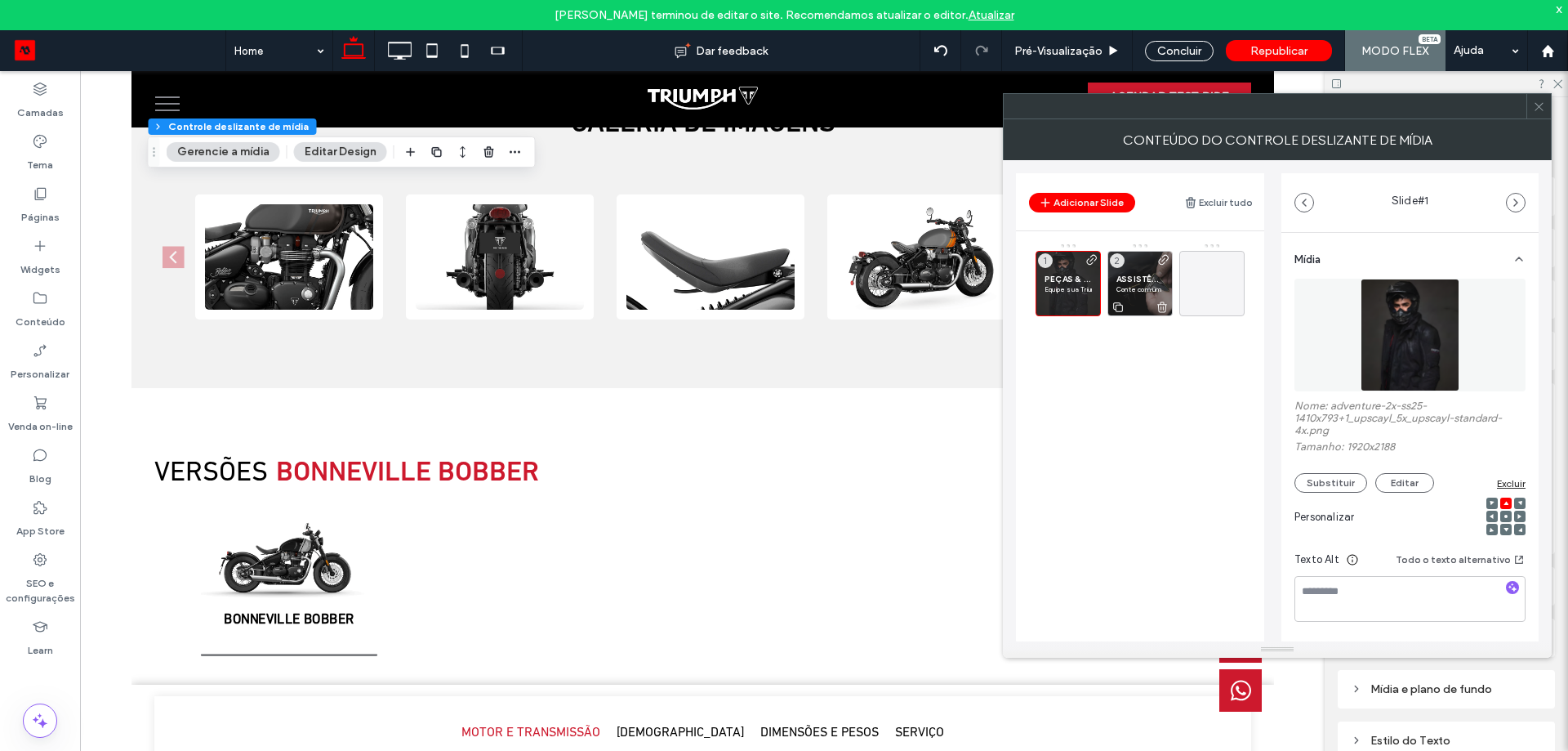
click at [1156, 286] on p "Conte com um serviço especializado, técnico e eficiente, feito por quem conhece…" at bounding box center [1140, 289] width 48 height 9
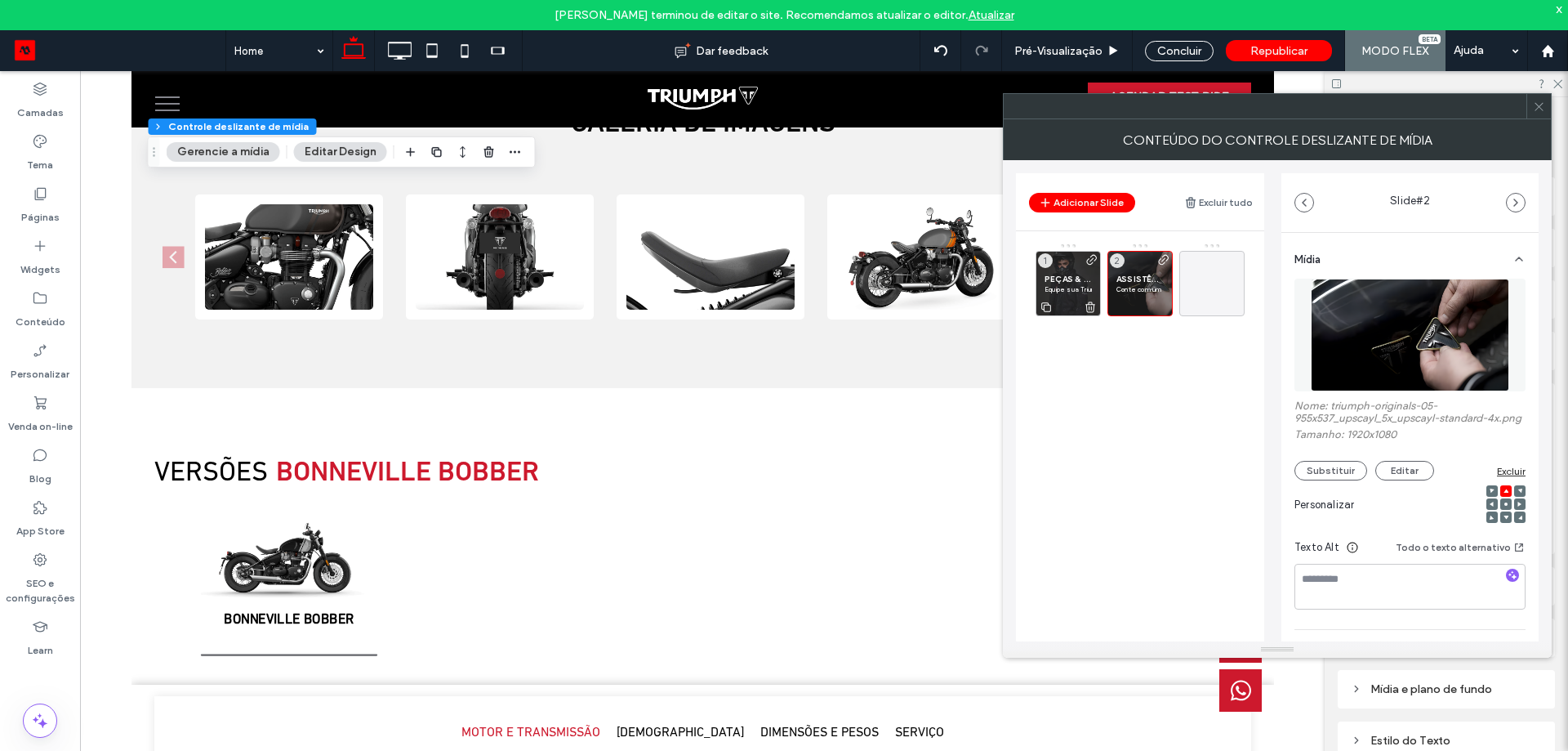
click at [1055, 281] on span "PEÇAS & ACESSÓRIOS" at bounding box center [1068, 278] width 48 height 10
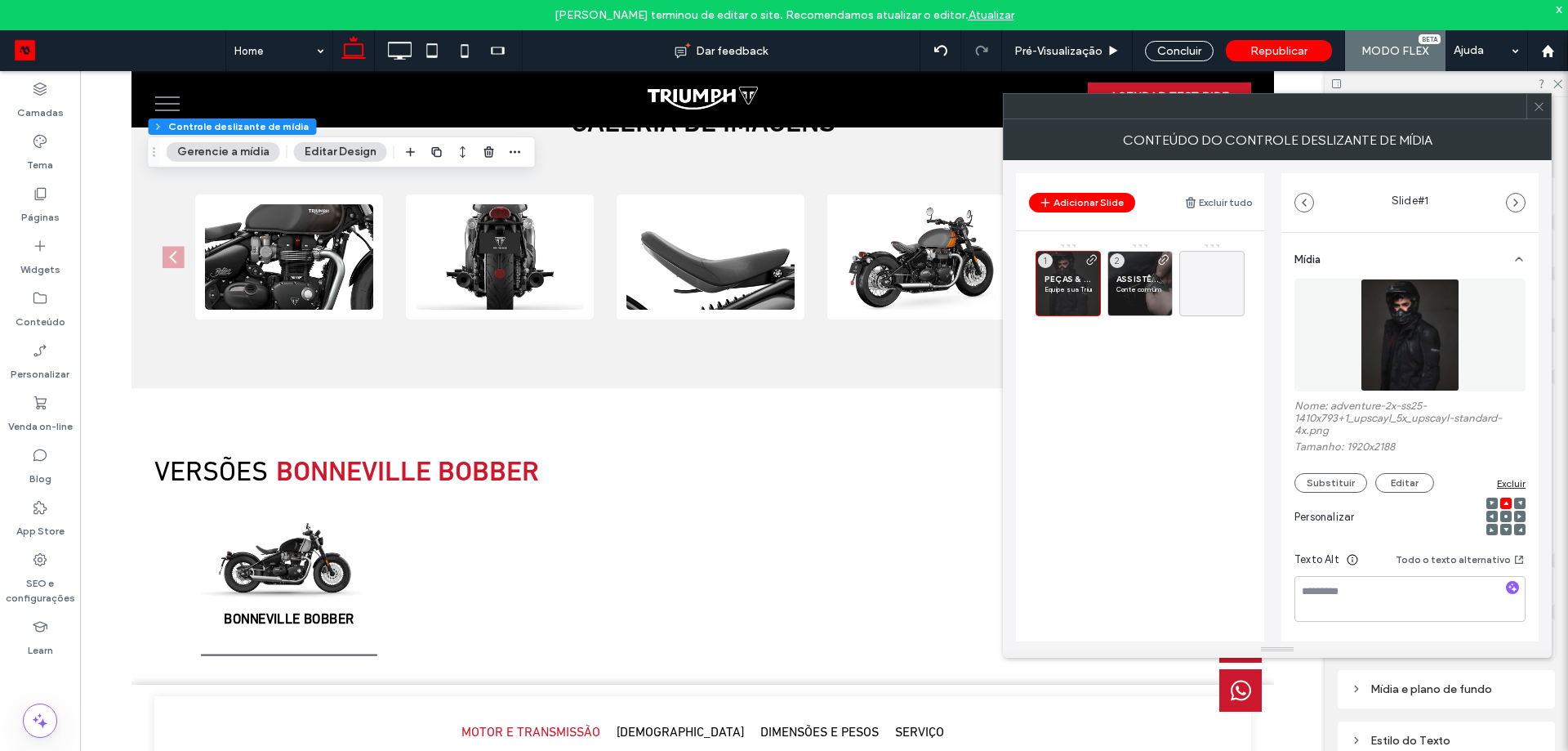
click at [1546, 112] on div at bounding box center [1539, 106] width 24 height 24
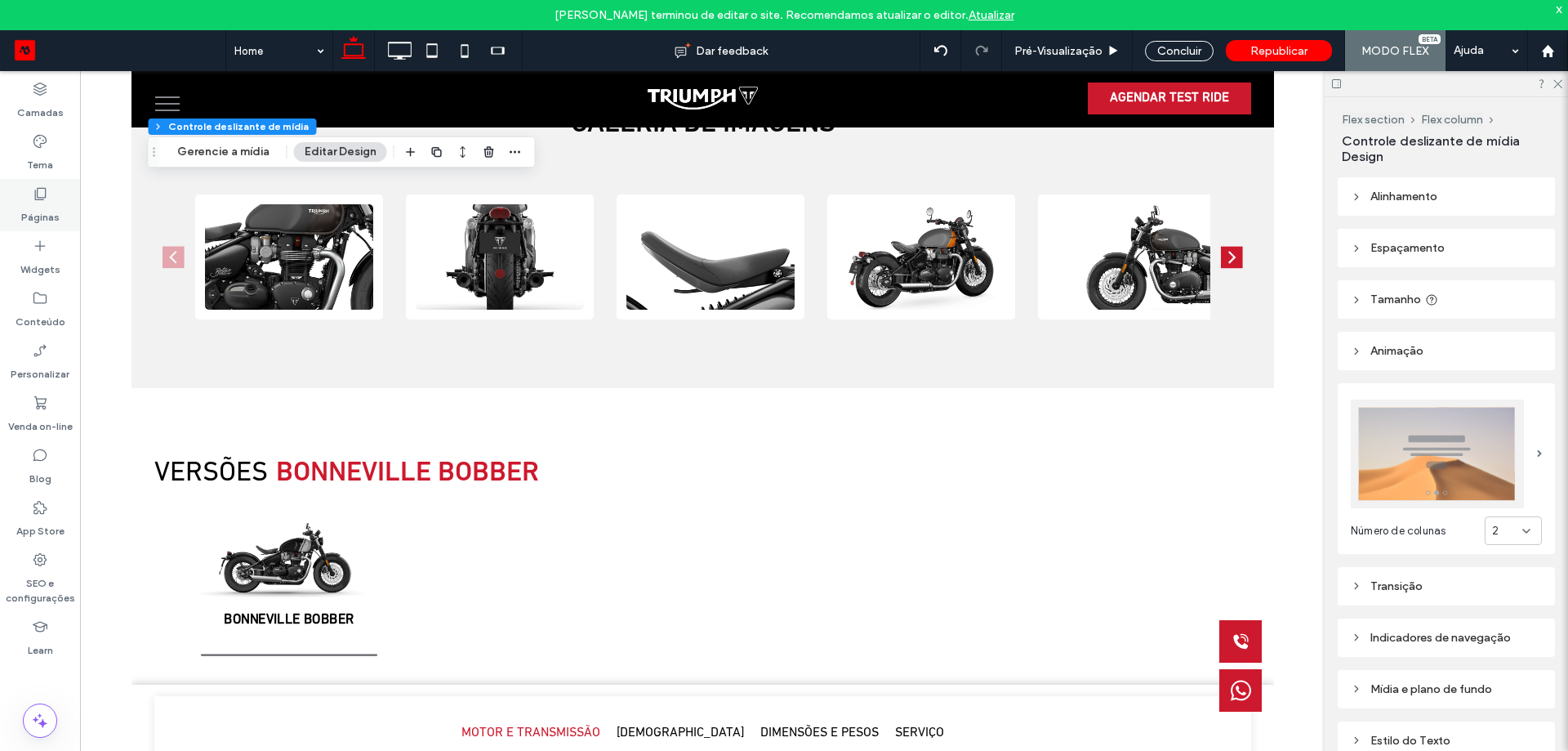
click at [35, 192] on icon at bounding box center [39, 193] width 16 height 16
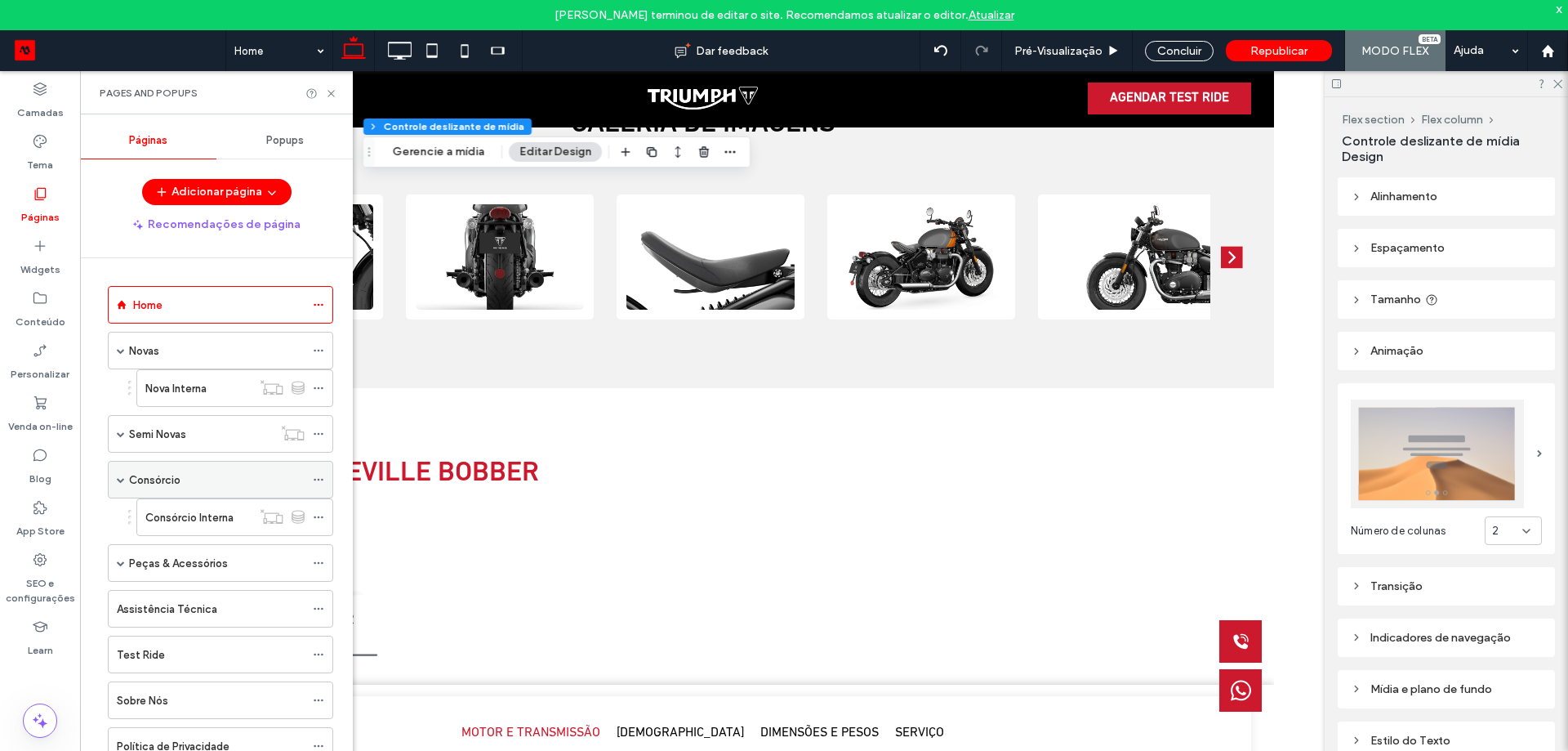
click at [192, 482] on div "Consórcio" at bounding box center [217, 480] width 176 height 17
click at [0, 0] on div at bounding box center [0, 0] width 0 height 0
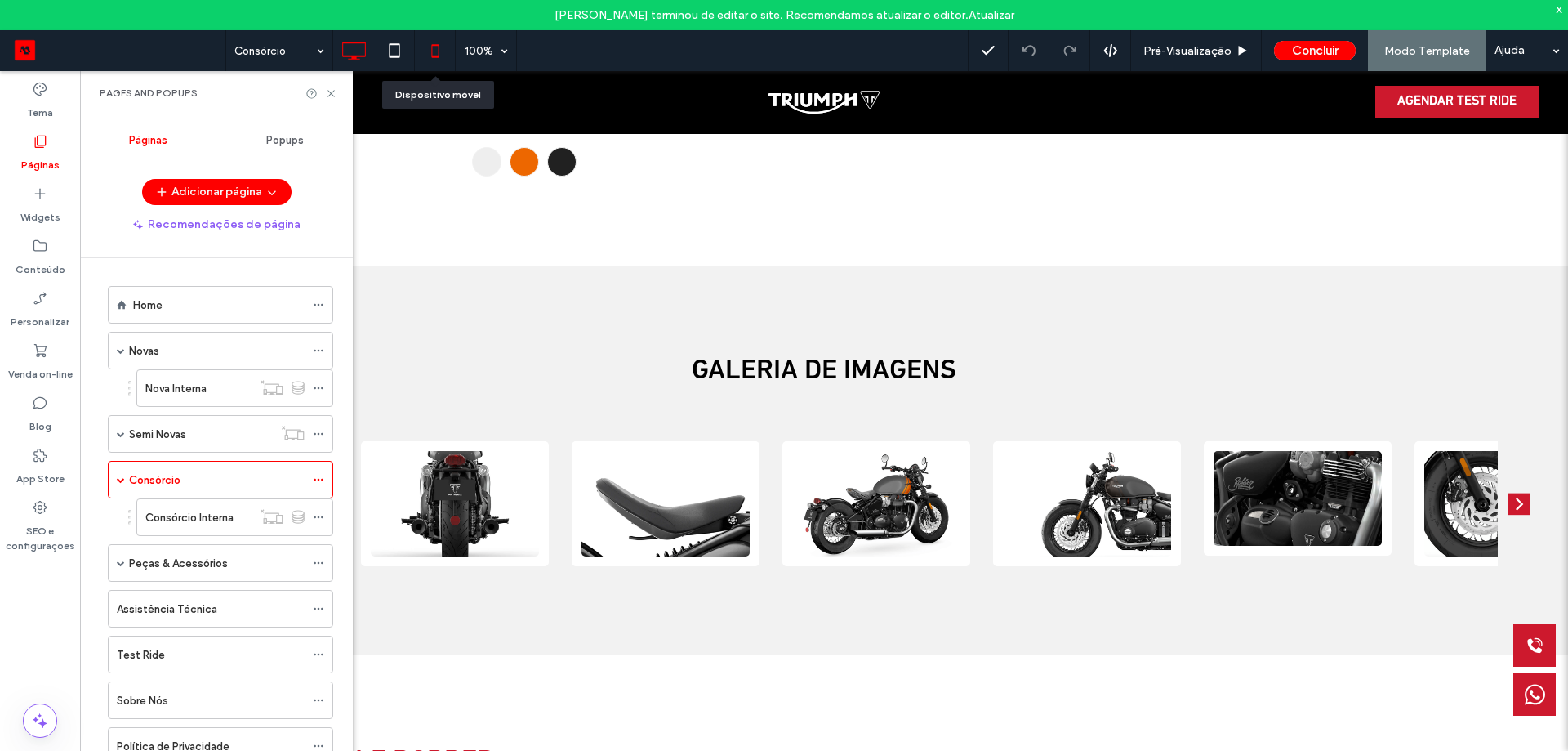
click at [445, 54] on icon at bounding box center [435, 50] width 33 height 33
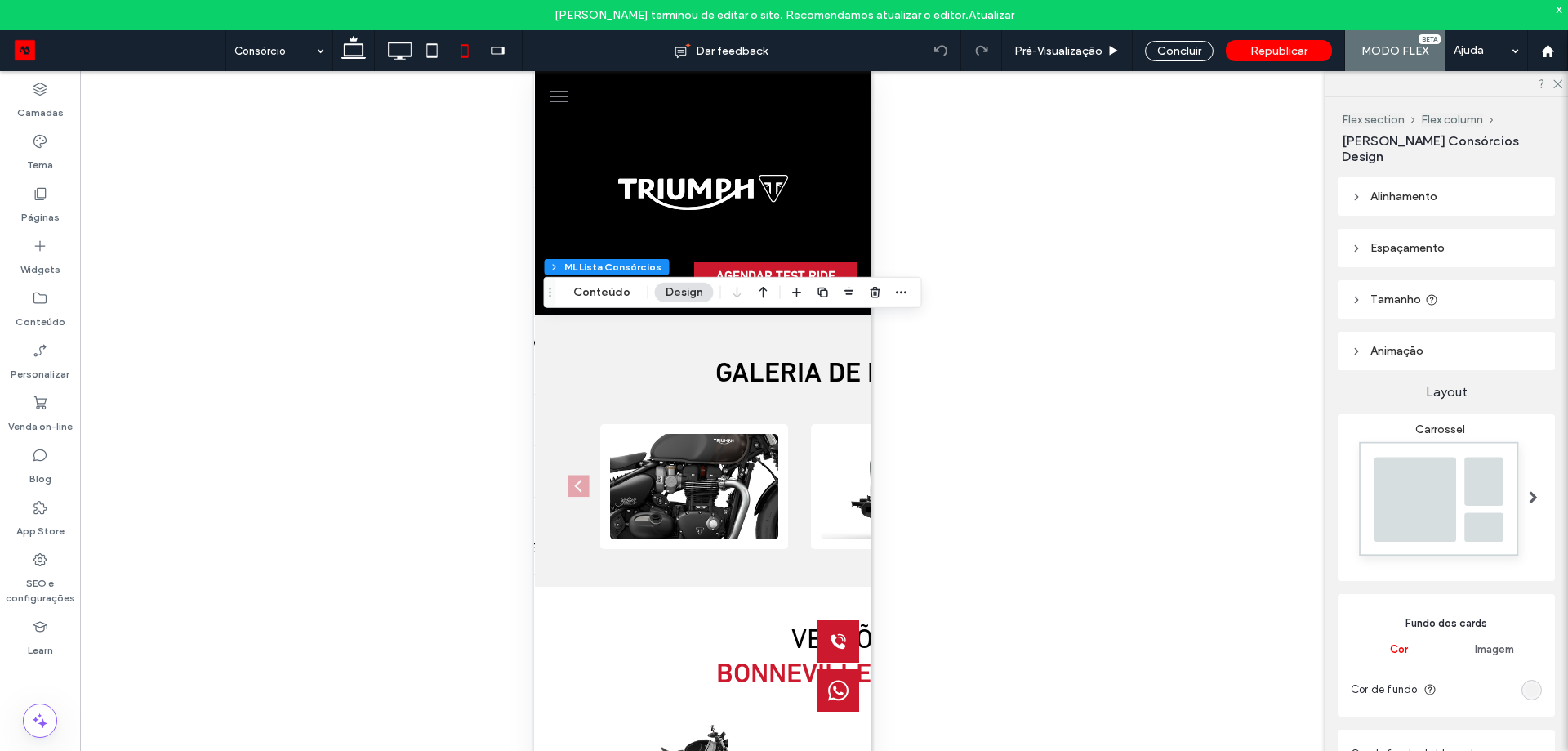
drag, startPoint x: 1445, startPoint y: 280, endPoint x: 1462, endPoint y: 284, distance: 17.5
click at [1445, 280] on header "Tamanho" at bounding box center [1447, 299] width 218 height 38
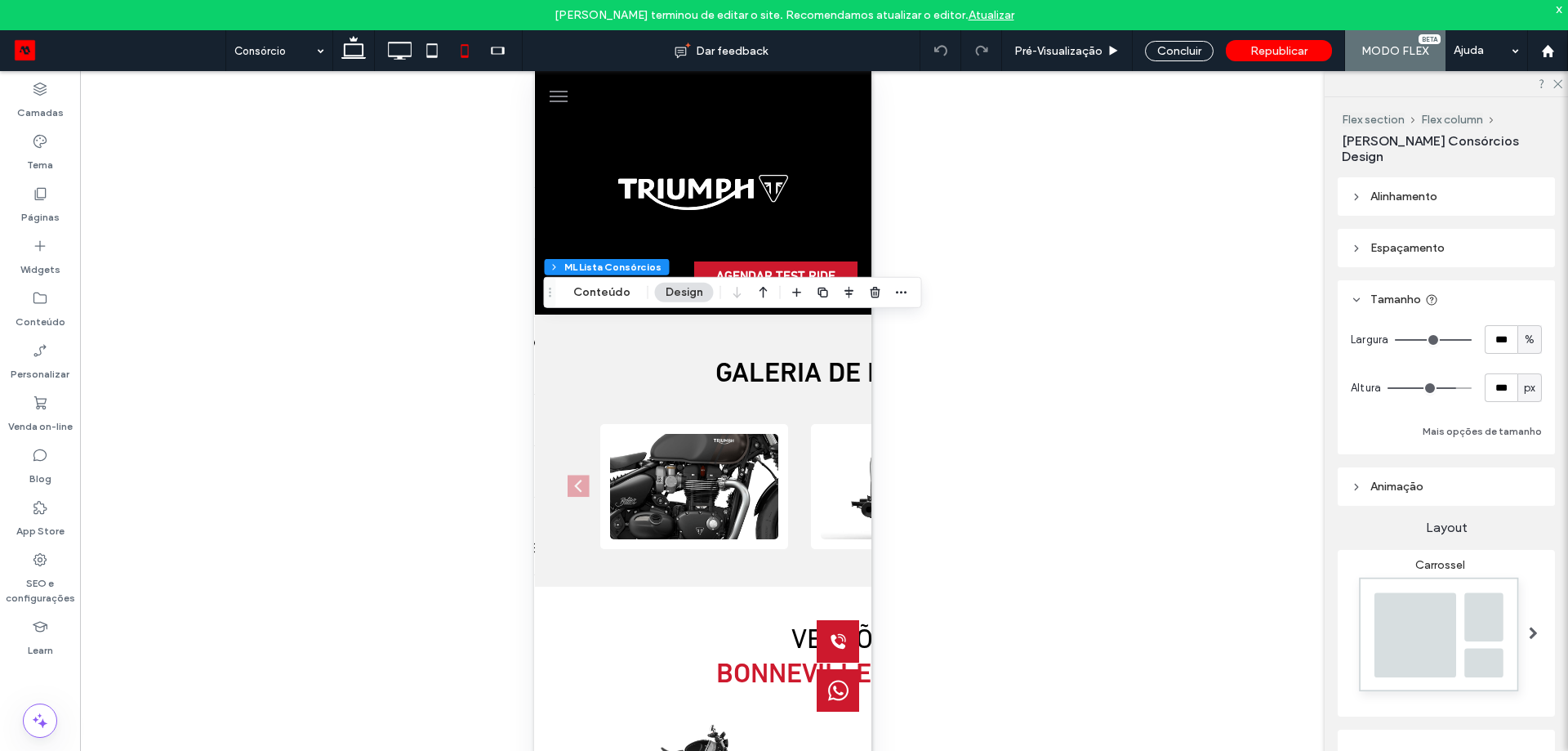
click at [1524, 380] on span "px" at bounding box center [1530, 388] width 11 height 16
click at [1516, 520] on div "A" at bounding box center [1521, 515] width 22 height 29
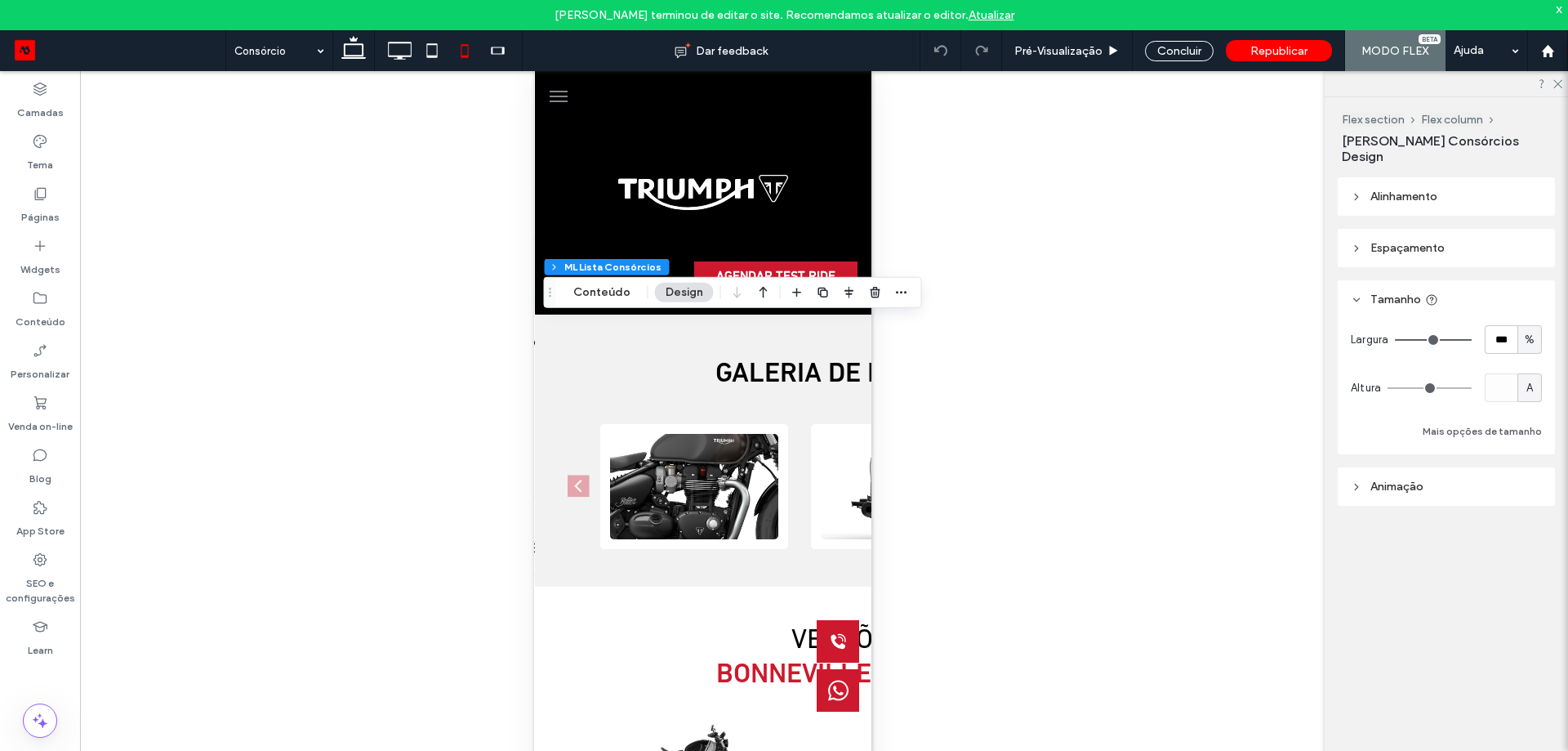
type input "*"
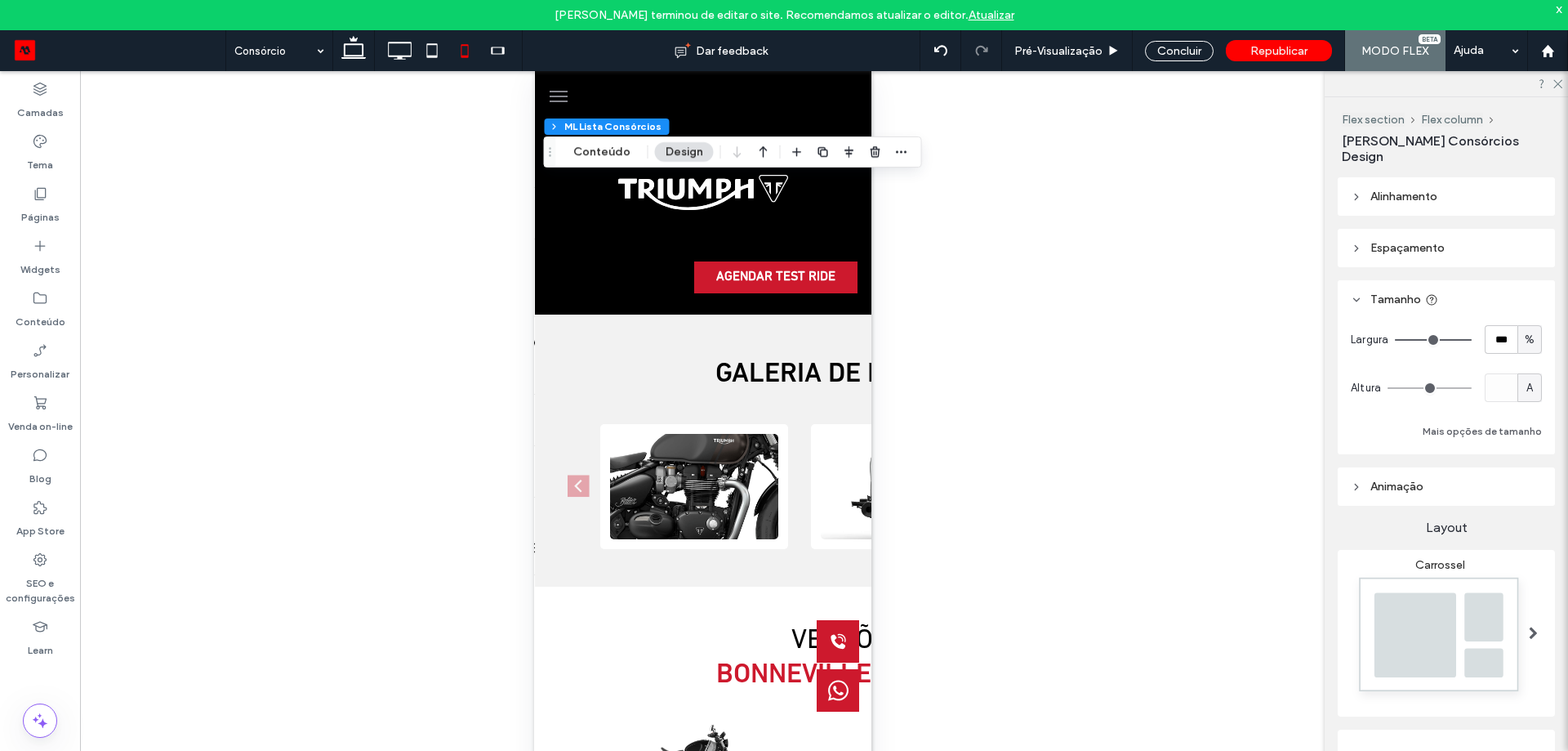
click at [1414, 241] on span "Espaçamento" at bounding box center [1408, 248] width 75 height 14
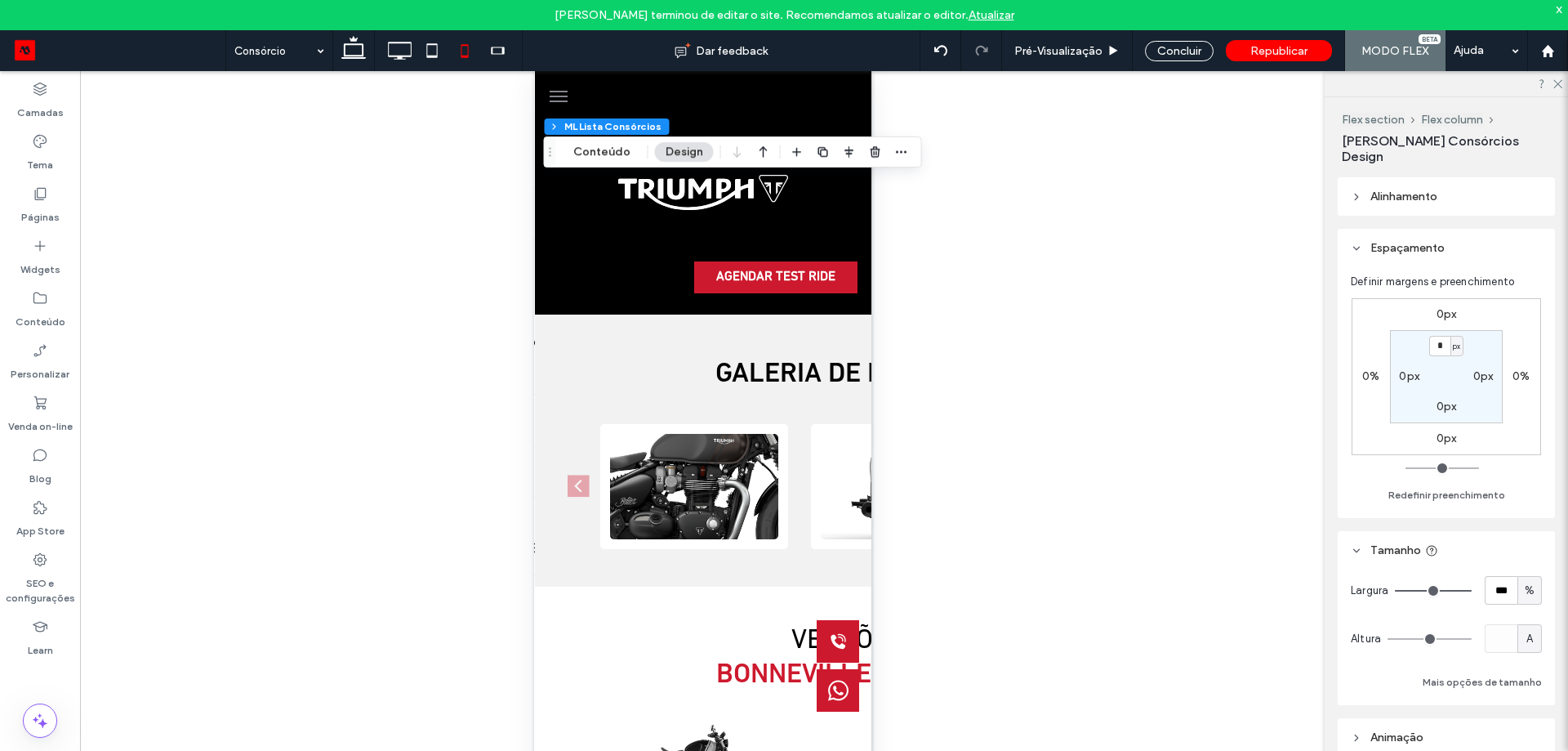
click at [1453, 400] on label "0px" at bounding box center [1448, 406] width 21 height 14
click at [1457, 399] on span "px" at bounding box center [1457, 406] width 7 height 16
click at [1452, 452] on span "%" at bounding box center [1450, 445] width 9 height 16
click at [1443, 397] on input "*" at bounding box center [1440, 407] width 21 height 21
type input "**"
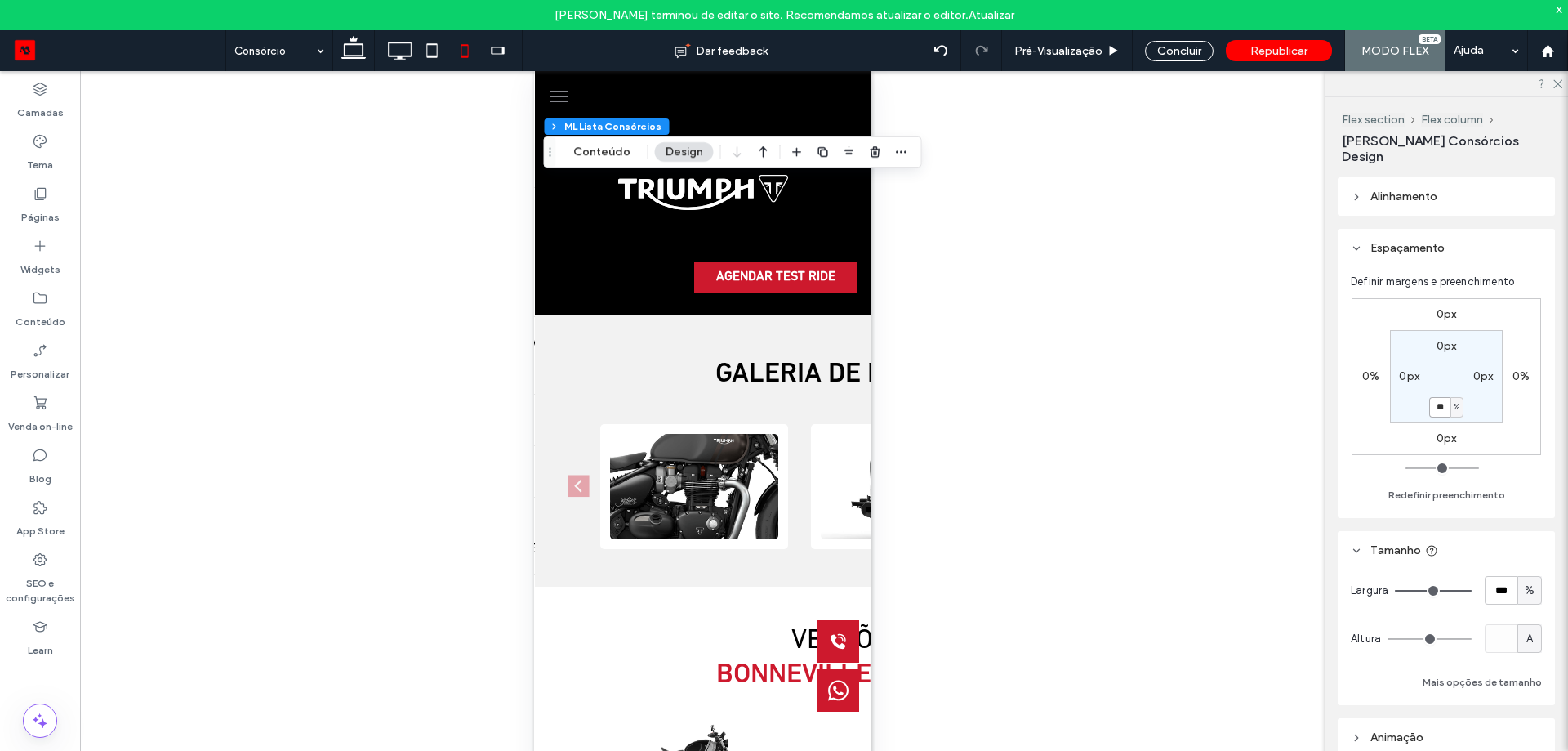
type input "**"
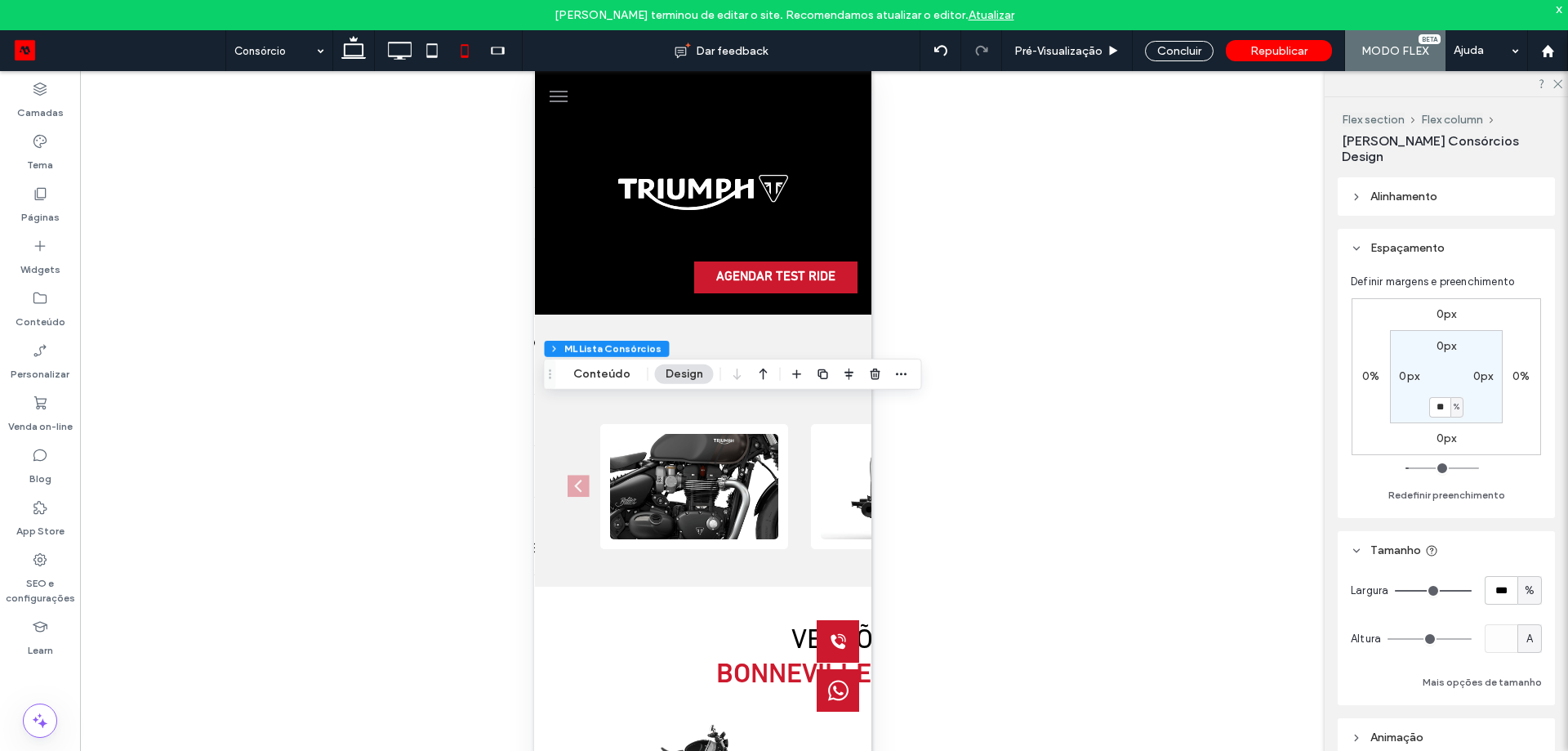
click at [883, 310] on div "Reexibir? Sim Reexibir? Sim" at bounding box center [702, 426] width 1245 height 710
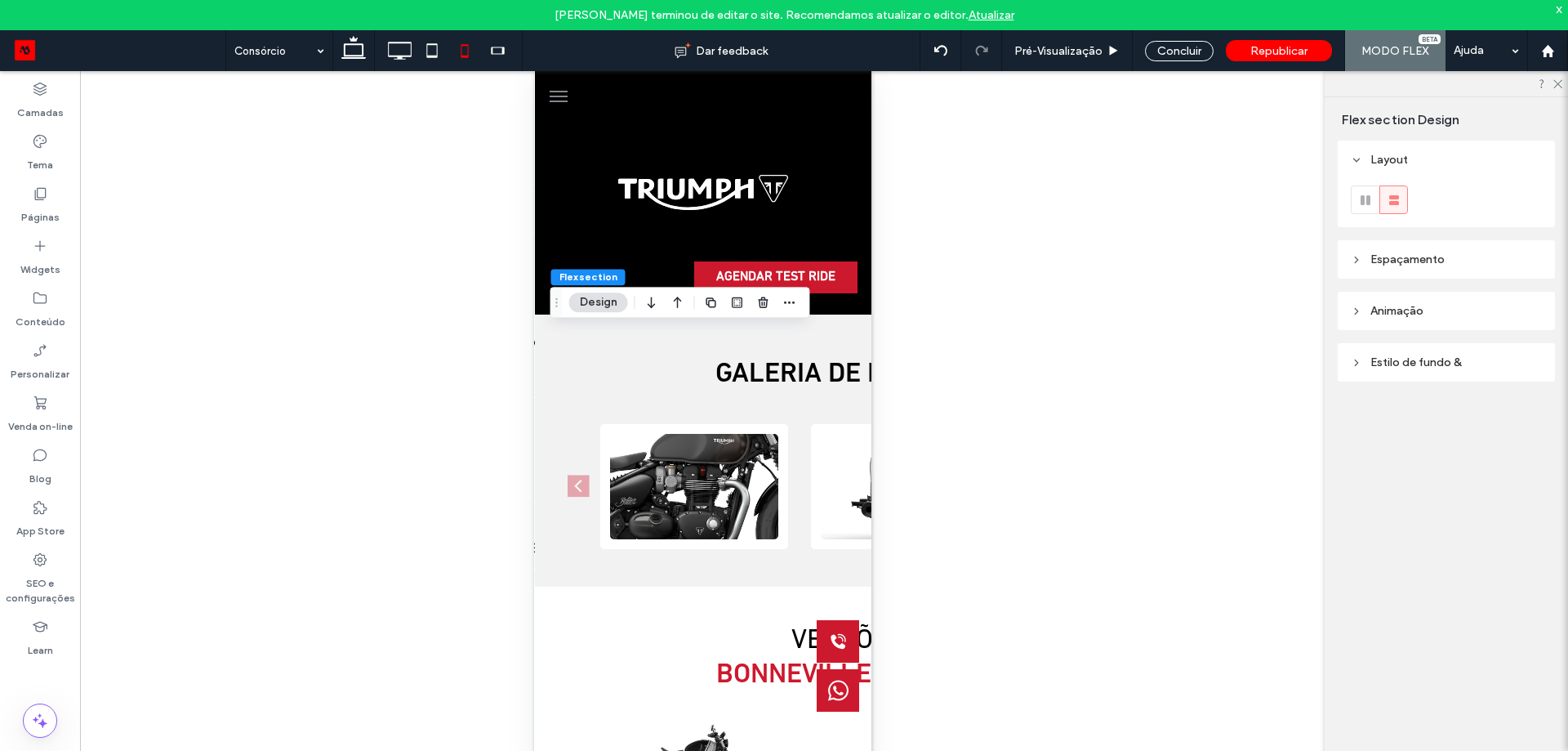
click at [1436, 252] on span "Espaçamento" at bounding box center [1408, 259] width 75 height 14
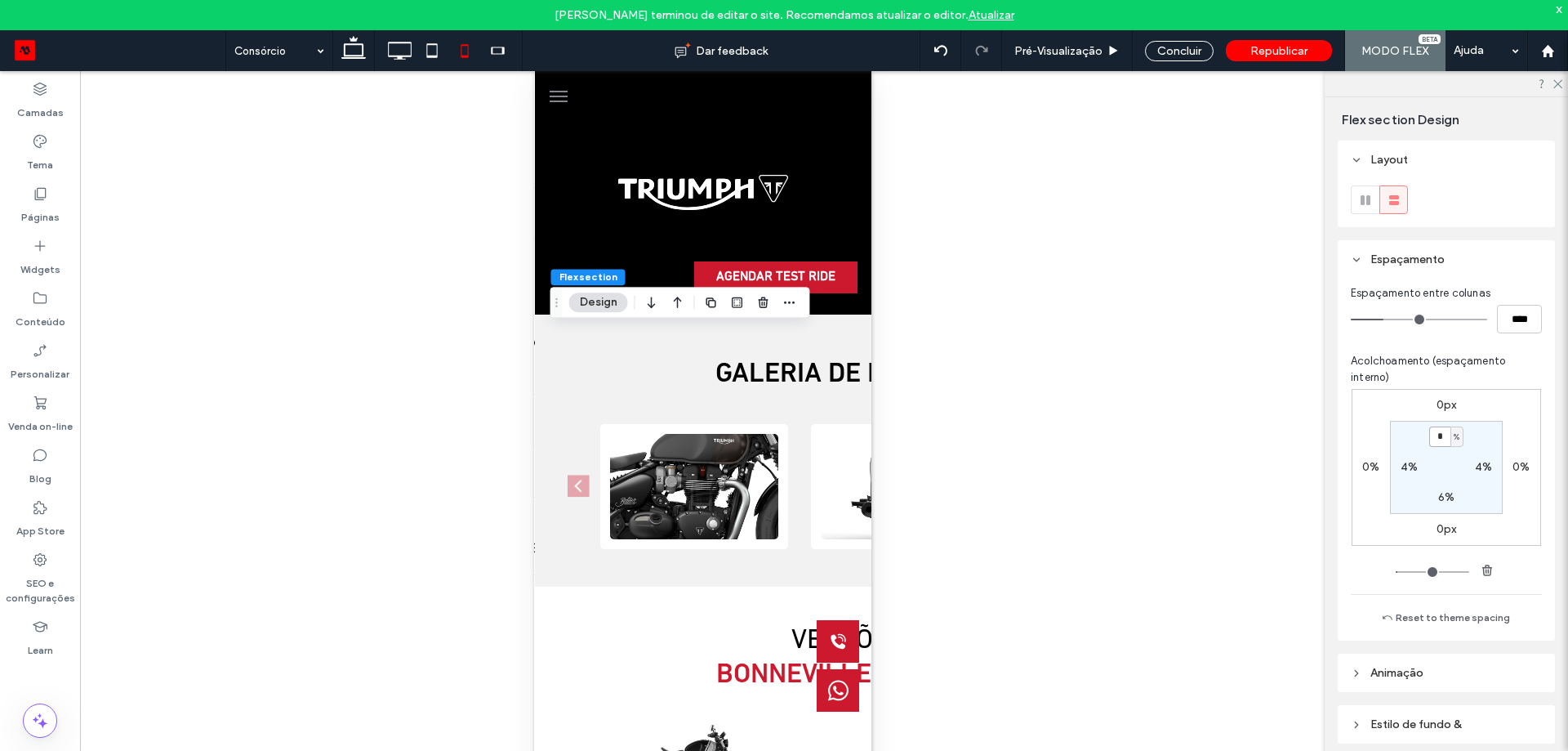
click at [1441, 432] on input "*" at bounding box center [1440, 437] width 21 height 21
type input "**"
click at [1445, 497] on label "6%" at bounding box center [1446, 497] width 16 height 14
type input "*"
type input "**"
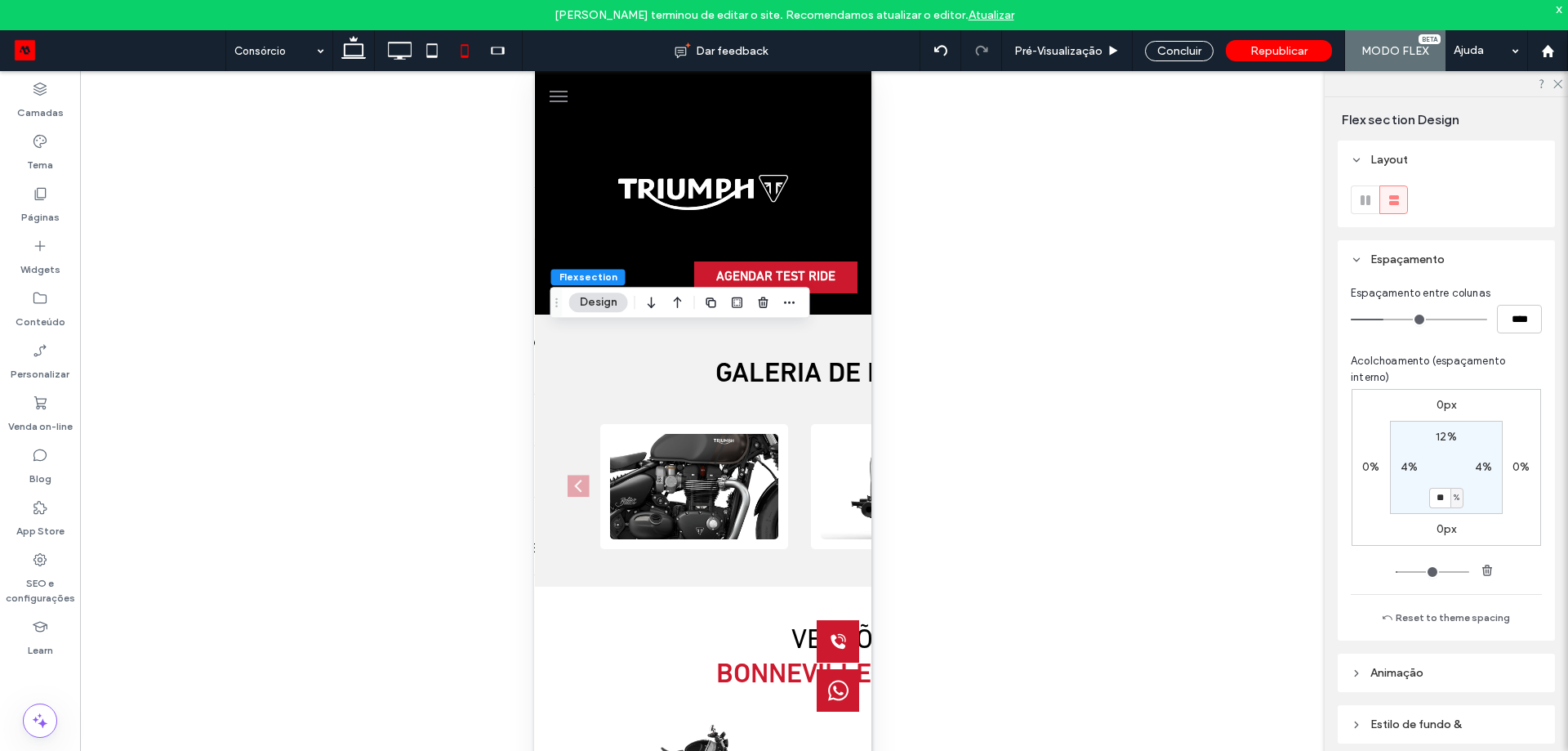
type input "**"
click at [931, 385] on div "Reexibir? Sim Reexibir? Sim" at bounding box center [702, 426] width 1245 height 710
click at [1169, 420] on div "Reexibir? Sim Reexibir? Sim" at bounding box center [702, 426] width 1245 height 710
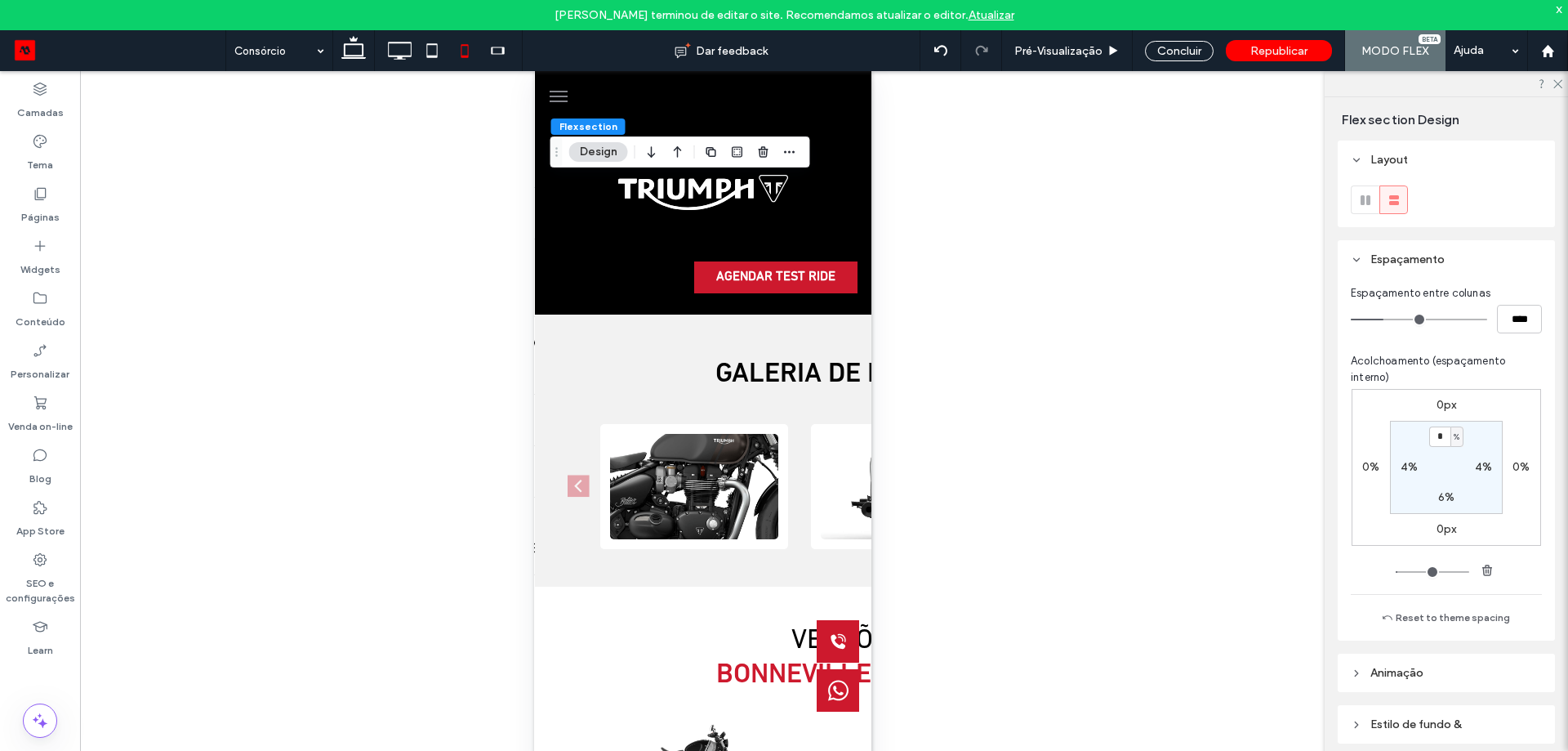
scroll to position [35, 0]
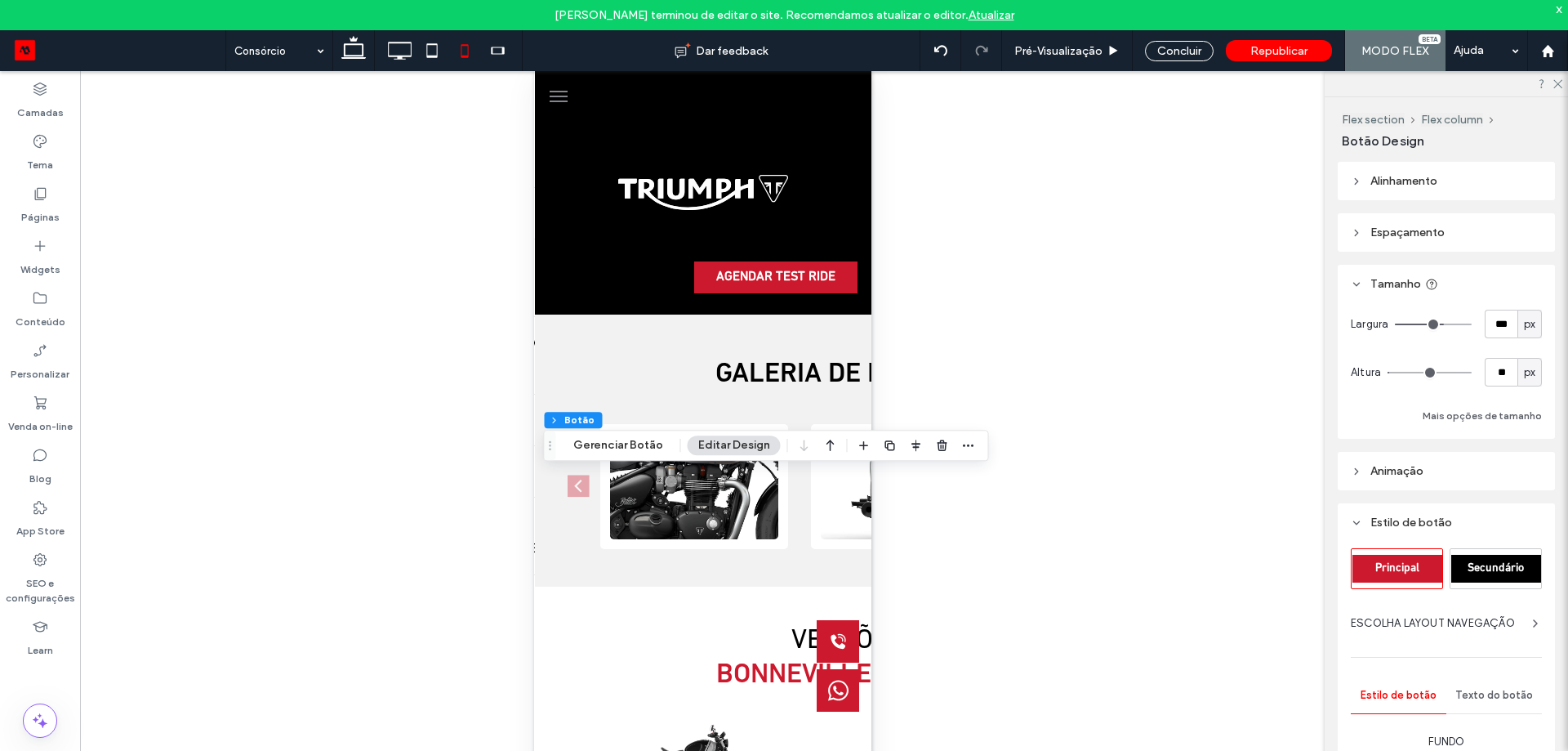
click at [1518, 311] on div "px" at bounding box center [1530, 324] width 24 height 29
click at [1530, 388] on div "%" at bounding box center [1521, 381] width 22 height 29
type input "**"
click at [1507, 325] on input "****" at bounding box center [1501, 324] width 33 height 29
type input "***"
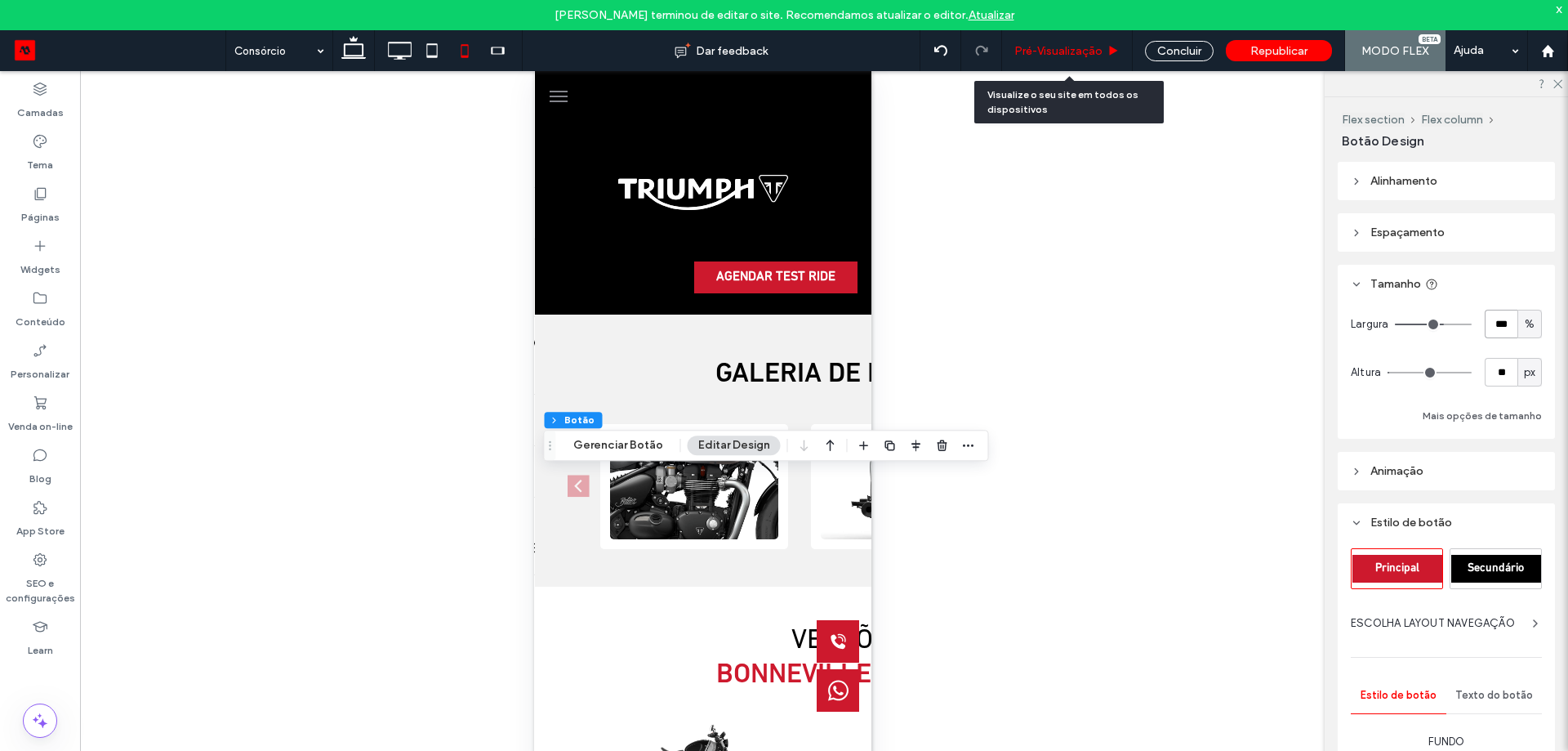
type input "***"
